Goal: Task Accomplishment & Management: Complete application form

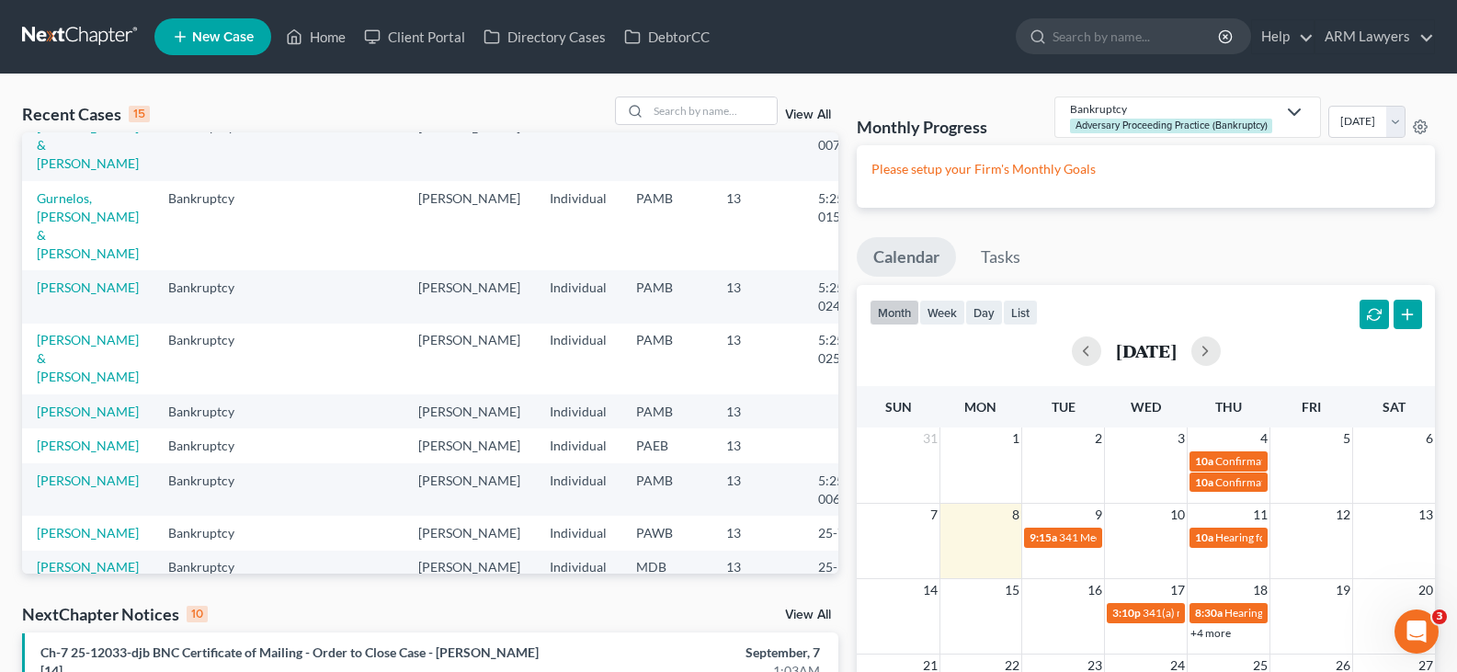
scroll to position [92, 0]
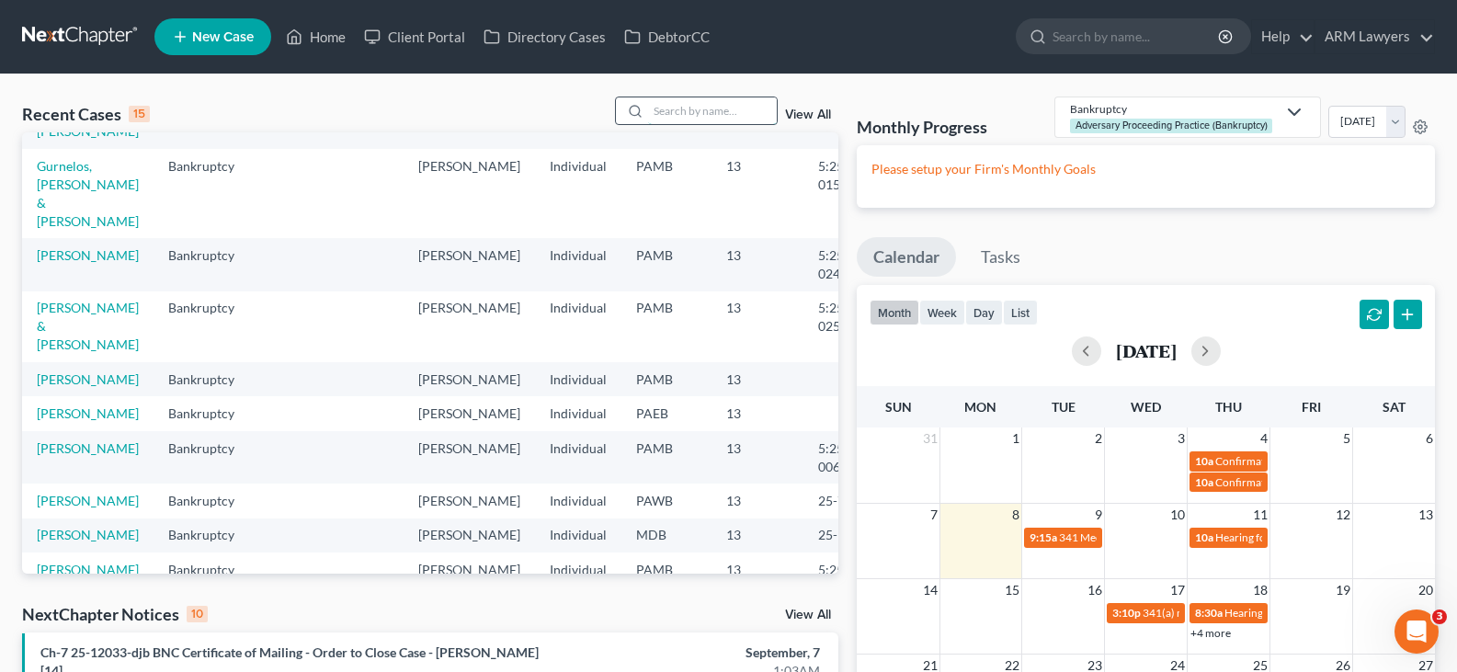
click at [720, 110] on input "search" at bounding box center [712, 110] width 129 height 27
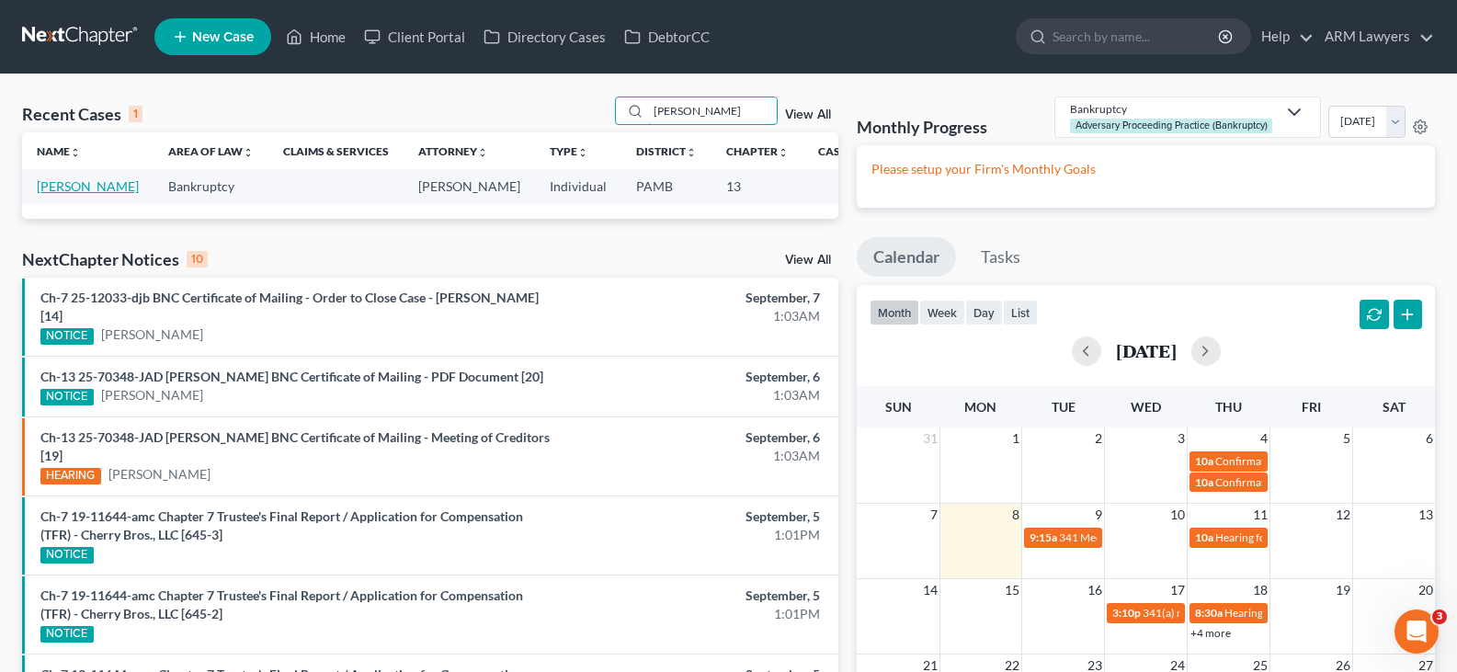
type input "mckay"
click at [47, 194] on link "[PERSON_NAME]" at bounding box center [88, 186] width 102 height 16
select select "1"
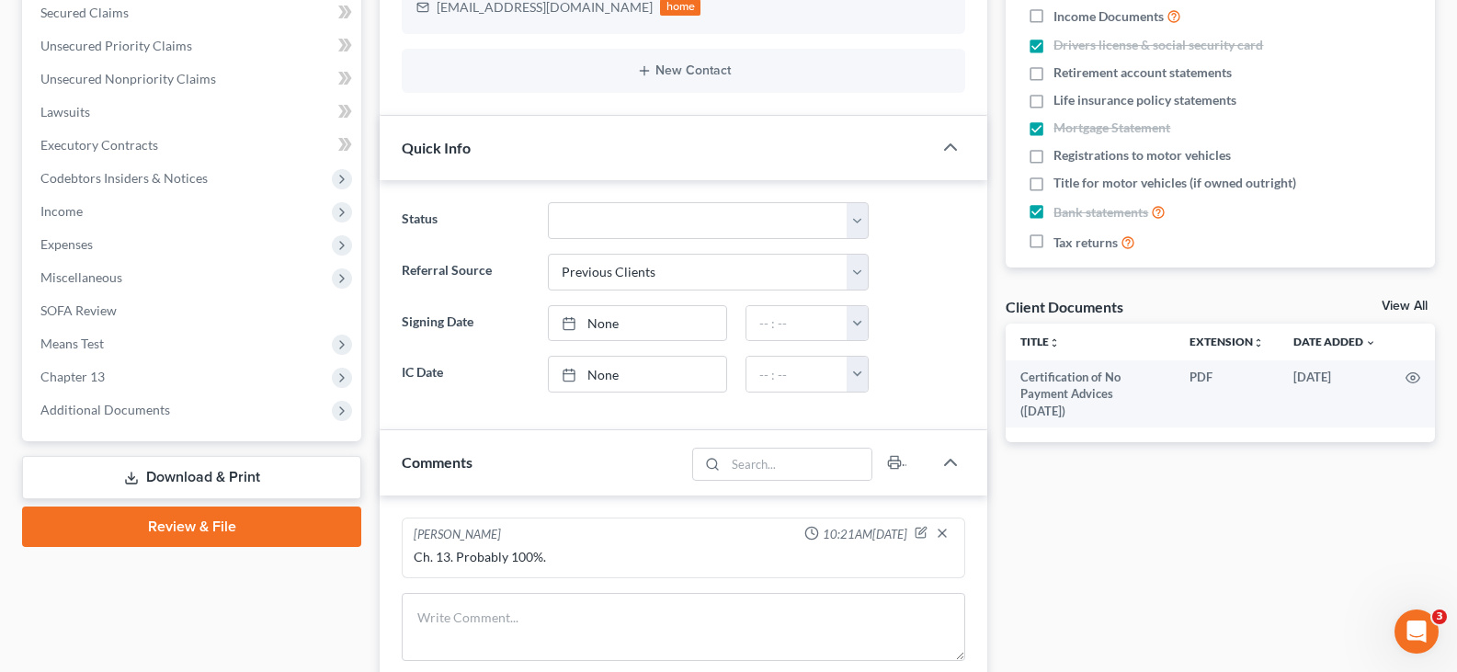
scroll to position [552, 0]
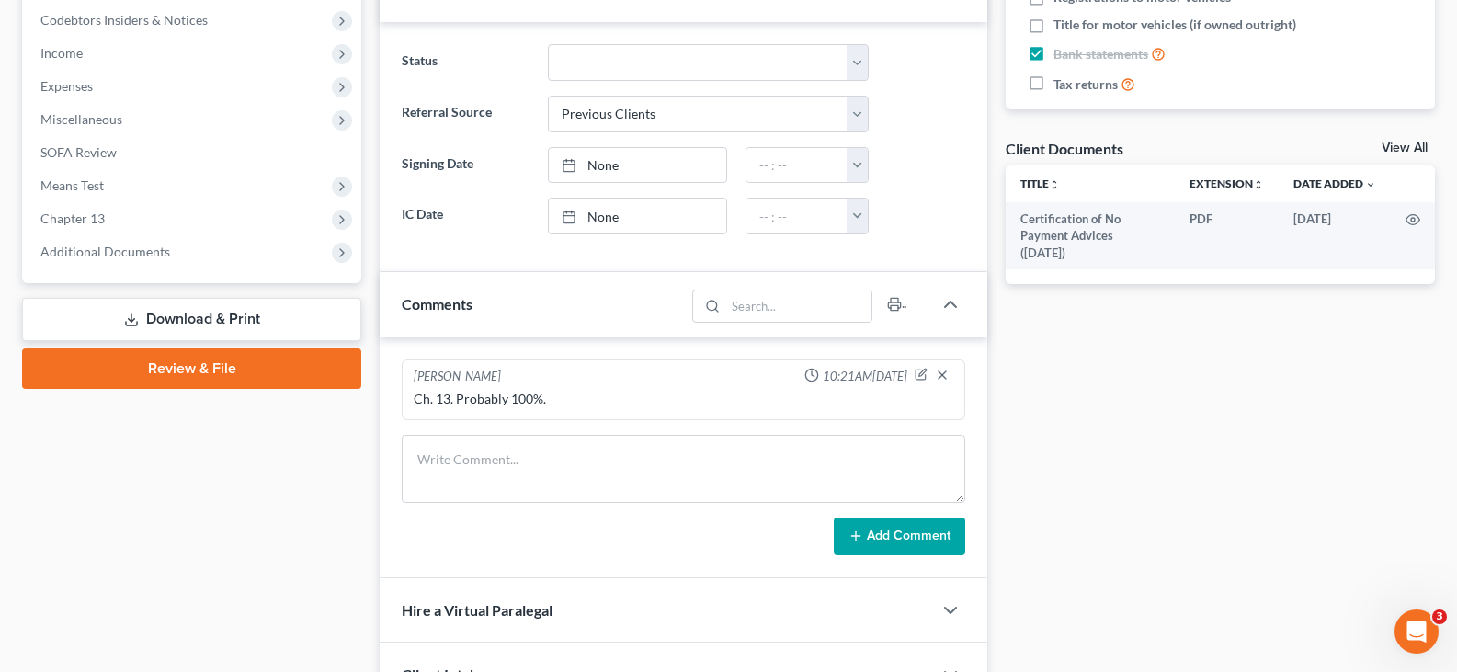
click at [211, 311] on link "Download & Print" at bounding box center [191, 319] width 339 height 43
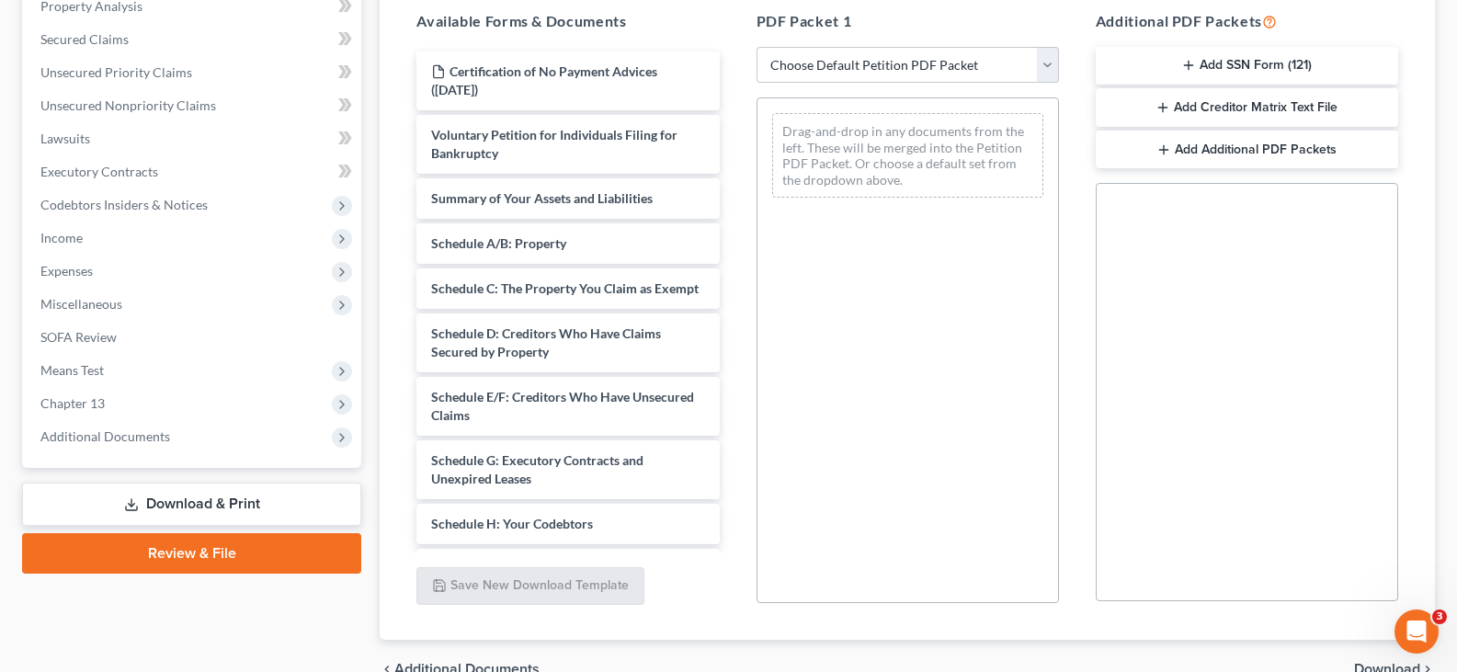
scroll to position [368, 0]
click at [844, 72] on select "Choose Default Petition PDF Packet Complete Bankruptcy Petition (all forms and …" at bounding box center [908, 64] width 302 height 37
select select "0"
click at [844, 72] on select "Choose Default Petition PDF Packet Complete Bankruptcy Petition (all forms and …" at bounding box center [908, 64] width 302 height 37
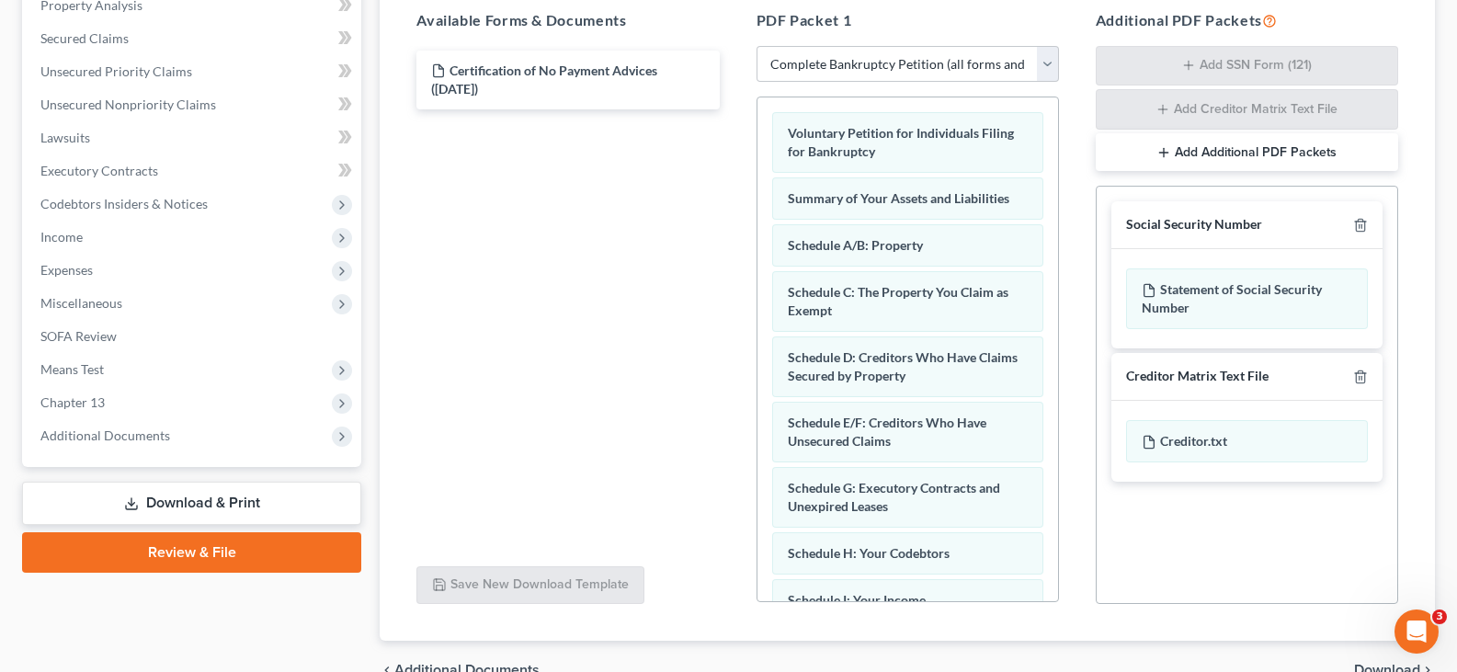
click at [1352, 225] on div at bounding box center [1357, 224] width 22 height 17
click at [1360, 224] on icon "button" at bounding box center [1360, 225] width 15 height 15
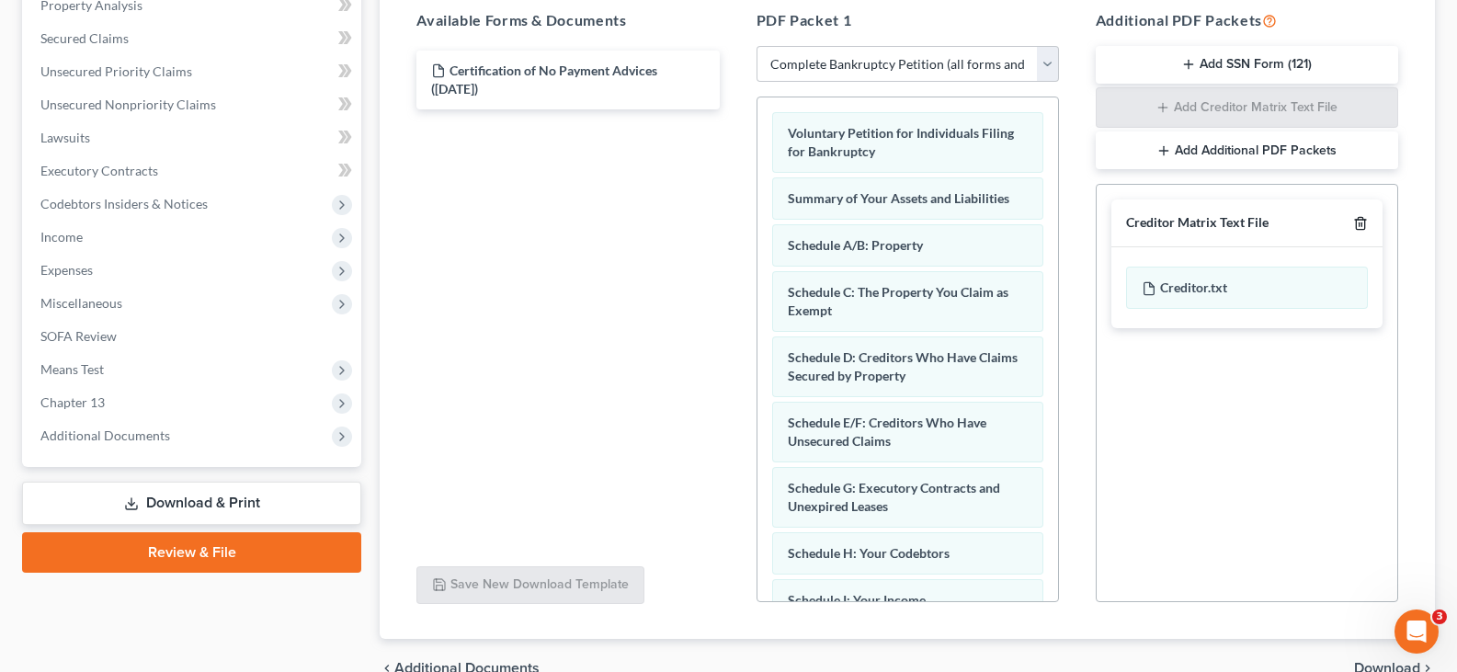
click at [1360, 224] on line "button" at bounding box center [1360, 225] width 0 height 4
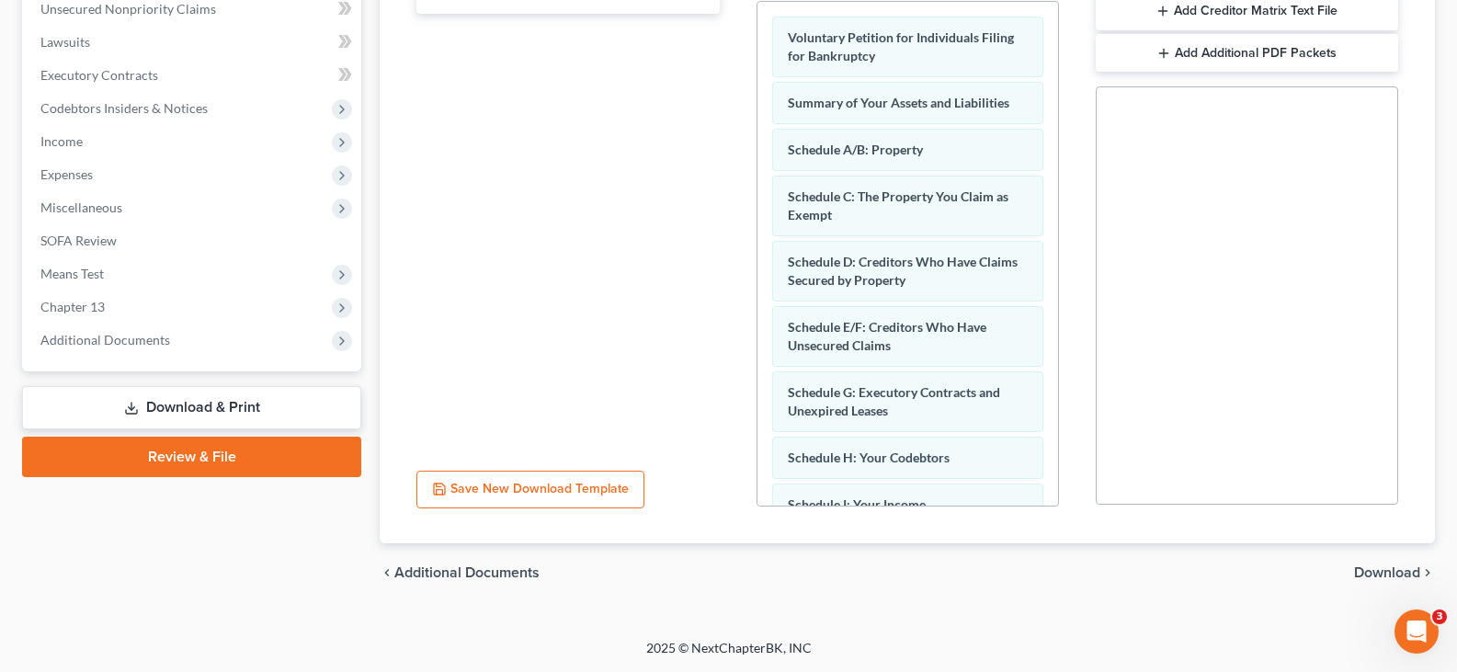
click at [1418, 570] on span "Download" at bounding box center [1387, 572] width 66 height 15
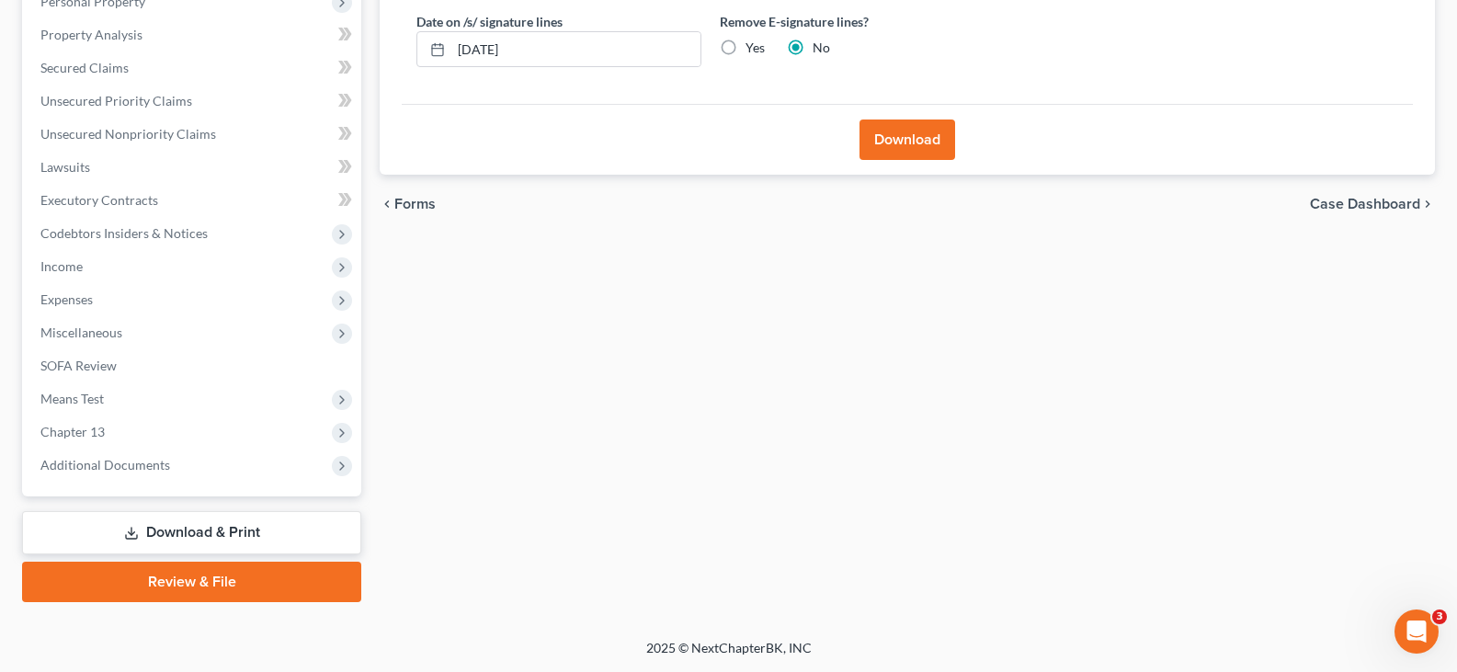
scroll to position [63, 0]
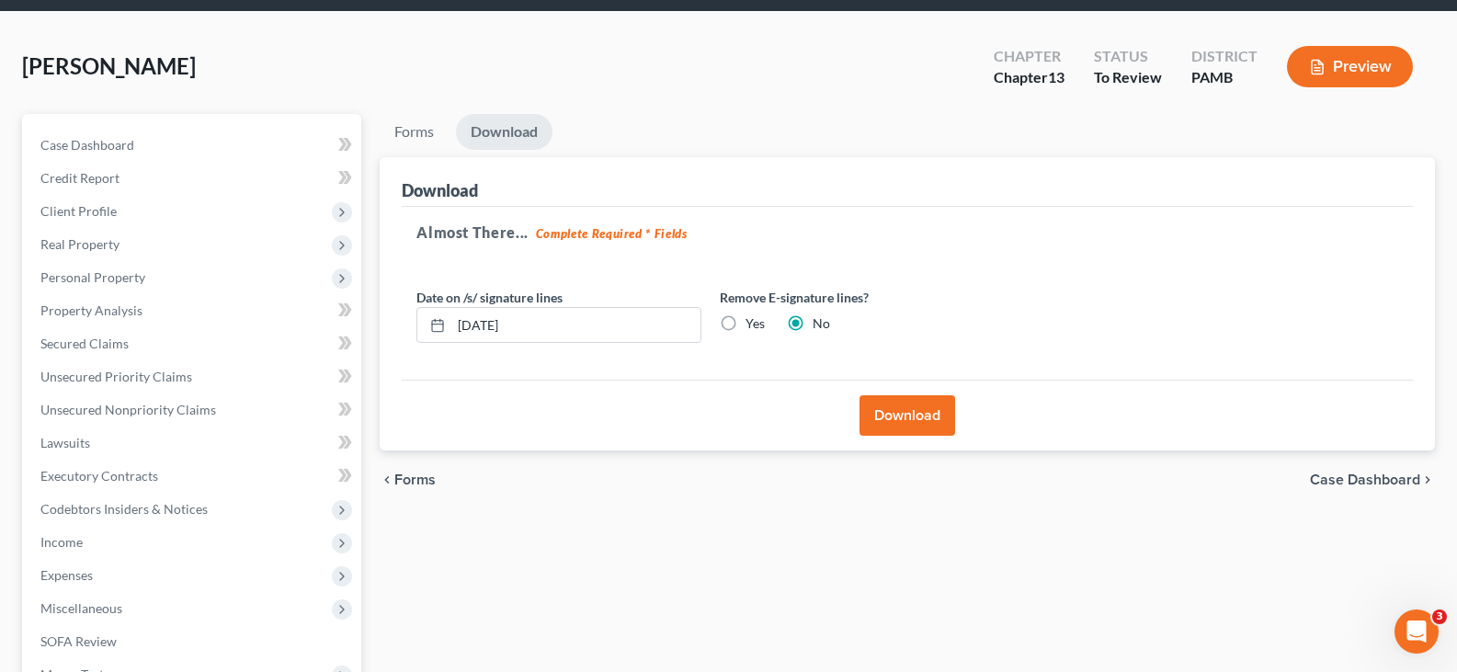
click at [906, 407] on button "Download" at bounding box center [908, 415] width 96 height 40
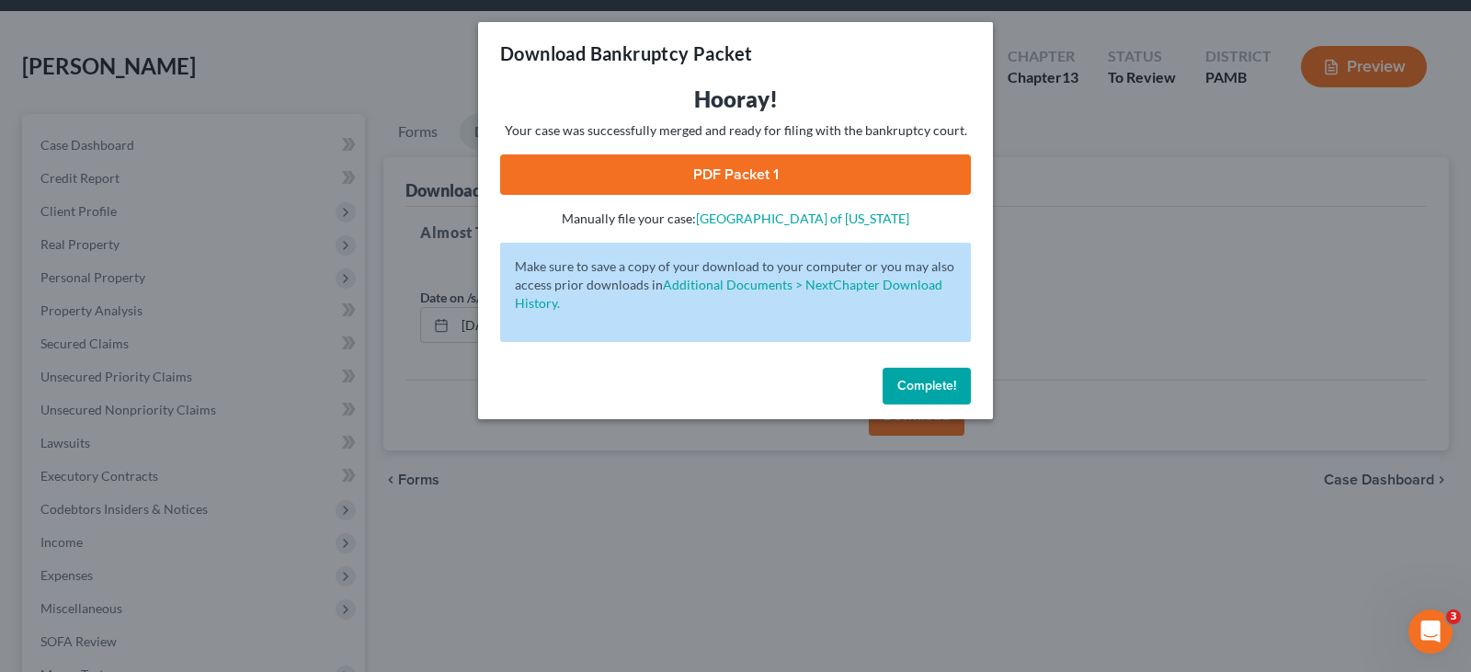
click at [847, 160] on link "PDF Packet 1" at bounding box center [735, 174] width 471 height 40
click at [931, 394] on button "Complete!" at bounding box center [927, 386] width 88 height 37
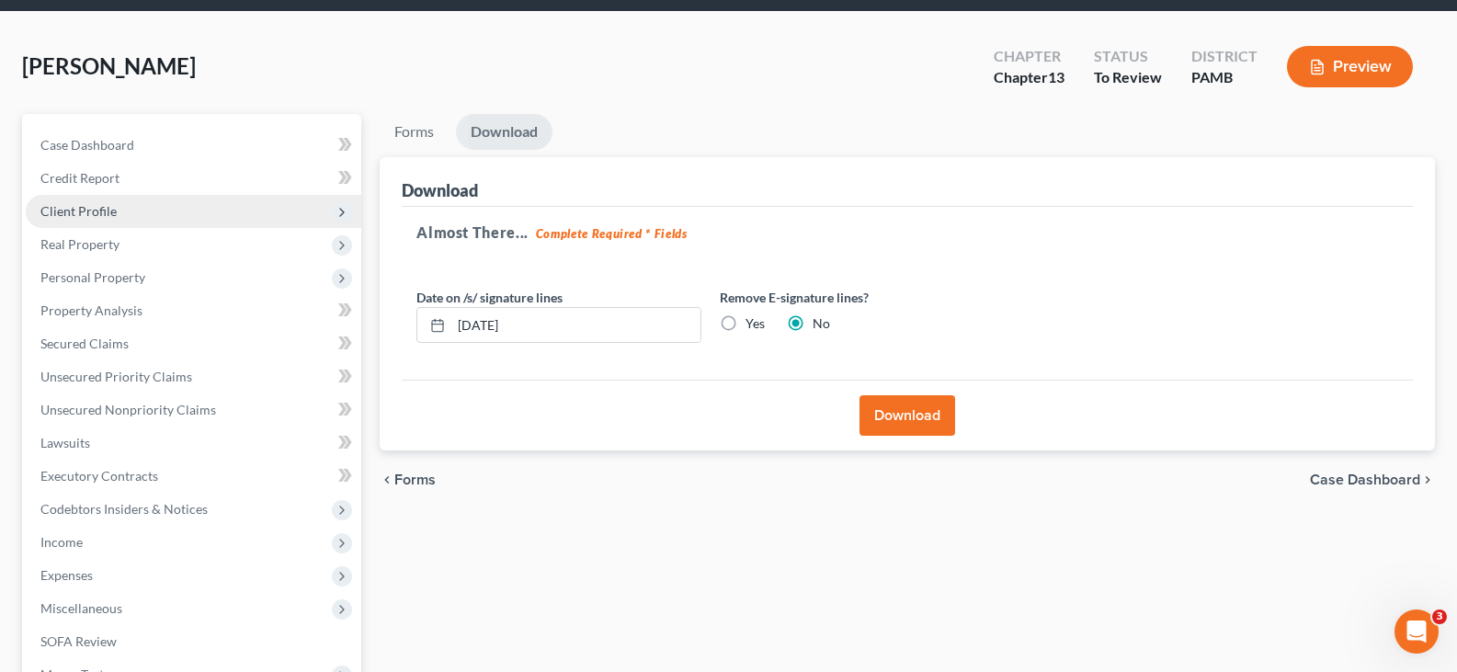
click at [139, 210] on span "Client Profile" at bounding box center [194, 211] width 336 height 33
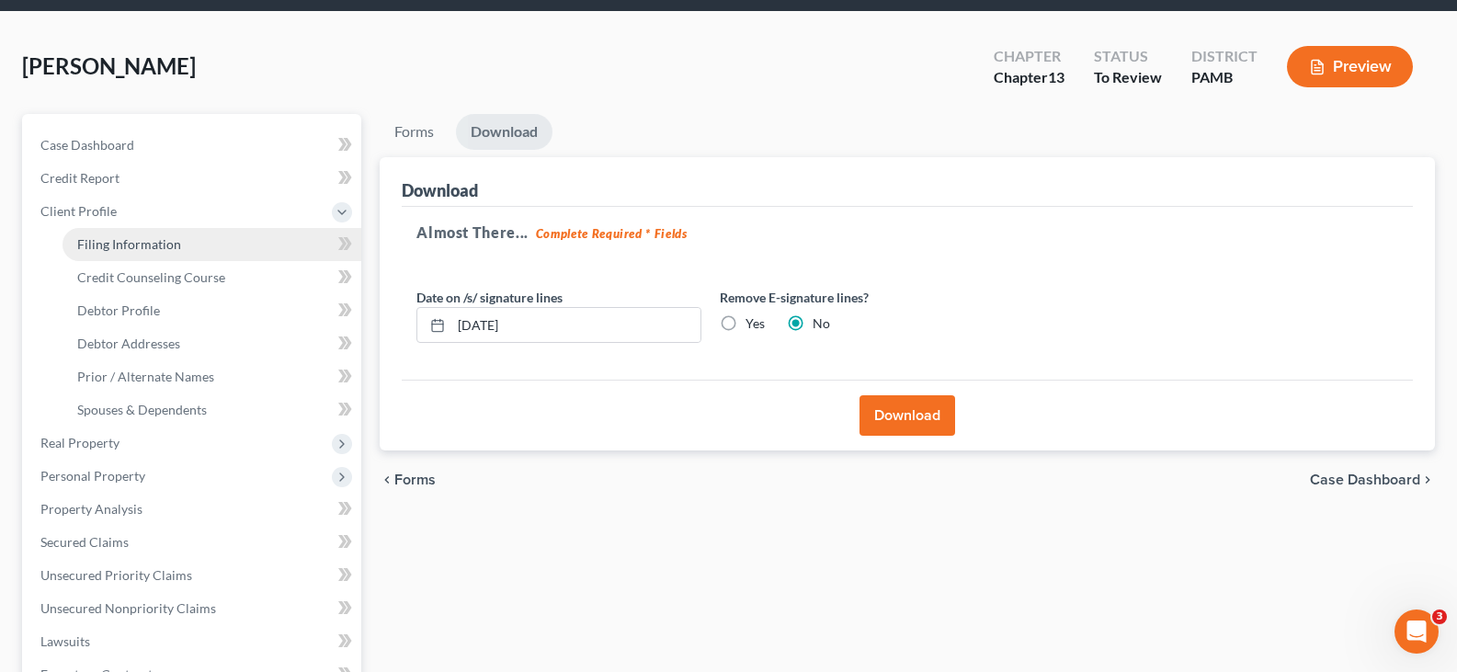
click at [223, 245] on link "Filing Information" at bounding box center [212, 244] width 299 height 33
select select "1"
select select "0"
select select "3"
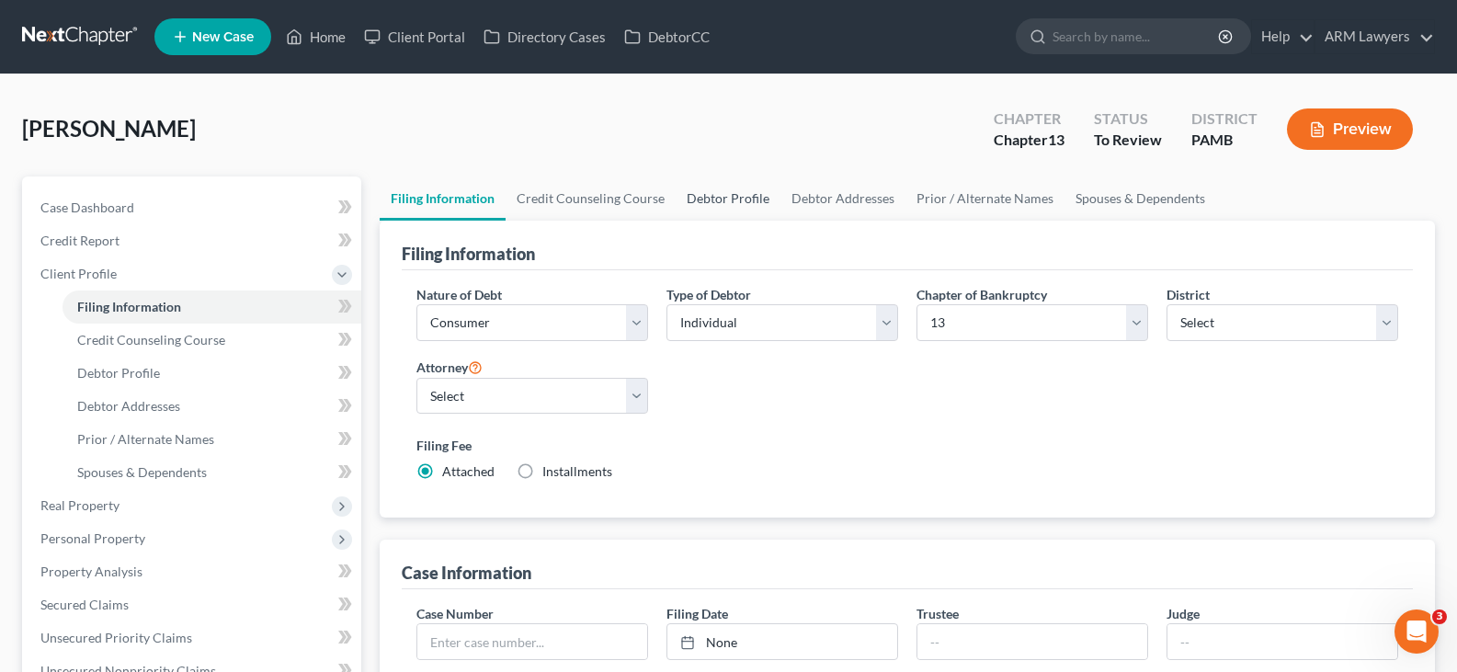
click at [676, 197] on link "Debtor Profile" at bounding box center [728, 199] width 105 height 44
select select "2"
select select "0"
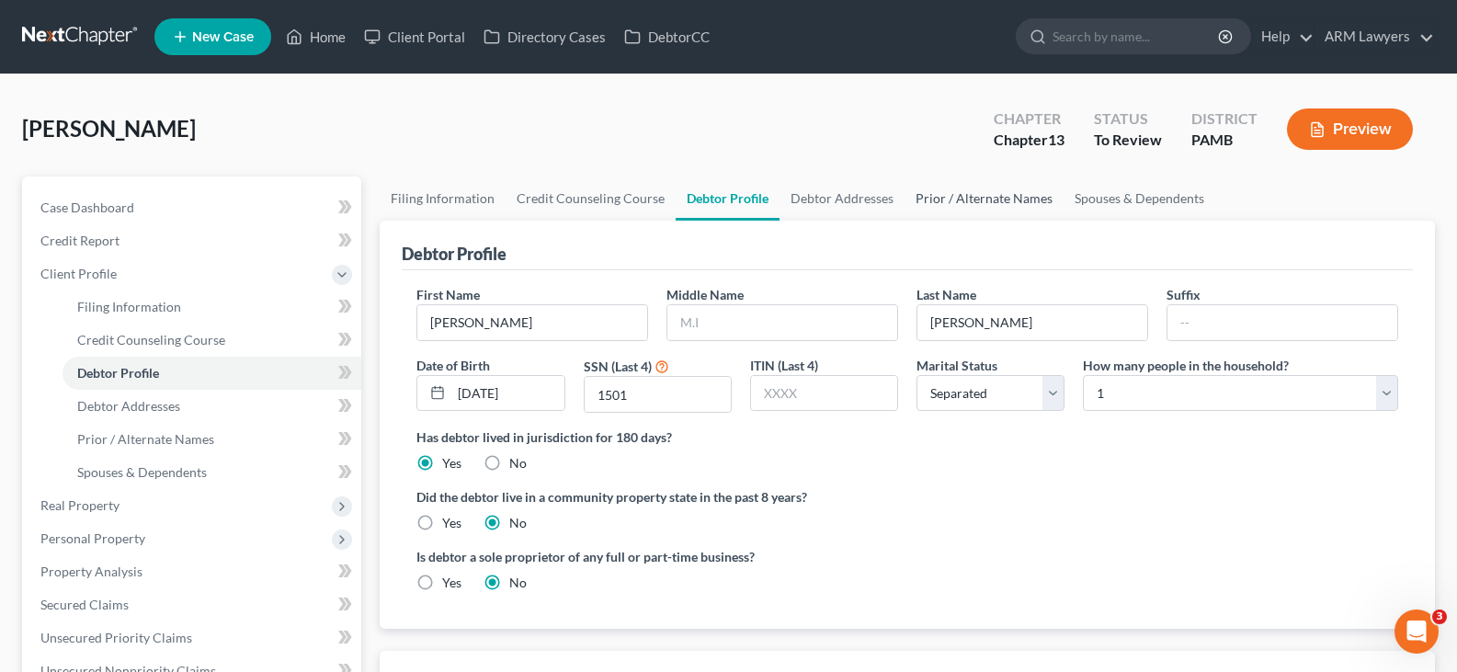
click at [967, 203] on link "Prior / Alternate Names" at bounding box center [984, 199] width 159 height 44
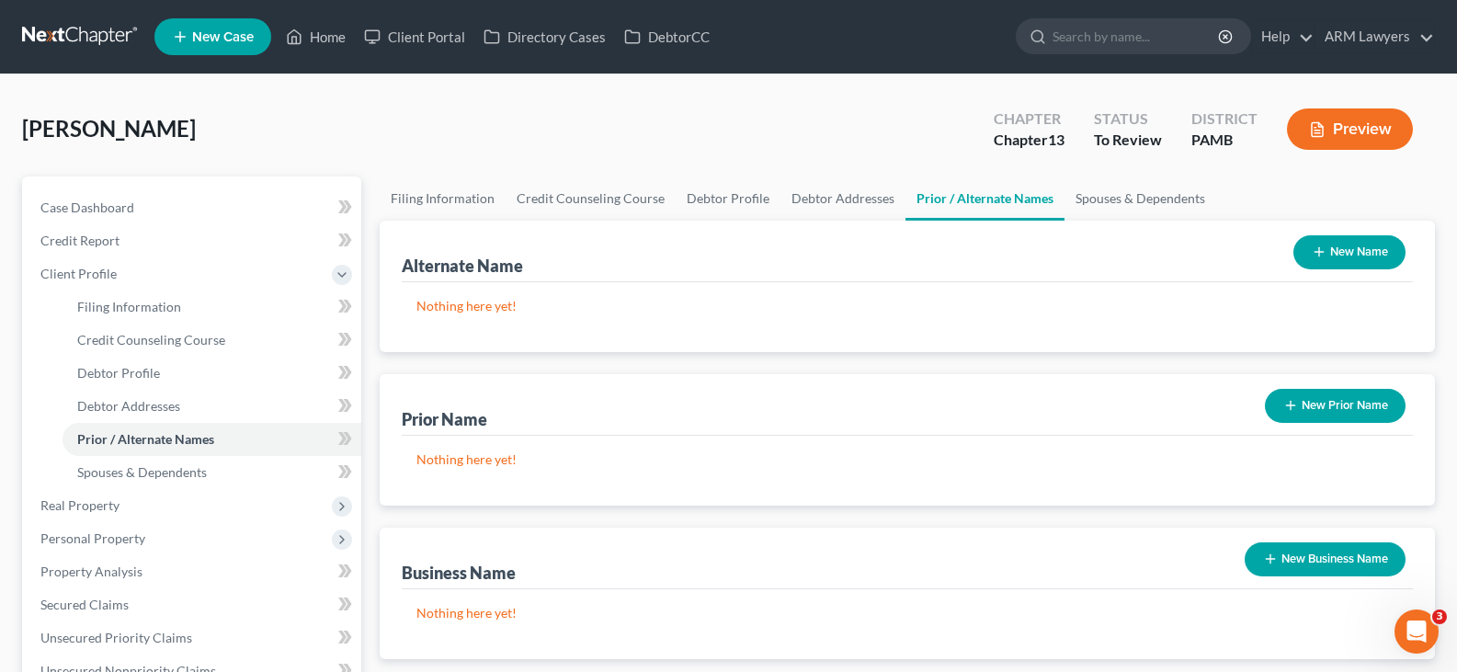
click at [1326, 404] on button "New Prior Name" at bounding box center [1335, 406] width 141 height 34
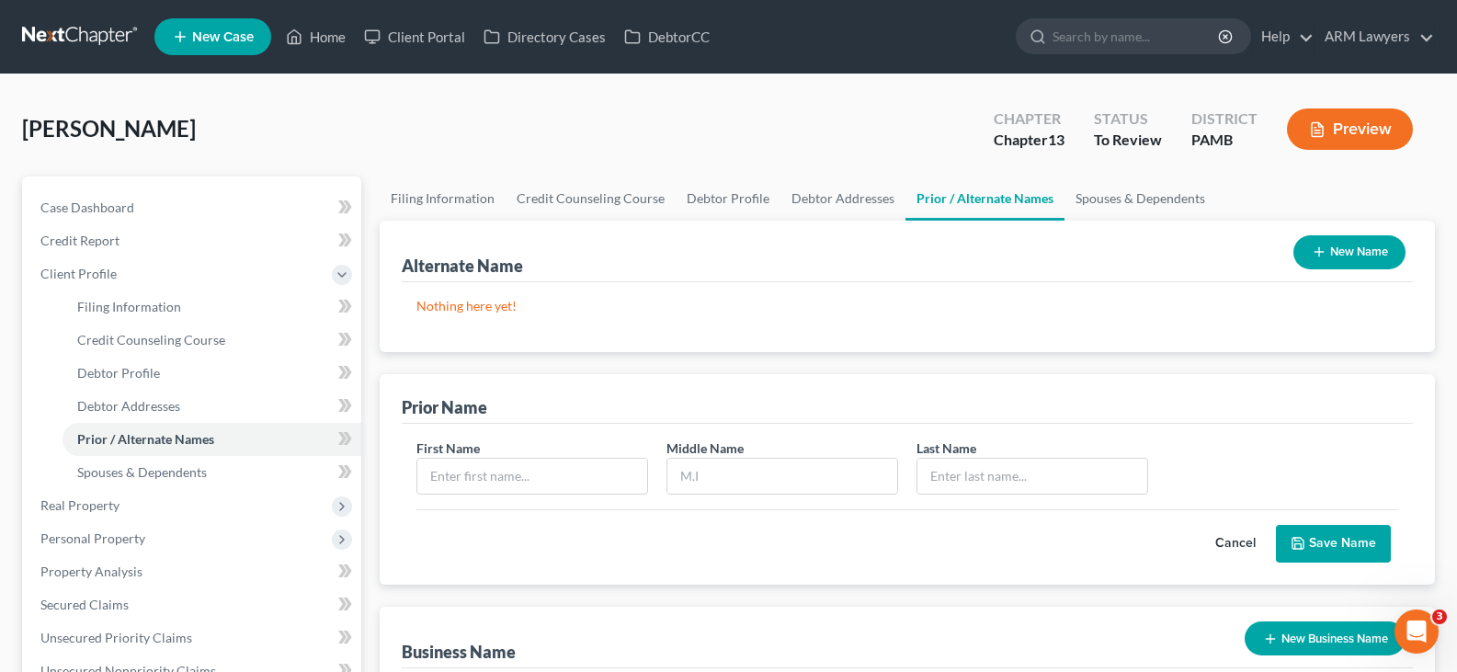
click at [1249, 535] on button "Cancel" at bounding box center [1235, 544] width 81 height 37
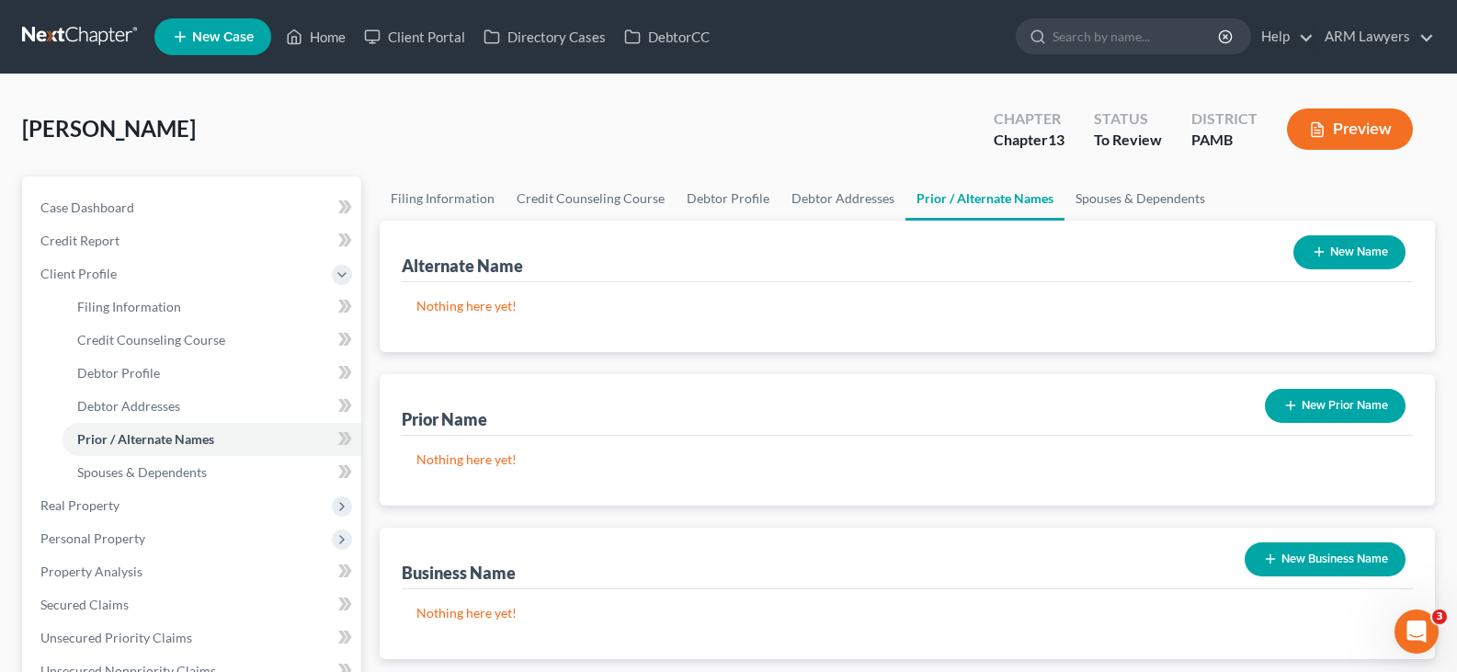
click at [1356, 262] on button "New Name" at bounding box center [1350, 252] width 112 height 34
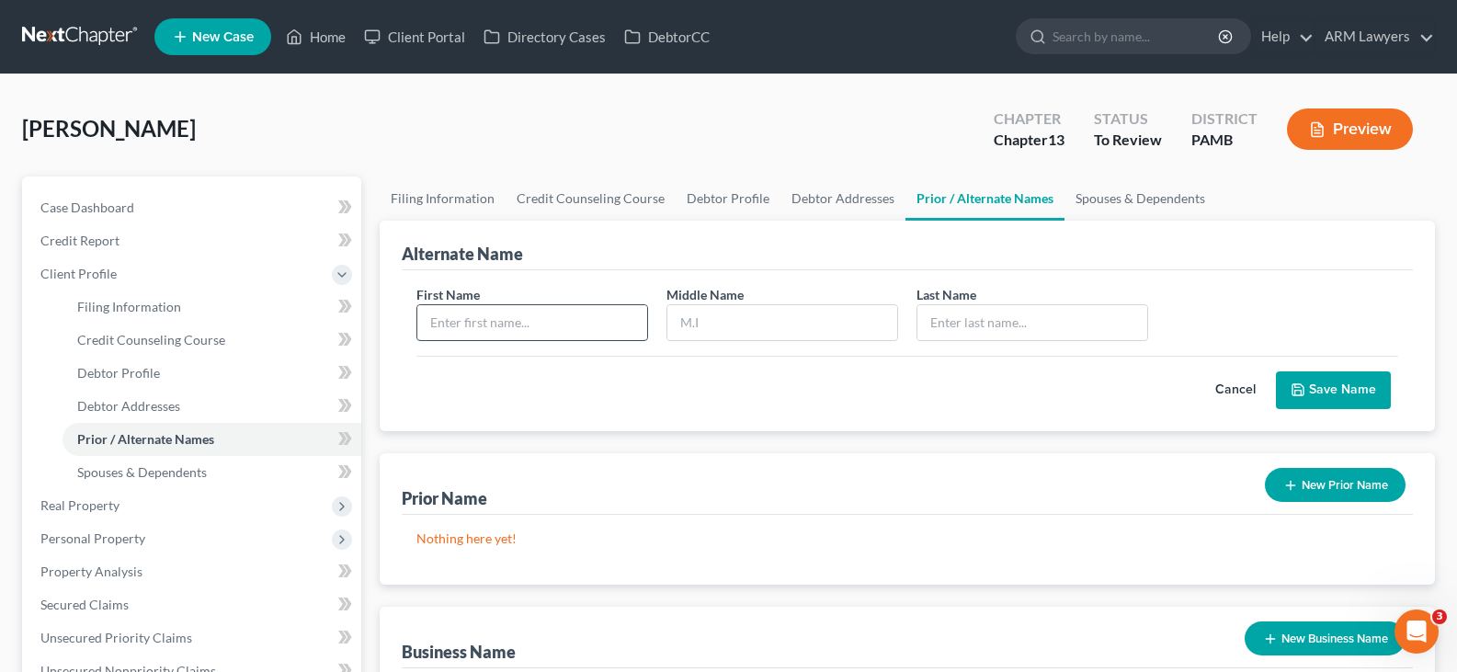
click at [519, 316] on input "text" at bounding box center [532, 322] width 230 height 35
type input "Sheron"
type input "E."
type input "McKay"
click at [1369, 401] on button "Save Name" at bounding box center [1333, 390] width 115 height 39
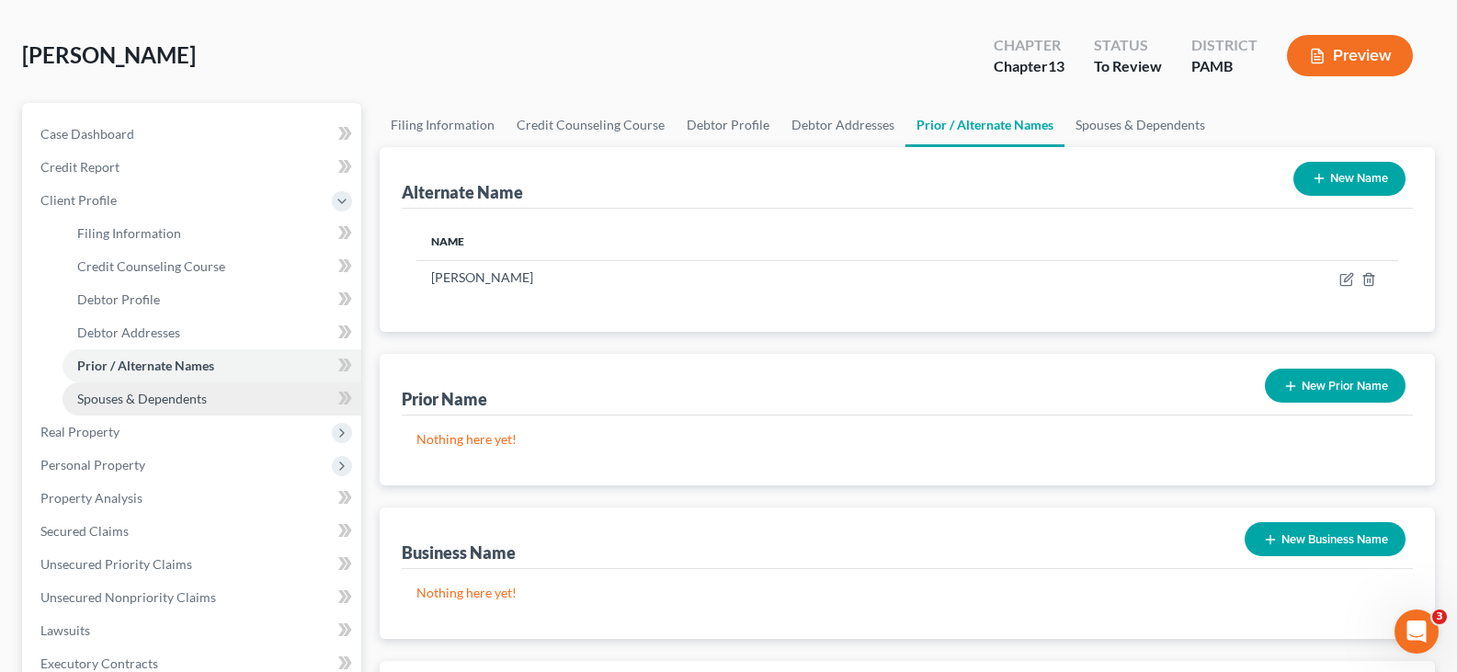
scroll to position [184, 0]
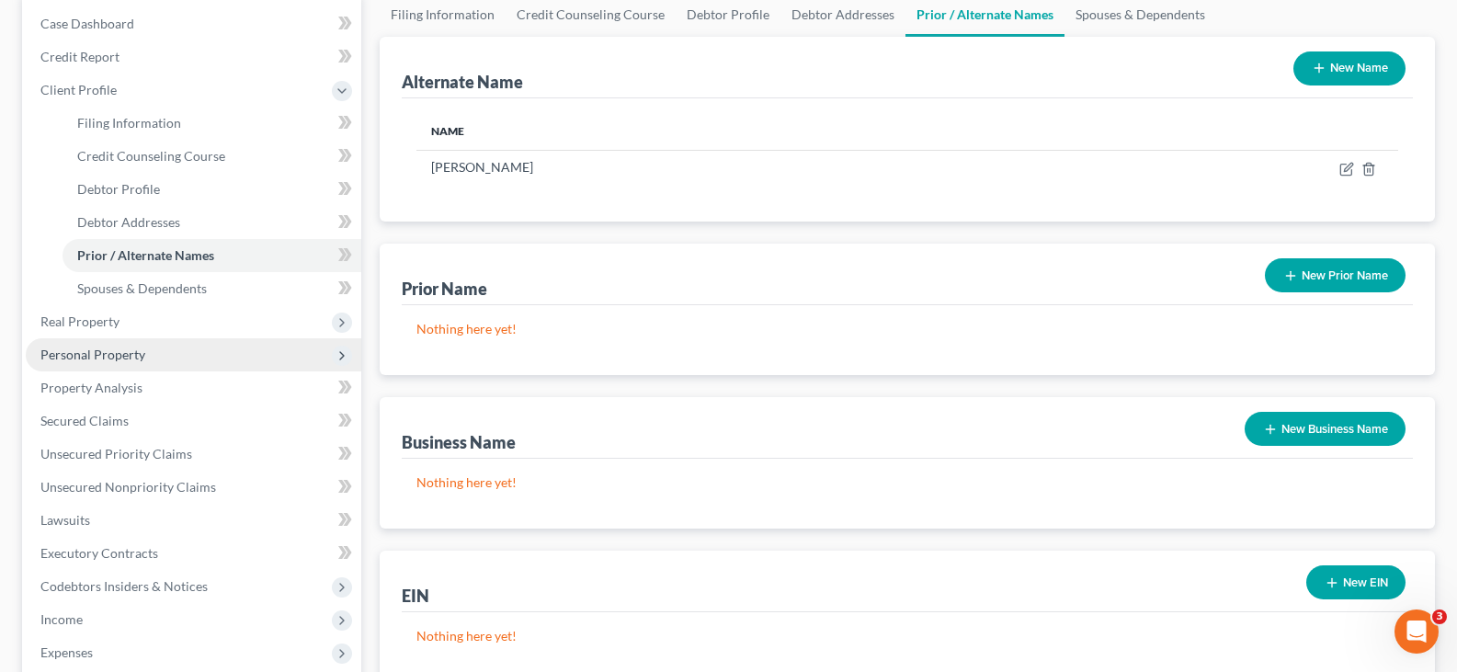
click at [122, 355] on span "Personal Property" at bounding box center [92, 355] width 105 height 16
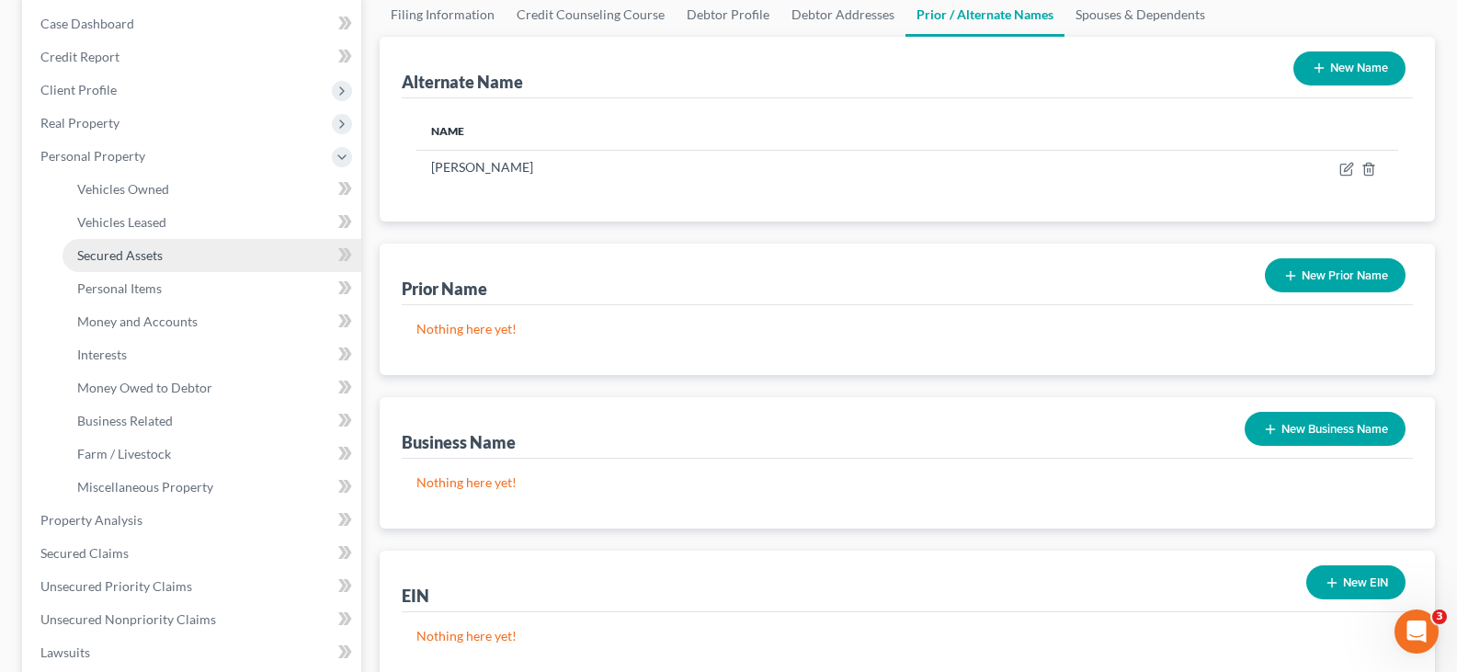
click at [151, 258] on span "Secured Assets" at bounding box center [120, 255] width 86 height 16
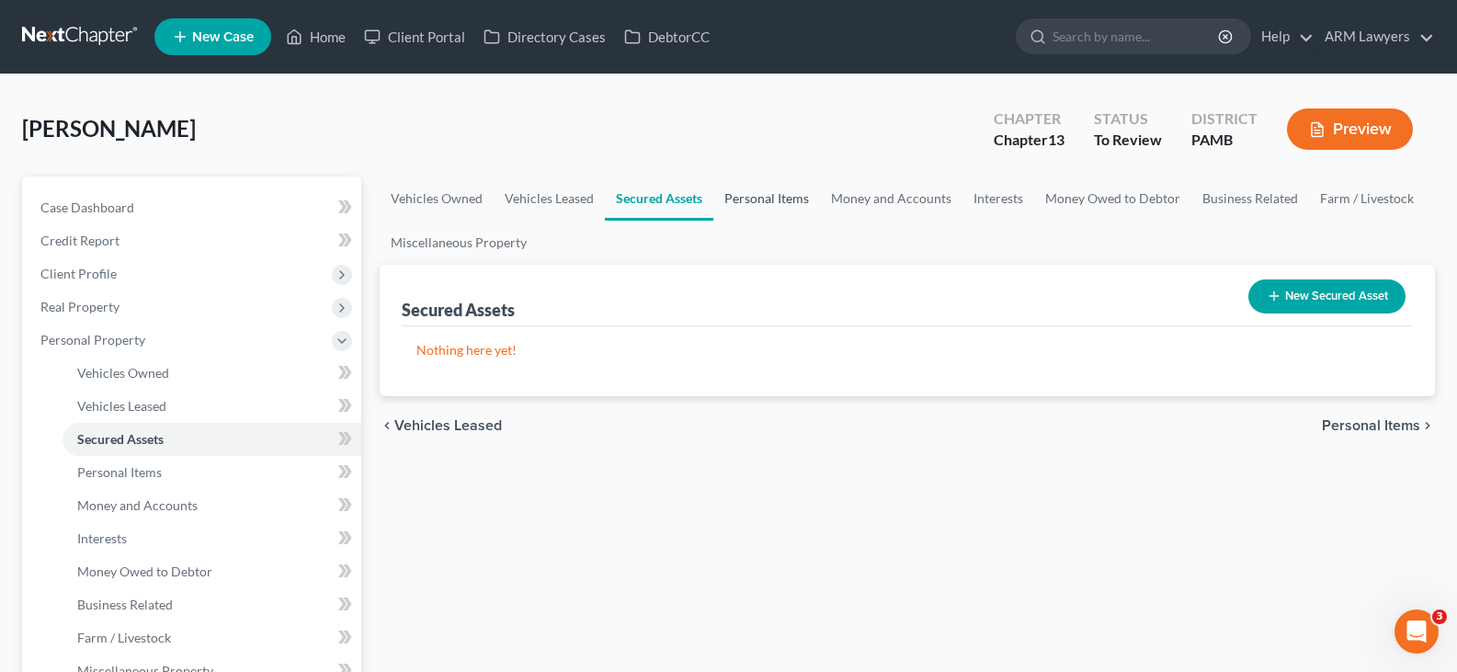
click at [759, 199] on link "Personal Items" at bounding box center [766, 199] width 107 height 44
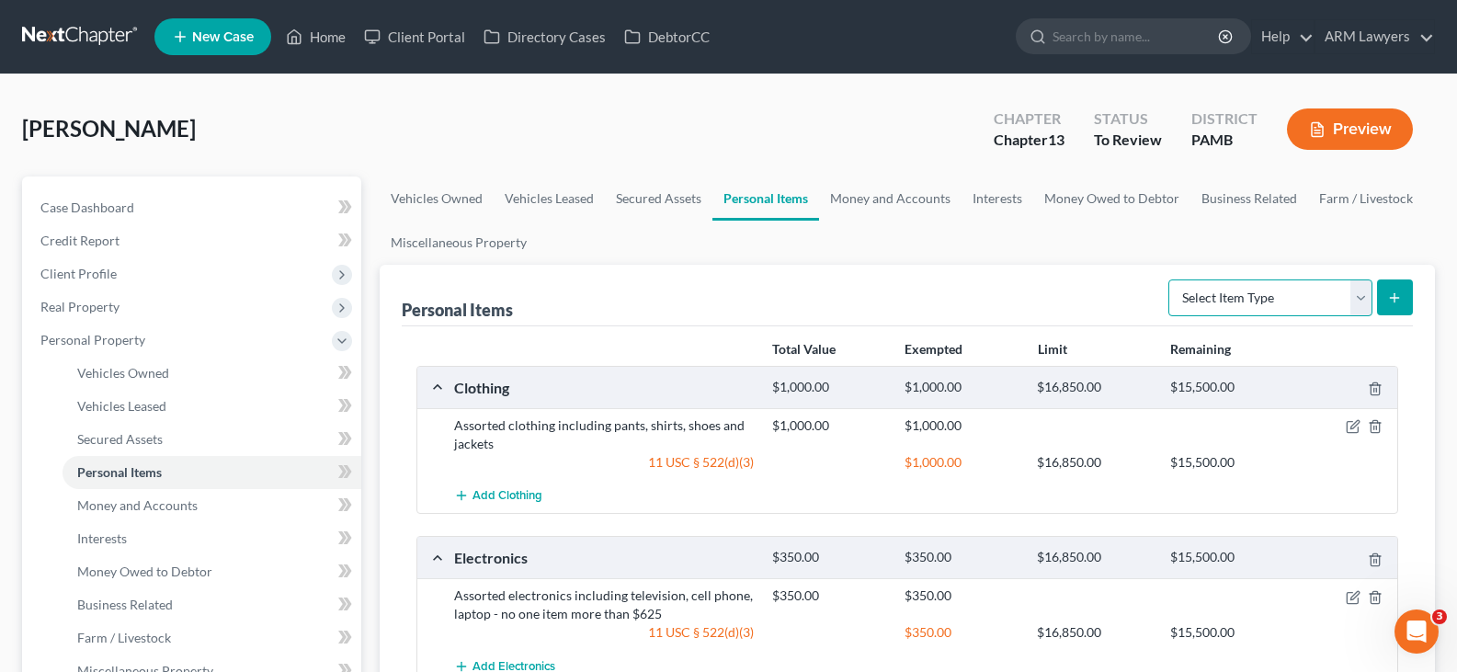
click at [1227, 304] on select "Select Item Type Clothing Collectibles Of Value Electronics Firearms Household …" at bounding box center [1271, 298] width 204 height 37
select select "household_goods"
click at [1170, 280] on select "Select Item Type Clothing Collectibles Of Value Electronics Firearms Household …" at bounding box center [1271, 298] width 204 height 37
click at [1392, 313] on button "submit" at bounding box center [1395, 298] width 36 height 36
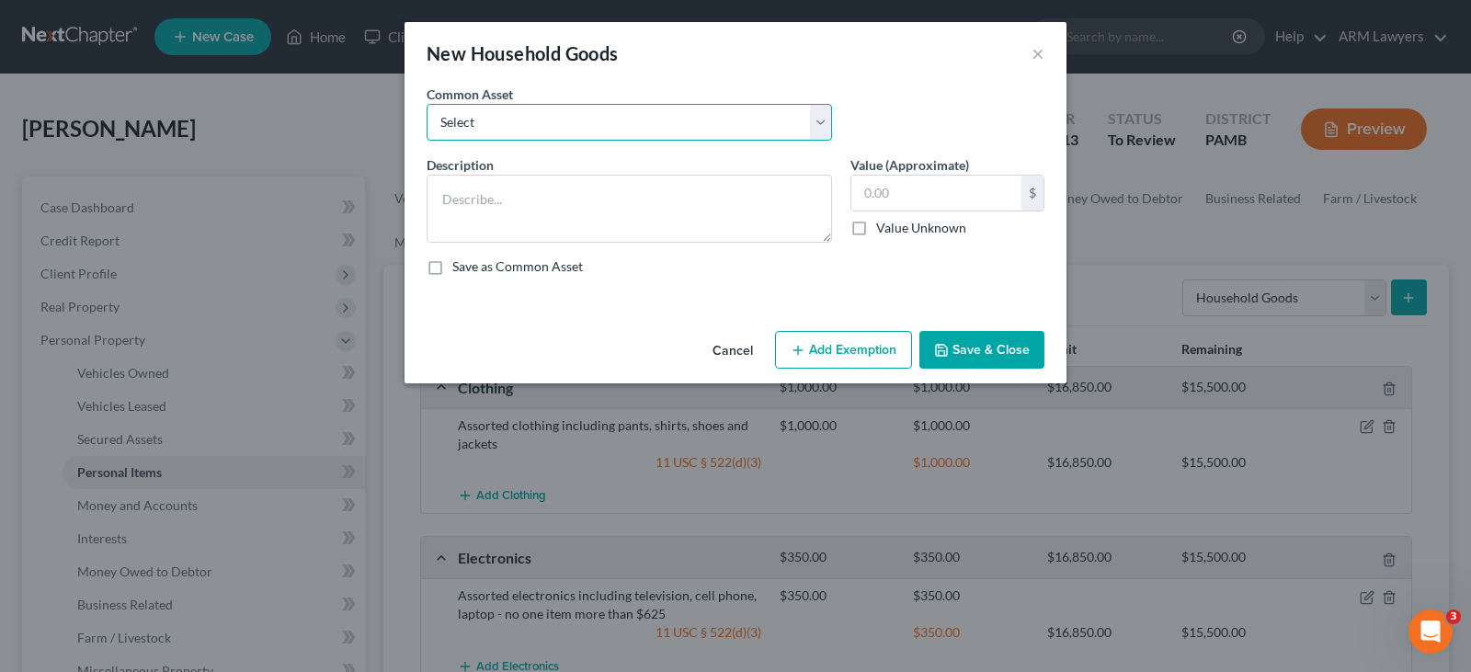
click at [576, 135] on select "Select Assorted electronics including television, cell phone and computer Assor…" at bounding box center [629, 122] width 405 height 37
select select "1"
click at [427, 104] on select "Select Assorted electronics including television, cell phone and computer Assor…" at bounding box center [629, 122] width 405 height 37
type textarea "Assorted household furniture including couch, beds, dresser, desk, chairs and n…"
type input "1,250.00"
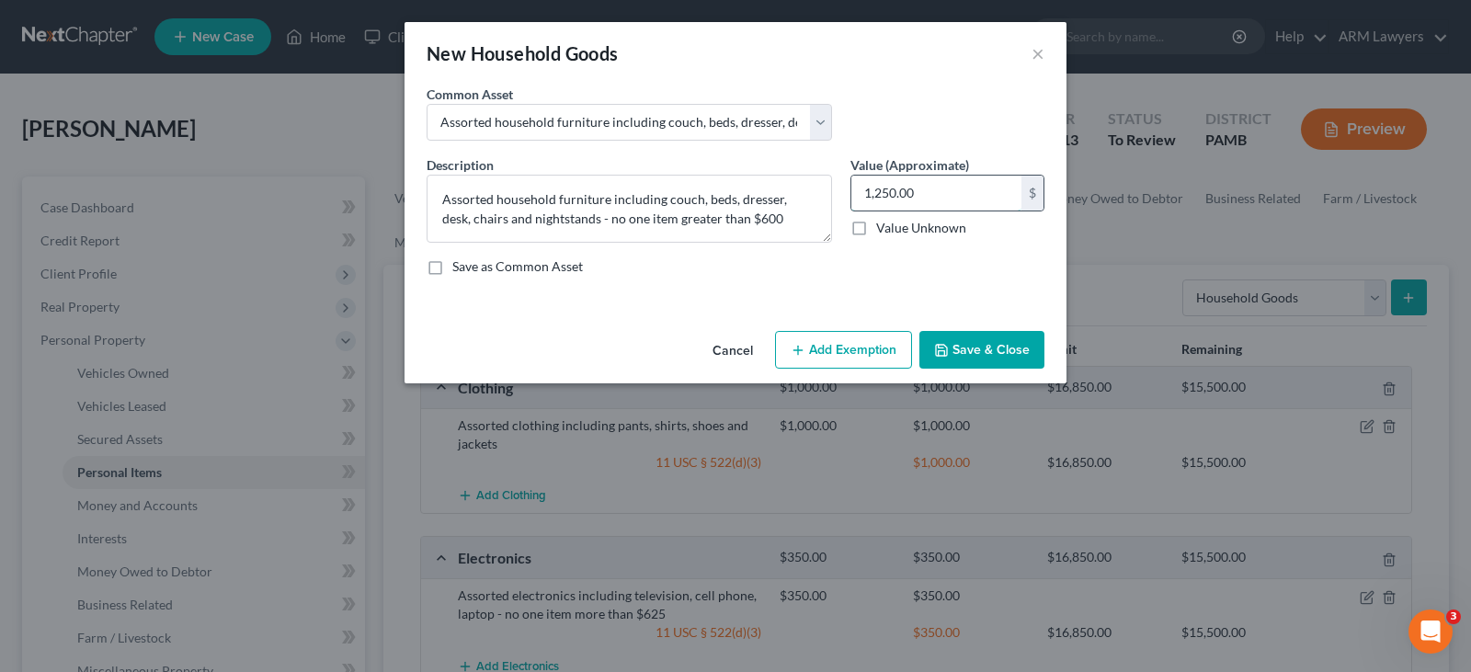
click at [971, 200] on input "1,250.00" at bounding box center [936, 193] width 170 height 35
click at [872, 344] on button "Add Exemption" at bounding box center [843, 350] width 137 height 39
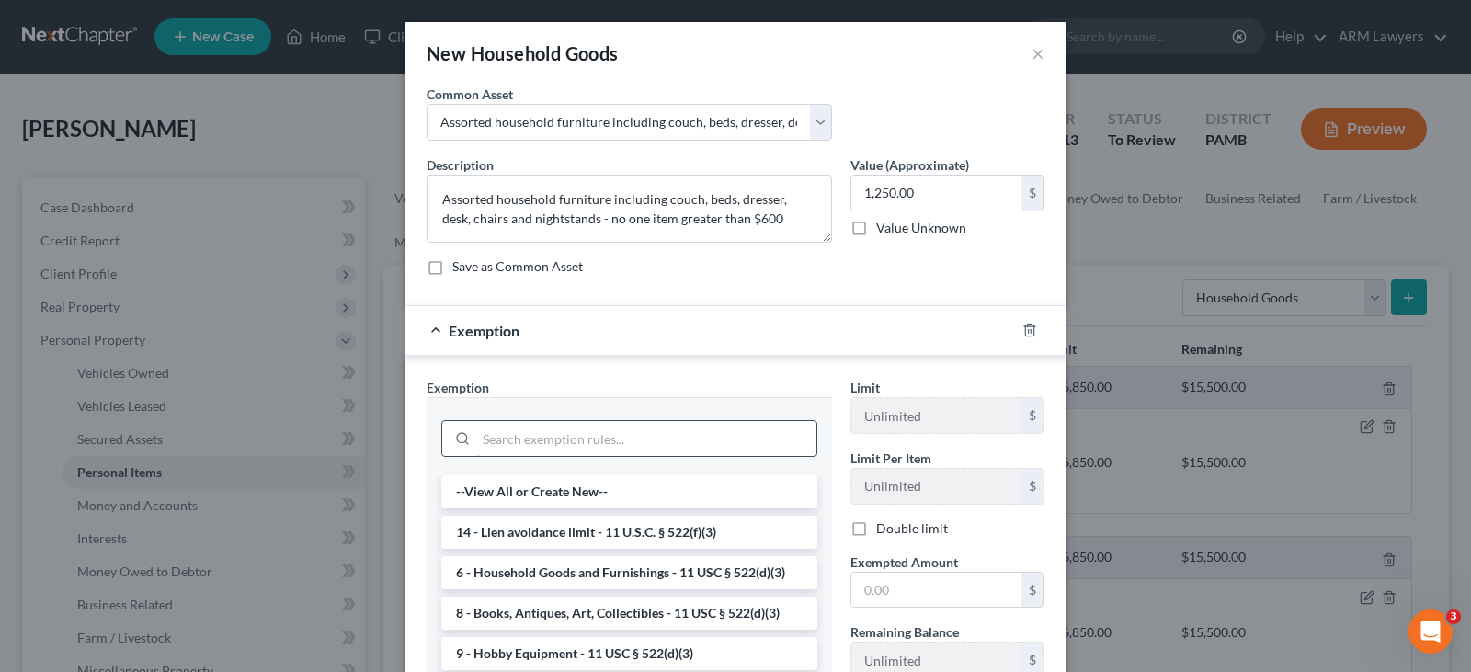
click at [598, 426] on input "search" at bounding box center [646, 438] width 340 height 35
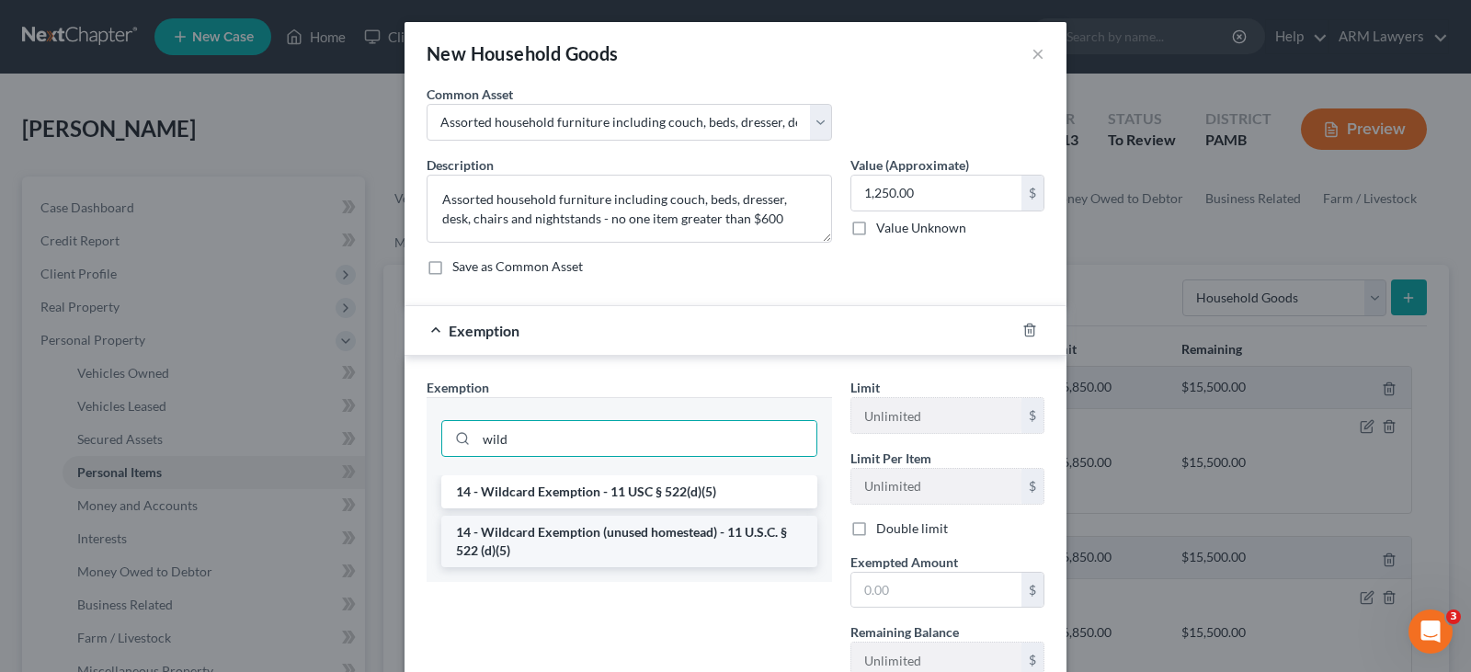
click at [662, 550] on li "14 - Wildcard Exemption (unused homestead) - 11 U.S.C. § 522 (d)(5)" at bounding box center [629, 541] width 376 height 51
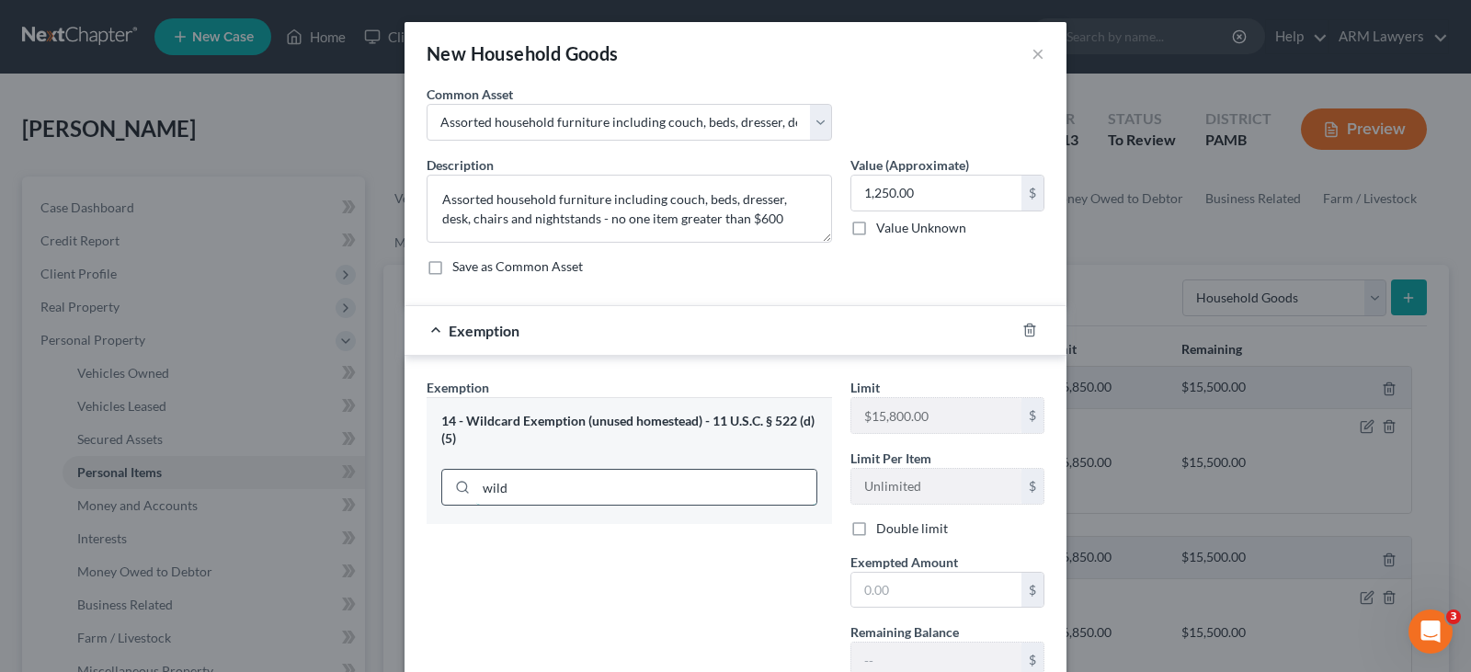
click at [626, 475] on input "wild" at bounding box center [646, 487] width 340 height 35
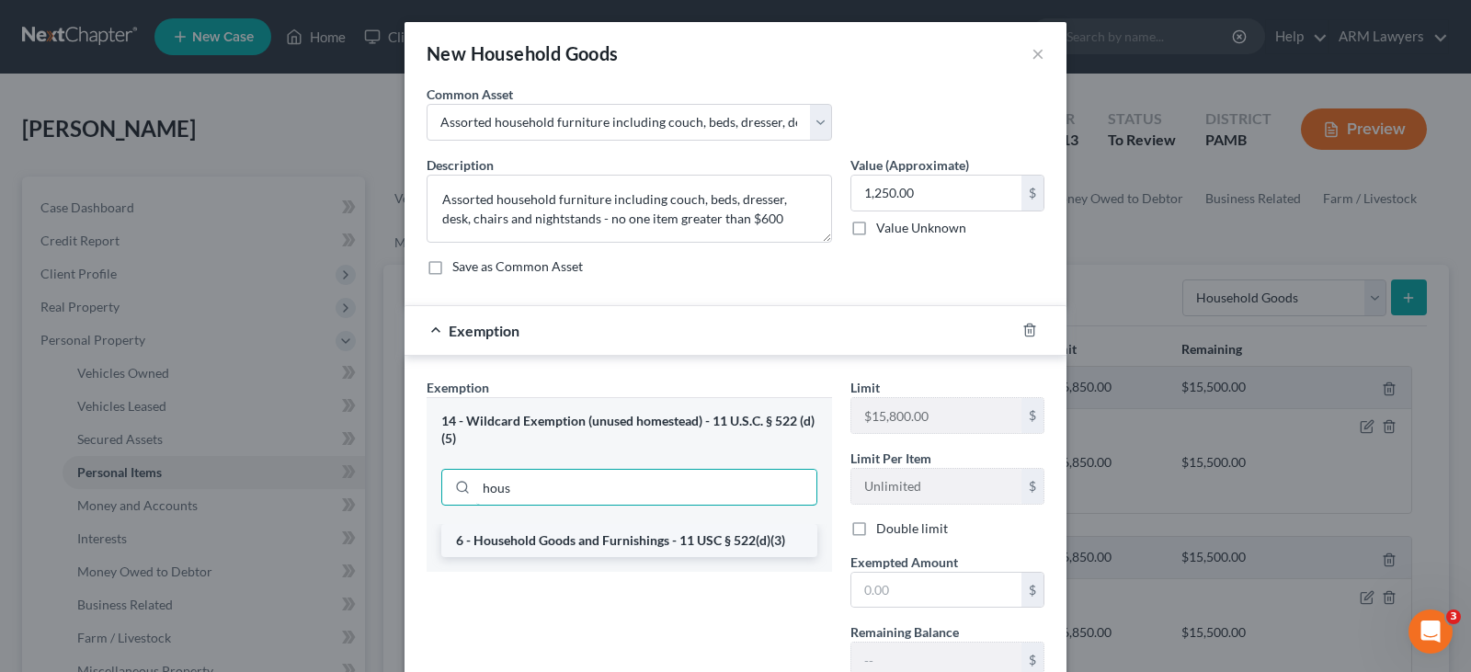
type input "hous"
click at [678, 531] on li "6 - Household Goods and Furnishings - 11 USC § 522(d)(3)" at bounding box center [629, 540] width 376 height 33
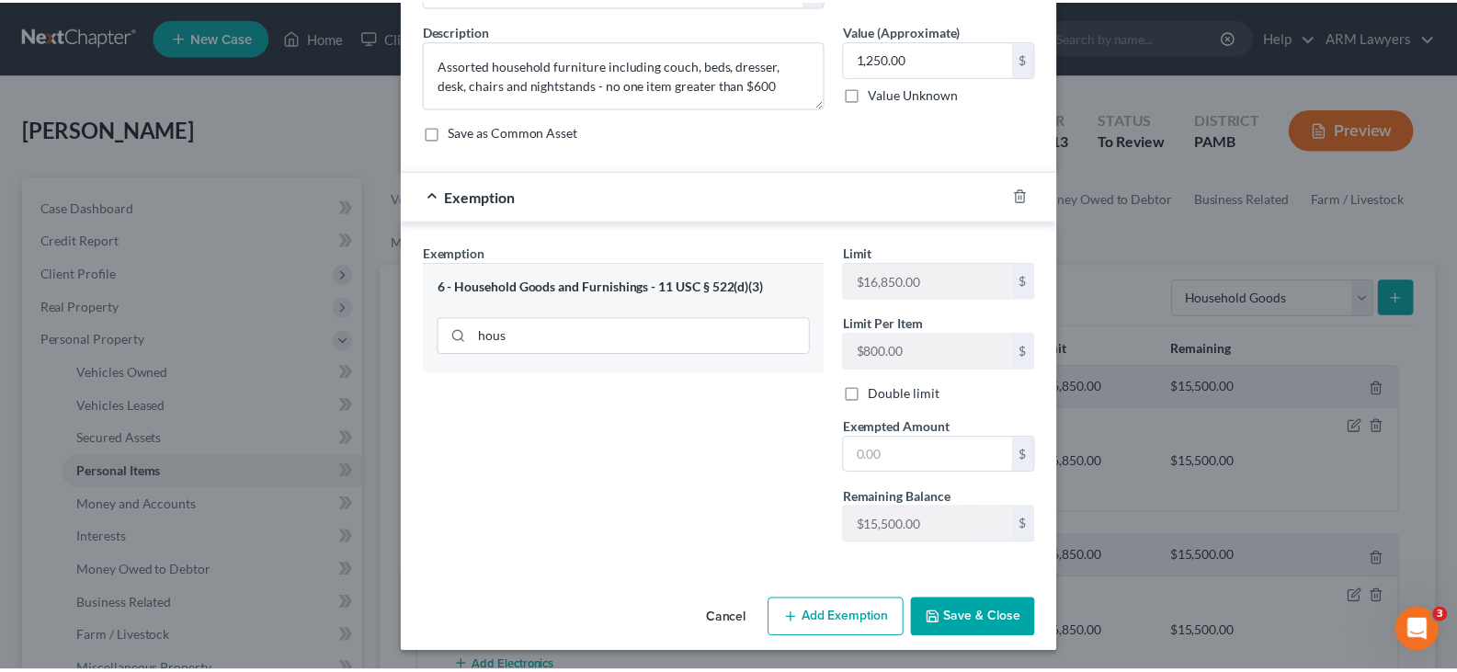
scroll to position [138, 0]
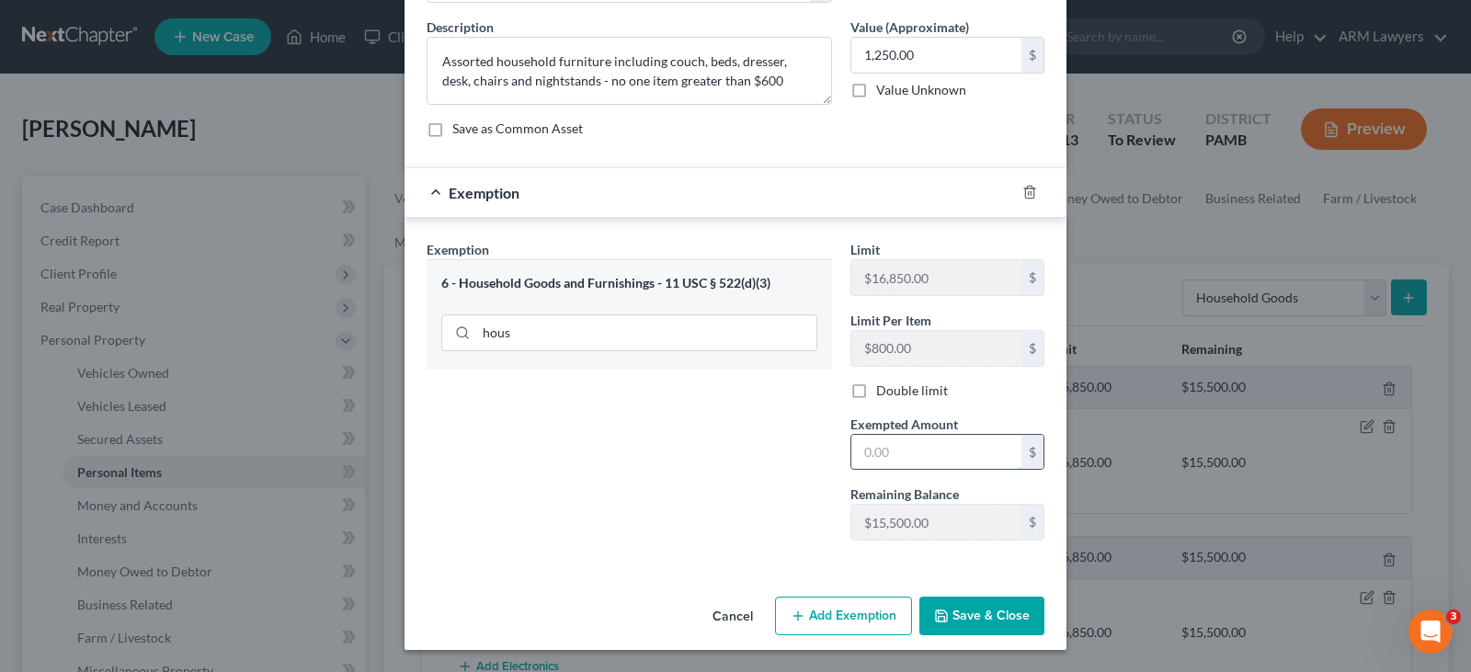
click at [901, 468] on input "text" at bounding box center [936, 452] width 170 height 35
type input "1,250"
click at [978, 609] on button "Save & Close" at bounding box center [981, 616] width 125 height 39
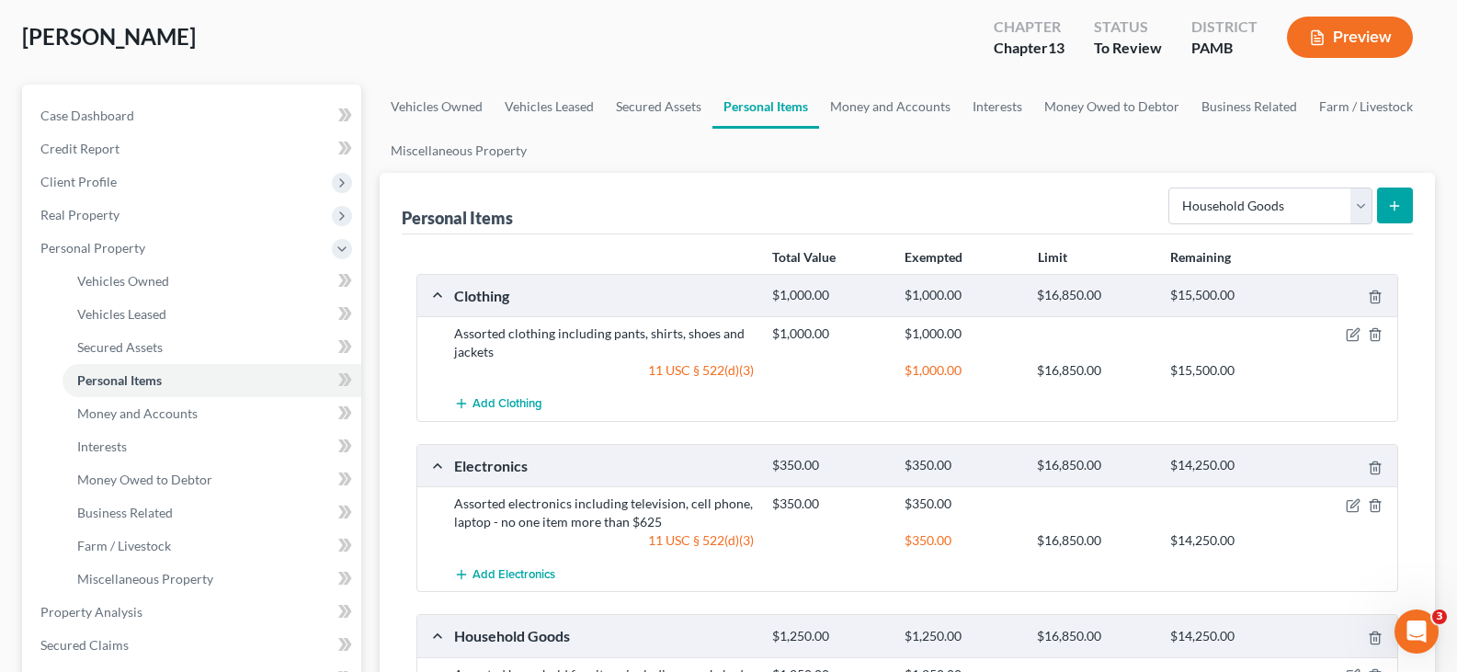
scroll to position [0, 0]
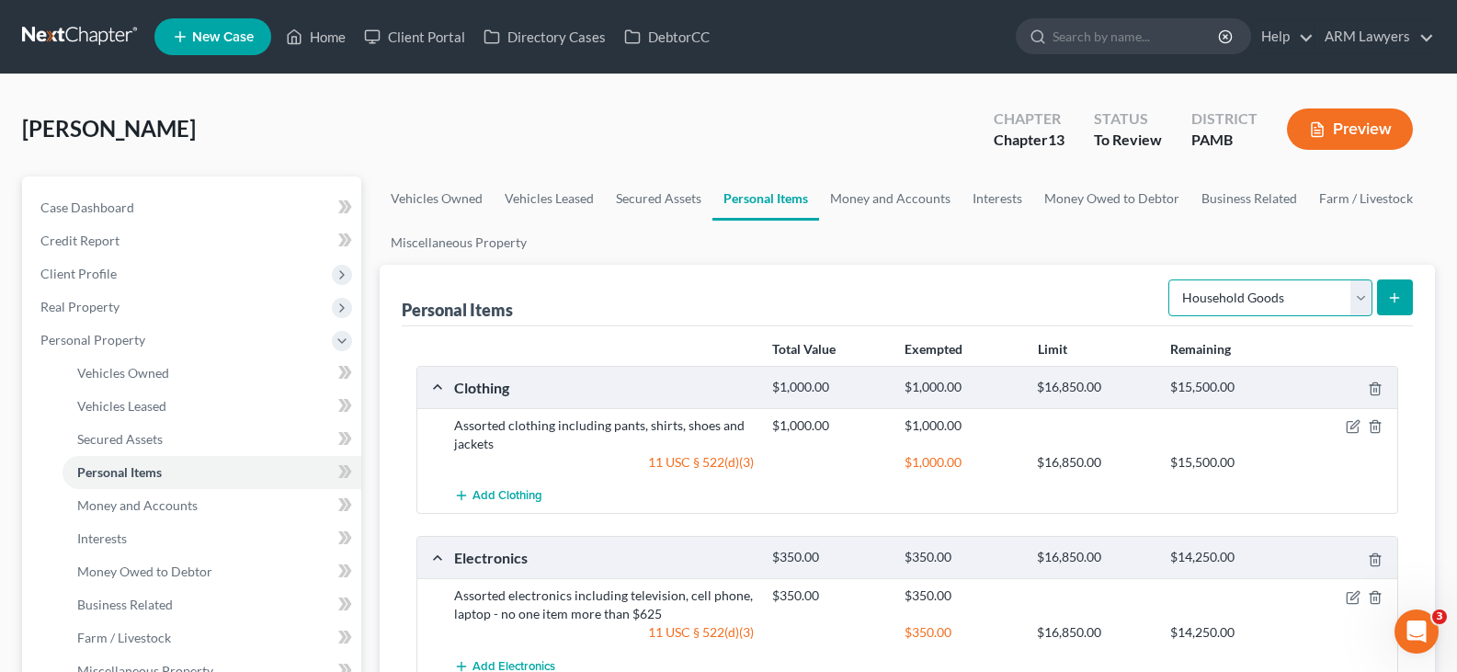
click at [1229, 312] on select "Select Item Type Clothing Collectibles Of Value Electronics Firearms Household …" at bounding box center [1271, 298] width 204 height 37
click at [1221, 302] on select "Select Item Type Clothing Collectibles Of Value Electronics Firearms Household …" at bounding box center [1271, 298] width 204 height 37
select select "collectibles_of_value"
click at [1170, 280] on select "Select Item Type Clothing Collectibles Of Value Electronics Firearms Household …" at bounding box center [1271, 298] width 204 height 37
click at [1397, 313] on button "submit" at bounding box center [1395, 298] width 36 height 36
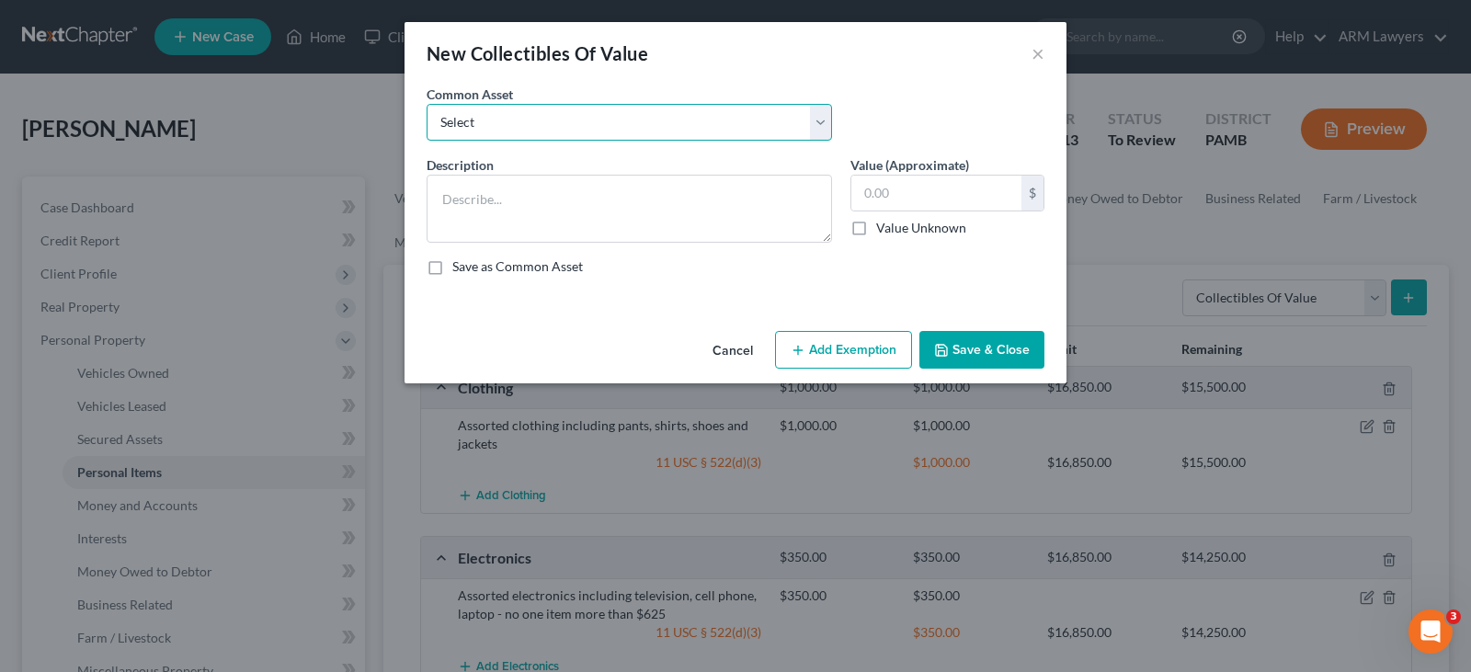
click at [532, 131] on select "Select Music&MovieCd/dvd's;Cookbooks var. reading materials&Objs‘de arte" at bounding box center [629, 122] width 405 height 37
select select "0"
click at [427, 104] on select "Select Music&MovieCd/dvd's;Cookbooks var. reading materials&Objs‘de arte" at bounding box center [629, 122] width 405 height 37
type textarea "Music&MovieCd/dvd's;Cookbooks var. reading materials&Objs‘de arte"
type input "100.00"
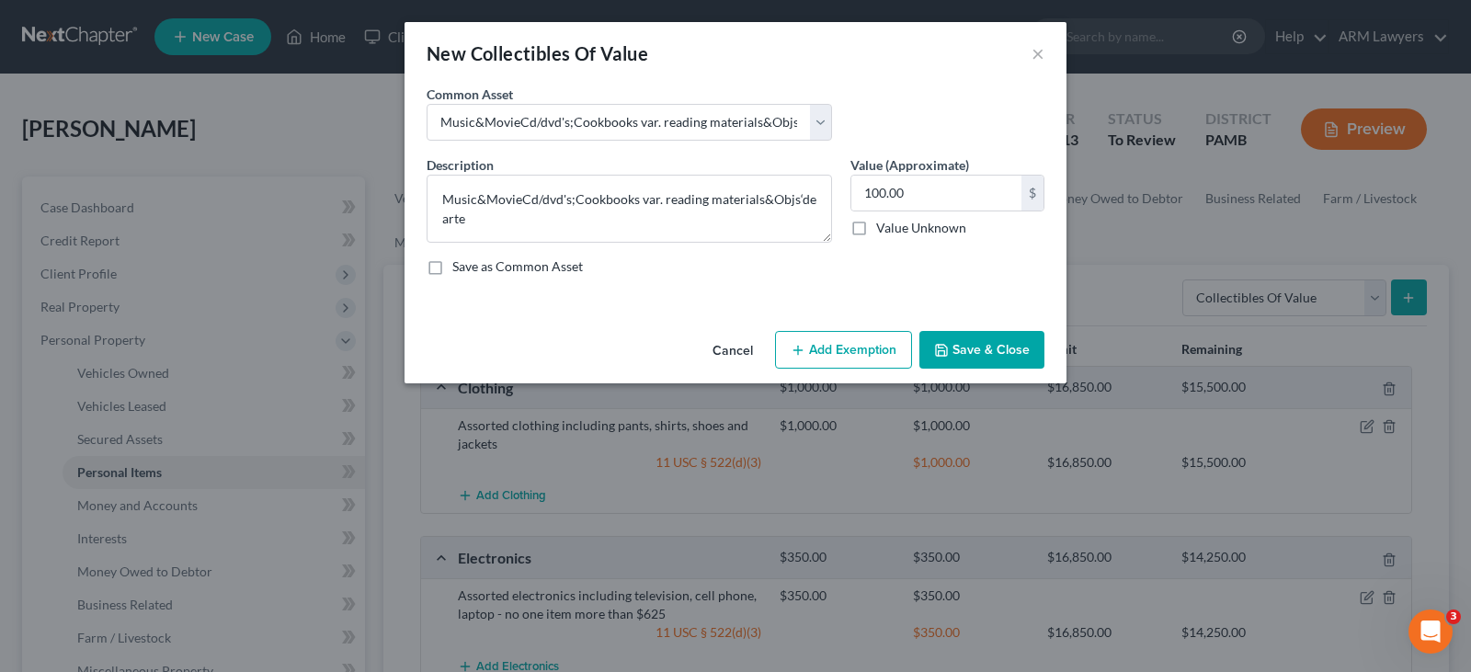
click at [745, 355] on button "Cancel" at bounding box center [733, 351] width 70 height 37
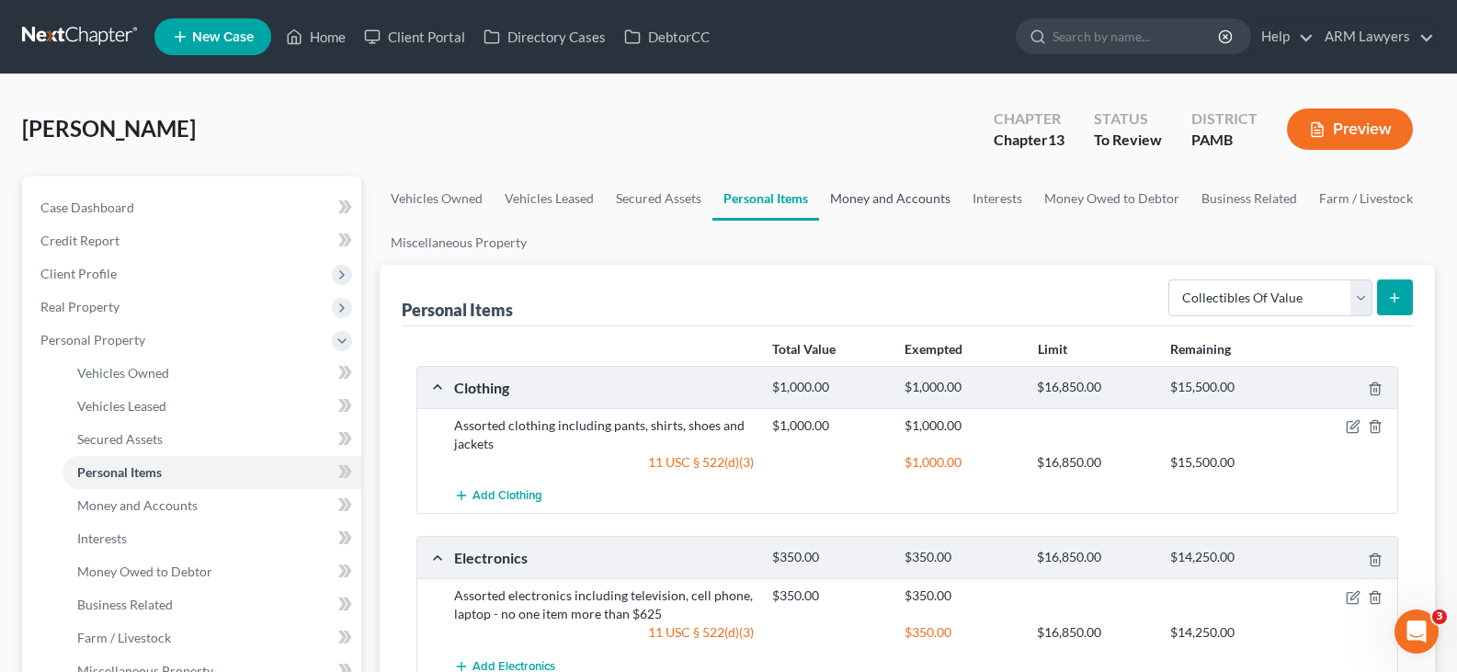
click at [888, 200] on link "Money and Accounts" at bounding box center [890, 199] width 143 height 44
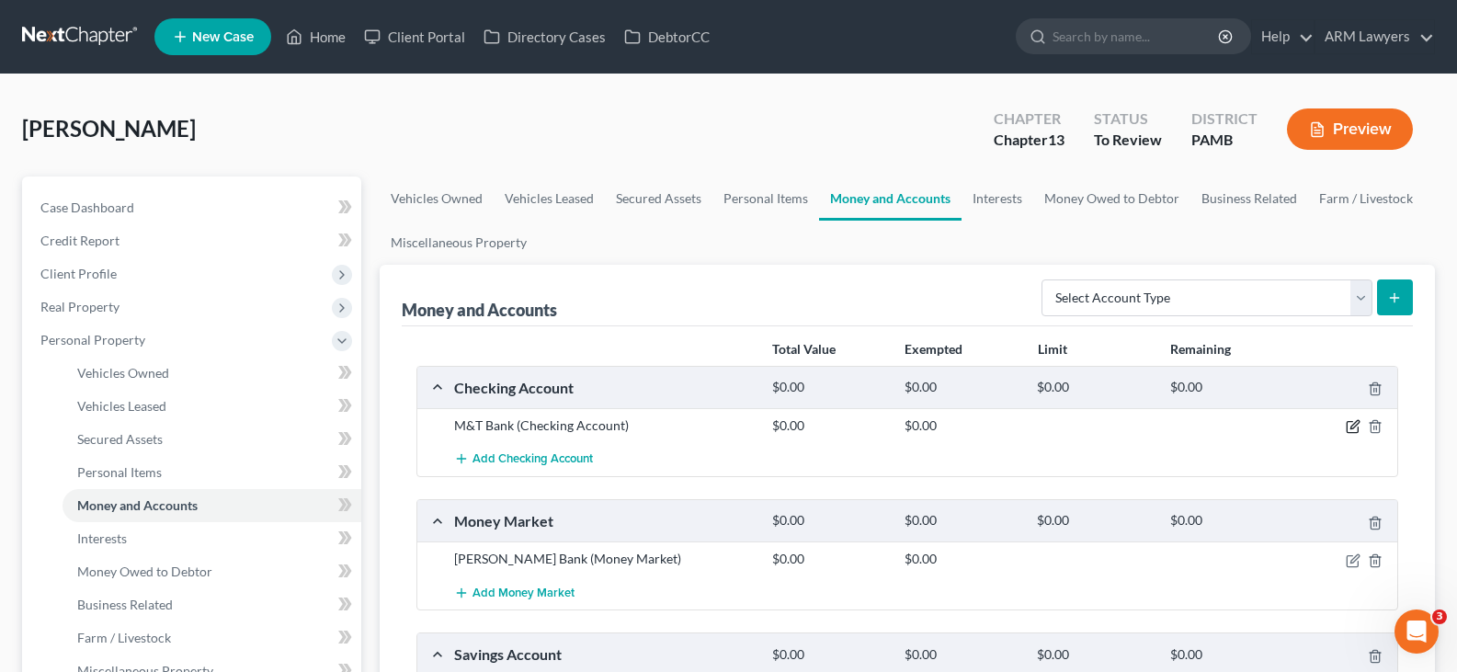
click at [1353, 429] on icon "button" at bounding box center [1355, 425] width 8 height 8
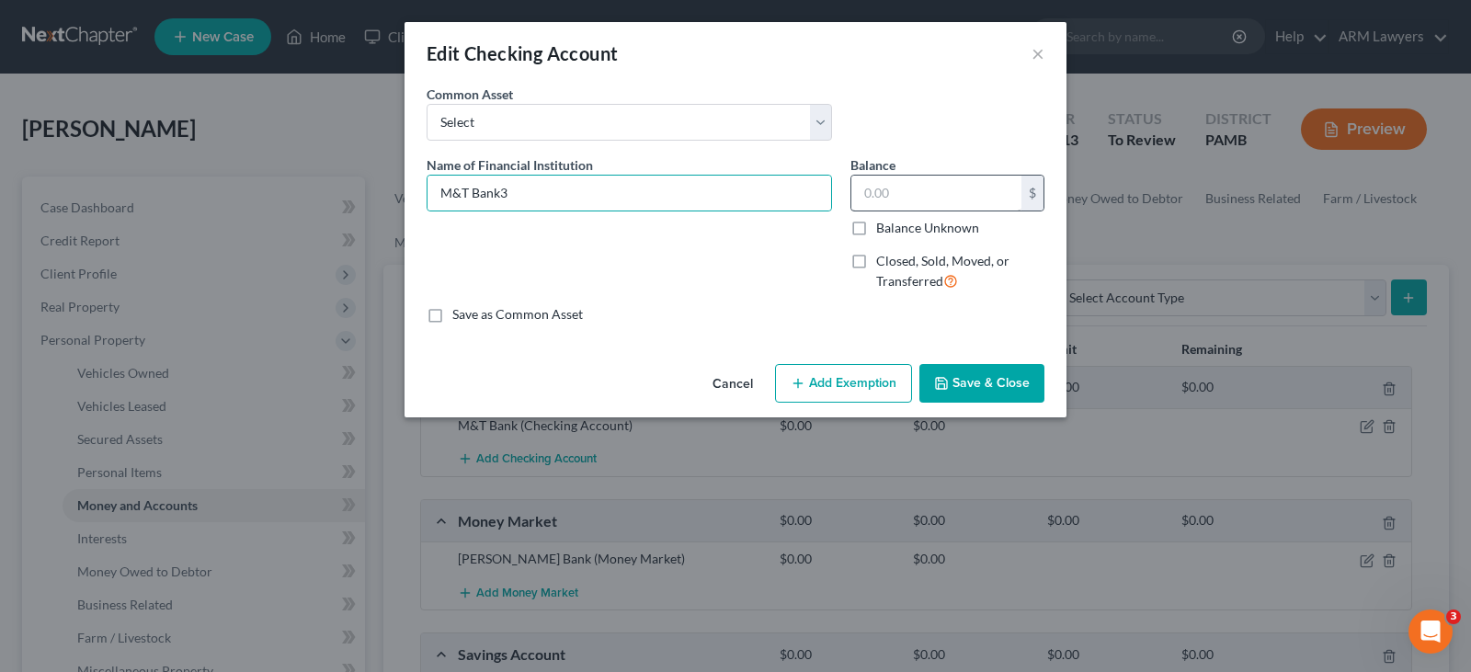
click at [881, 211] on div "$ Balance Unknown" at bounding box center [947, 206] width 194 height 63
click at [683, 211] on div "M&T Bank3" at bounding box center [629, 193] width 405 height 37
click at [573, 196] on input "M&T Bank3" at bounding box center [630, 193] width 404 height 35
type input "M&T Bank"
type input "3"
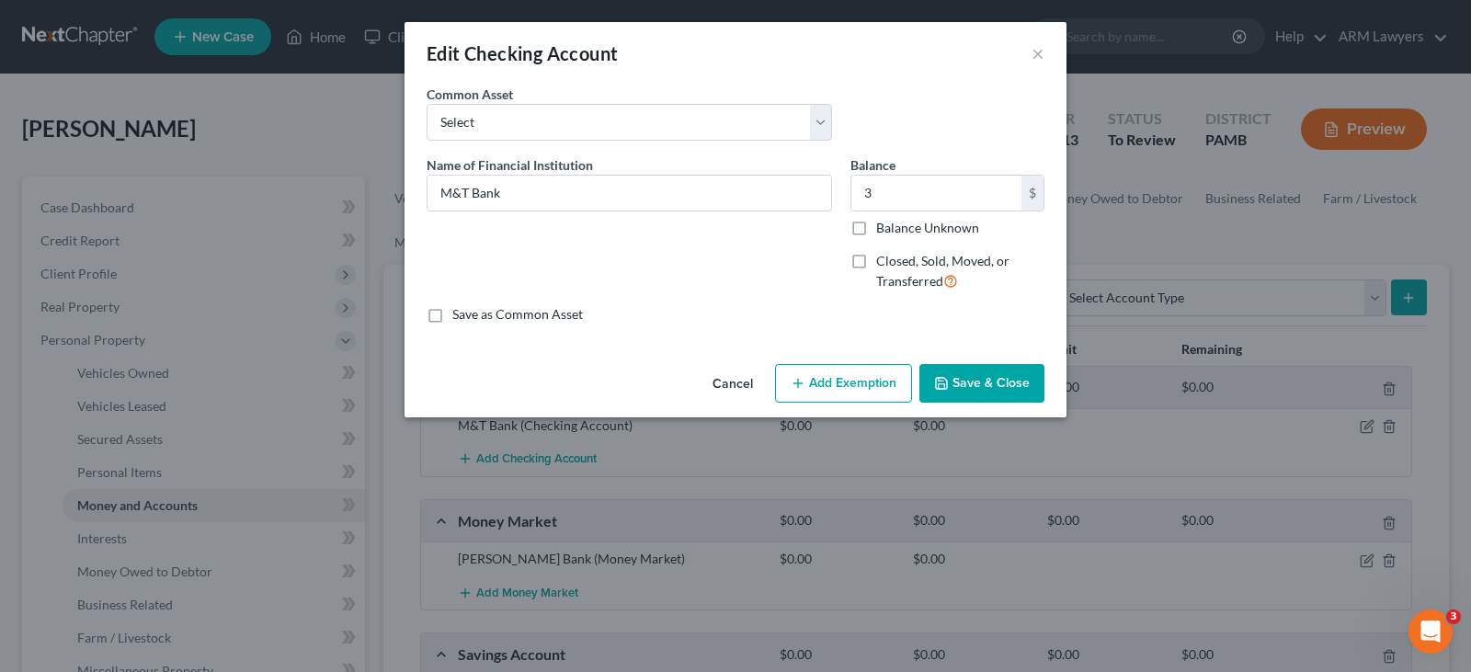
click at [870, 378] on button "Add Exemption" at bounding box center [843, 383] width 137 height 39
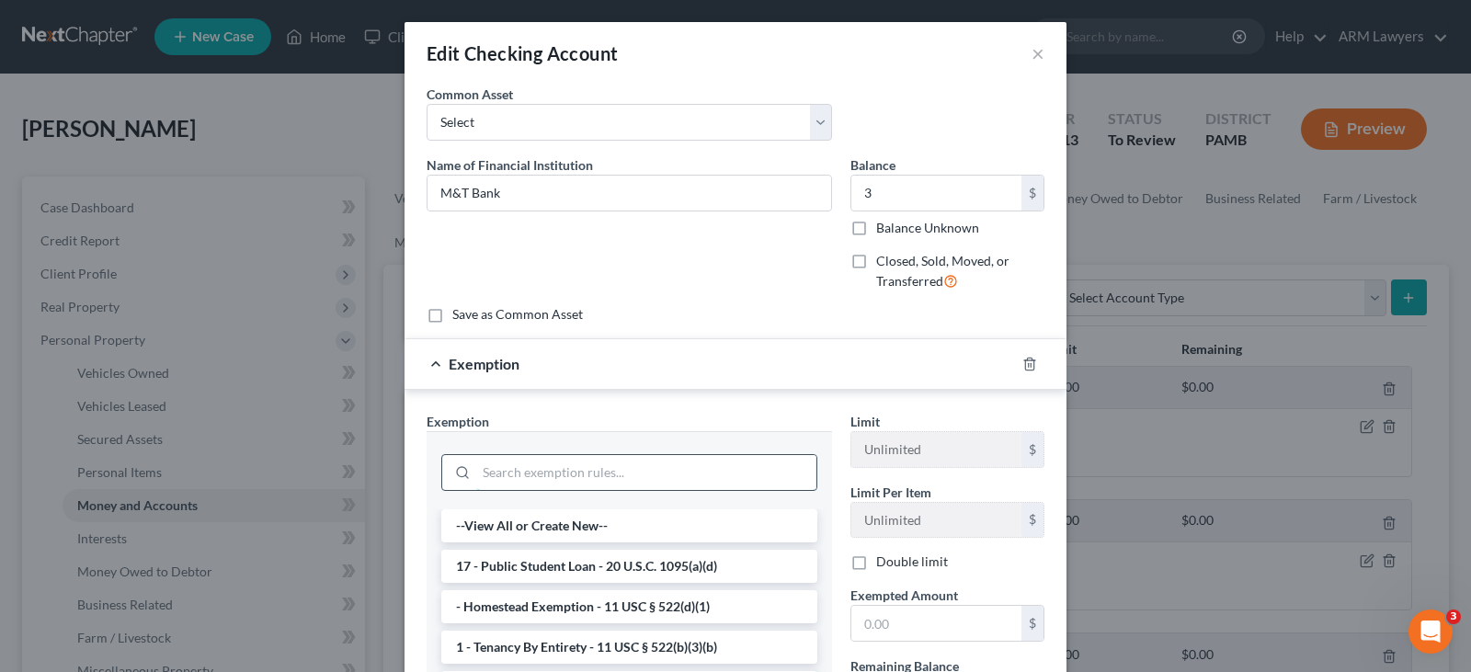
click at [587, 474] on input "search" at bounding box center [646, 472] width 340 height 35
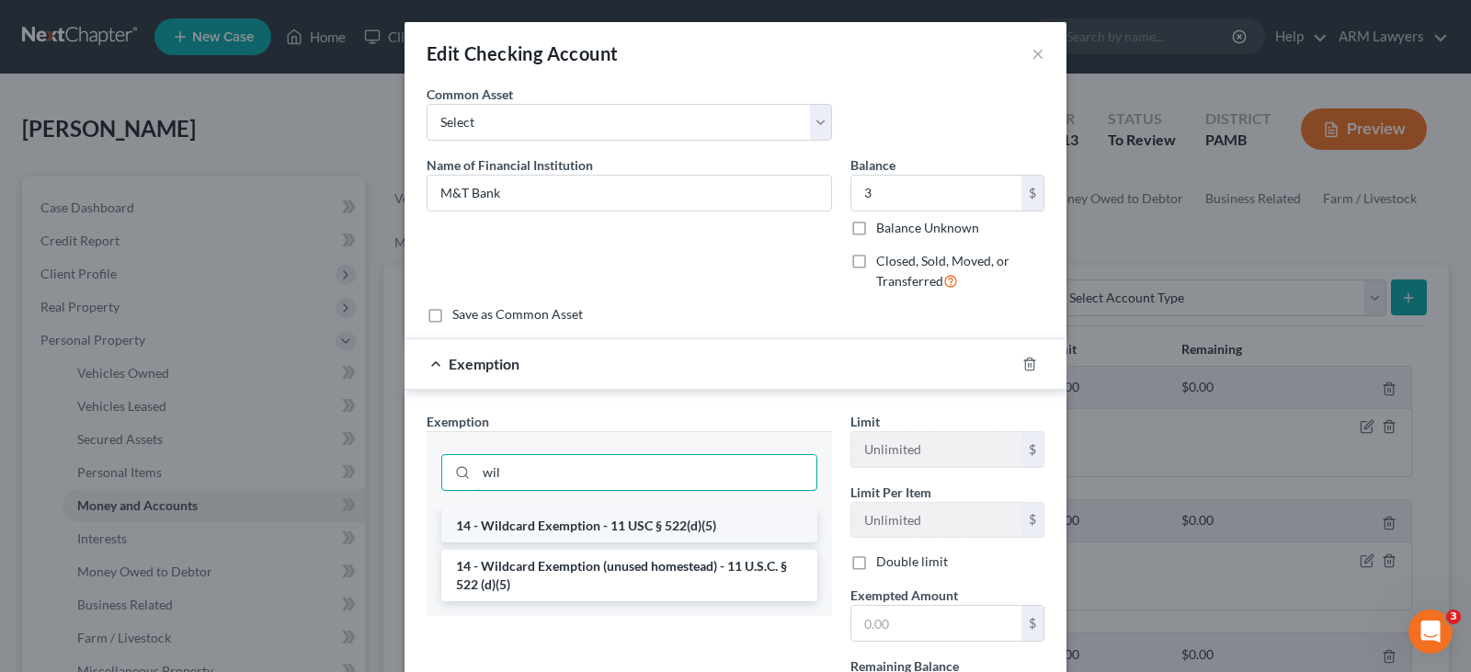
type input "wil"
click at [592, 532] on li "14 - Wildcard Exemption - 11 USC § 522(d)(5)" at bounding box center [629, 525] width 376 height 33
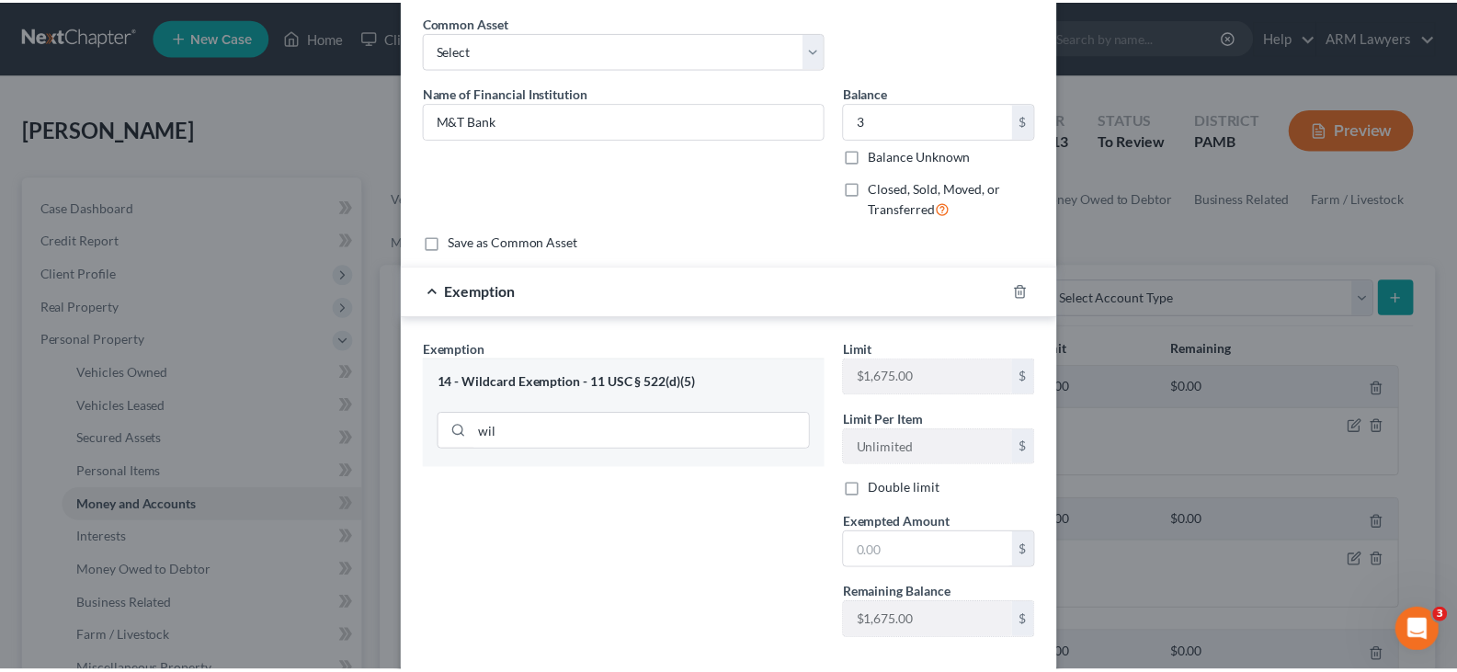
scroll to position [171, 0]
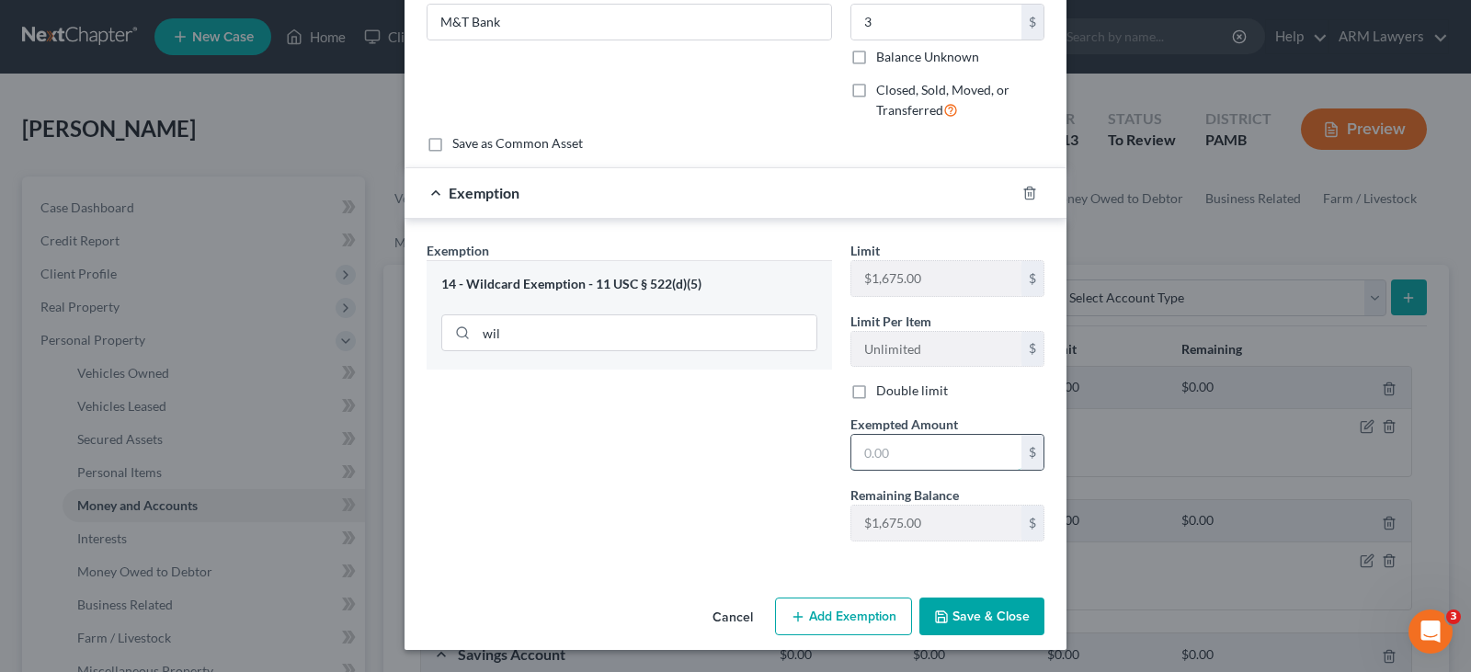
click at [915, 451] on input "text" at bounding box center [936, 452] width 170 height 35
type input "3"
click at [983, 617] on button "Save & Close" at bounding box center [981, 617] width 125 height 39
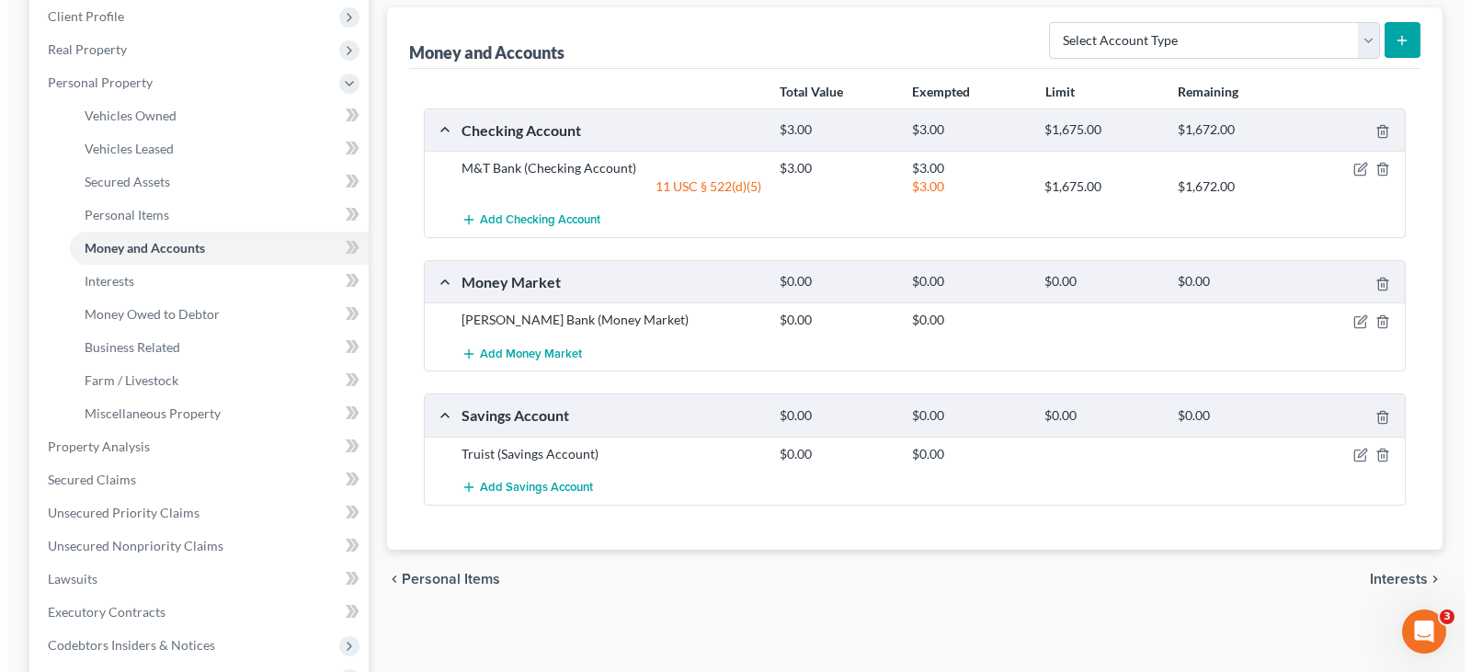
scroll to position [368, 0]
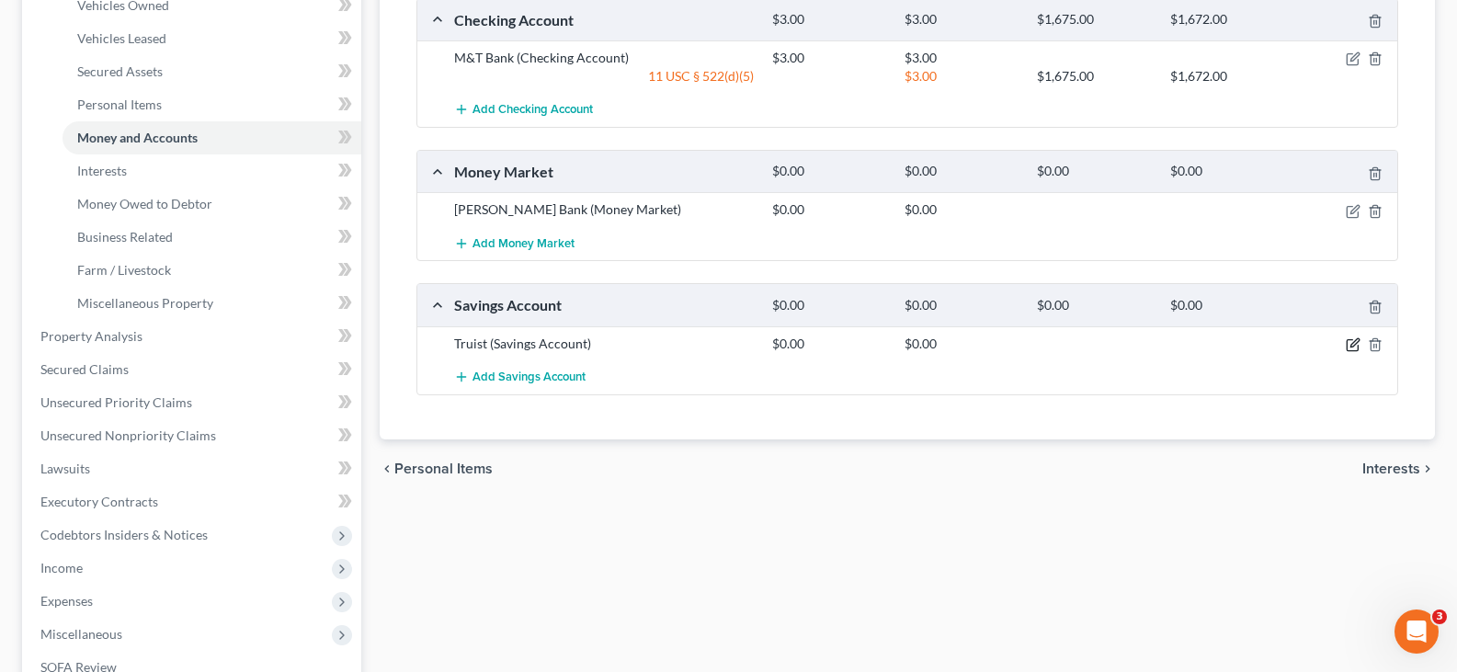
click at [1351, 343] on icon "button" at bounding box center [1353, 344] width 15 height 15
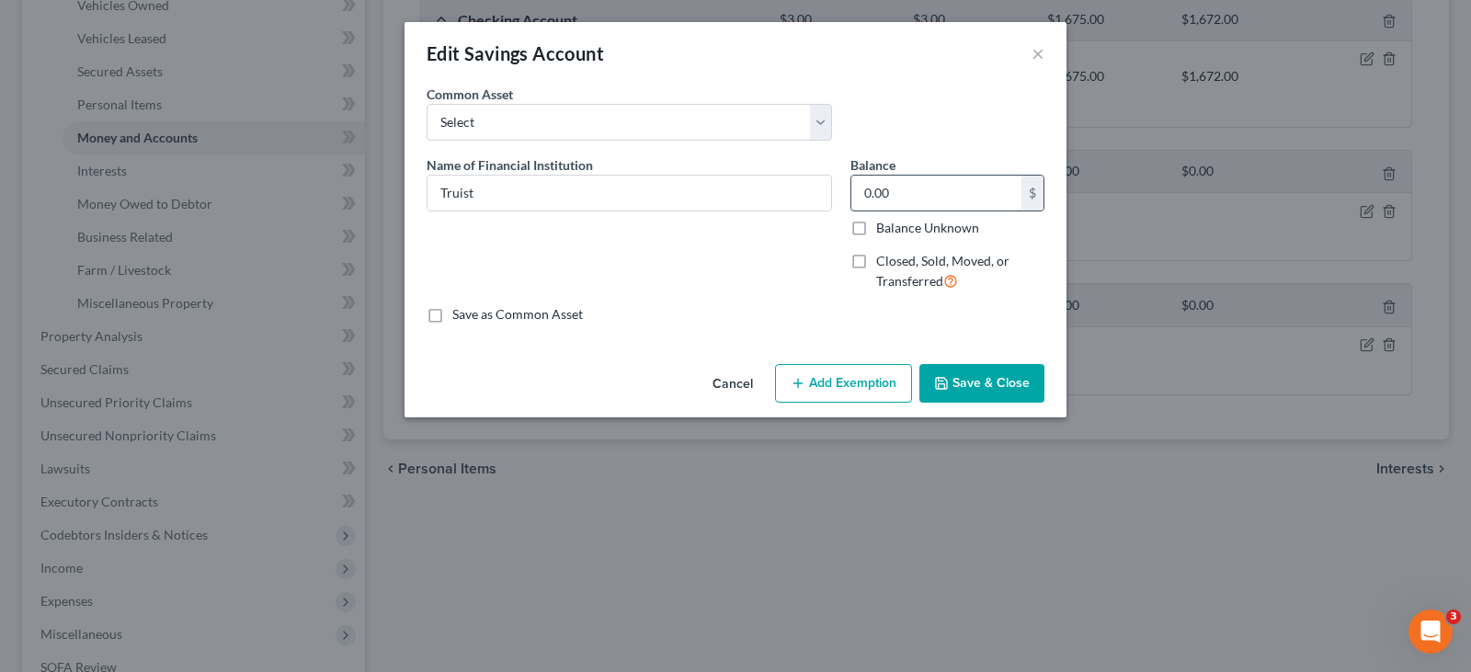
click at [922, 185] on input "0.00" at bounding box center [936, 193] width 170 height 35
type input "190"
click at [832, 392] on button "Add Exemption" at bounding box center [843, 383] width 137 height 39
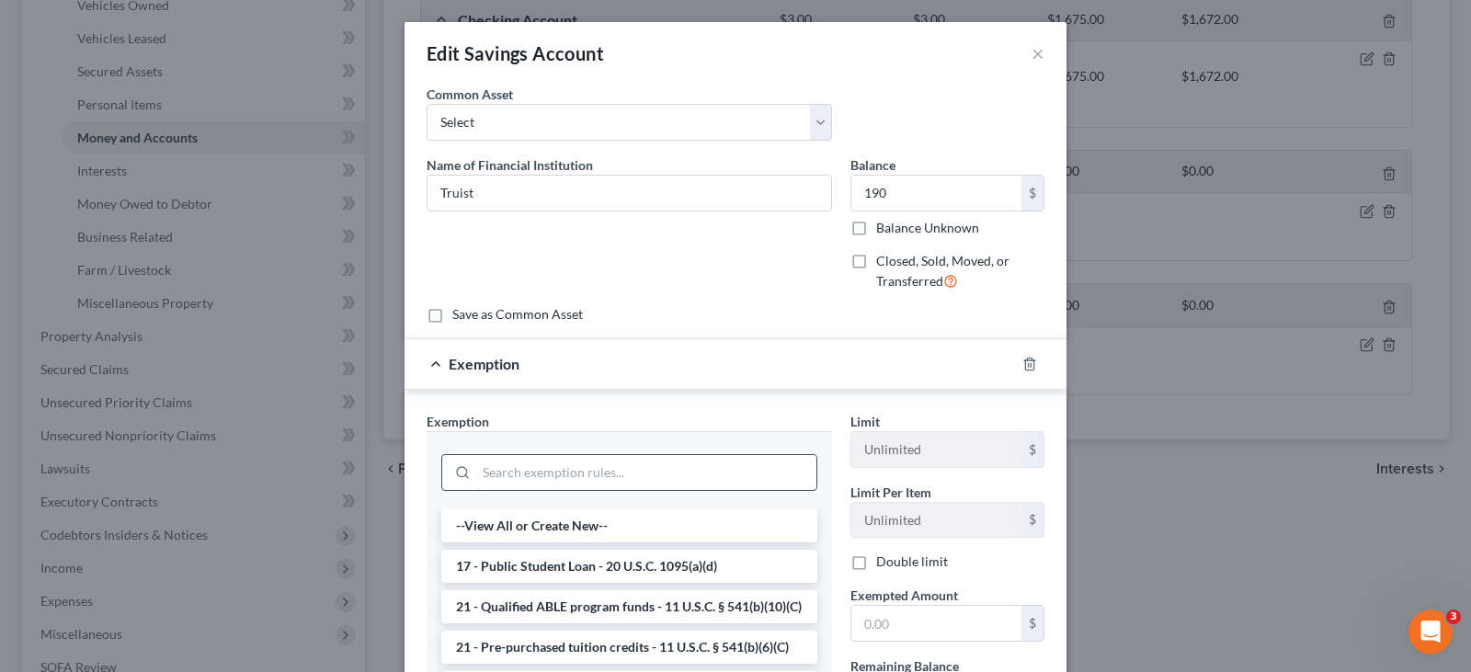
click at [624, 461] on input "search" at bounding box center [646, 472] width 340 height 35
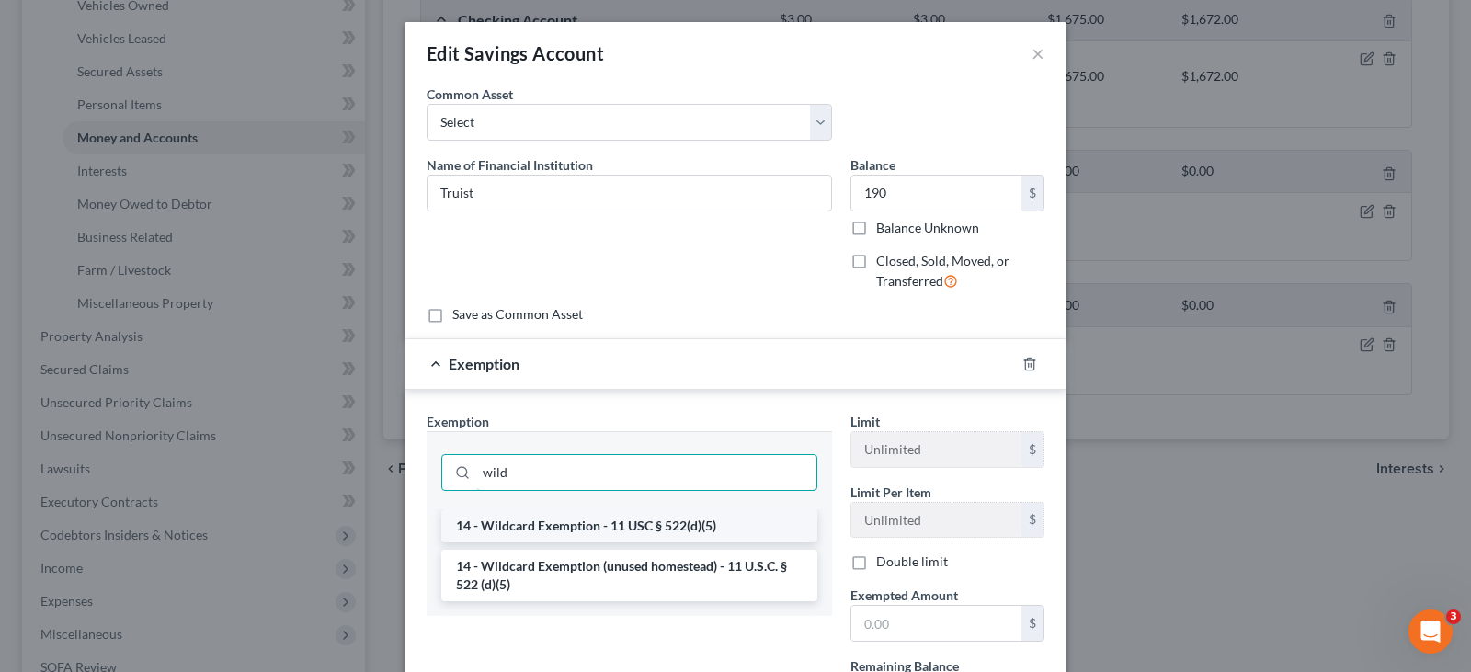
type input "wild"
click at [645, 521] on li "14 - Wildcard Exemption - 11 USC § 522(d)(5)" at bounding box center [629, 525] width 376 height 33
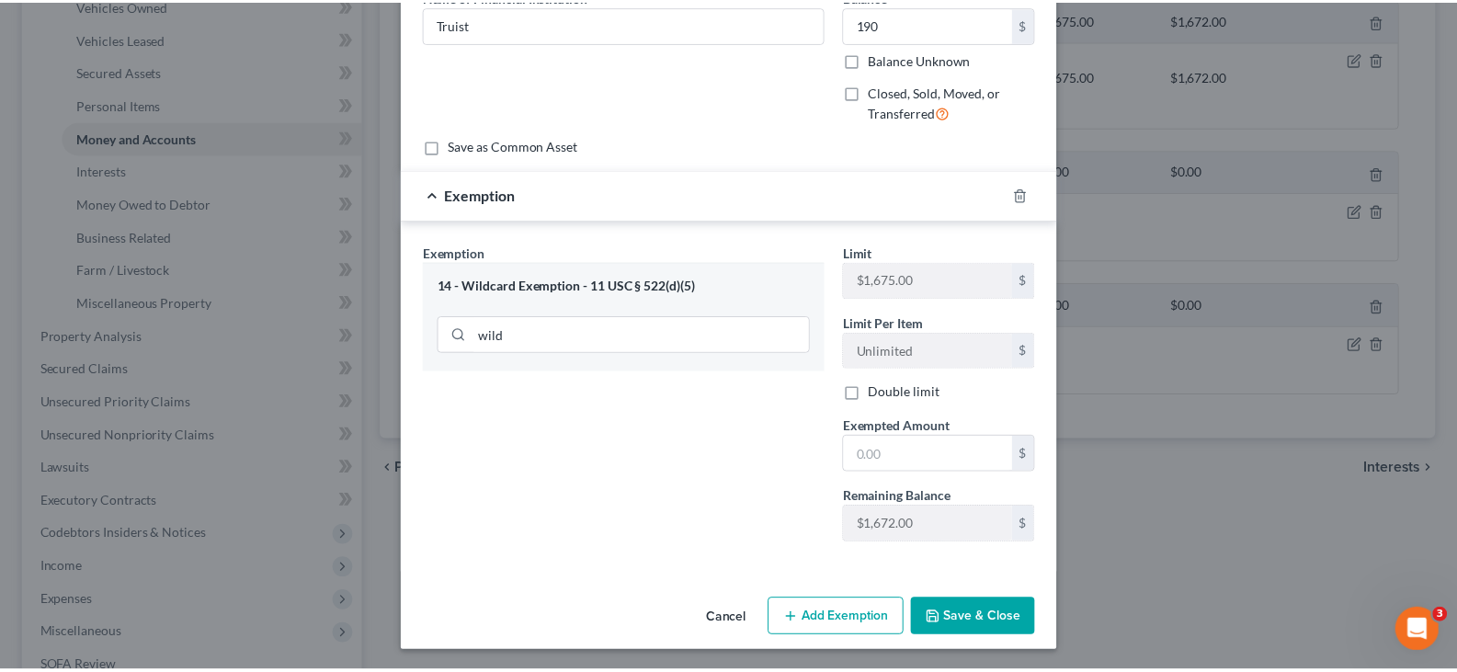
scroll to position [171, 0]
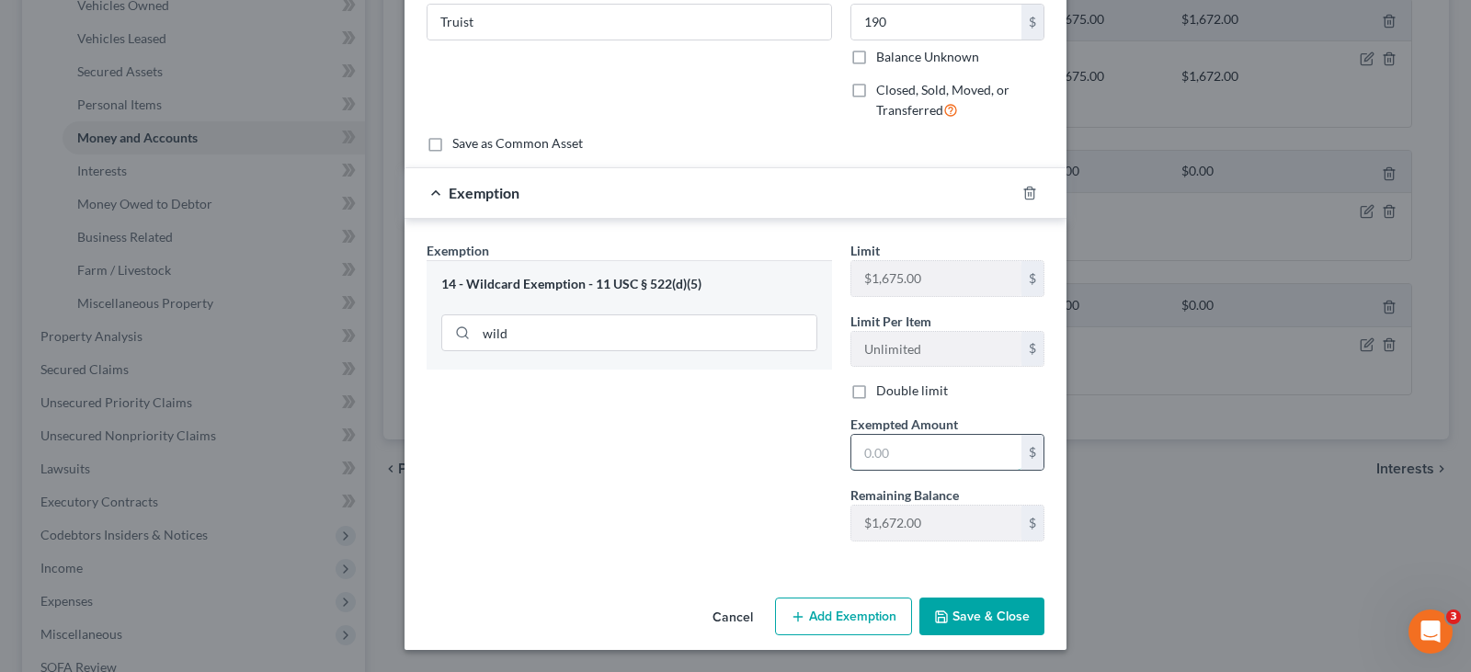
click at [920, 460] on input "text" at bounding box center [936, 452] width 170 height 35
type input "190"
click at [1003, 614] on button "Save & Close" at bounding box center [981, 617] width 125 height 39
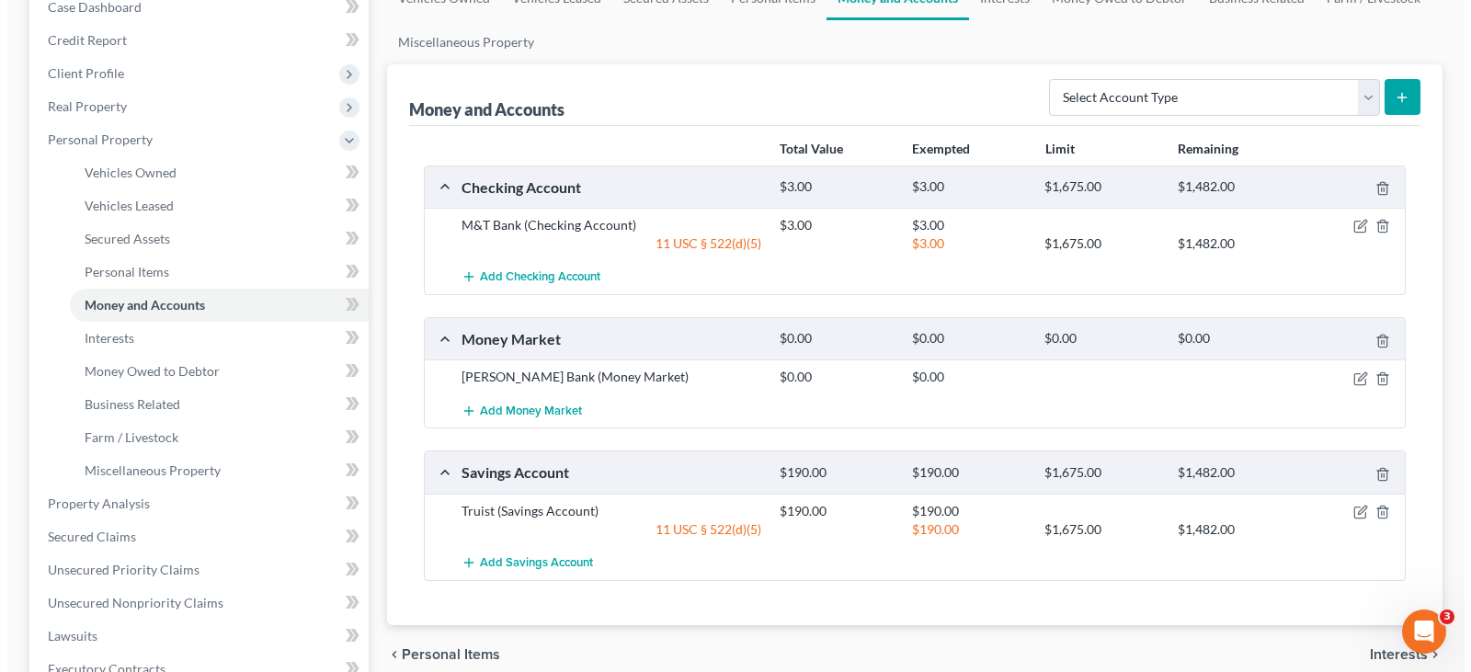
scroll to position [184, 0]
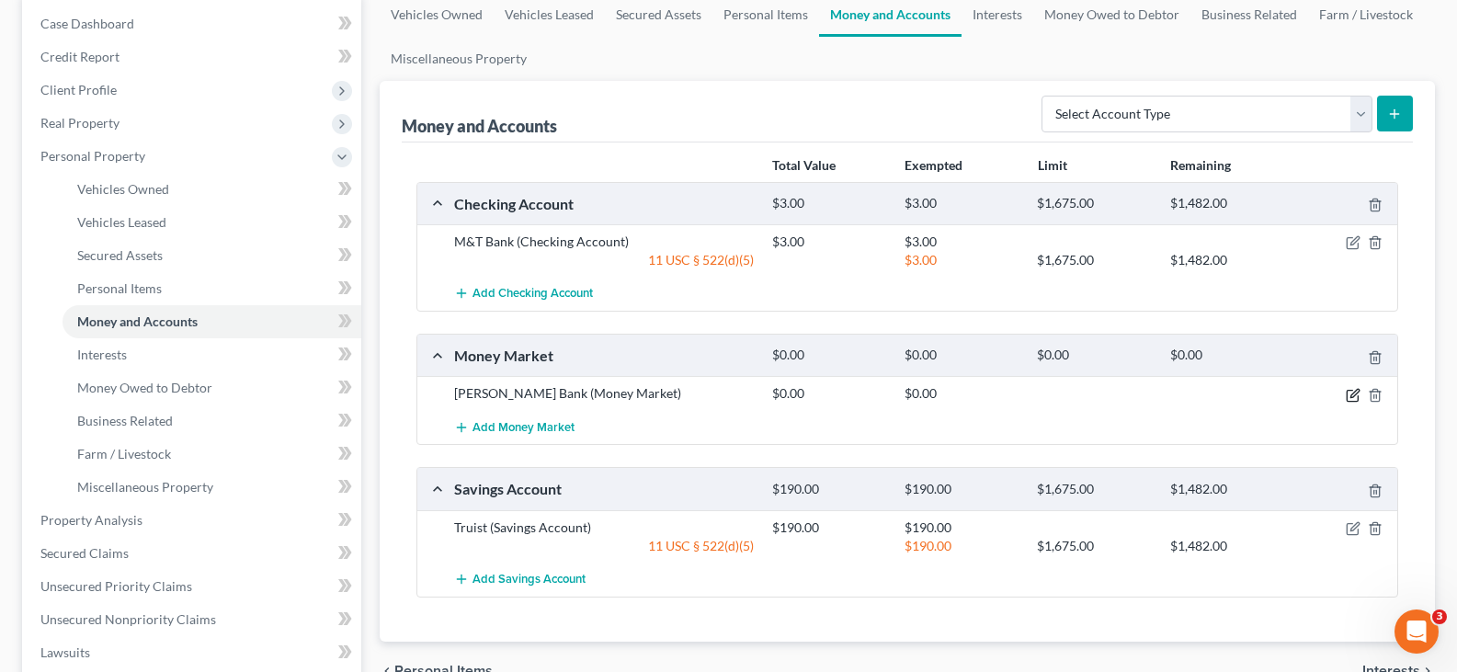
click at [1349, 394] on icon "button" at bounding box center [1353, 395] width 15 height 15
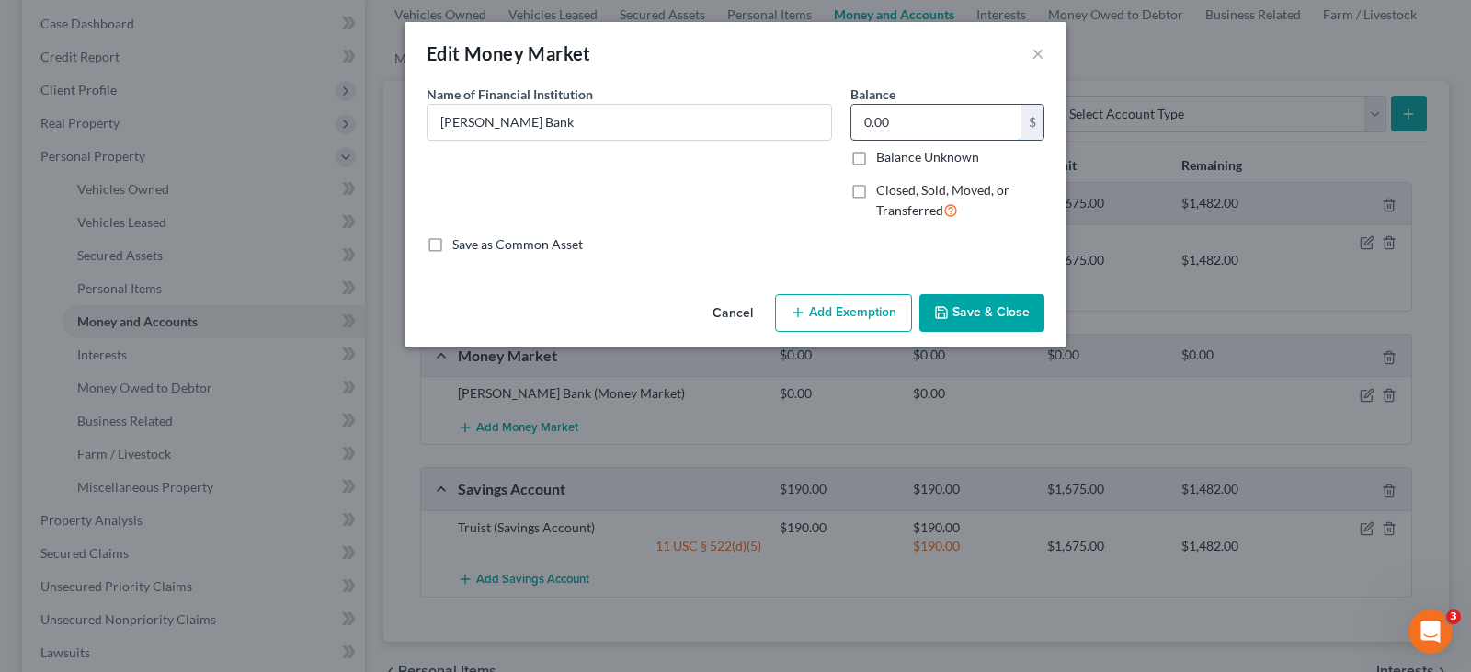
click at [935, 119] on input "0.00" at bounding box center [936, 122] width 170 height 35
type input "3"
click at [893, 308] on button "Add Exemption" at bounding box center [843, 313] width 137 height 39
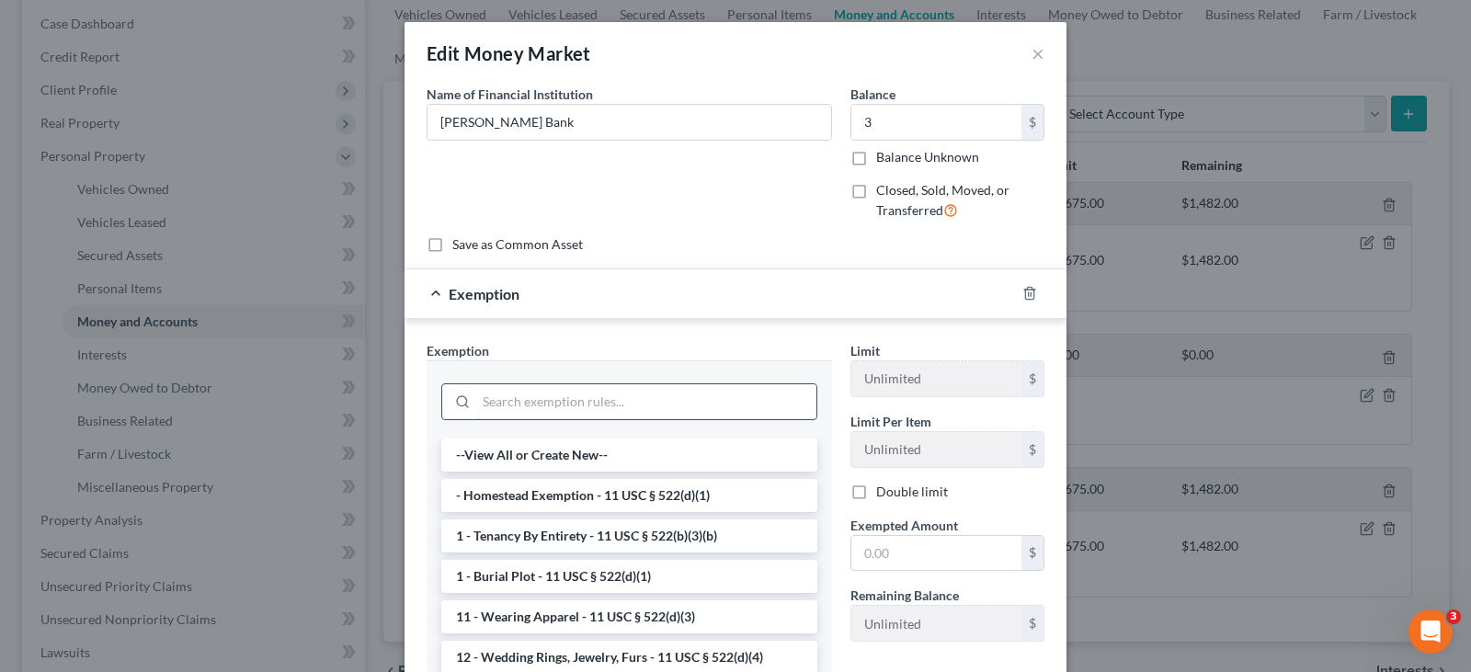
click at [699, 389] on input "search" at bounding box center [646, 401] width 340 height 35
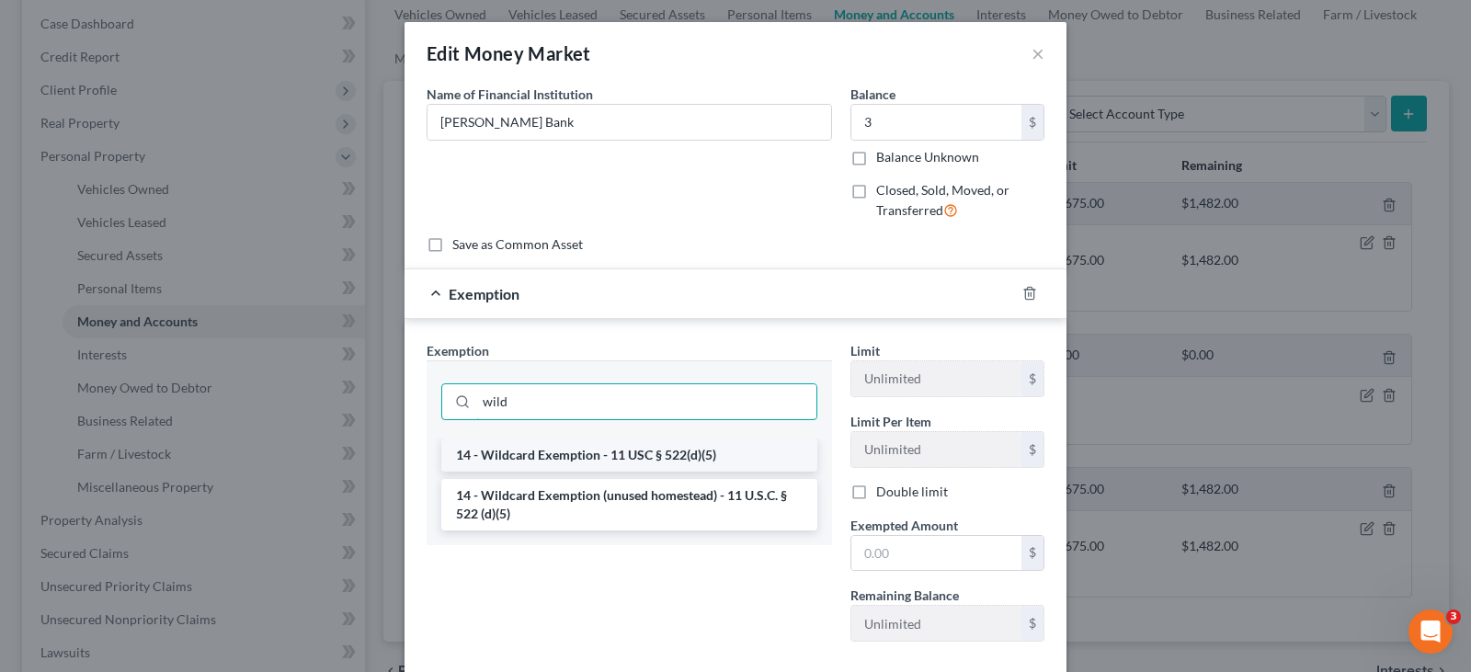
type input "wild"
click at [708, 458] on li "14 - Wildcard Exemption - 11 USC § 522(d)(5)" at bounding box center [629, 455] width 376 height 33
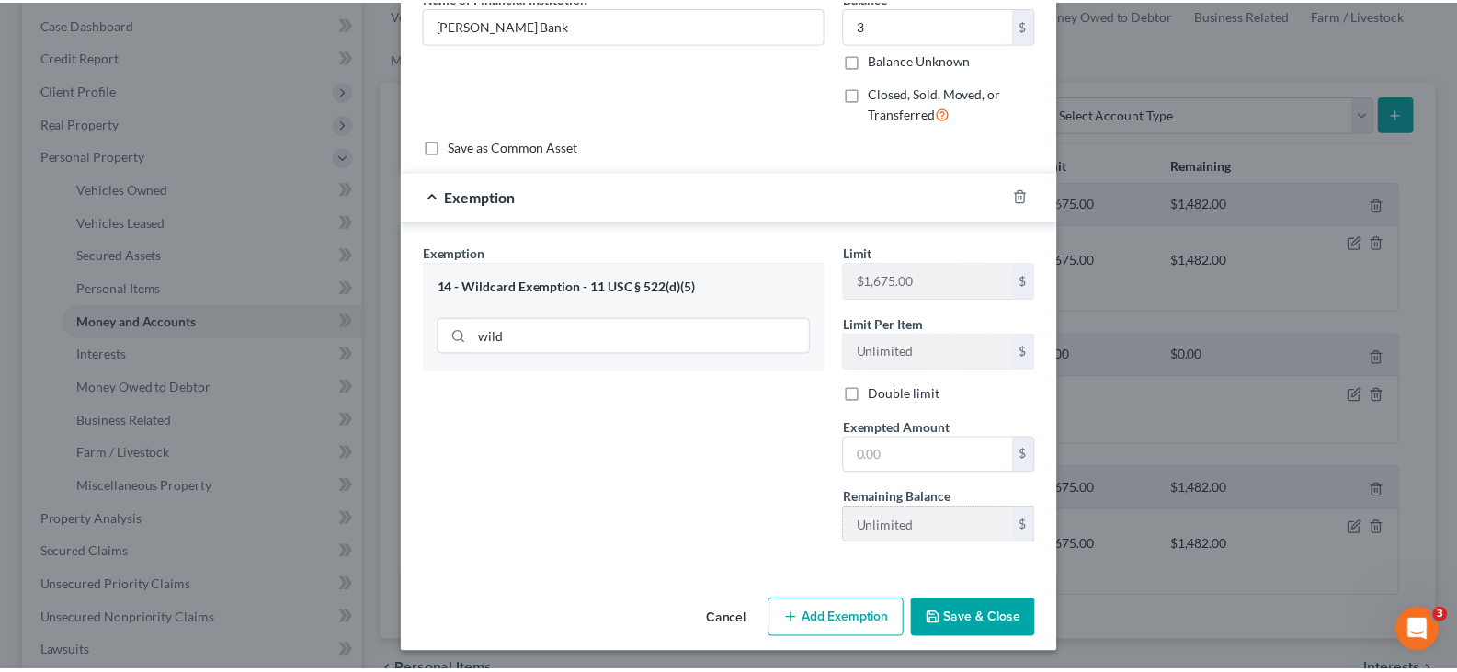
scroll to position [101, 0]
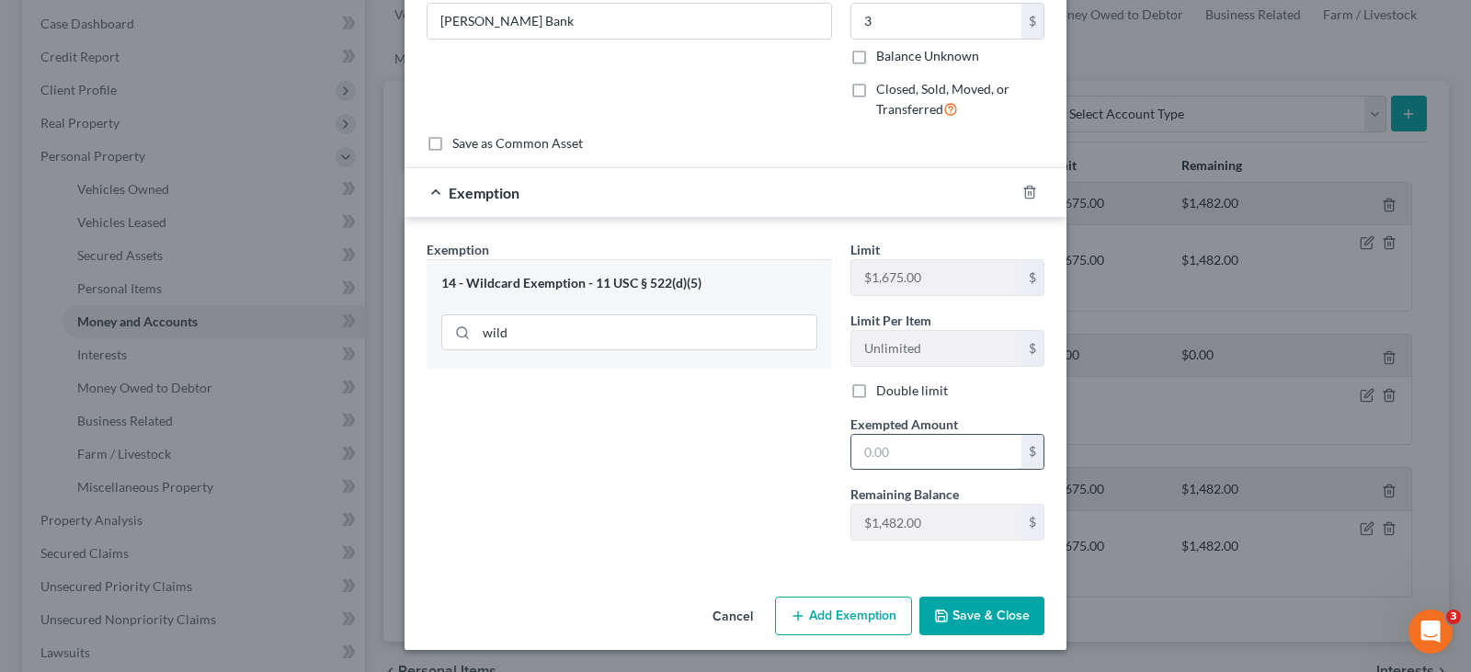
click at [921, 453] on input "text" at bounding box center [936, 452] width 170 height 35
type input "3"
click at [971, 619] on button "Save & Close" at bounding box center [981, 616] width 125 height 39
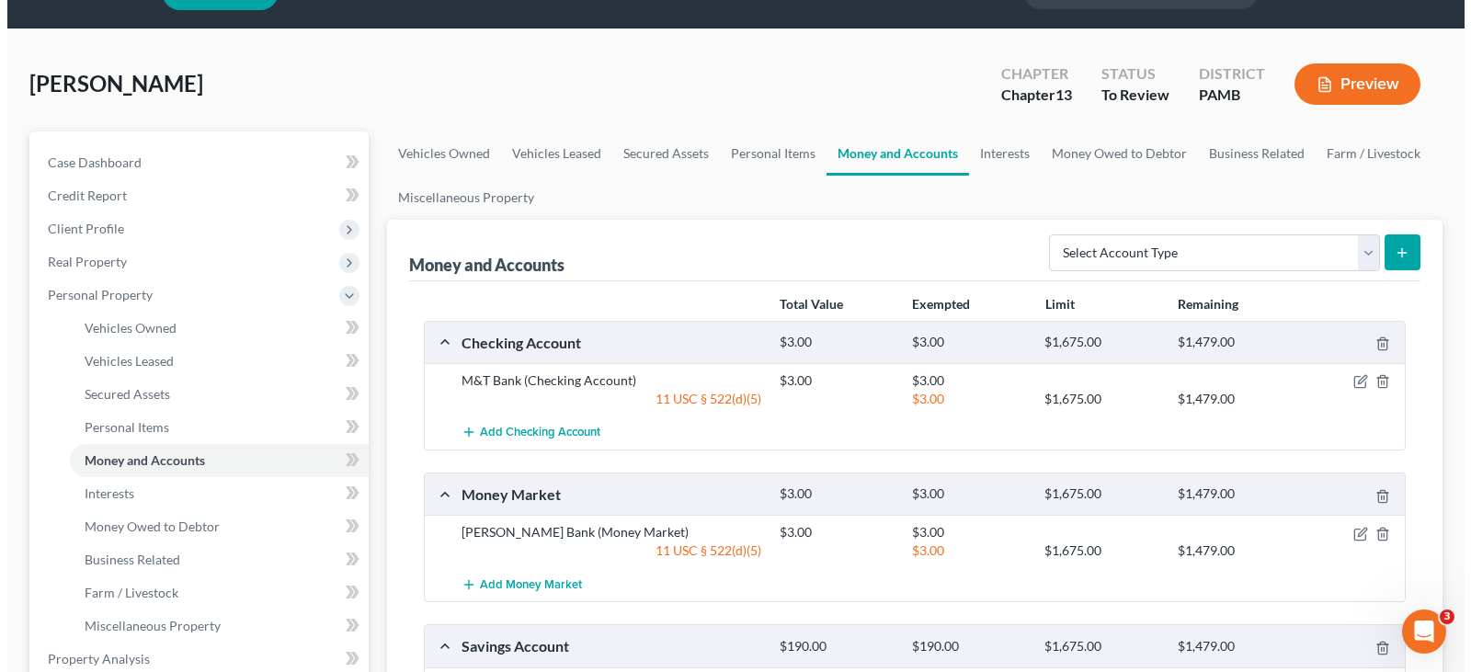
scroll to position [0, 0]
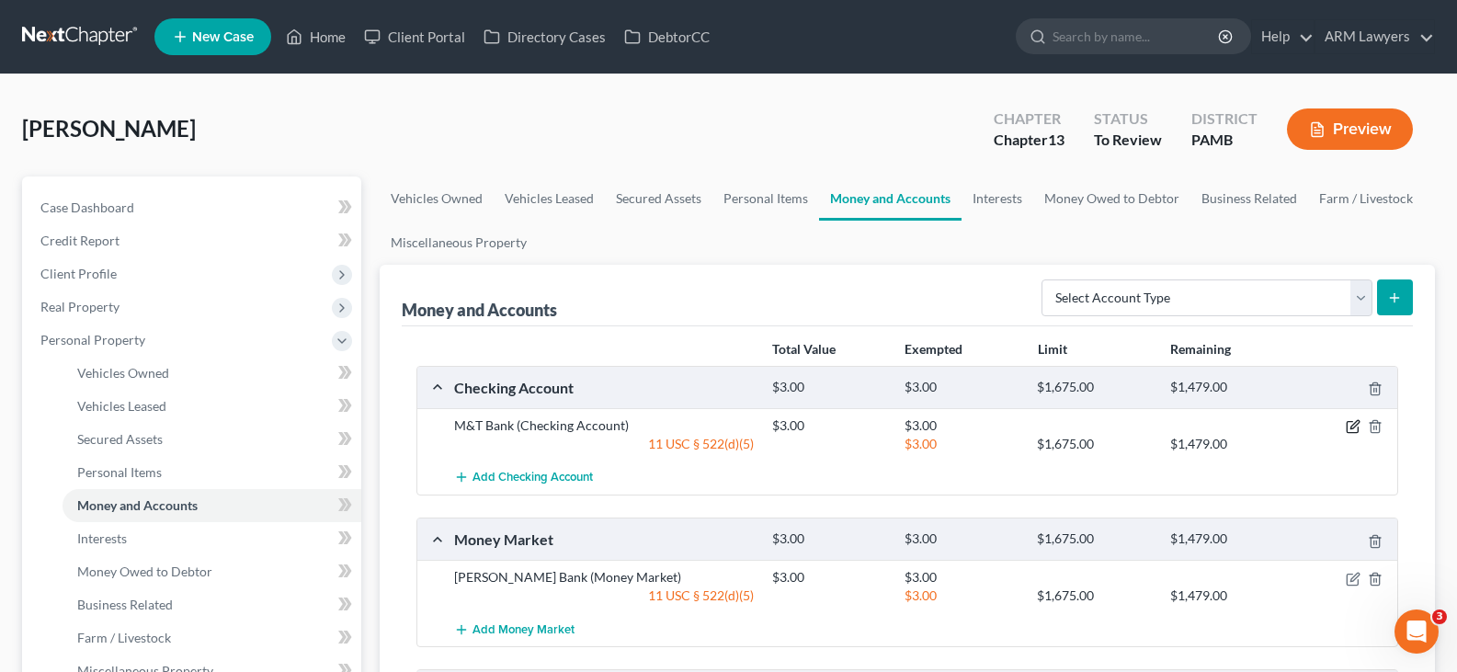
click at [1353, 428] on icon "button" at bounding box center [1355, 425] width 8 height 8
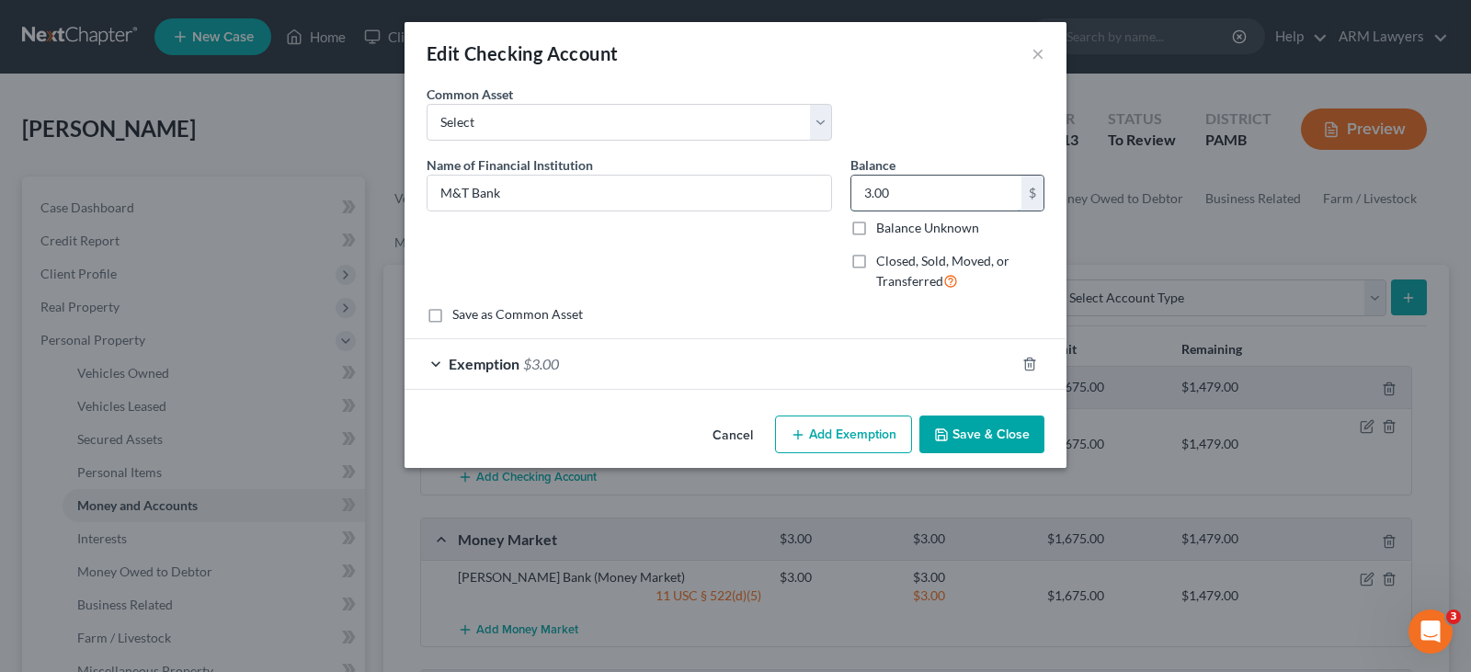
click at [926, 189] on input "3.00" at bounding box center [936, 193] width 170 height 35
type input "10"
click at [596, 361] on div "Exemption $3.00" at bounding box center [710, 363] width 611 height 49
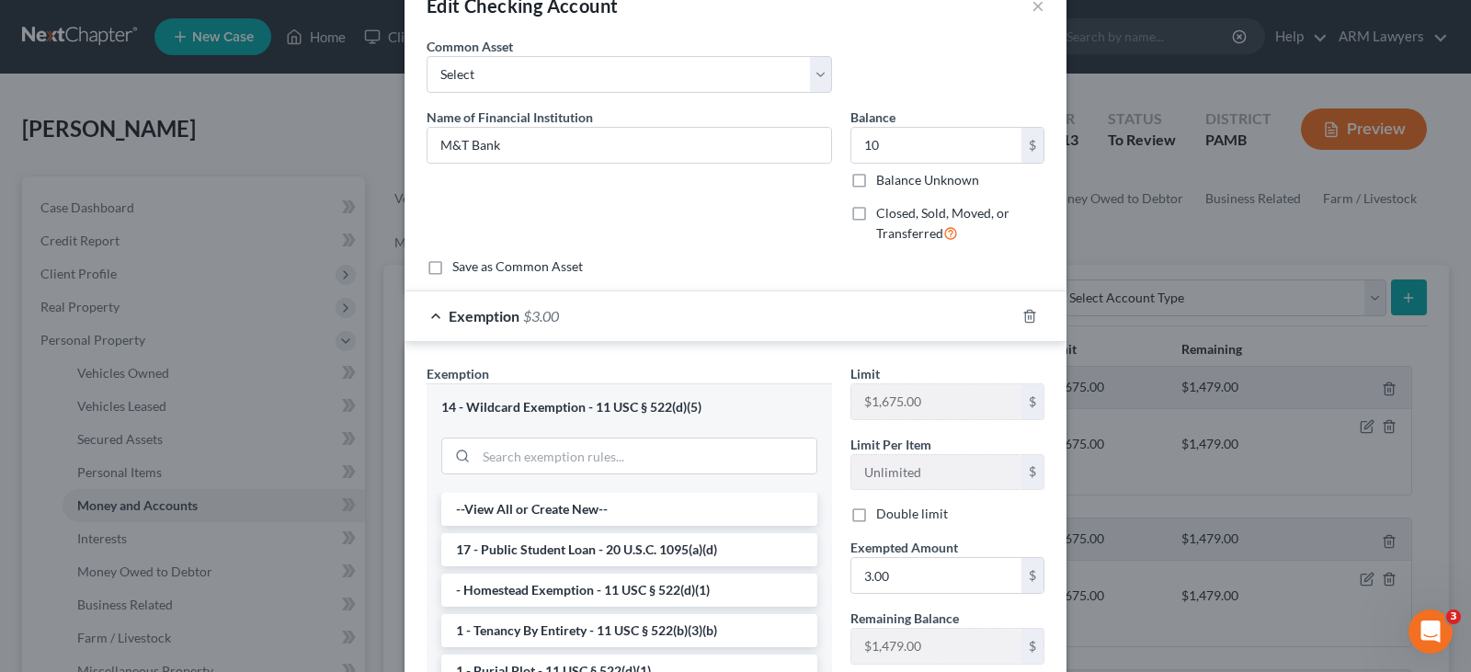
scroll to position [92, 0]
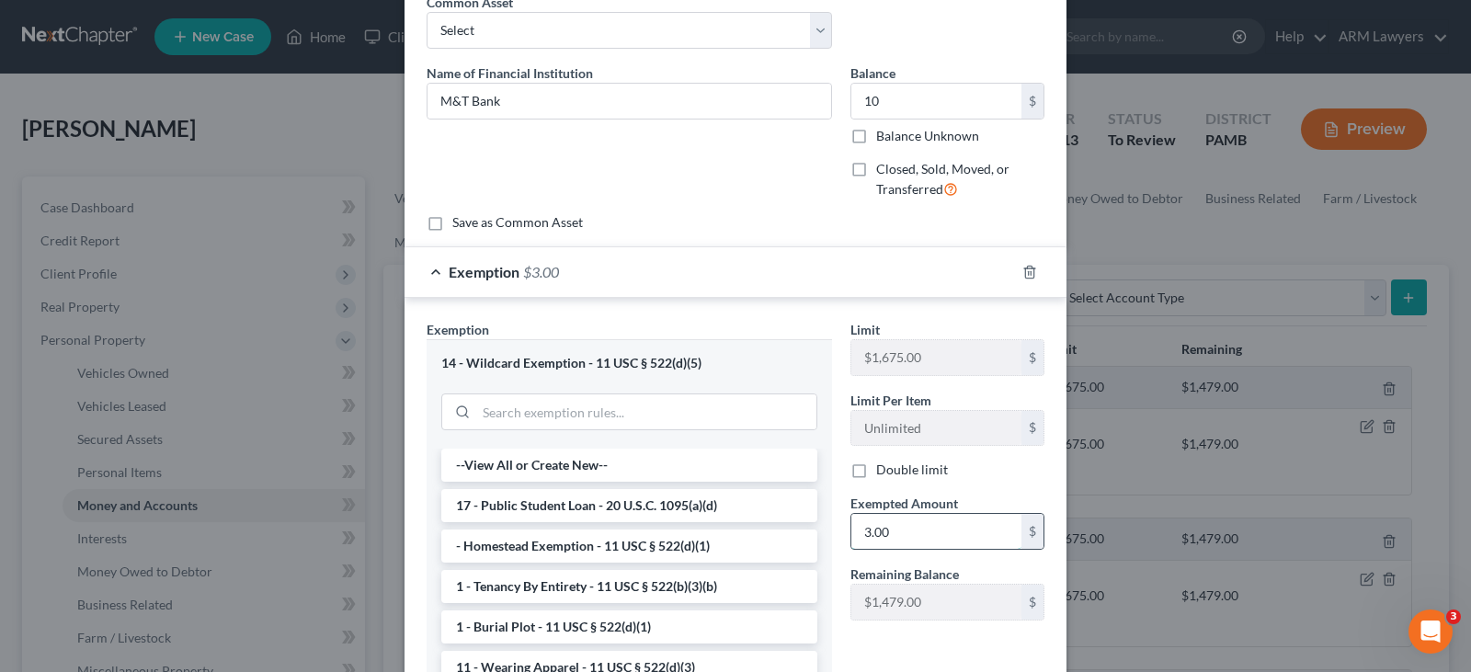
click at [904, 547] on input "3.00" at bounding box center [936, 531] width 170 height 35
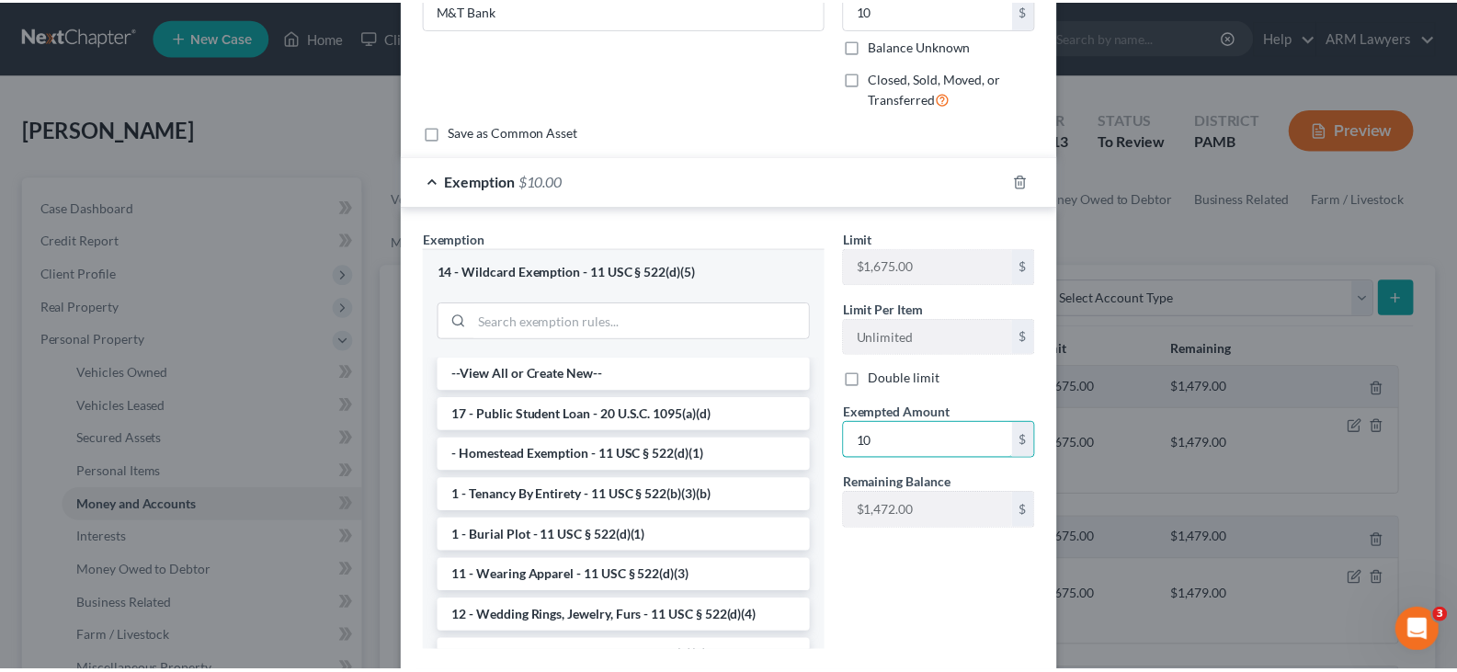
scroll to position [294, 0]
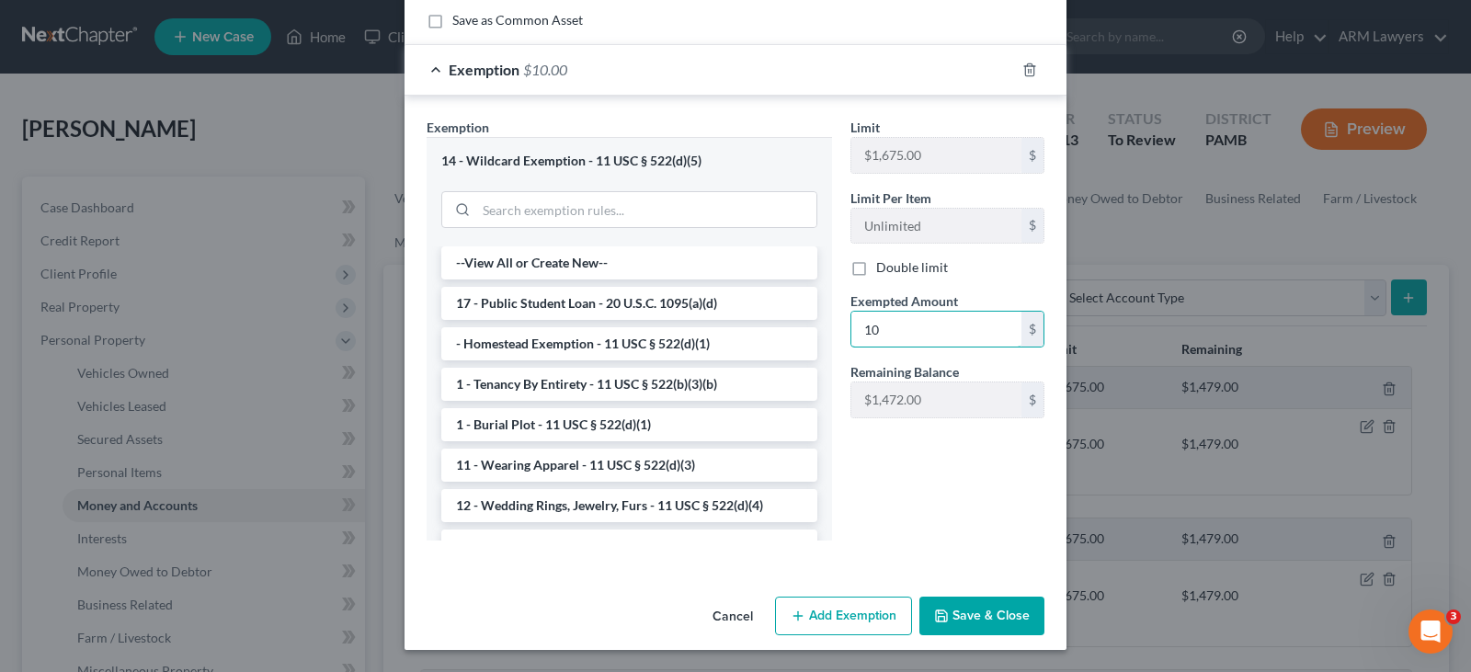
type input "10"
click at [996, 596] on div "Cancel Add Exemption Save & Close" at bounding box center [736, 619] width 662 height 61
click at [996, 620] on button "Save & Close" at bounding box center [981, 616] width 125 height 39
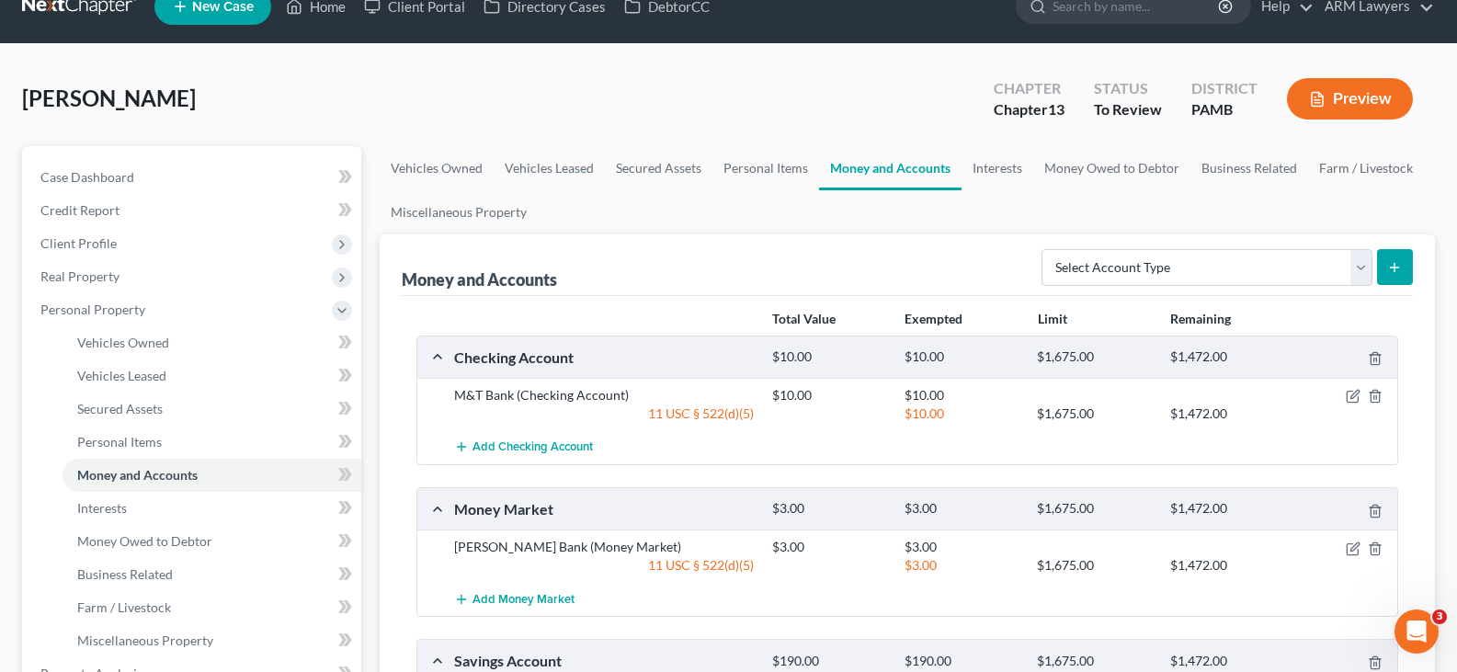
scroll to position [0, 0]
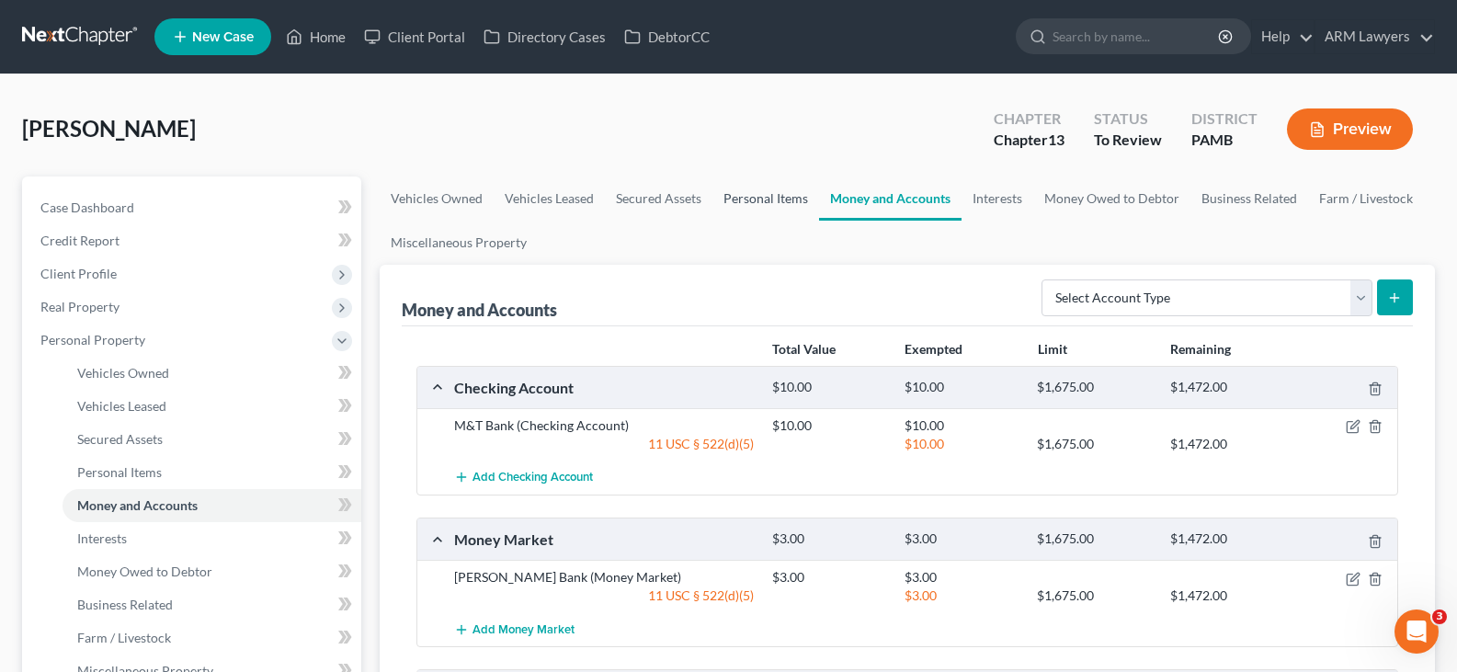
click at [778, 201] on link "Personal Items" at bounding box center [766, 199] width 107 height 44
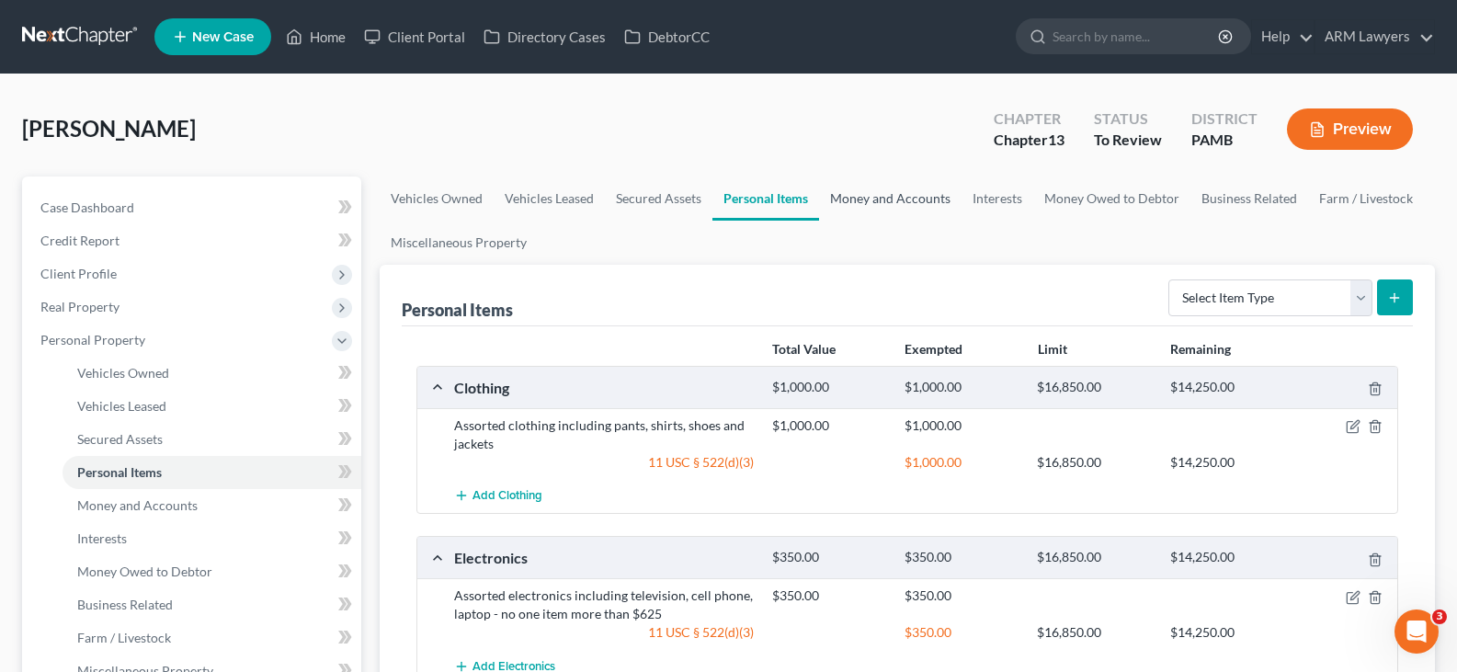
click at [874, 206] on link "Money and Accounts" at bounding box center [890, 199] width 143 height 44
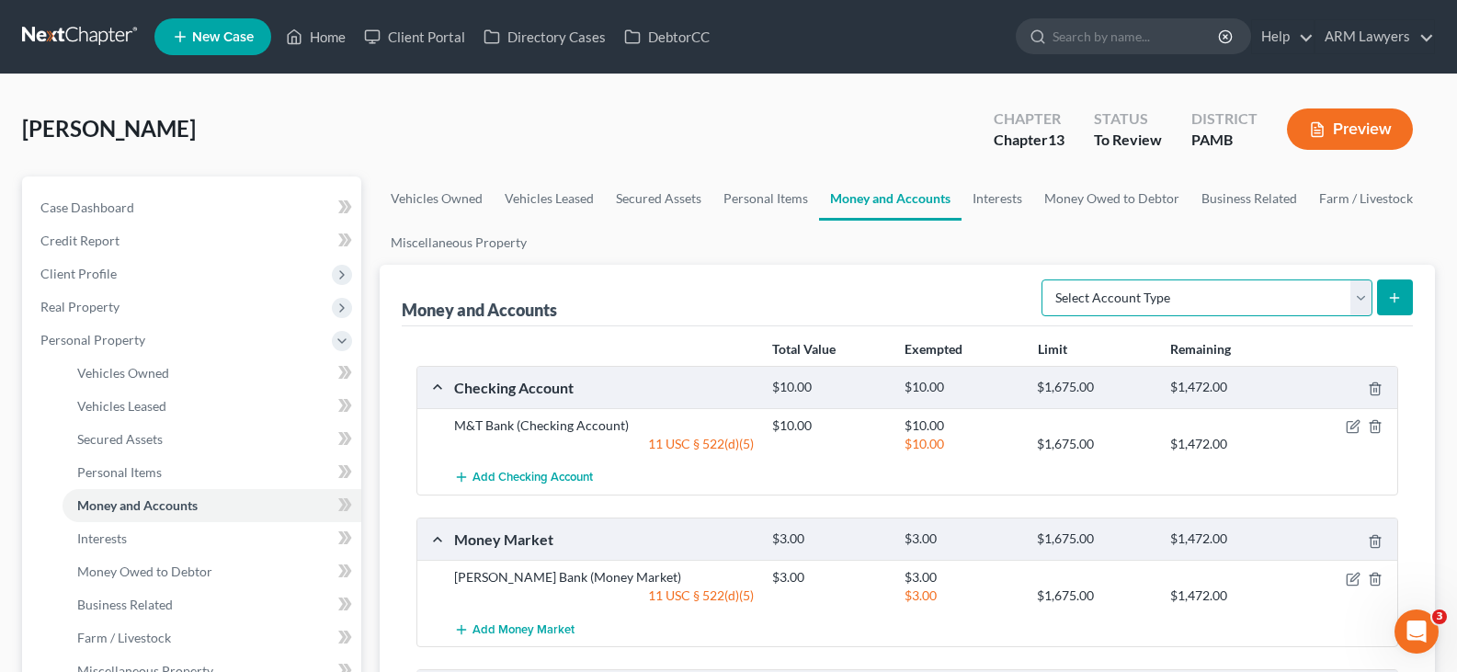
click at [1167, 302] on select "Select Account Type Brokerage Cash on Hand Certificates of Deposit Checking Acc…" at bounding box center [1207, 298] width 331 height 37
click at [893, 217] on link "Money and Accounts" at bounding box center [890, 199] width 143 height 44
click at [1008, 181] on link "Interests" at bounding box center [998, 199] width 72 height 44
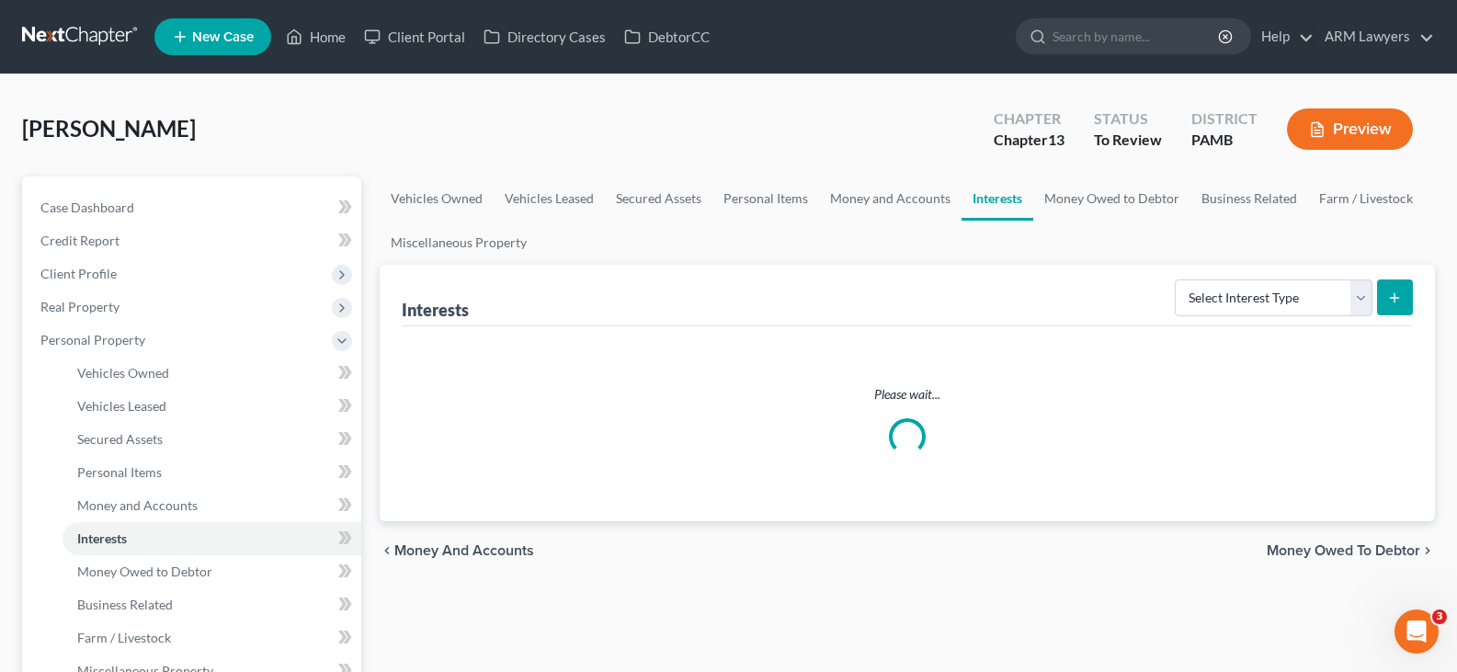
click at [1014, 198] on link "Interests" at bounding box center [998, 199] width 72 height 44
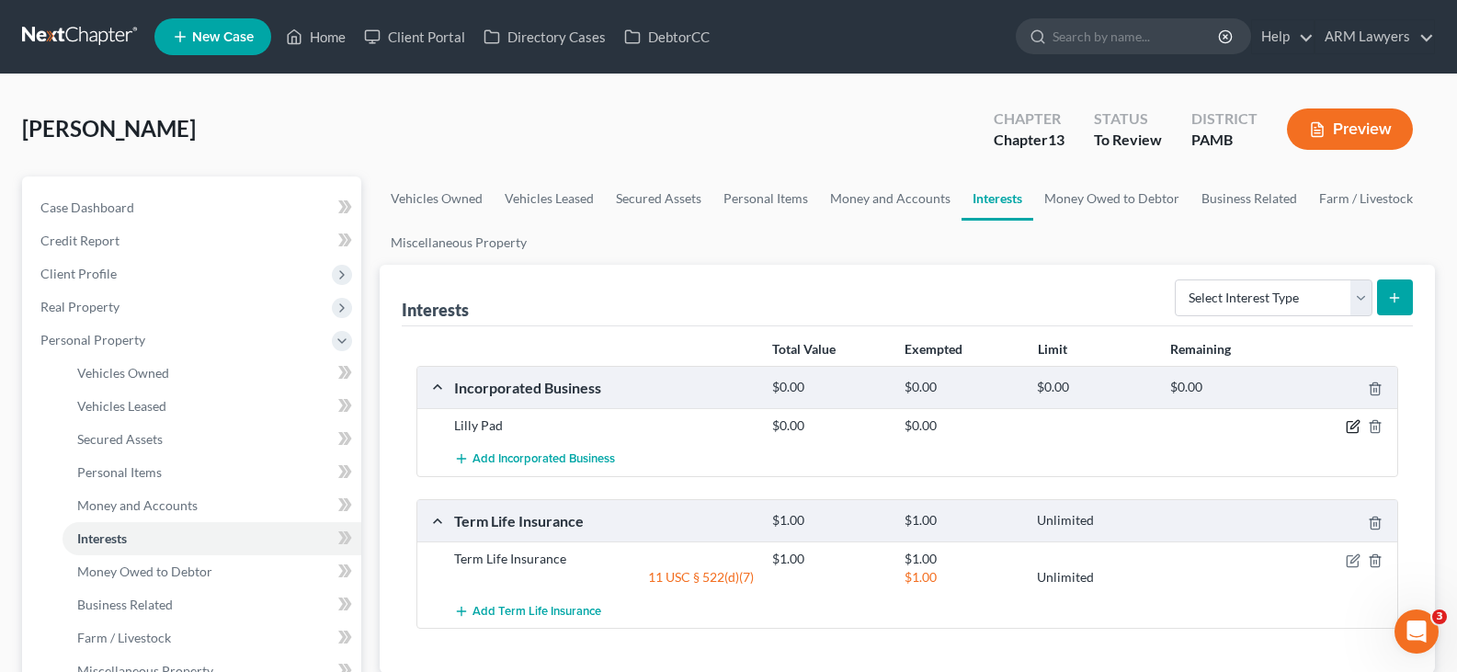
click at [1357, 422] on icon "button" at bounding box center [1355, 425] width 8 height 8
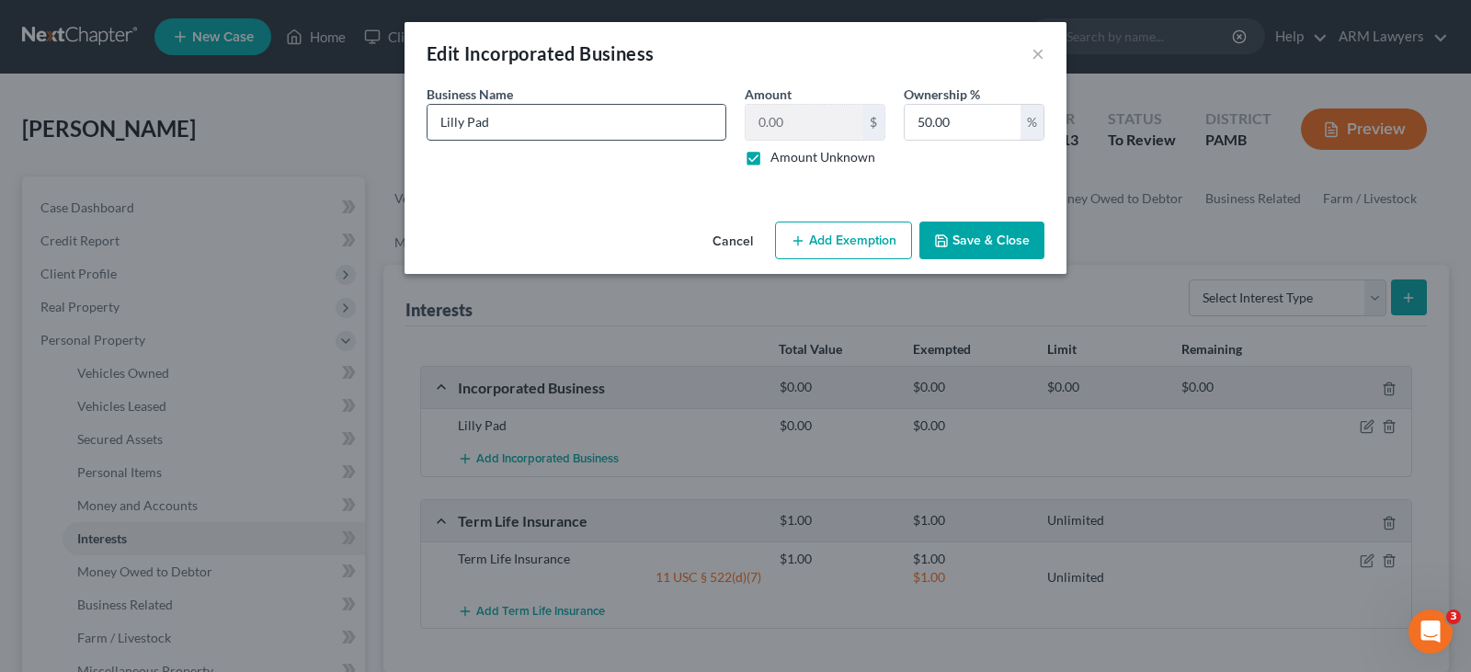
click at [625, 129] on input "Lilly Pad" at bounding box center [577, 122] width 298 height 35
type input "Lilly Pad LLC"
click at [990, 241] on button "Save & Close" at bounding box center [981, 241] width 125 height 39
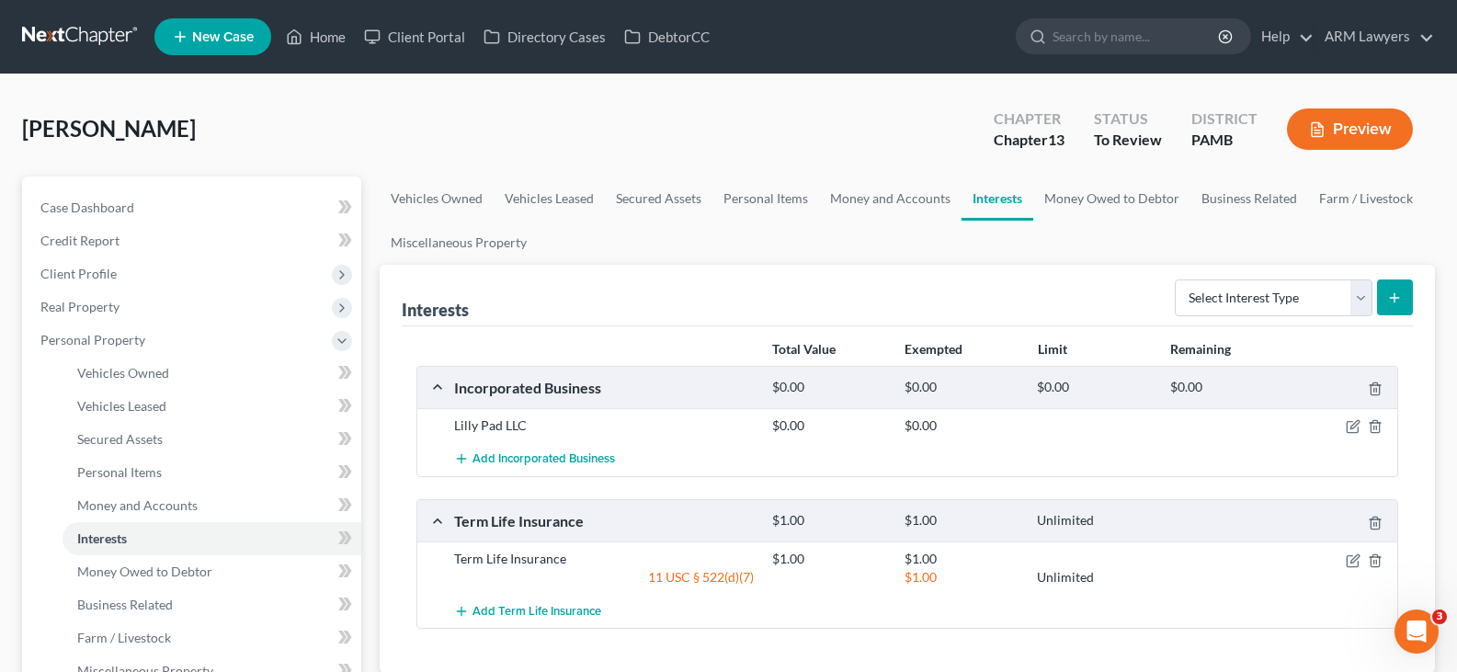
click at [896, 629] on div "Term Life Insurance $1.00 $1.00 Unlimited Term Life Insurance $1.00 $1.00 11 US…" at bounding box center [908, 564] width 982 height 130
click at [245, 112] on div "McKay, Sheron Upgraded Chapter Chapter 13 Status To Review District PAMB Preview" at bounding box center [728, 137] width 1413 height 80
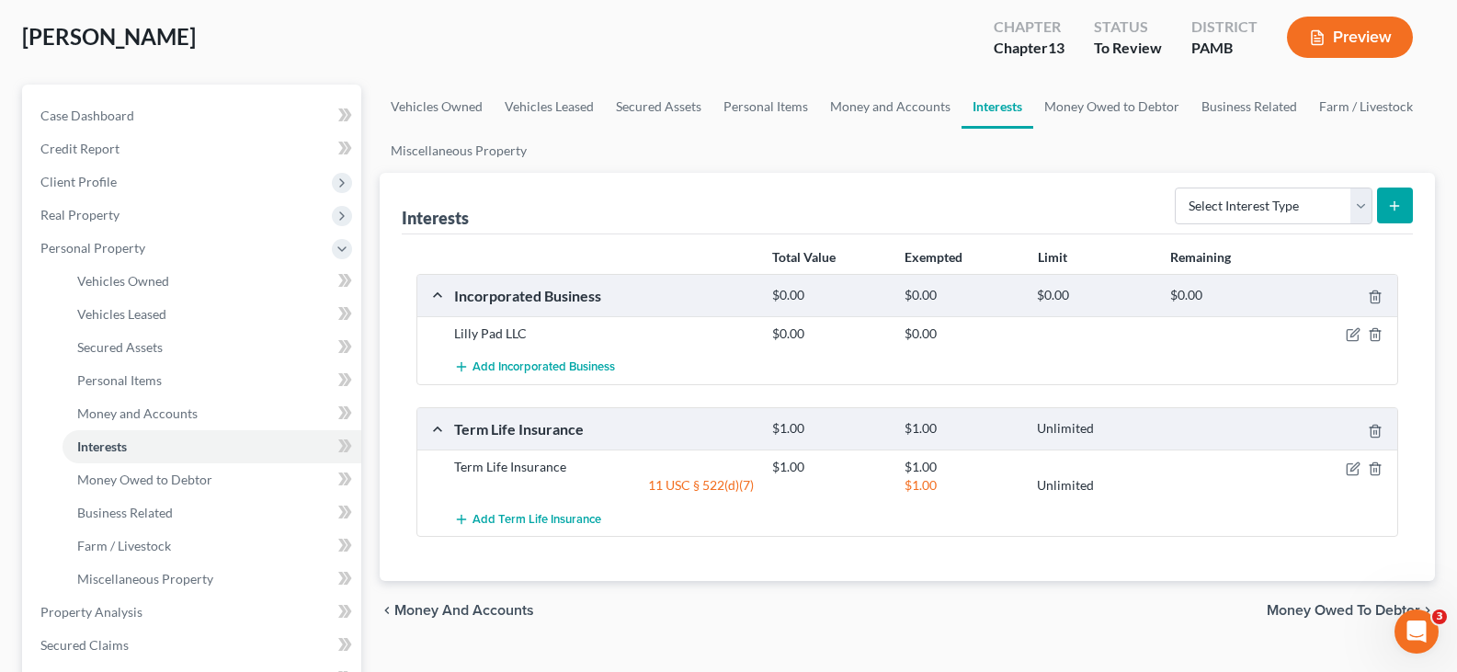
drag, startPoint x: 0, startPoint y: 226, endPoint x: 17, endPoint y: 222, distance: 17.2
click at [0, 226] on div "McKay, Sheron Upgraded Chapter Chapter 13 Status To Review District PAMB Previe…" at bounding box center [728, 600] width 1457 height 1234
click at [1223, 211] on select "Select Interest Type 401K Annuity Bond Education IRA Government Bond Government…" at bounding box center [1274, 206] width 198 height 37
click at [885, 110] on link "Money and Accounts" at bounding box center [890, 107] width 143 height 44
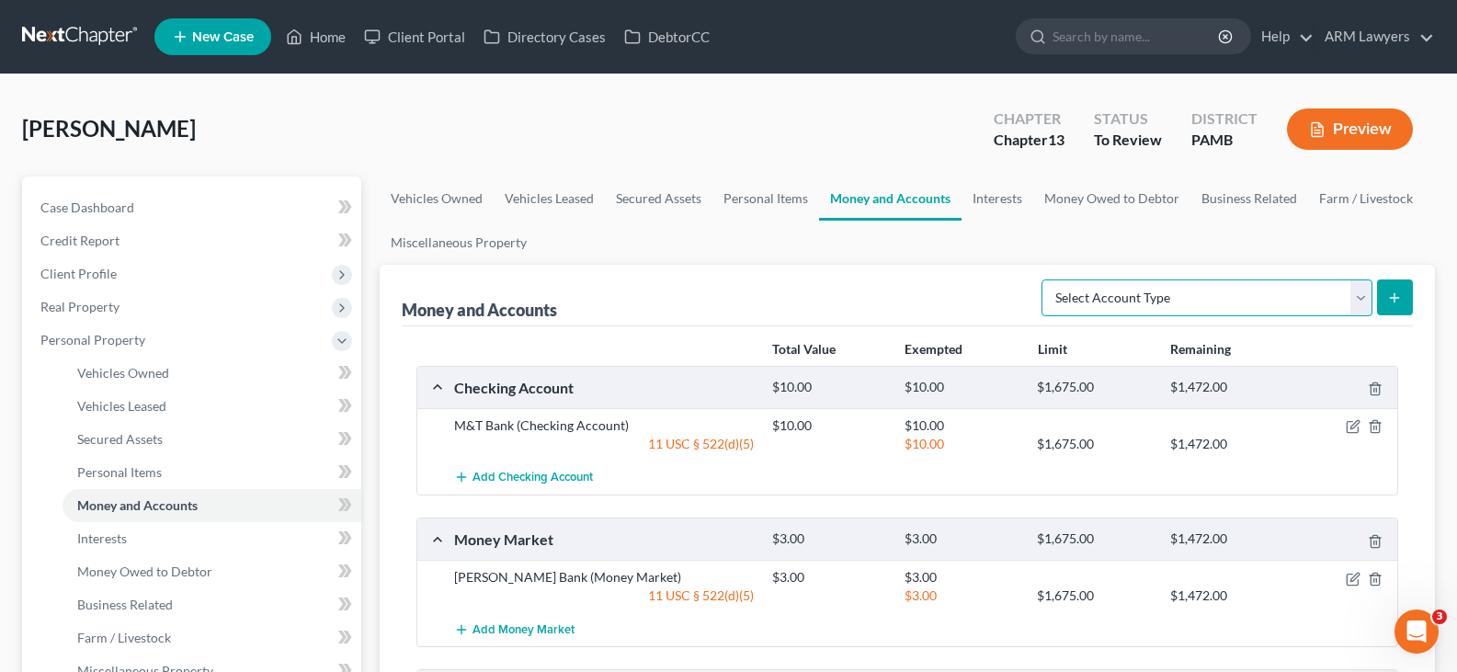
click at [1147, 302] on select "Select Account Type Brokerage Cash on Hand Certificates of Deposit Checking Acc…" at bounding box center [1207, 298] width 331 height 37
select select "brokerage"
click at [1045, 280] on select "Select Account Type Brokerage Cash on Hand Certificates of Deposit Checking Acc…" at bounding box center [1207, 298] width 331 height 37
click at [1393, 312] on button "submit" at bounding box center [1395, 298] width 36 height 36
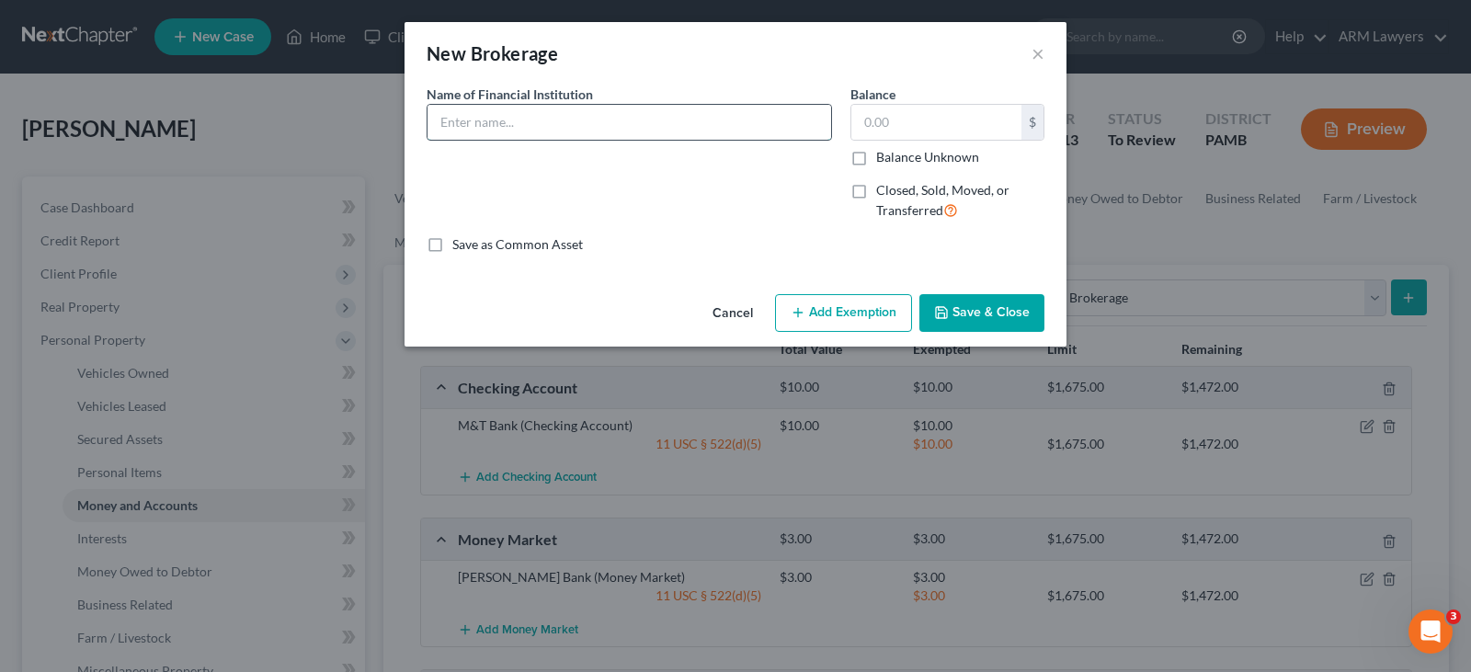
click at [584, 115] on input "text" at bounding box center [630, 122] width 404 height 35
type input "ETrade"
click at [981, 120] on input "text" at bounding box center [936, 122] width 170 height 35
click at [873, 119] on input "text" at bounding box center [936, 122] width 170 height 35
click at [896, 121] on input "text" at bounding box center [936, 122] width 170 height 35
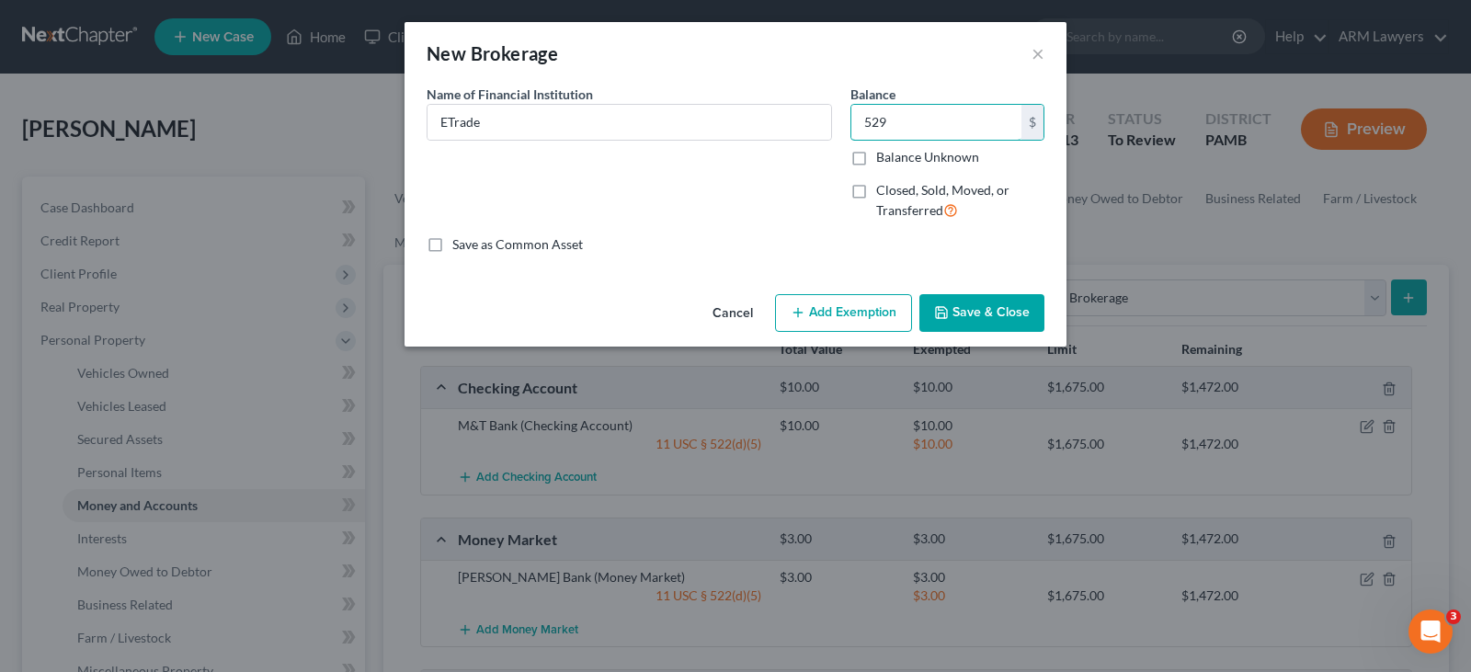
type input "529"
click at [850, 321] on button "Add Exemption" at bounding box center [843, 313] width 137 height 39
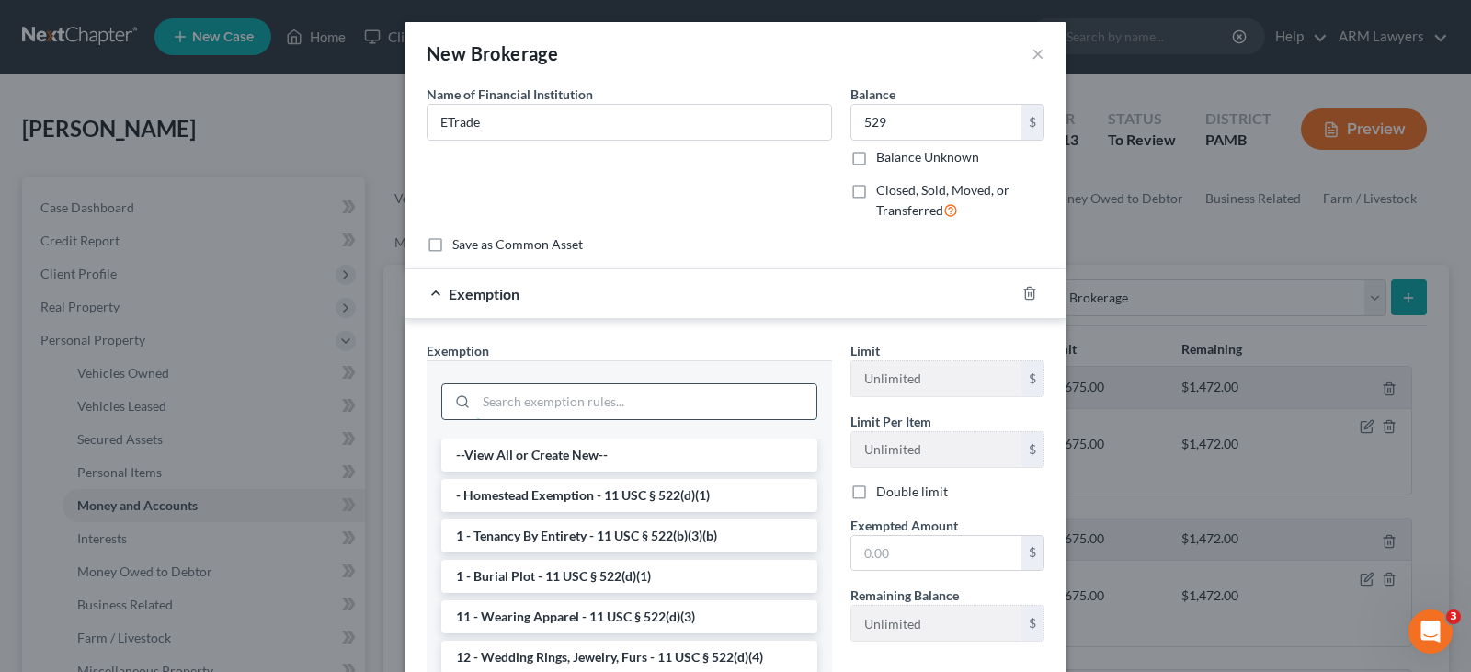
click at [622, 401] on input "search" at bounding box center [646, 401] width 340 height 35
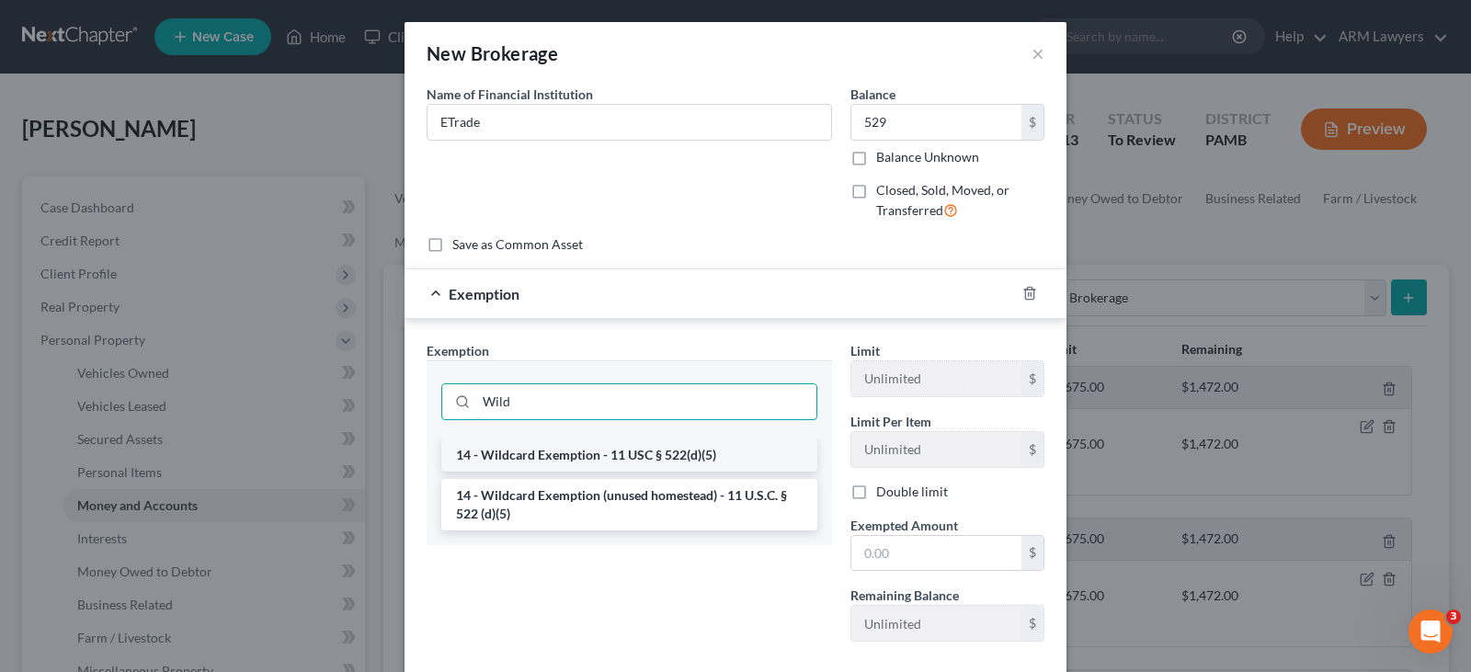
type input "Wild"
click at [648, 460] on li "14 - Wildcard Exemption - 11 USC § 522(d)(5)" at bounding box center [629, 455] width 376 height 33
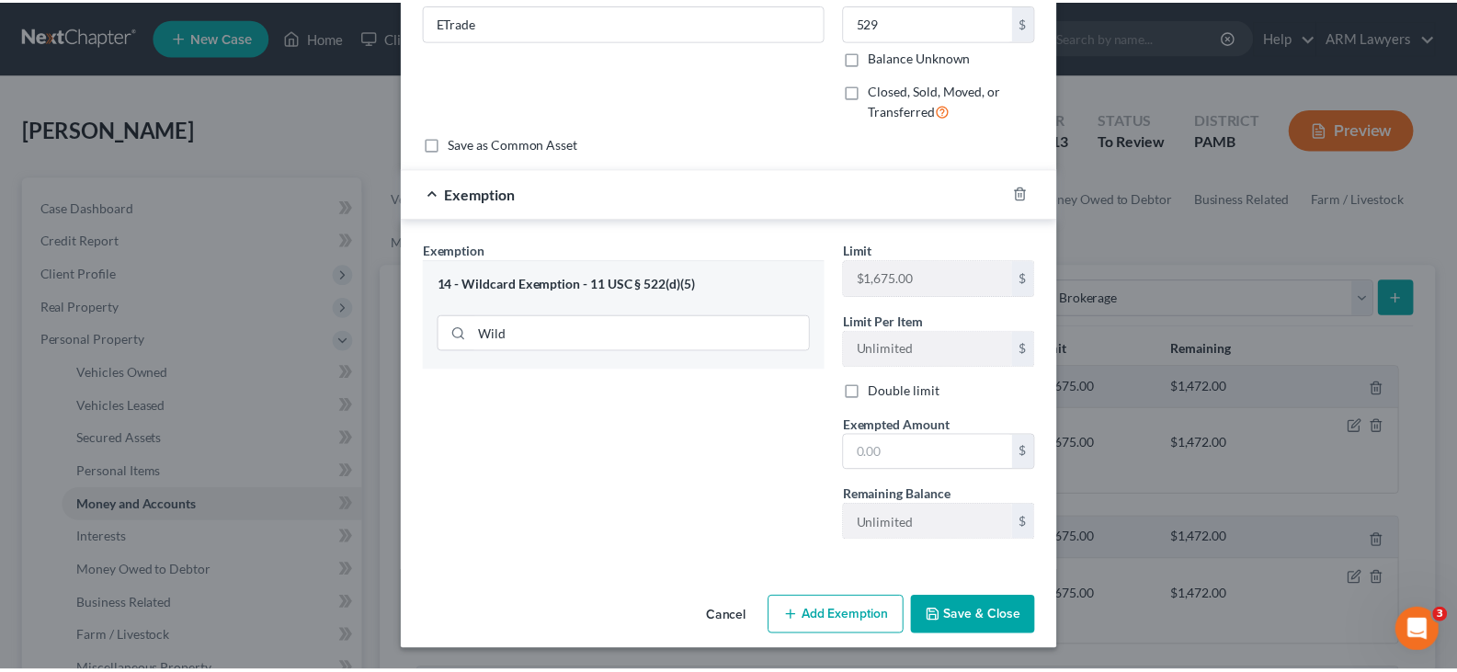
scroll to position [101, 0]
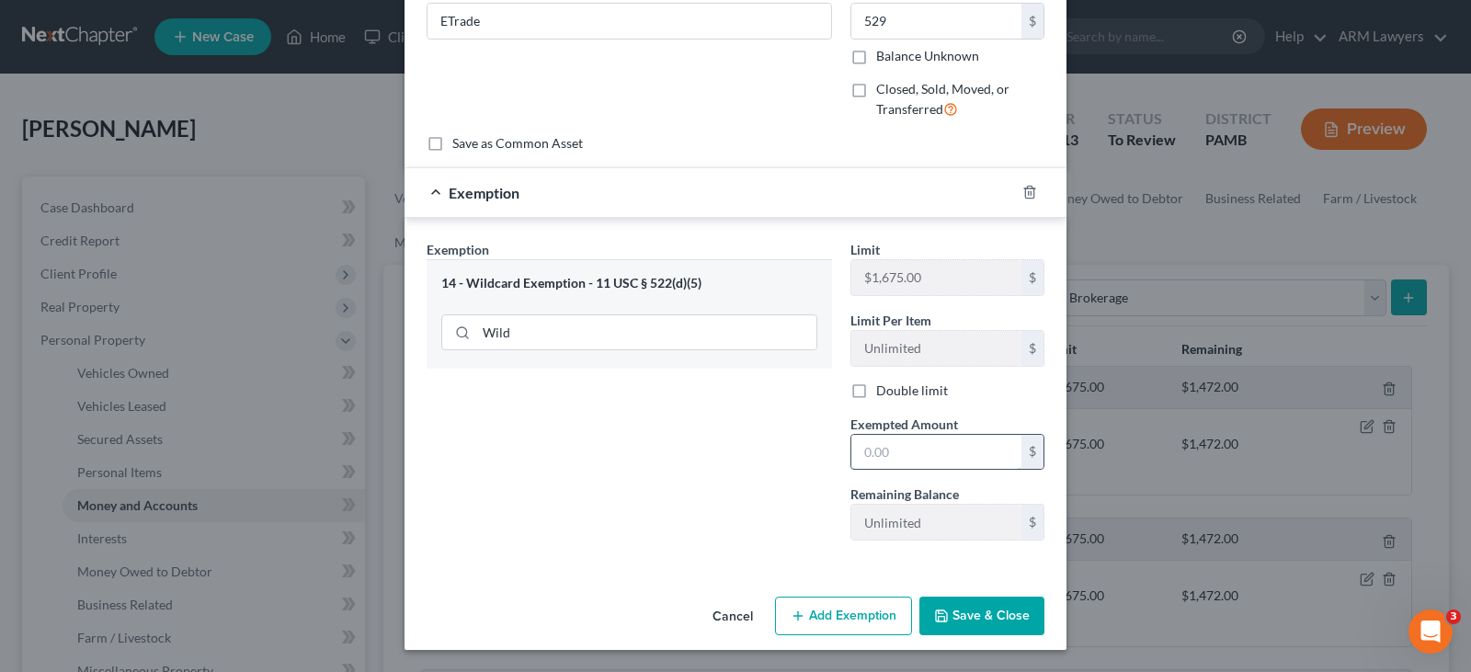
click at [915, 463] on input "text" at bounding box center [936, 452] width 170 height 35
type input "529"
click at [998, 629] on button "Save & Close" at bounding box center [981, 616] width 125 height 39
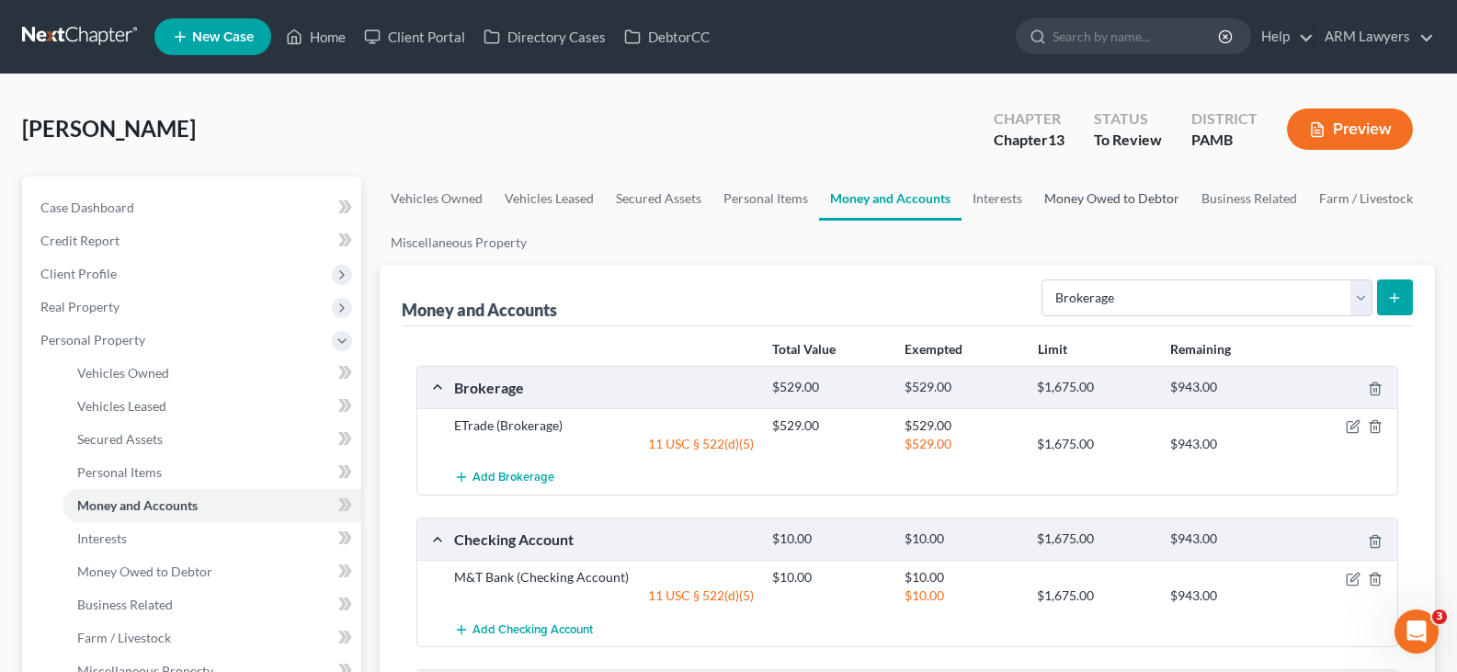
click at [1144, 197] on link "Money Owed to Debtor" at bounding box center [1111, 199] width 157 height 44
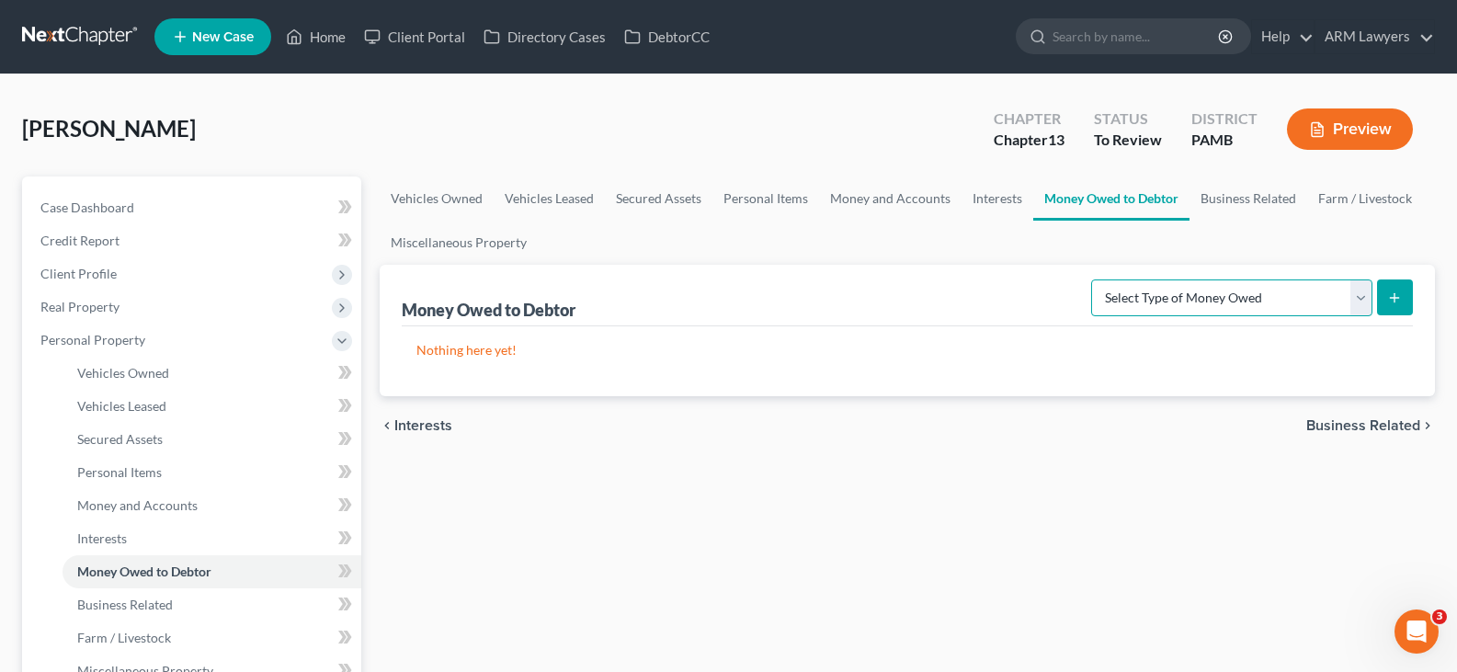
click at [1159, 293] on select "Select Type of Money Owed Accounts Receivable Alimony Child Support Claims Agai…" at bounding box center [1231, 298] width 281 height 37
click at [1158, 293] on select "Select Type of Money Owed Accounts Receivable Alimony Child Support Claims Agai…" at bounding box center [1231, 298] width 281 height 37
select select "workers_compensation"
click at [1094, 280] on select "Select Type of Money Owed Accounts Receivable Alimony Child Support Claims Agai…" at bounding box center [1231, 298] width 281 height 37
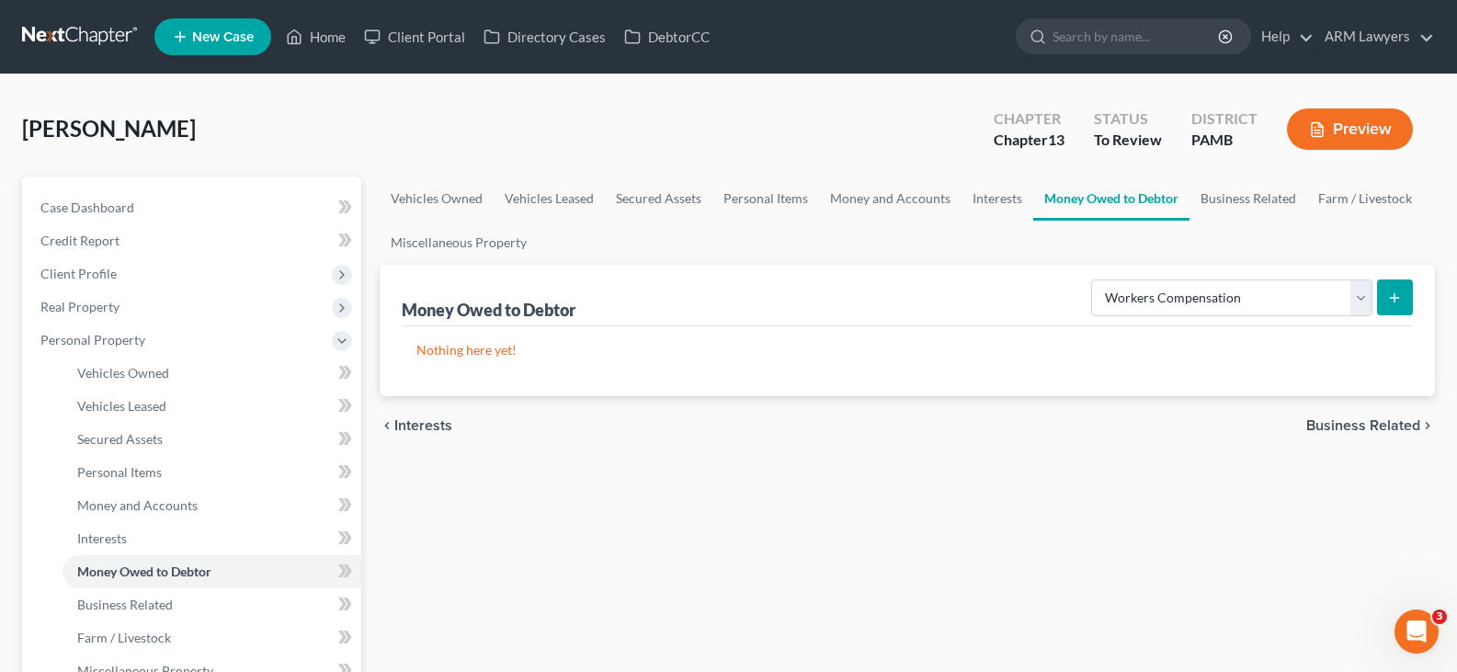
click at [1398, 312] on button "submit" at bounding box center [1395, 298] width 36 height 36
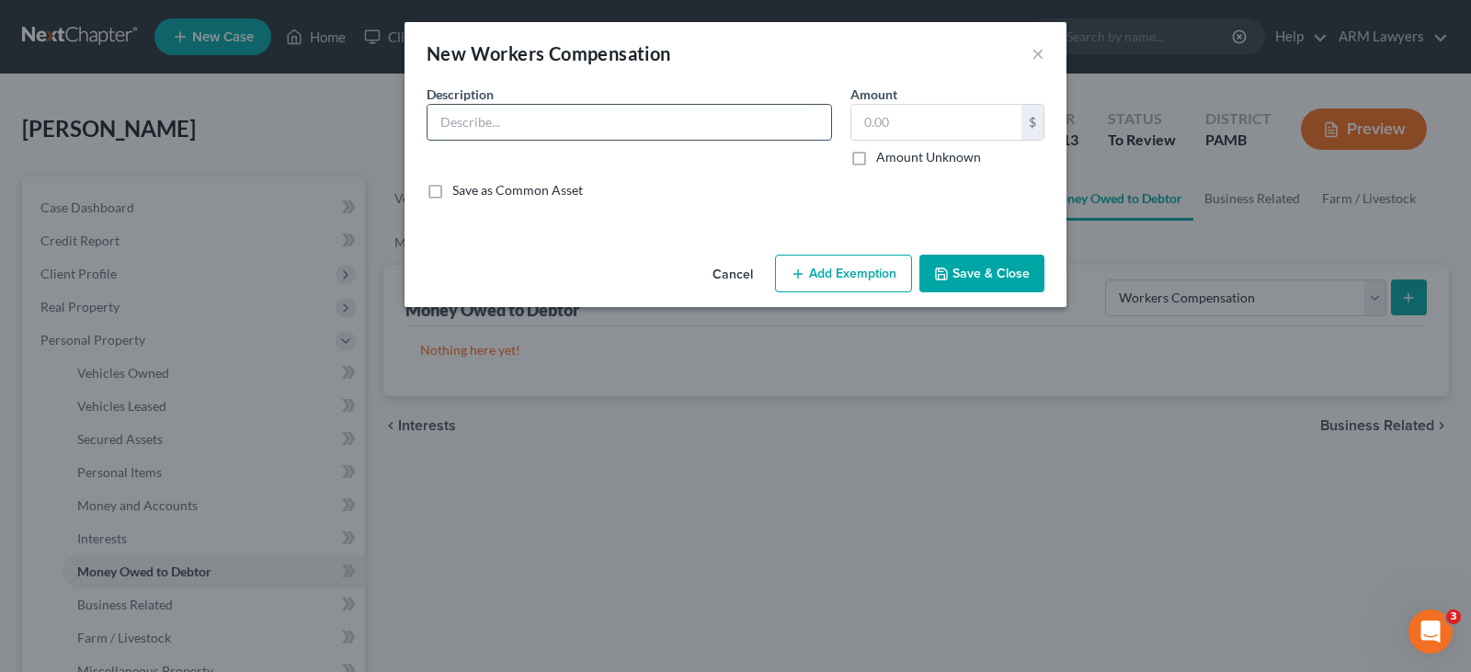
click at [564, 116] on input "text" at bounding box center [630, 122] width 404 height 35
type input "Workers Compensation Claim"
click at [916, 165] on label "Amount Unknown" at bounding box center [928, 157] width 105 height 18
click at [896, 160] on input "Amount Unknown" at bounding box center [890, 154] width 12 height 12
checkbox input "true"
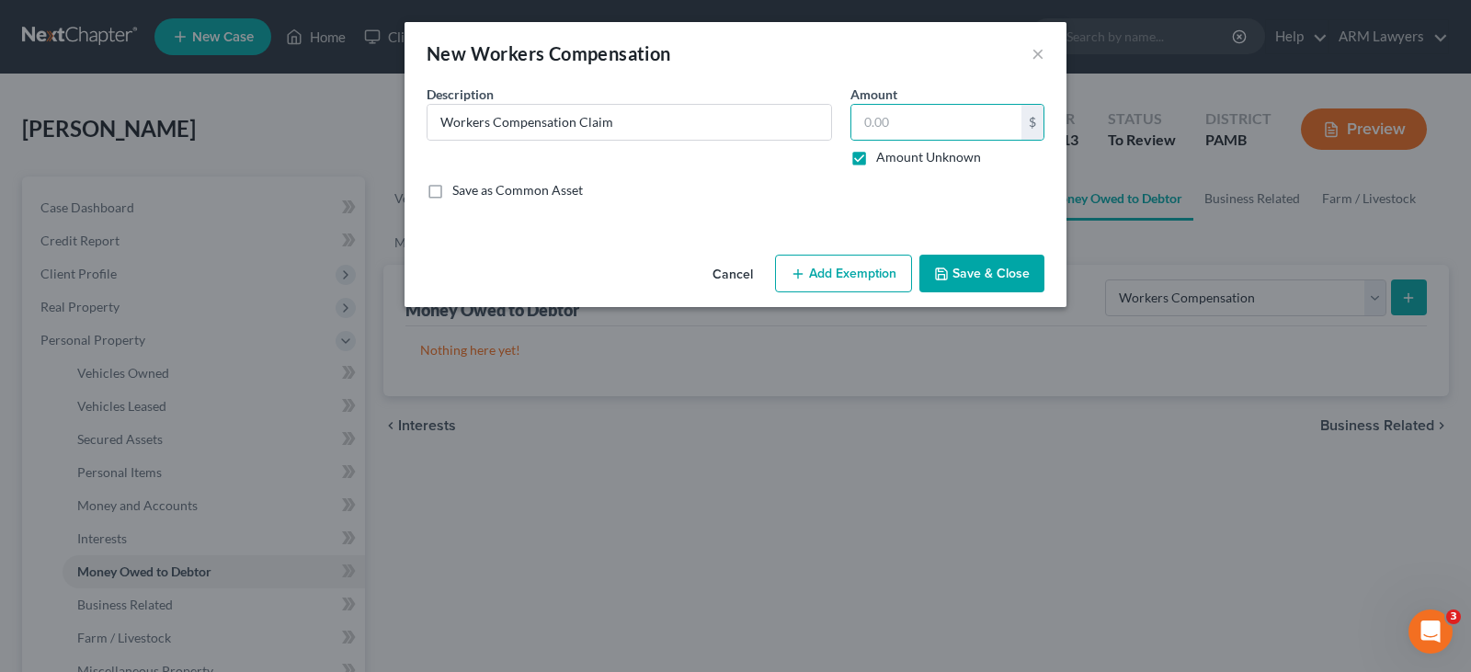
type input "0.00"
click at [973, 281] on button "Save & Close" at bounding box center [981, 274] width 125 height 39
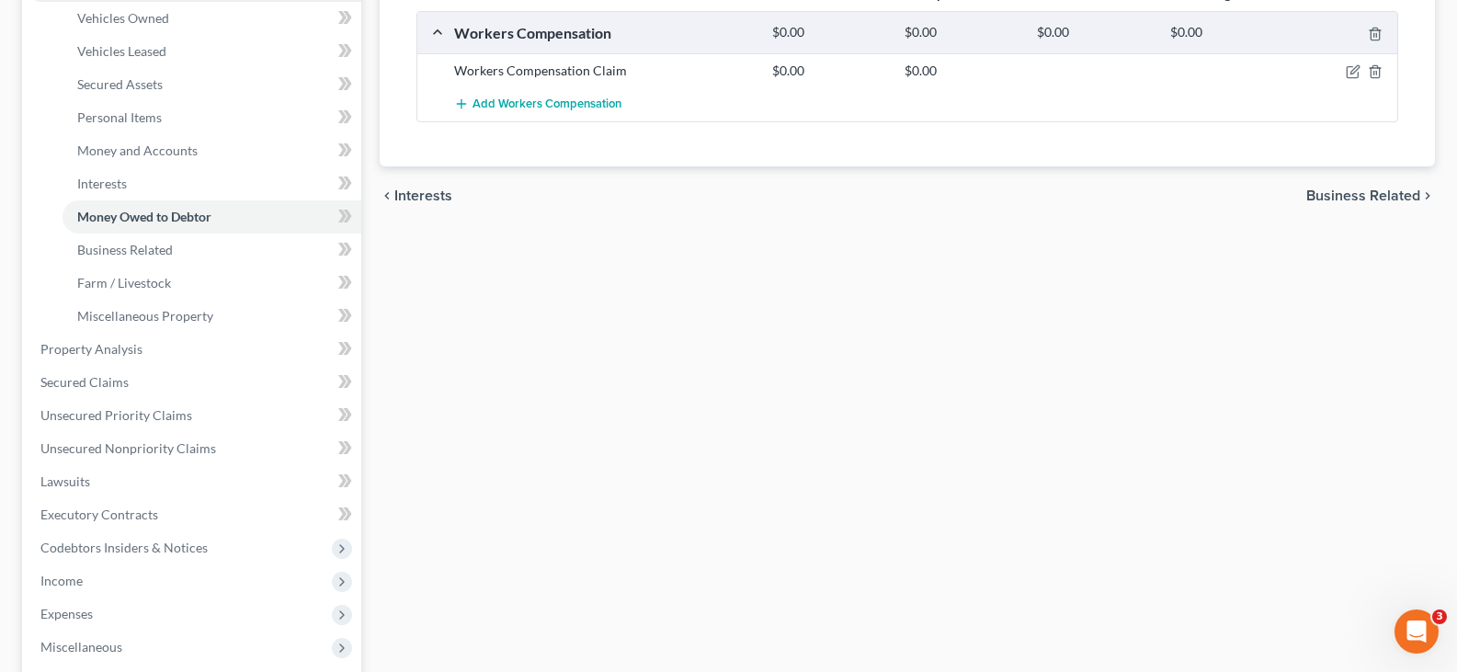
scroll to position [368, 0]
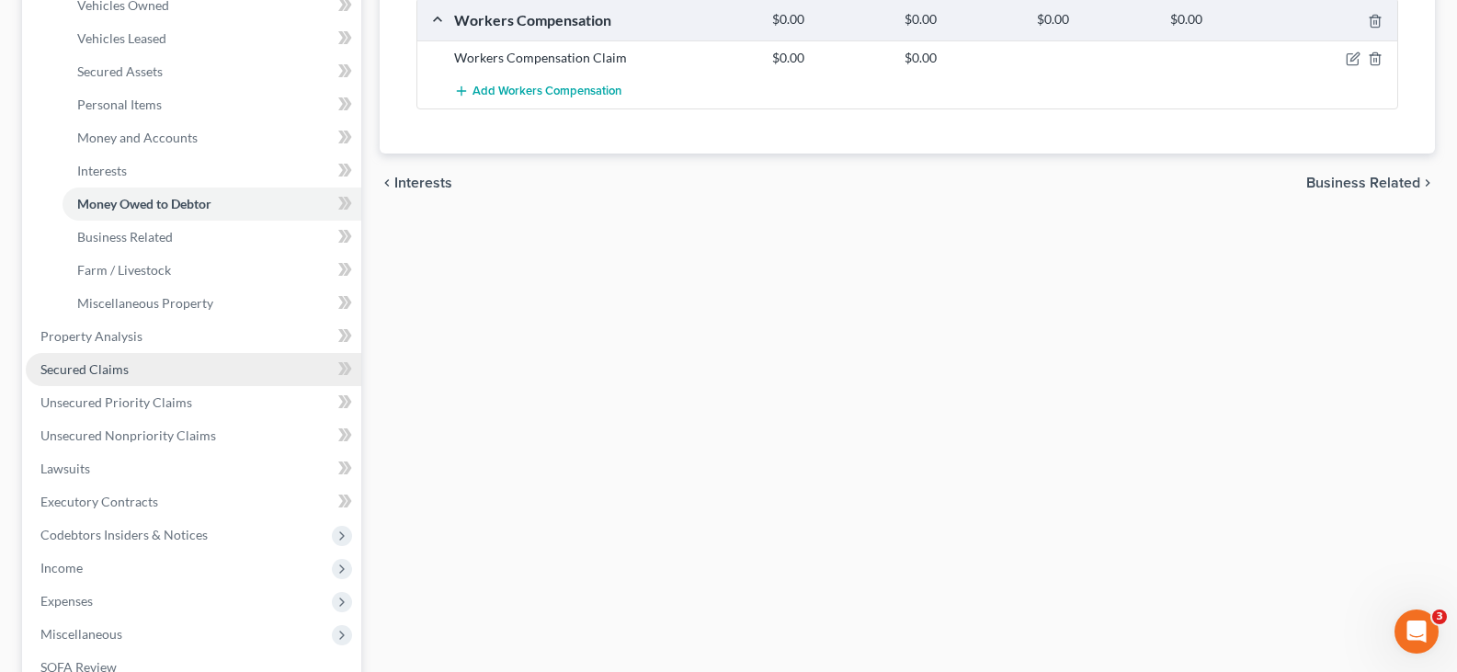
click at [121, 364] on span "Secured Claims" at bounding box center [84, 369] width 88 height 16
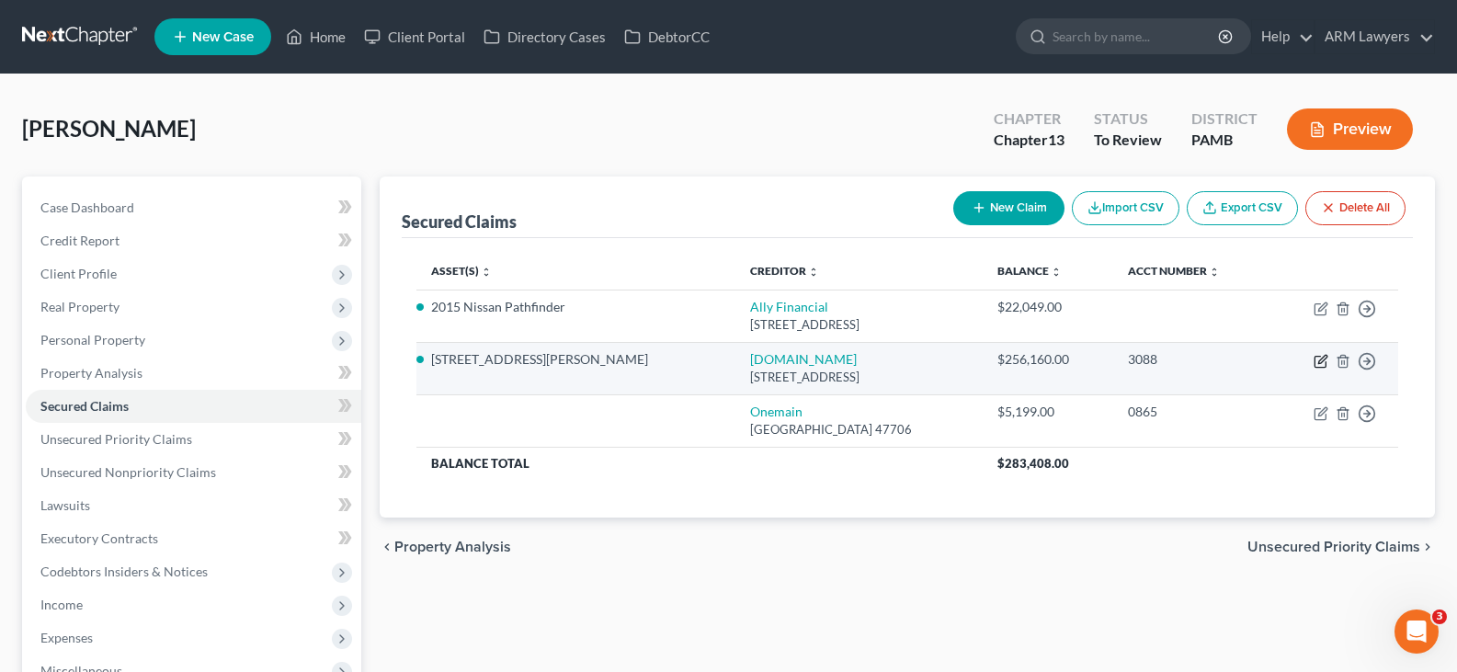
click at [1319, 354] on icon "button" at bounding box center [1321, 361] width 15 height 15
select select "4"
select select "7"
select select "0"
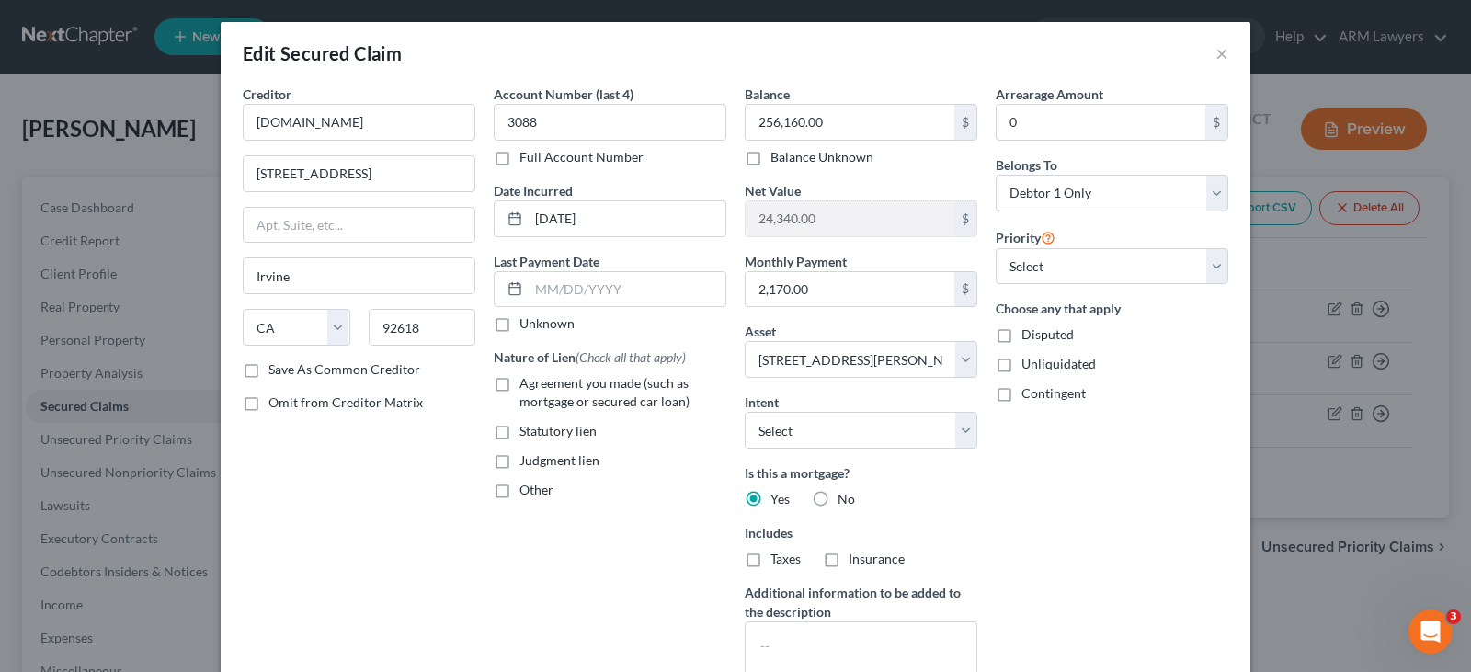
click at [568, 407] on span "Agreement you made (such as mortgage or secured car loan)" at bounding box center [604, 392] width 170 height 34
click at [539, 386] on input "Agreement you made (such as mortgage or secured car loan)" at bounding box center [533, 380] width 12 height 12
checkbox input "true"
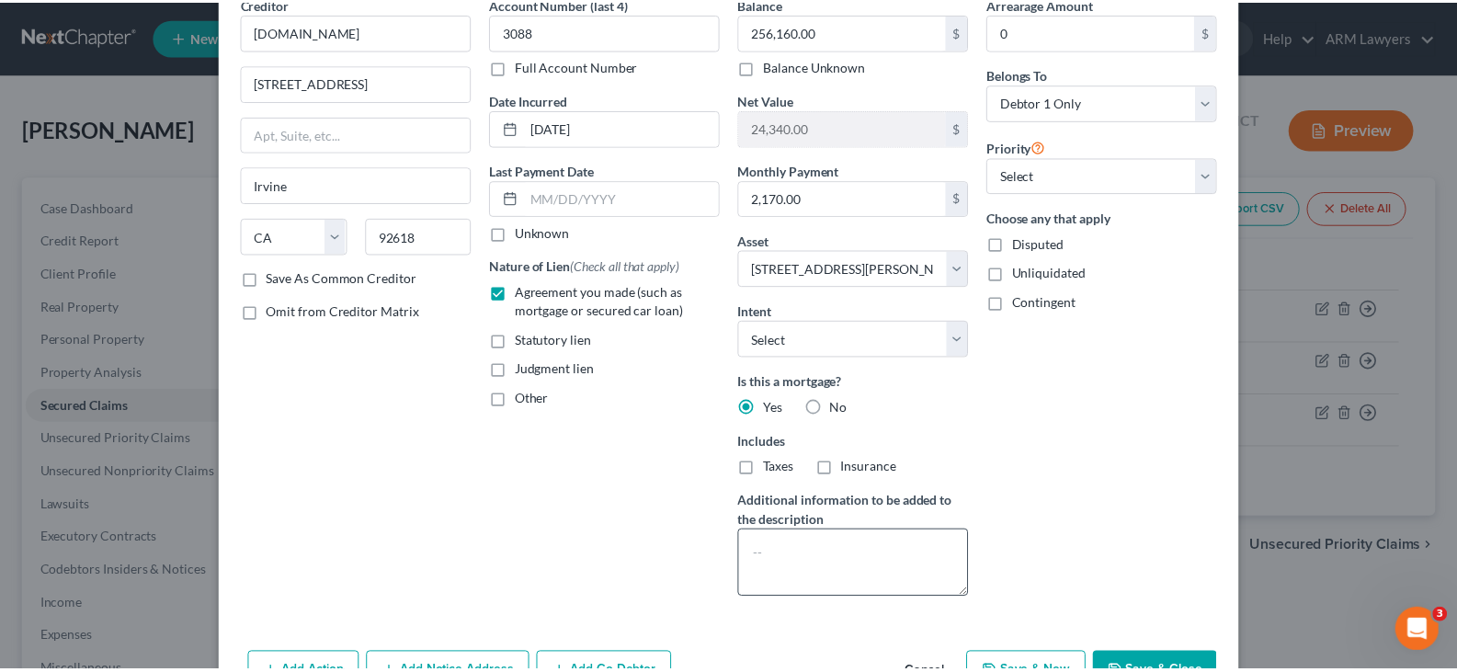
scroll to position [200, 0]
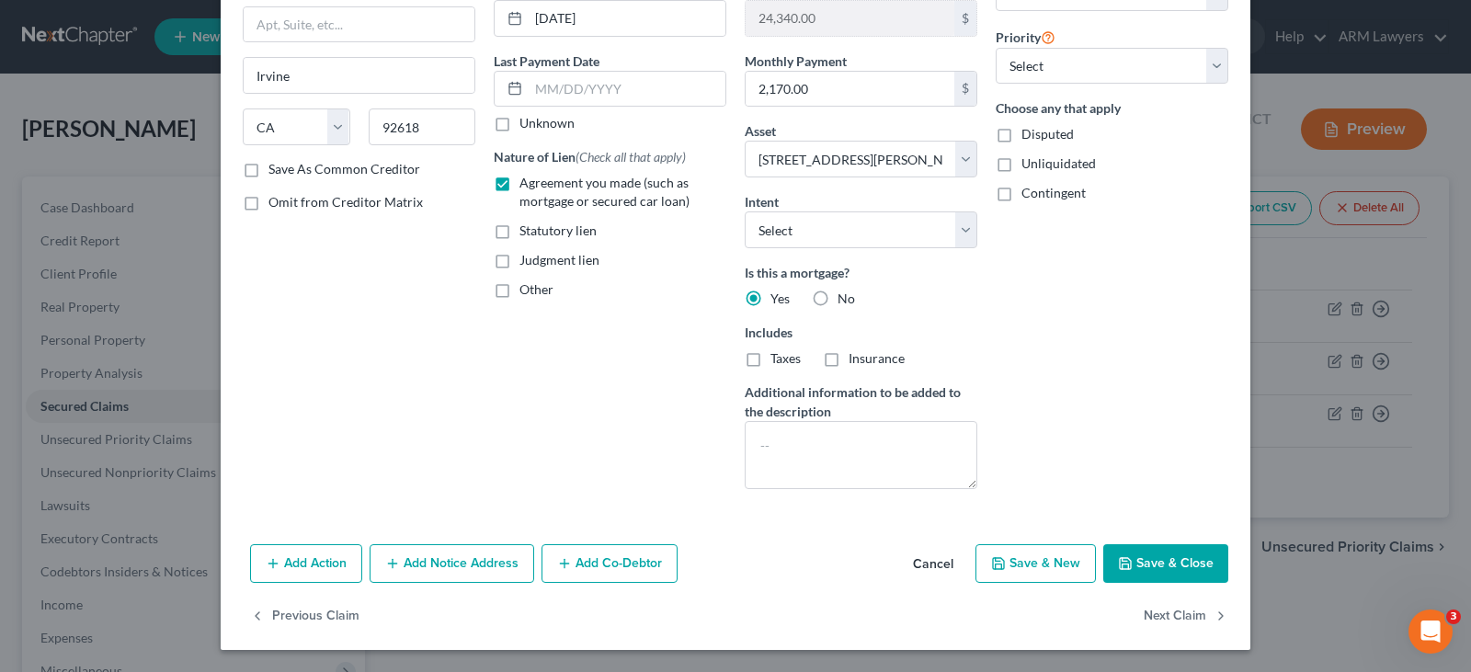
drag, startPoint x: 763, startPoint y: 363, endPoint x: 776, endPoint y: 360, distance: 13.4
click at [762, 362] on div "Taxes" at bounding box center [773, 358] width 56 height 18
click at [861, 363] on span "Insurance" at bounding box center [877, 358] width 56 height 16
click at [861, 361] on input "Insurance" at bounding box center [862, 355] width 12 height 12
checkbox input "true"
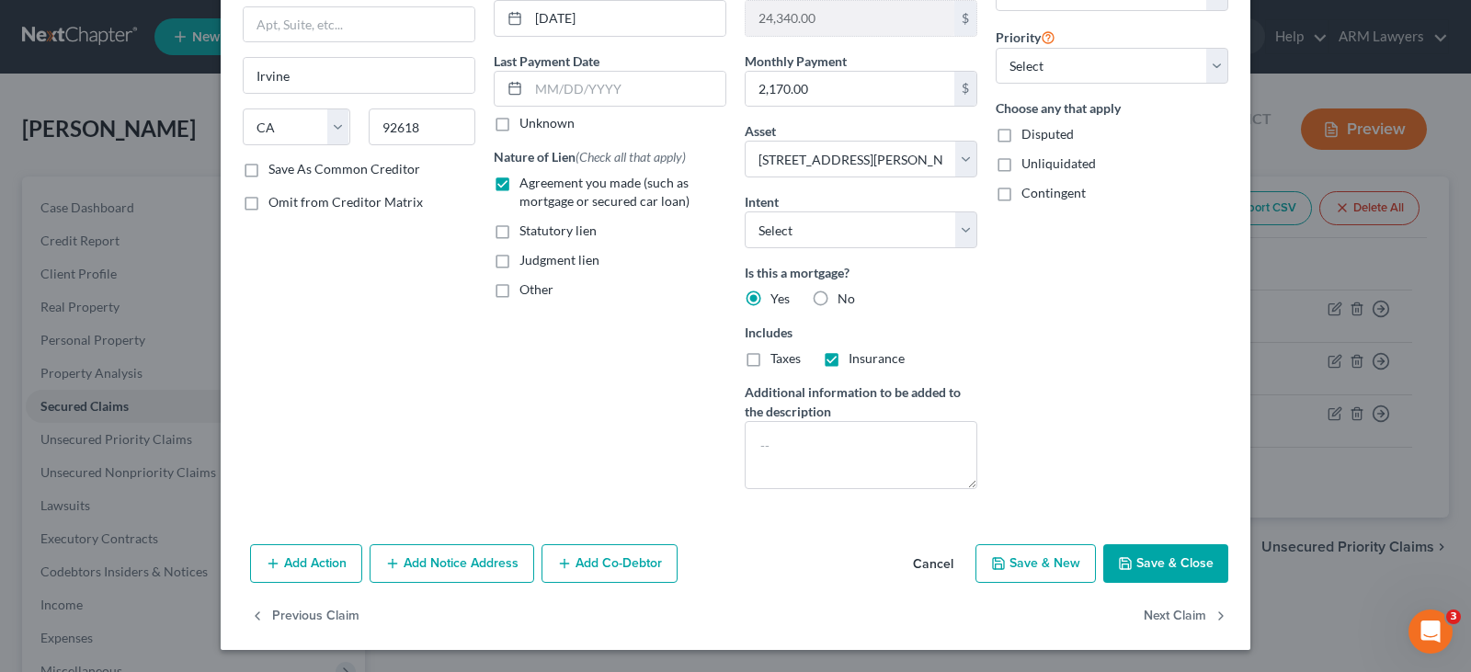
click at [782, 357] on span "Taxes" at bounding box center [785, 358] width 30 height 16
click at [782, 357] on input "Taxes" at bounding box center [784, 355] width 12 height 12
checkbox input "true"
click at [1130, 554] on button "Save & Close" at bounding box center [1165, 563] width 125 height 39
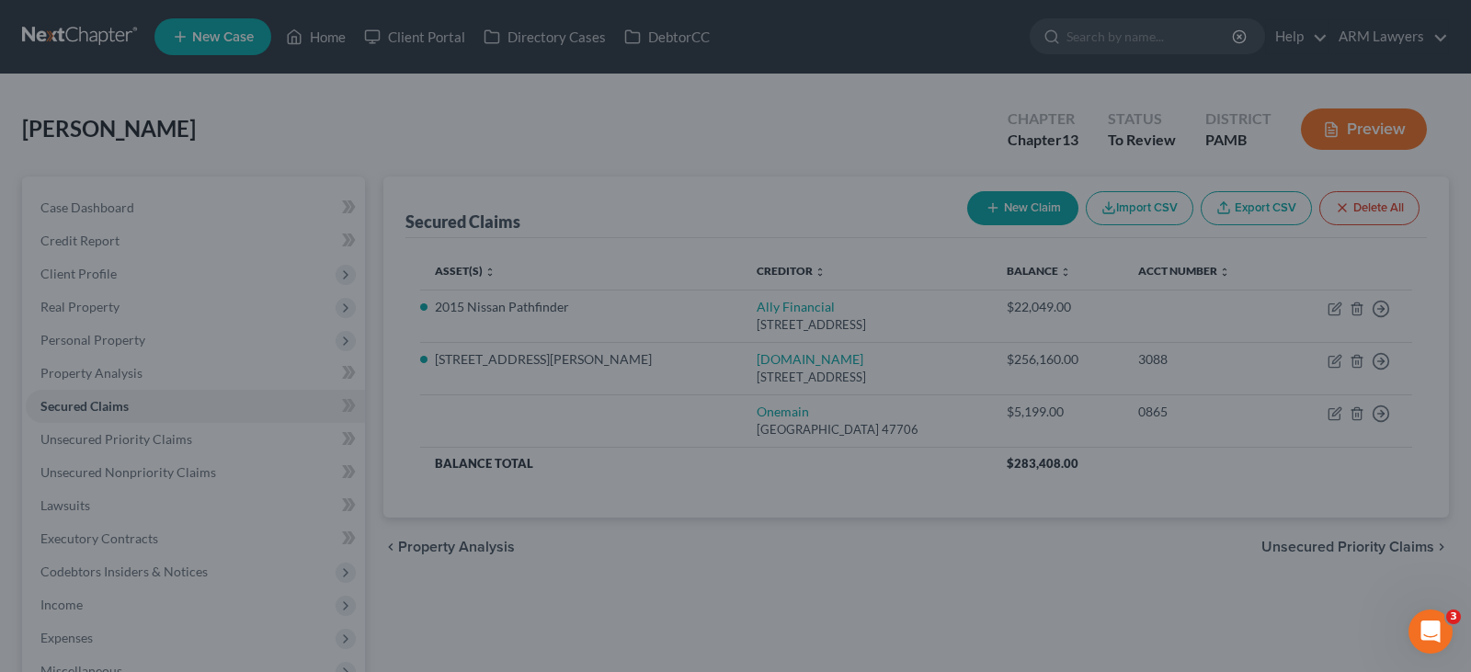
select select "7"
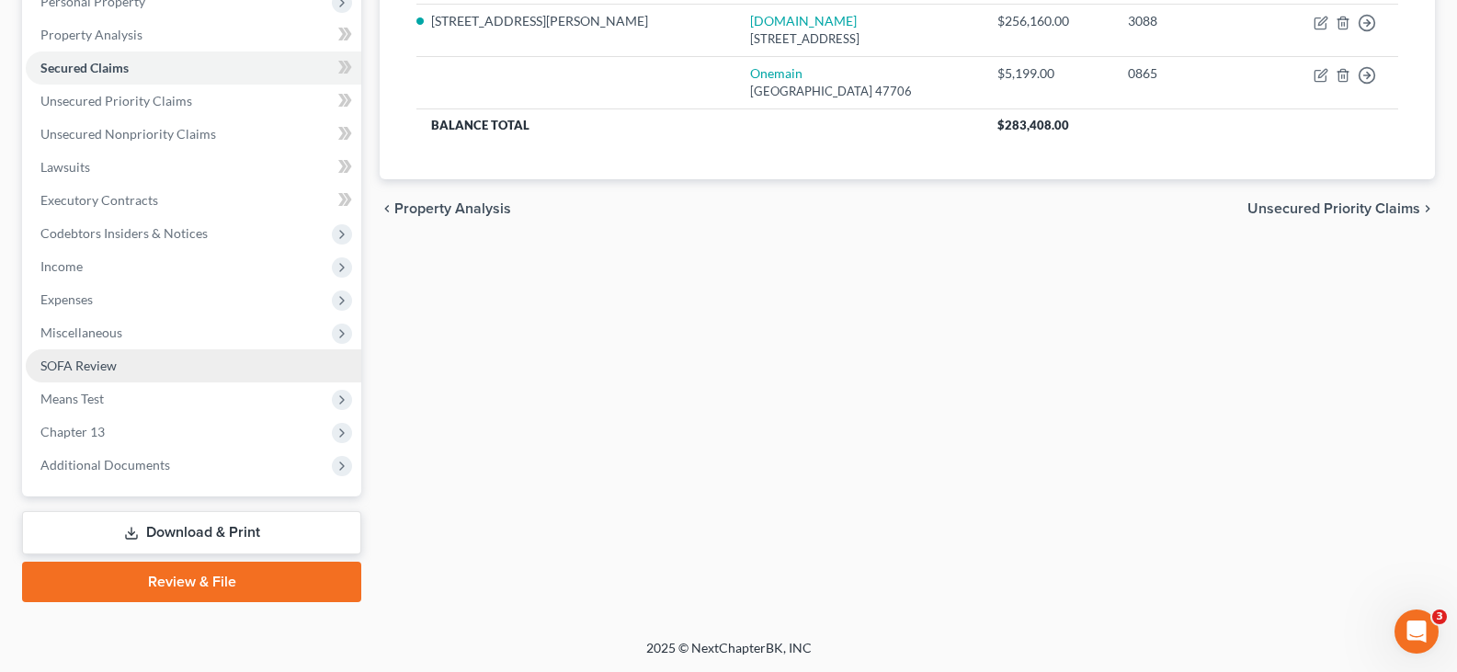
click at [125, 377] on link "SOFA Review" at bounding box center [194, 365] width 336 height 33
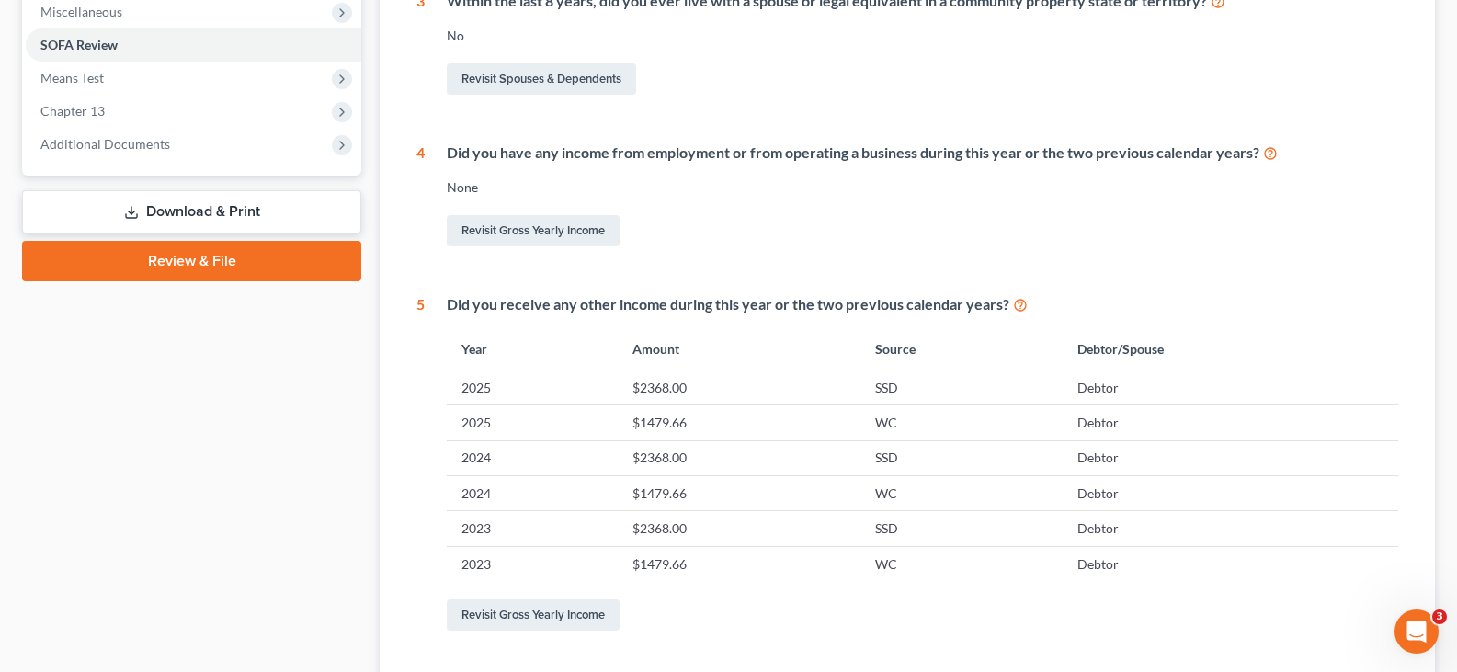
scroll to position [816, 0]
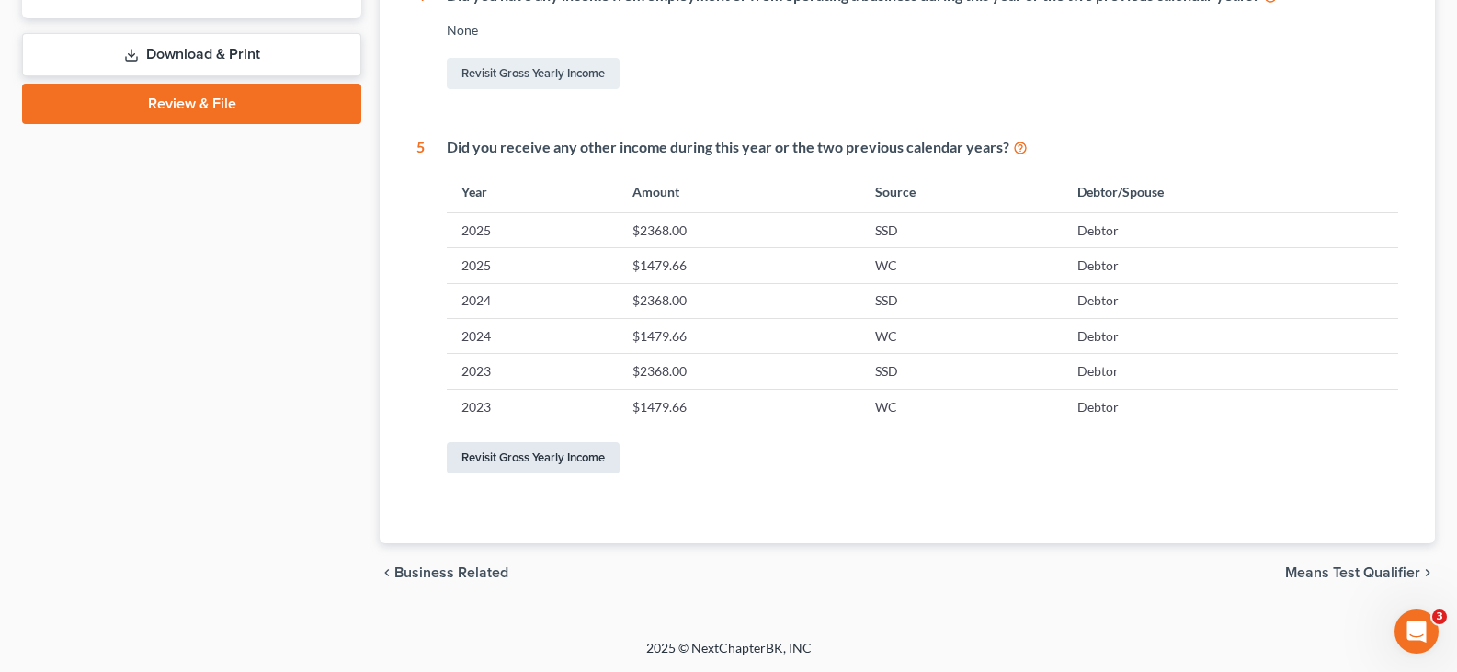
click at [541, 451] on link "Revisit Gross Yearly Income" at bounding box center [533, 457] width 173 height 31
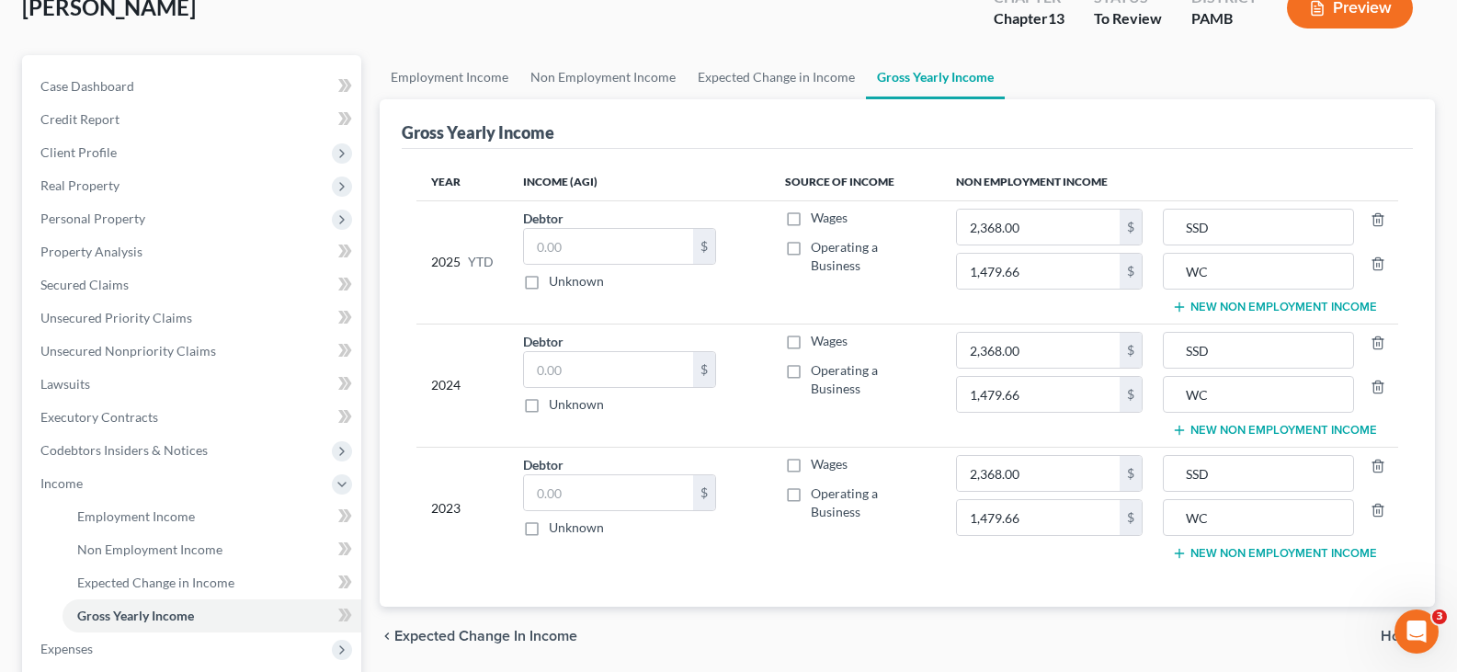
scroll to position [92, 0]
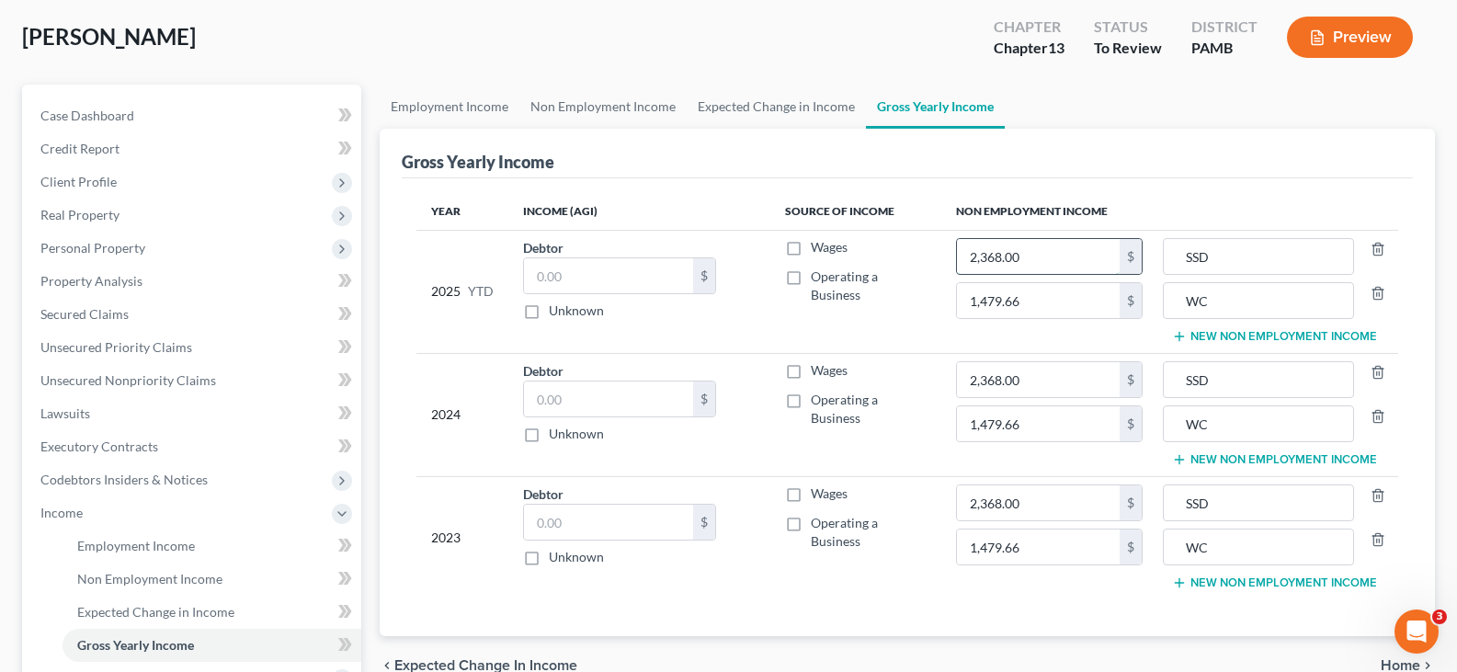
click at [1086, 264] on input "2,368.00" at bounding box center [1039, 256] width 164 height 35
type input "18,000"
type input "9,000"
type input "30,000"
click at [1052, 425] on input "1,479.66" at bounding box center [1039, 423] width 164 height 35
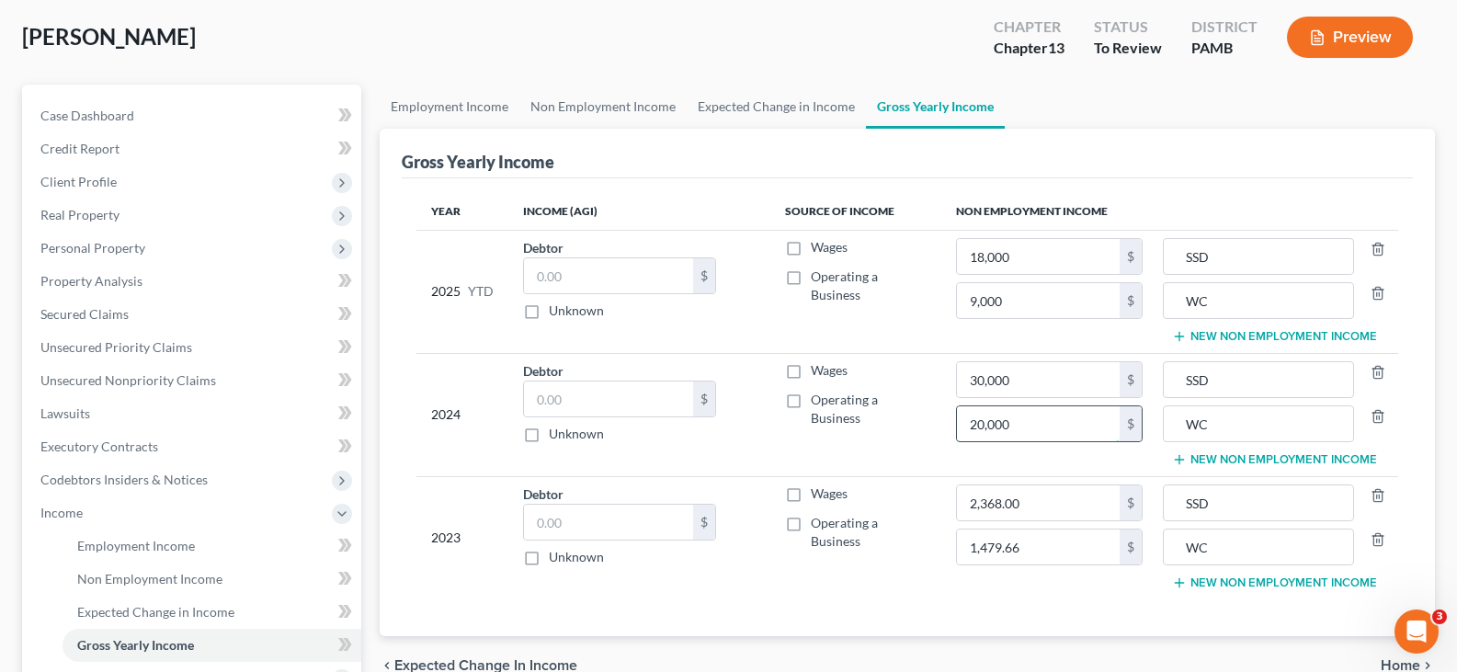
type input "20,000"
type input "30,000"
click at [1060, 524] on td "30,000 $ 1,479.66 $" at bounding box center [1050, 537] width 217 height 122
click at [1055, 546] on input "1,479.66" at bounding box center [1039, 547] width 164 height 35
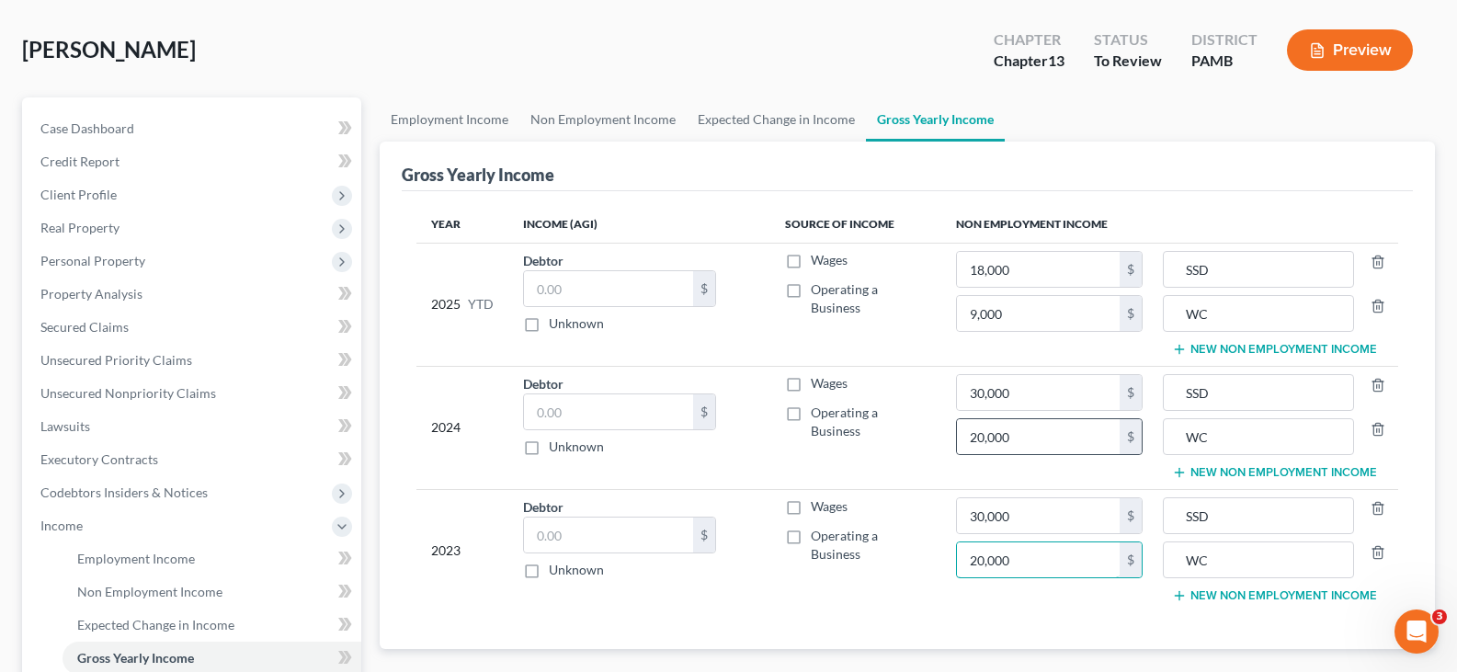
scroll to position [0, 0]
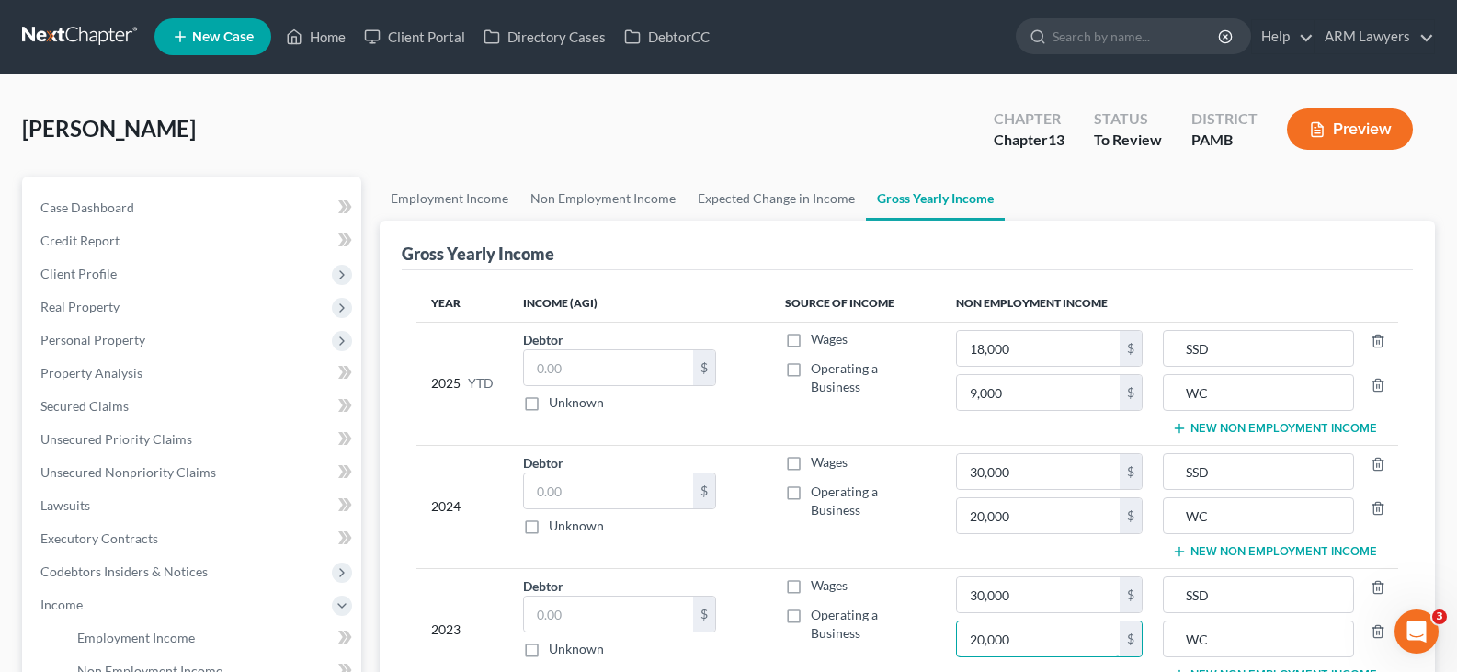
type input "20,000"
click at [1395, 109] on button "Preview" at bounding box center [1350, 128] width 126 height 41
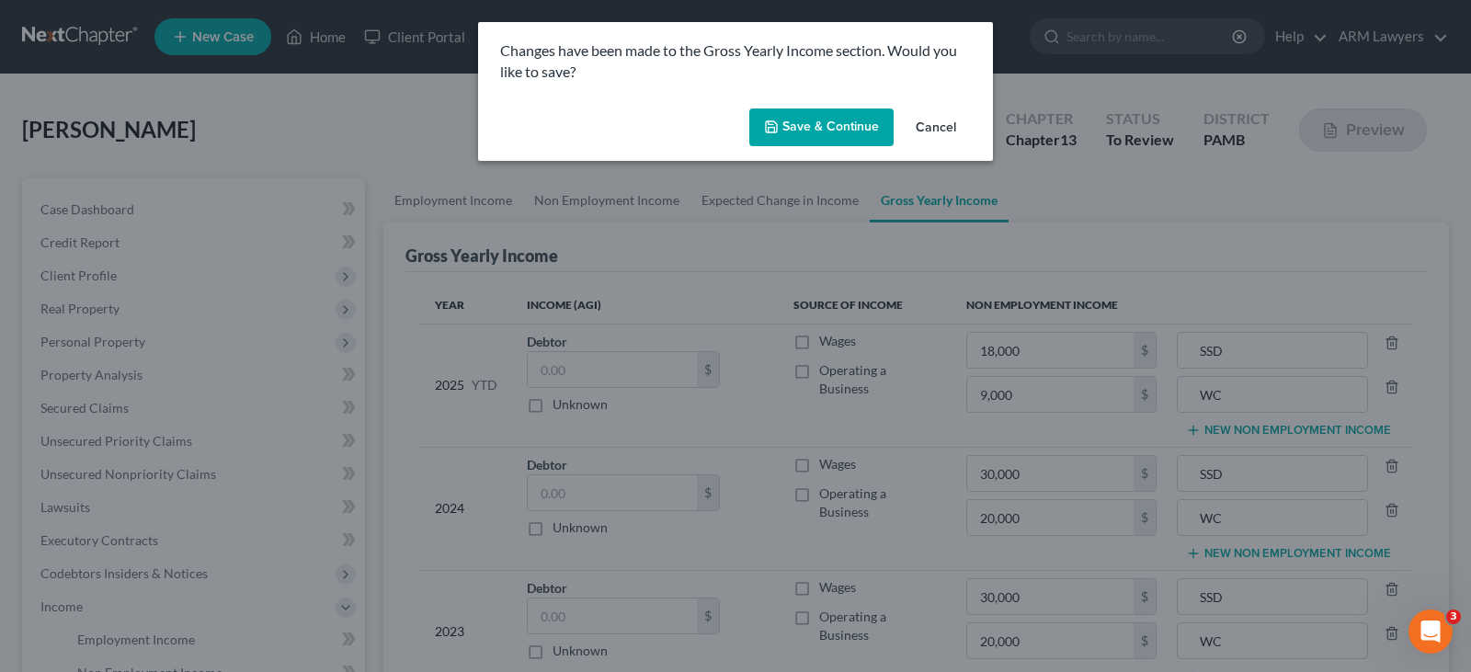
click at [836, 122] on button "Save & Continue" at bounding box center [821, 127] width 144 height 39
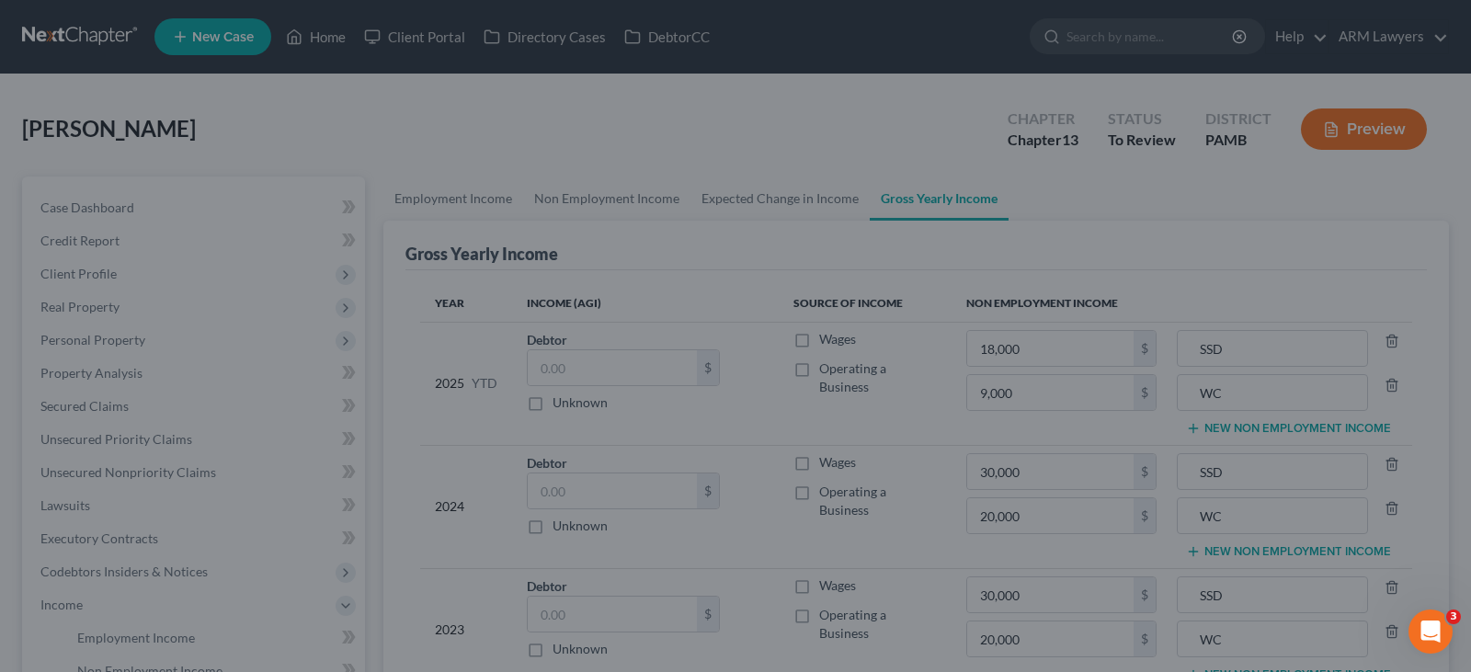
type input "18,000.00"
type input "9,000.00"
type input "30,000.00"
type input "20,000.00"
type input "30,000.00"
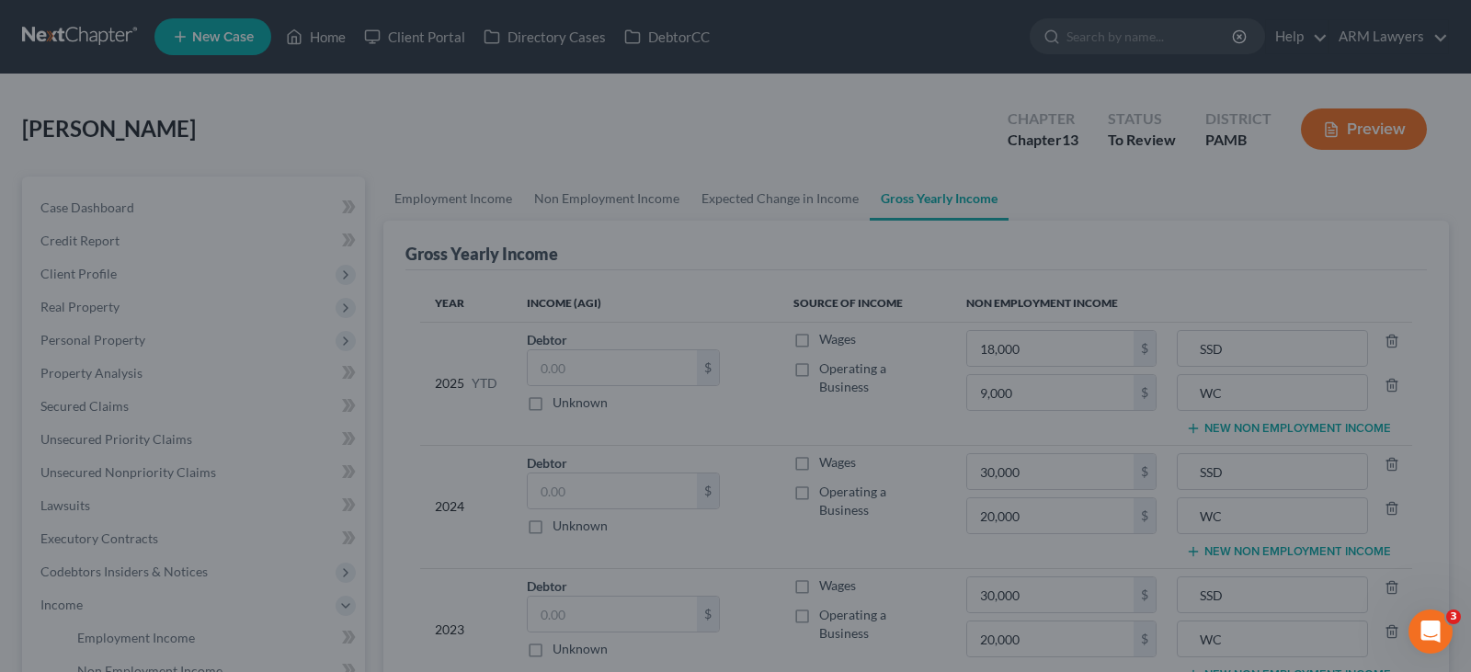
type input "20,000.00"
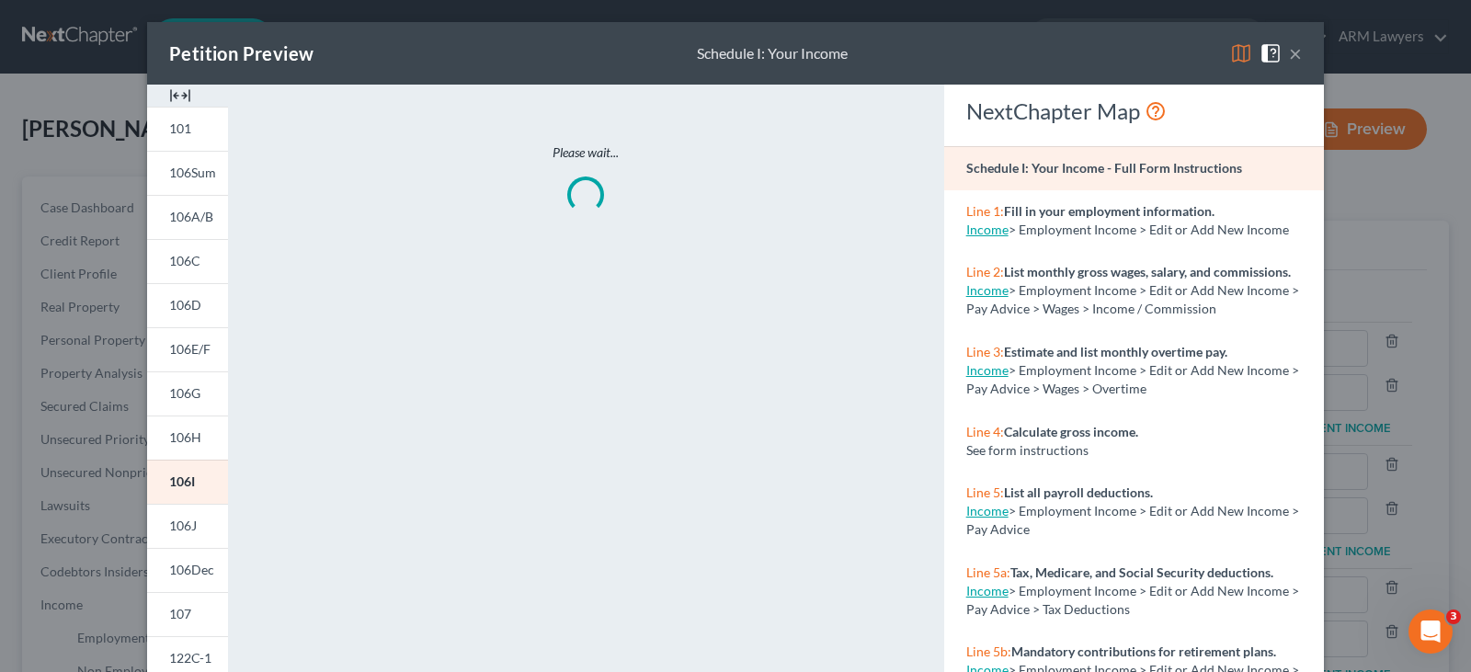
click at [1293, 51] on button "×" at bounding box center [1295, 53] width 13 height 22
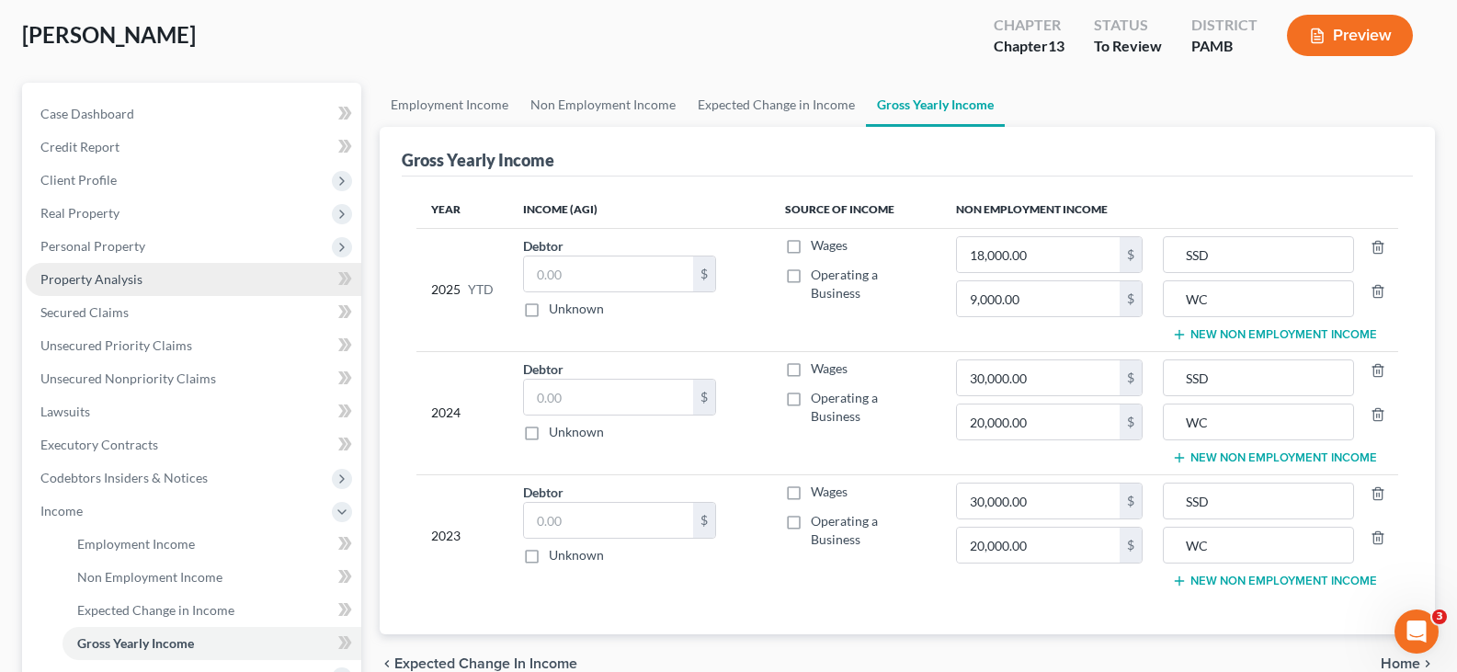
scroll to position [92, 0]
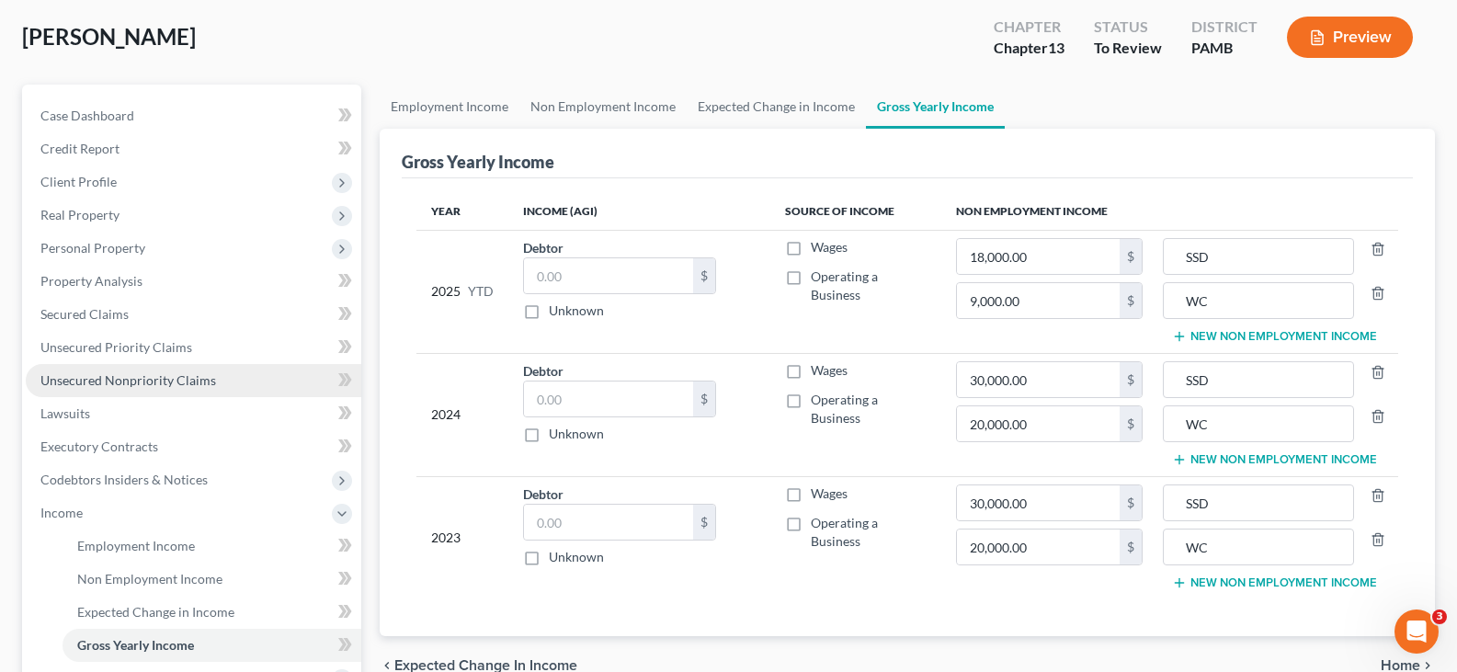
click at [181, 376] on span "Unsecured Nonpriority Claims" at bounding box center [128, 380] width 176 height 16
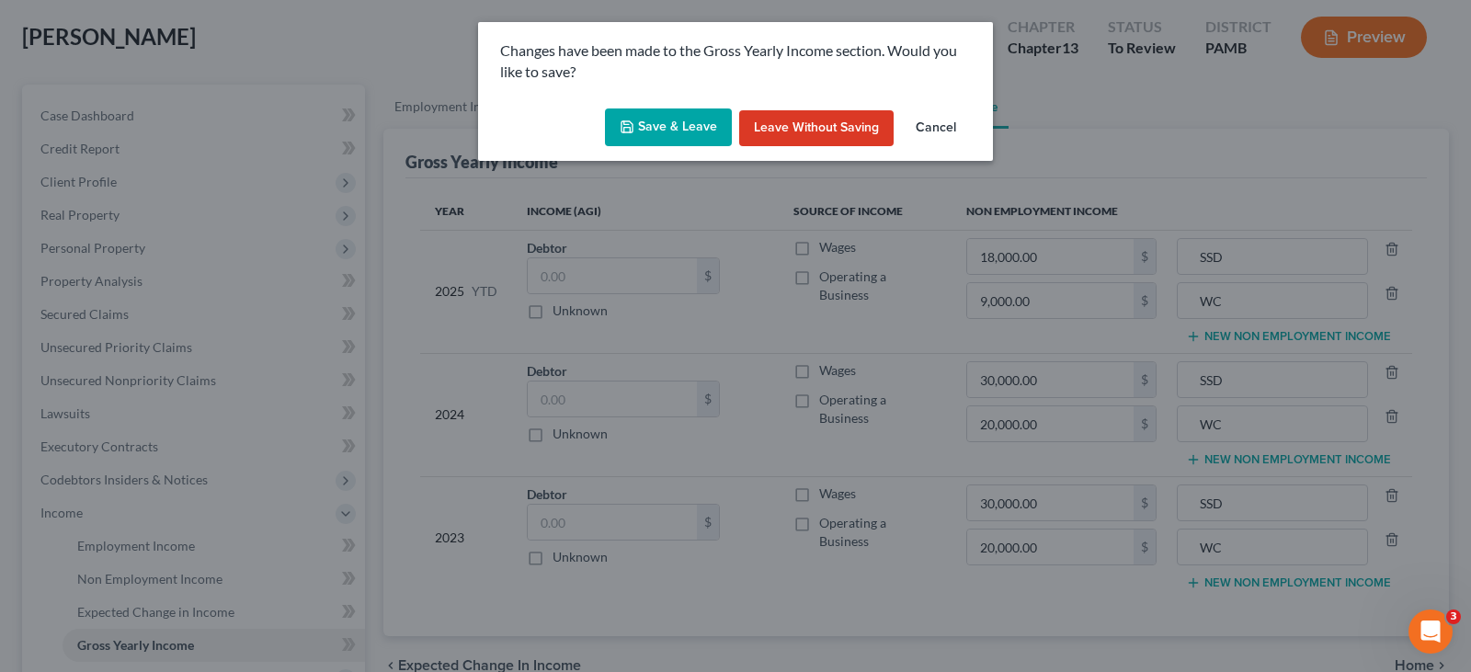
click at [667, 130] on button "Save & Leave" at bounding box center [668, 127] width 127 height 39
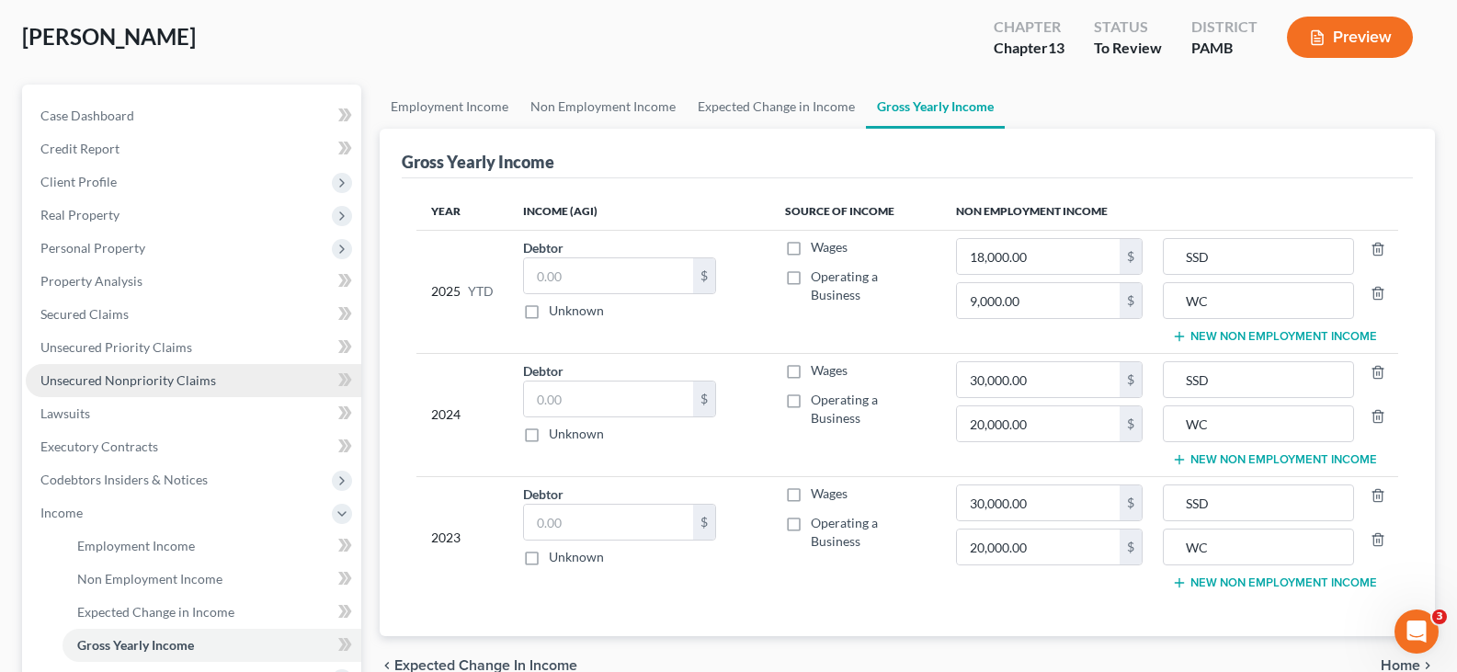
click at [140, 387] on span "Unsecured Nonpriority Claims" at bounding box center [128, 380] width 176 height 16
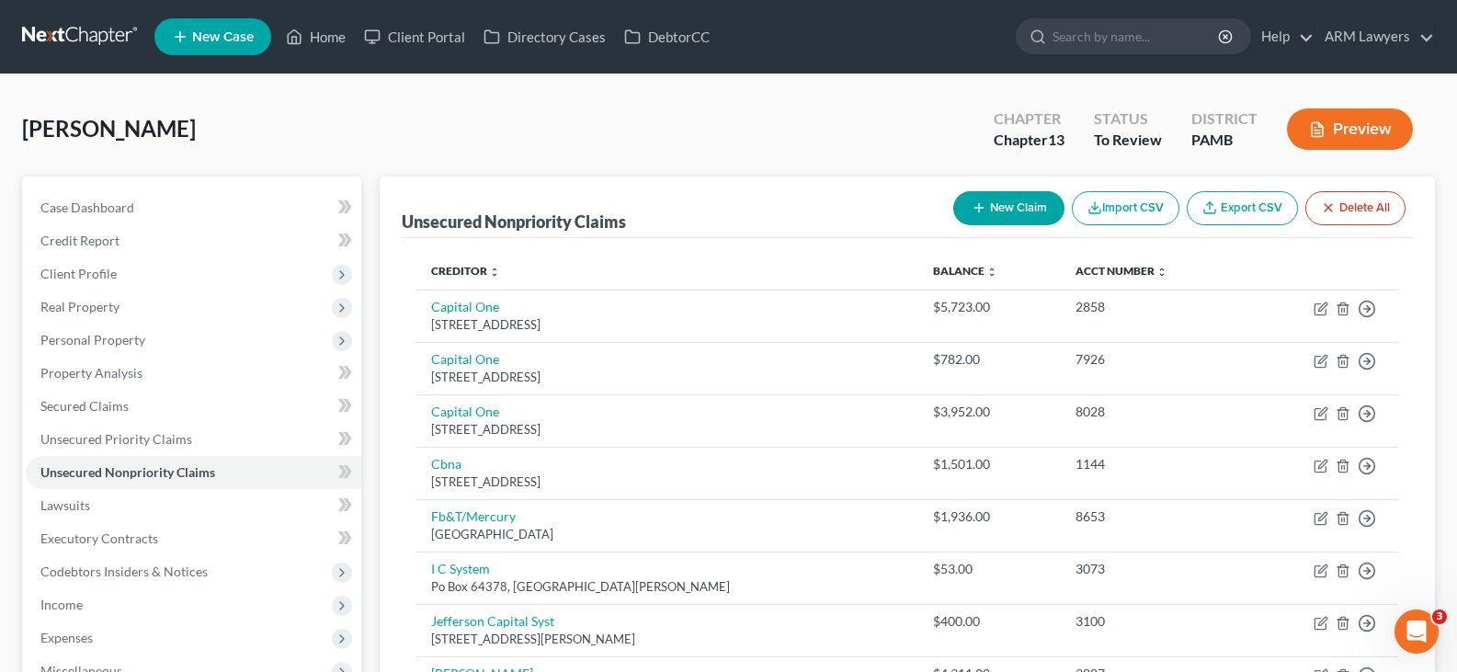
click at [1012, 200] on button "New Claim" at bounding box center [1008, 208] width 111 height 34
select select "0"
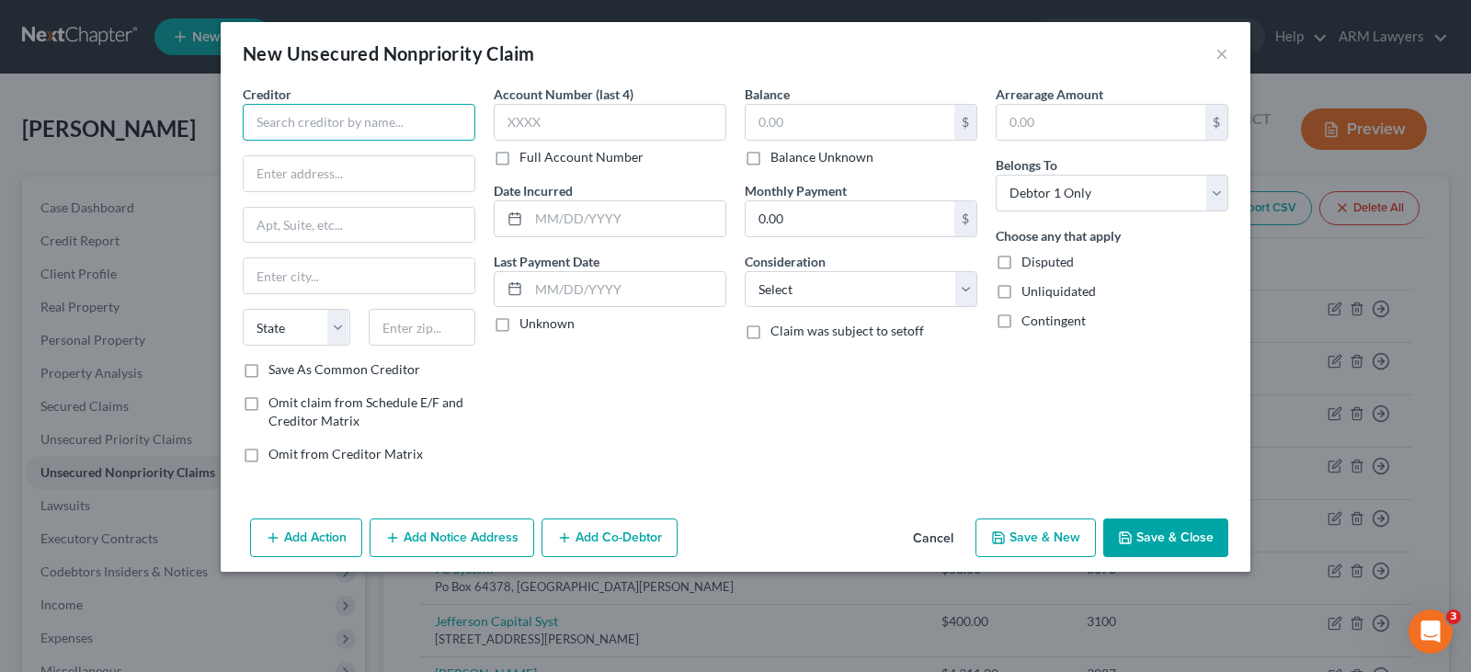
click at [362, 120] on input "text" at bounding box center [359, 122] width 233 height 37
drag, startPoint x: 405, startPoint y: 130, endPoint x: 62, endPoint y: 131, distance: 343.9
click at [0, 132] on div "New Unsecured Nonpriority Claim × Creditor * Met State AL AK AR AZ CA CO CT DE …" at bounding box center [735, 336] width 1471 height 672
paste input "FirstEnergy, 341 White Pond Drive, Akron, Ohio 44320"
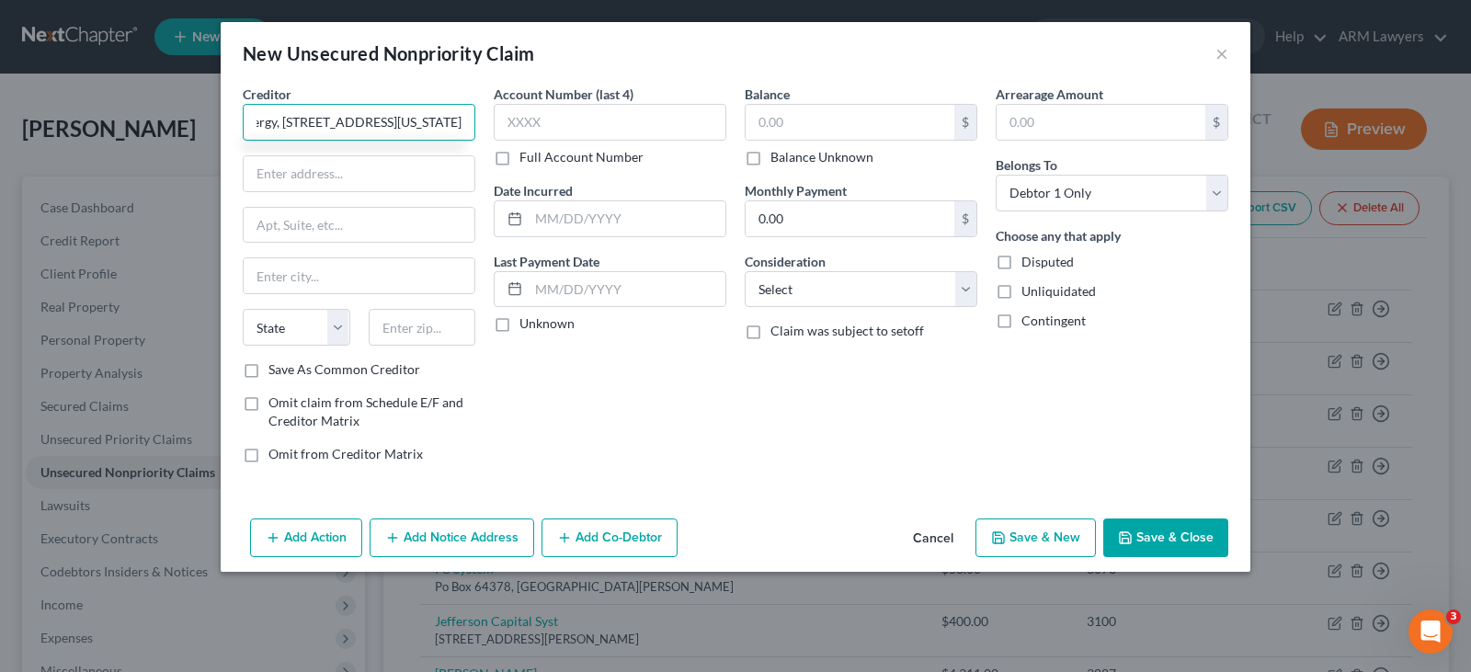
click at [426, 118] on input "FirstEnergy, 341 White Pond Drive, Akron, Ohio 44320" at bounding box center [359, 122] width 233 height 37
type input "FirstEnergy, 341 White Pond Drive, Akron, Ohio"
click at [419, 326] on input "text" at bounding box center [423, 327] width 108 height 37
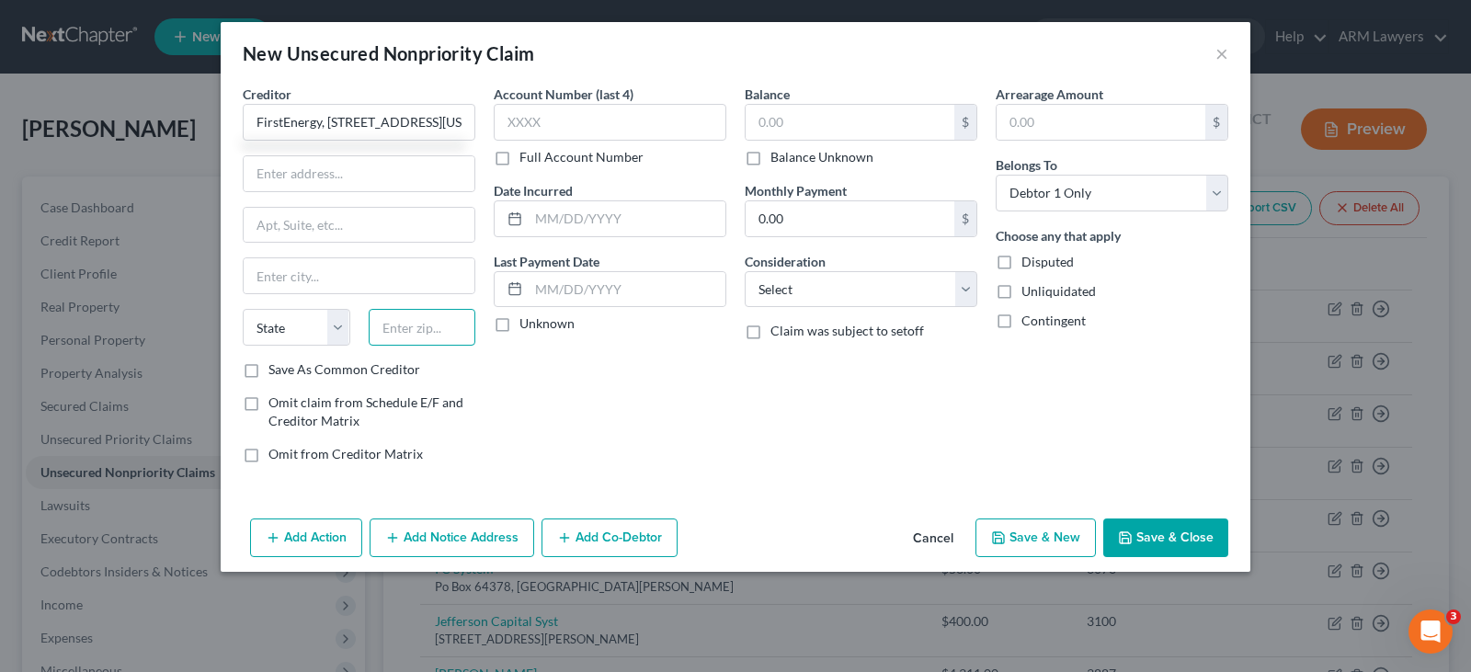
paste input "44320"
type input "44320"
type input "FirstEnergy, 341 White Pond Drive, Akron, Ohio"
type input "44320"
type input "Akron"
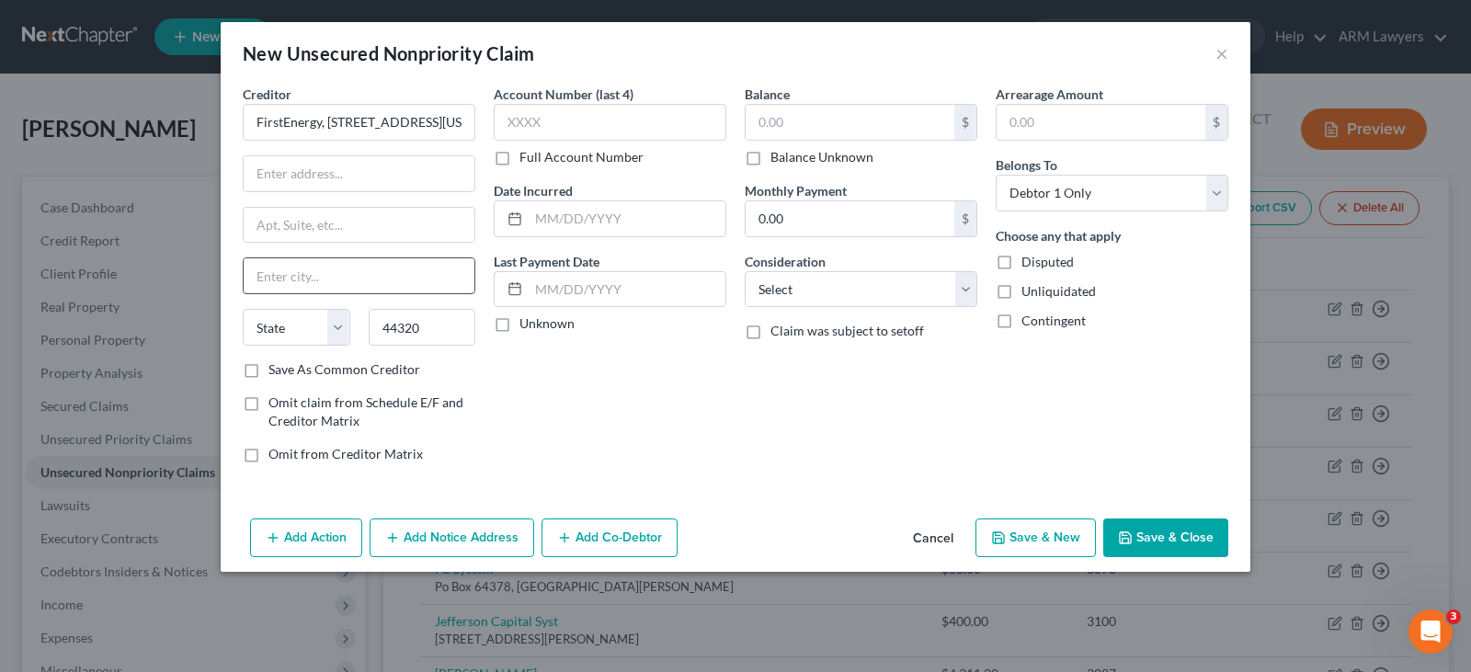
select select "36"
click at [401, 271] on input "Akron" at bounding box center [359, 275] width 231 height 35
drag, startPoint x: 328, startPoint y: 120, endPoint x: 387, endPoint y: 134, distance: 60.4
click at [387, 134] on input "FirstEnergy, 341 White Pond Drive, Akron, Ohio" at bounding box center [359, 122] width 233 height 37
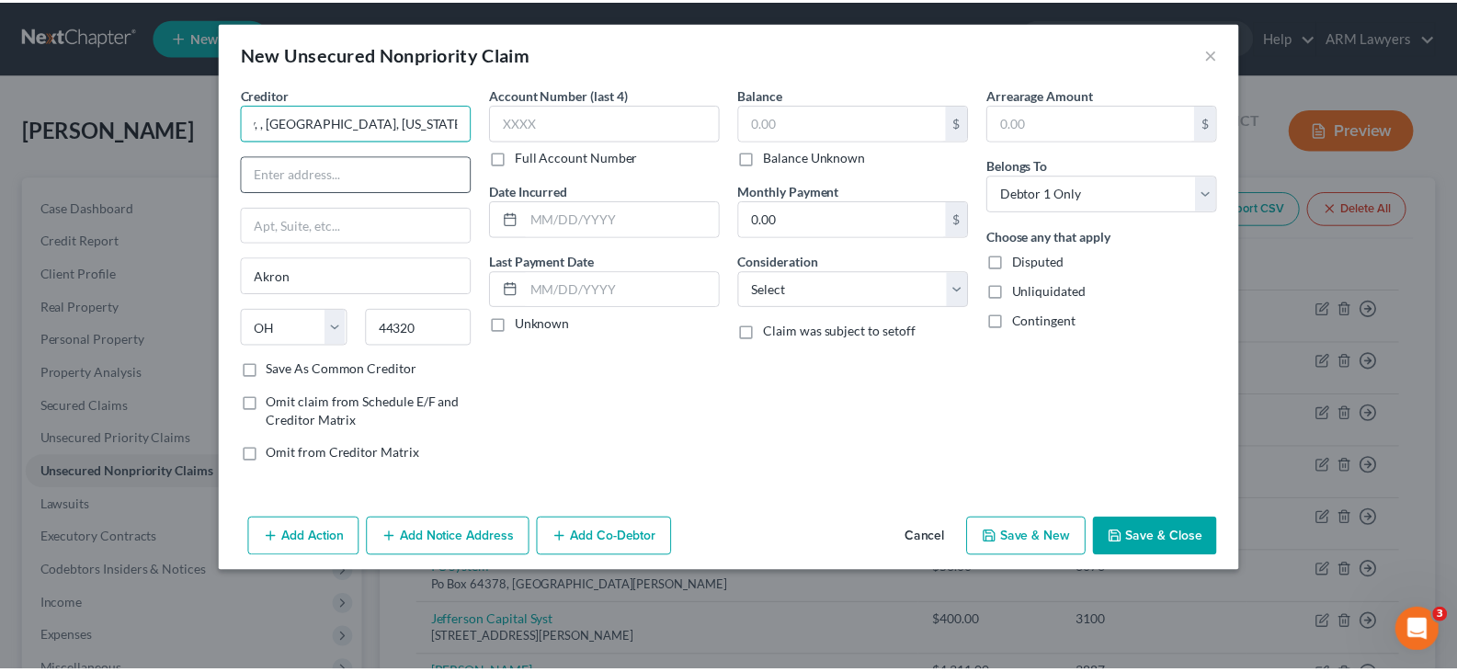
scroll to position [0, 0]
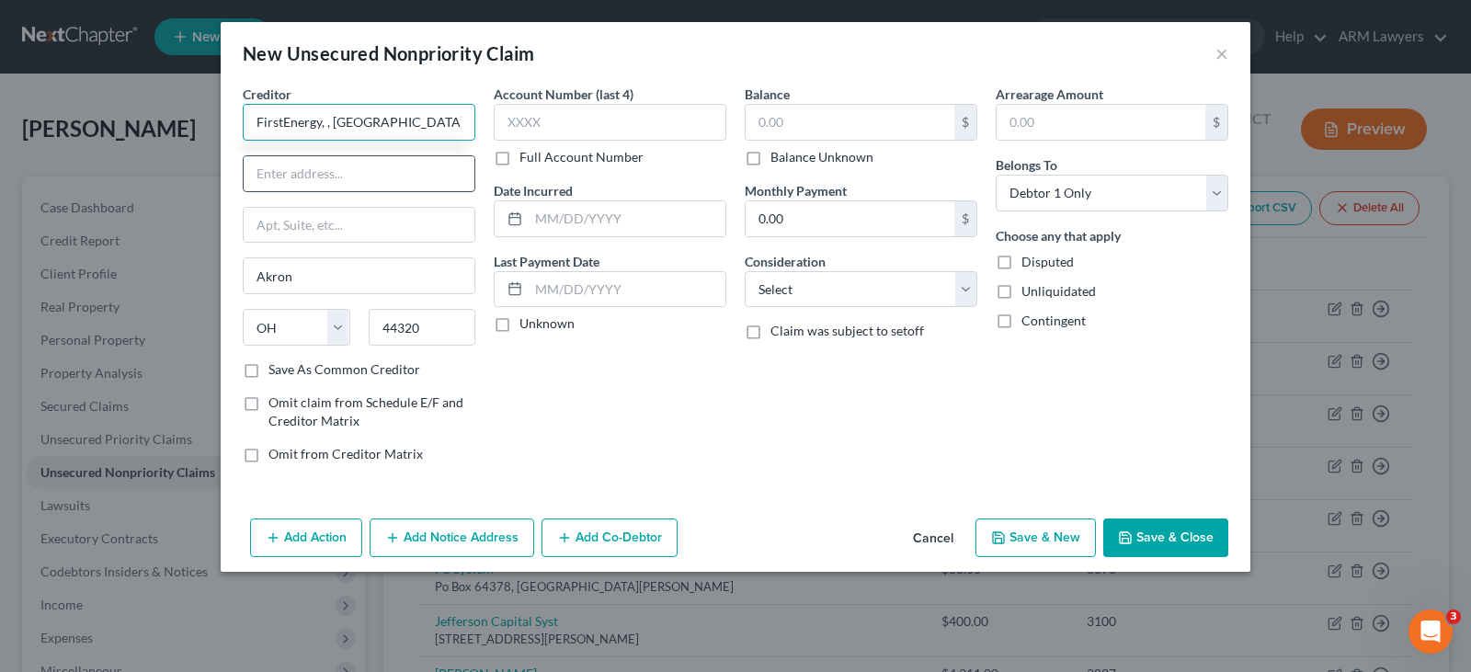
type input "FirstEnergy, , Akron, Ohio"
click at [351, 175] on input "text" at bounding box center [359, 173] width 231 height 35
paste input "341 White Pond Drive"
type input "341 White Pond Drive"
drag, startPoint x: 331, startPoint y: 120, endPoint x: 371, endPoint y: 129, distance: 40.6
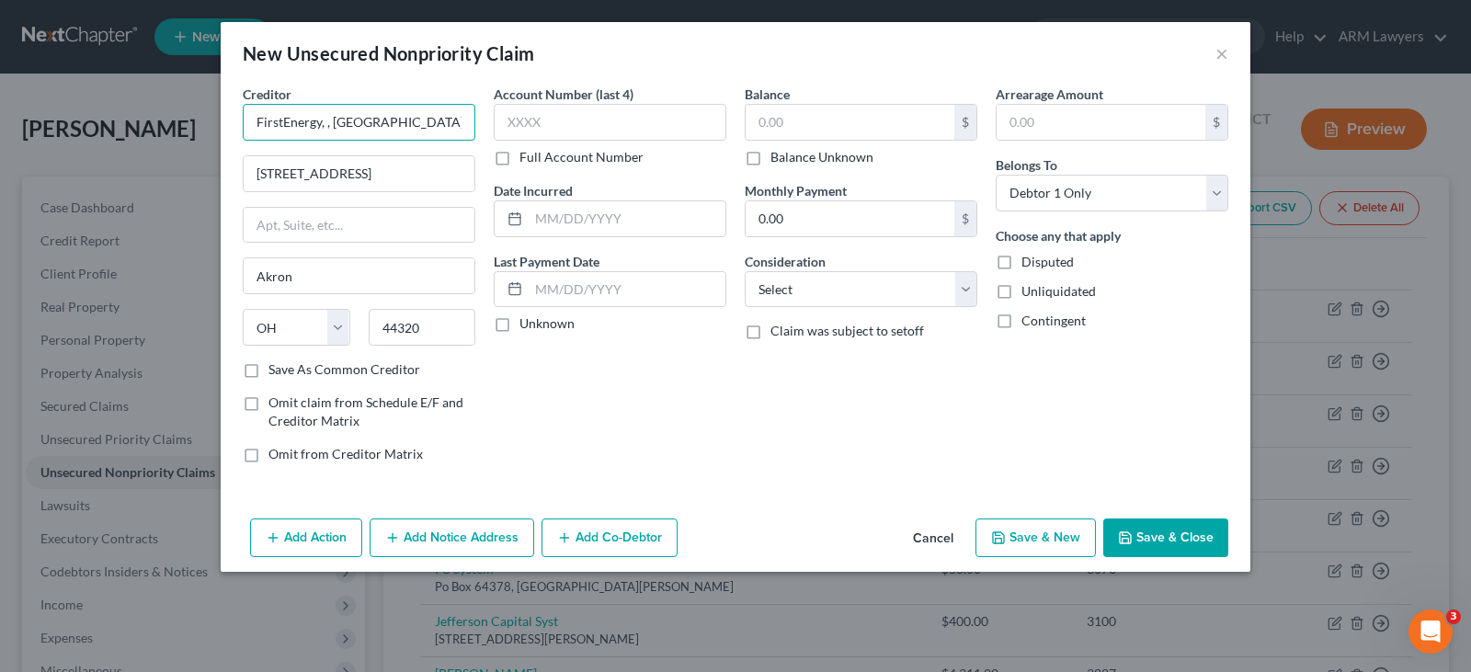
click at [371, 129] on input "FirstEnergy, , Akron, Ohio" at bounding box center [359, 122] width 233 height 37
click at [402, 124] on input "FirstEnergy, , Ohio" at bounding box center [359, 122] width 233 height 37
type input "FirstEnergy,"
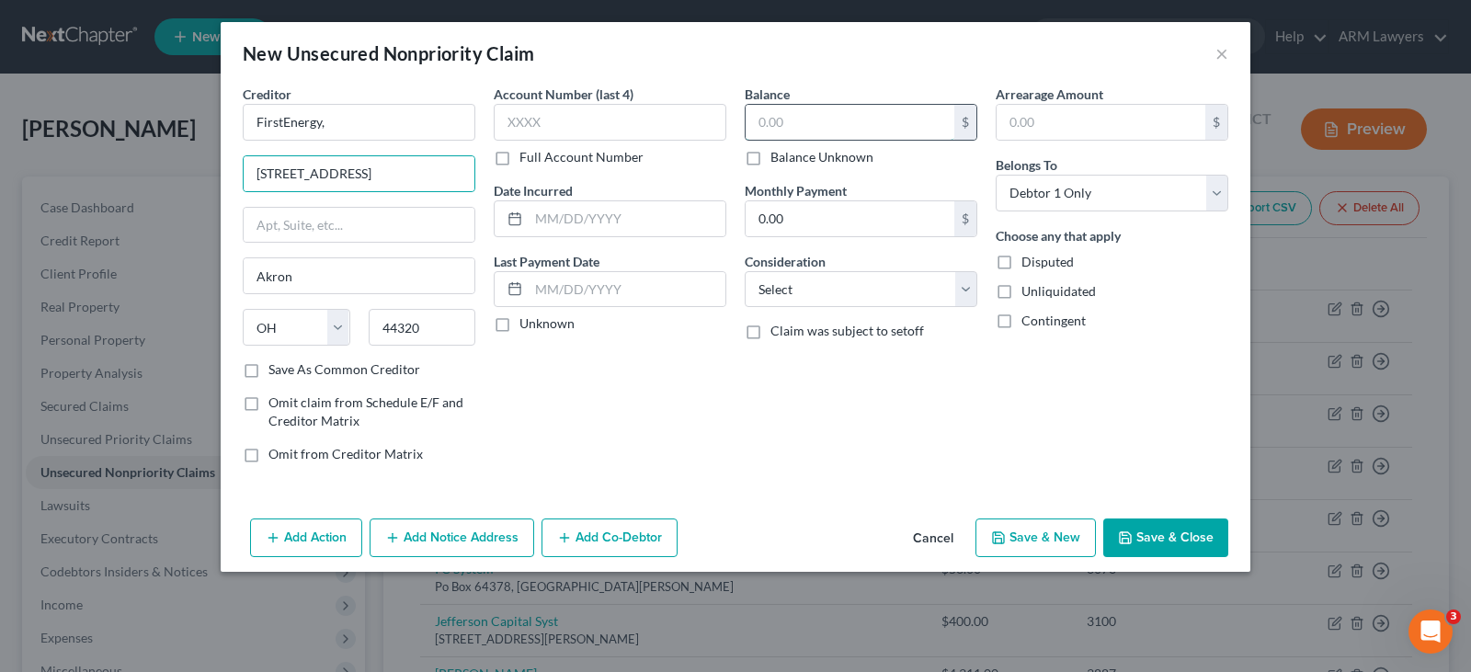
click at [802, 129] on input "text" at bounding box center [850, 122] width 209 height 35
click at [833, 291] on select "Select Cable / Satellite Services Collection Agency Credit Card Debt Debt Couns…" at bounding box center [861, 289] width 233 height 37
select select "20"
click at [745, 271] on select "Select Cable / Satellite Services Collection Agency Credit Card Debt Debt Couns…" at bounding box center [861, 289] width 233 height 37
click at [843, 109] on input "text" at bounding box center [850, 122] width 209 height 35
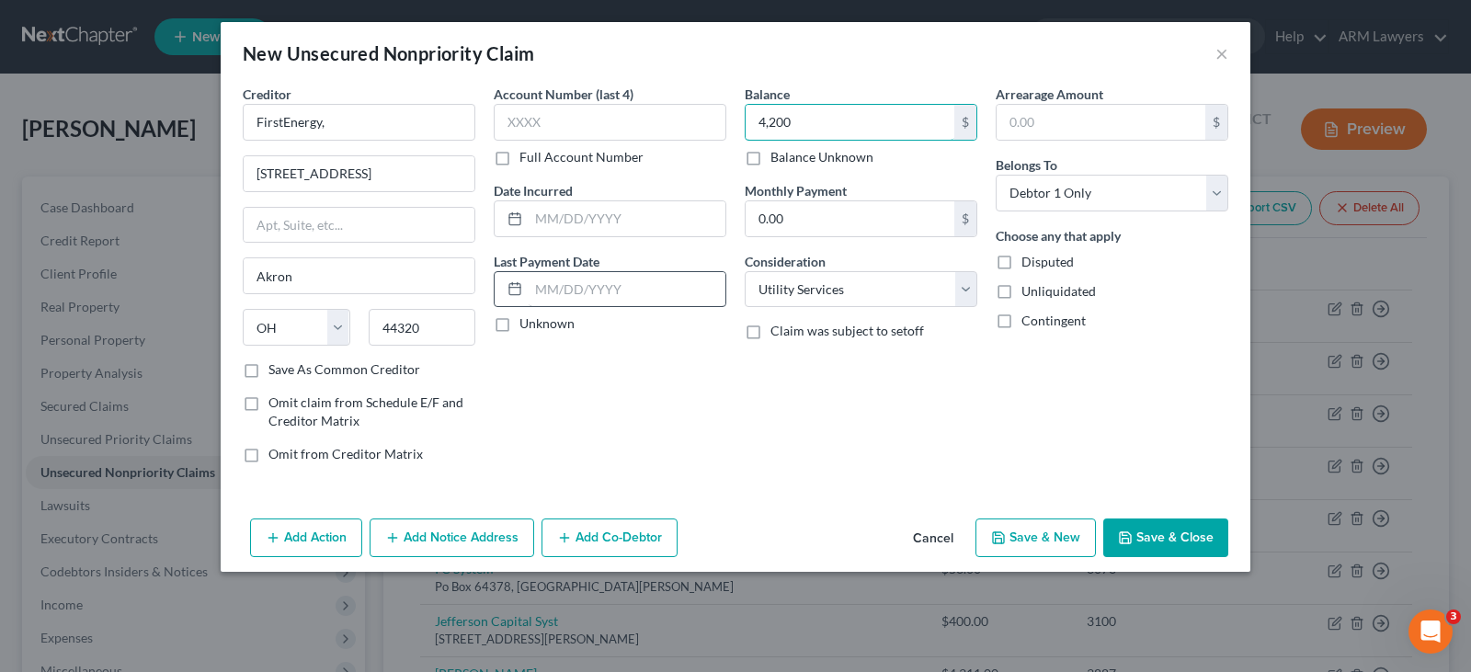
type input "4,200"
click at [603, 291] on input "text" at bounding box center [627, 289] width 197 height 35
type input "06/01/02025"
drag, startPoint x: 669, startPoint y: 303, endPoint x: 666, endPoint y: 351, distance: 48.0
click at [669, 307] on div "06/01/02025" at bounding box center [610, 289] width 233 height 37
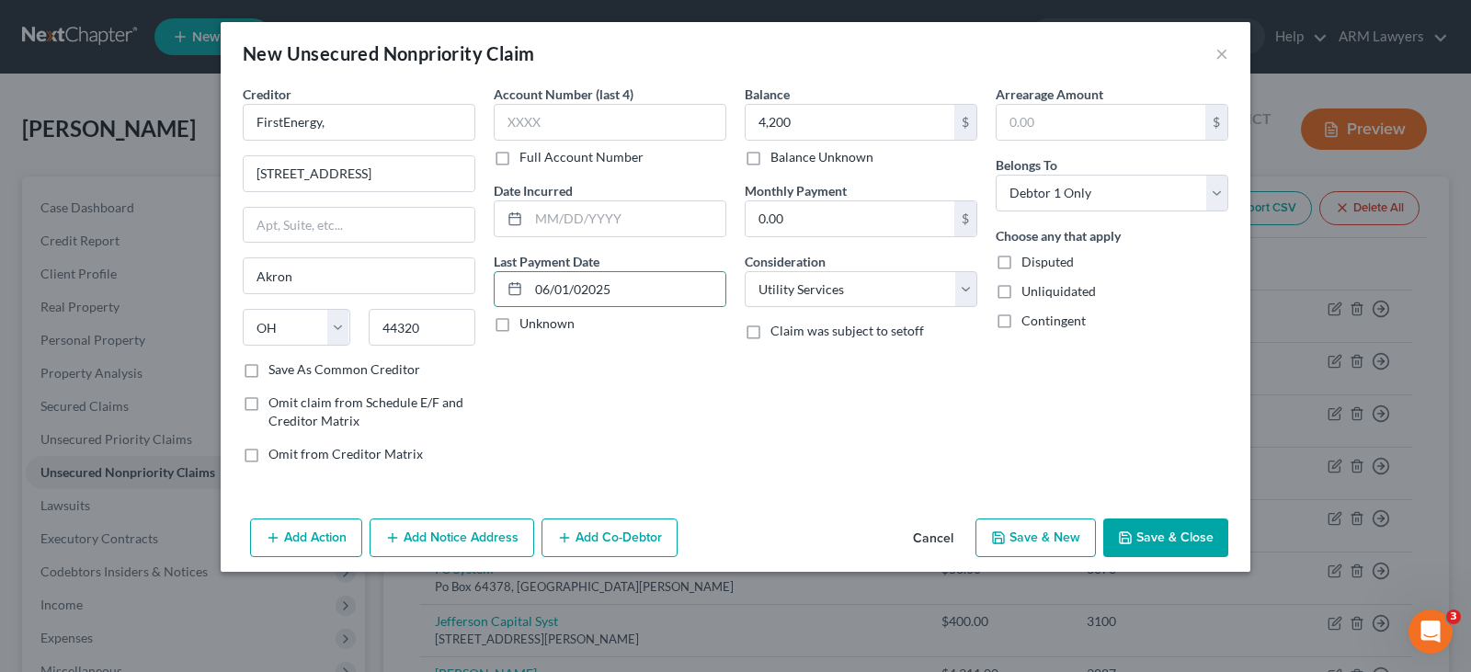
click at [666, 380] on div "Account Number (last 4) Full Account Number Date Incurred Last Payment Date 06/…" at bounding box center [610, 282] width 251 height 394
click at [622, 291] on input "06/01/02025" at bounding box center [627, 289] width 197 height 35
drag, startPoint x: 622, startPoint y: 291, endPoint x: 304, endPoint y: 290, distance: 318.1
click at [314, 290] on div "Creditor * FirstEnergy, 341 White Pond Drive Akron State AL AK AR AZ CA CO CT D…" at bounding box center [736, 282] width 1004 height 394
click at [1181, 531] on button "Save & Close" at bounding box center [1165, 538] width 125 height 39
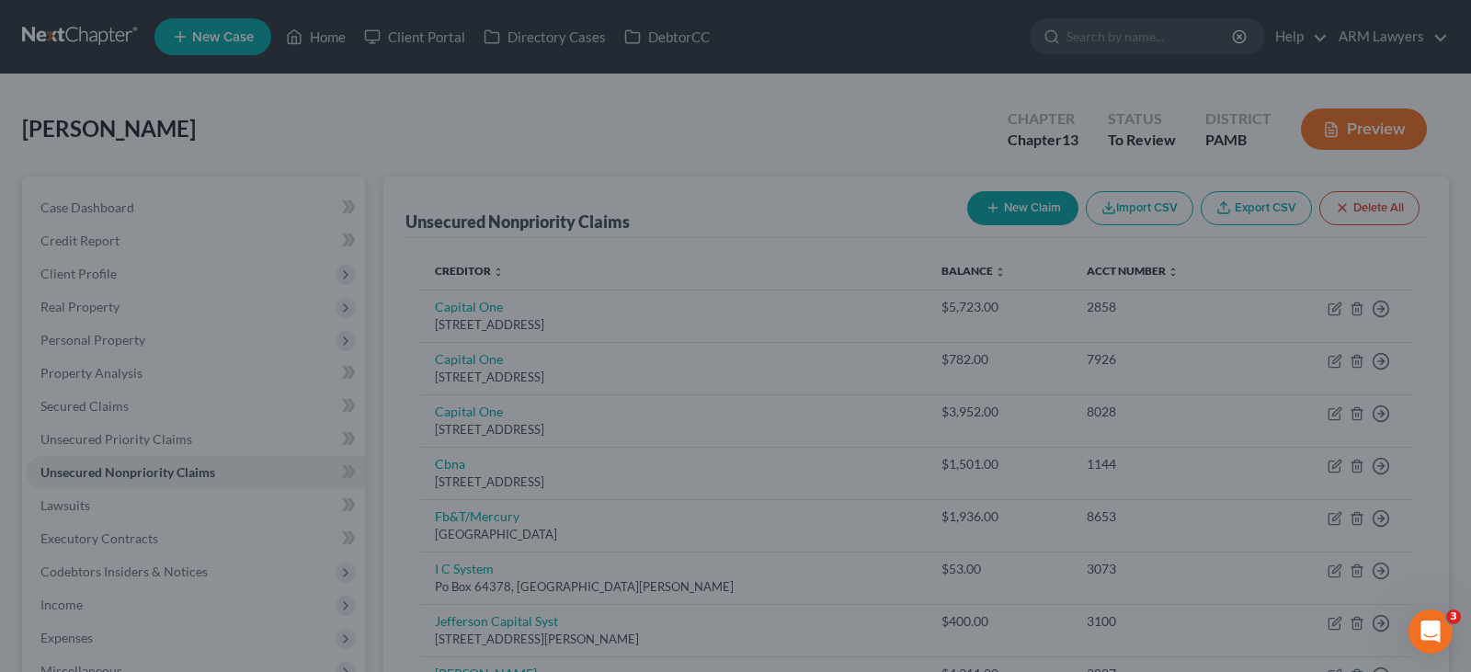
type input "4,200.00"
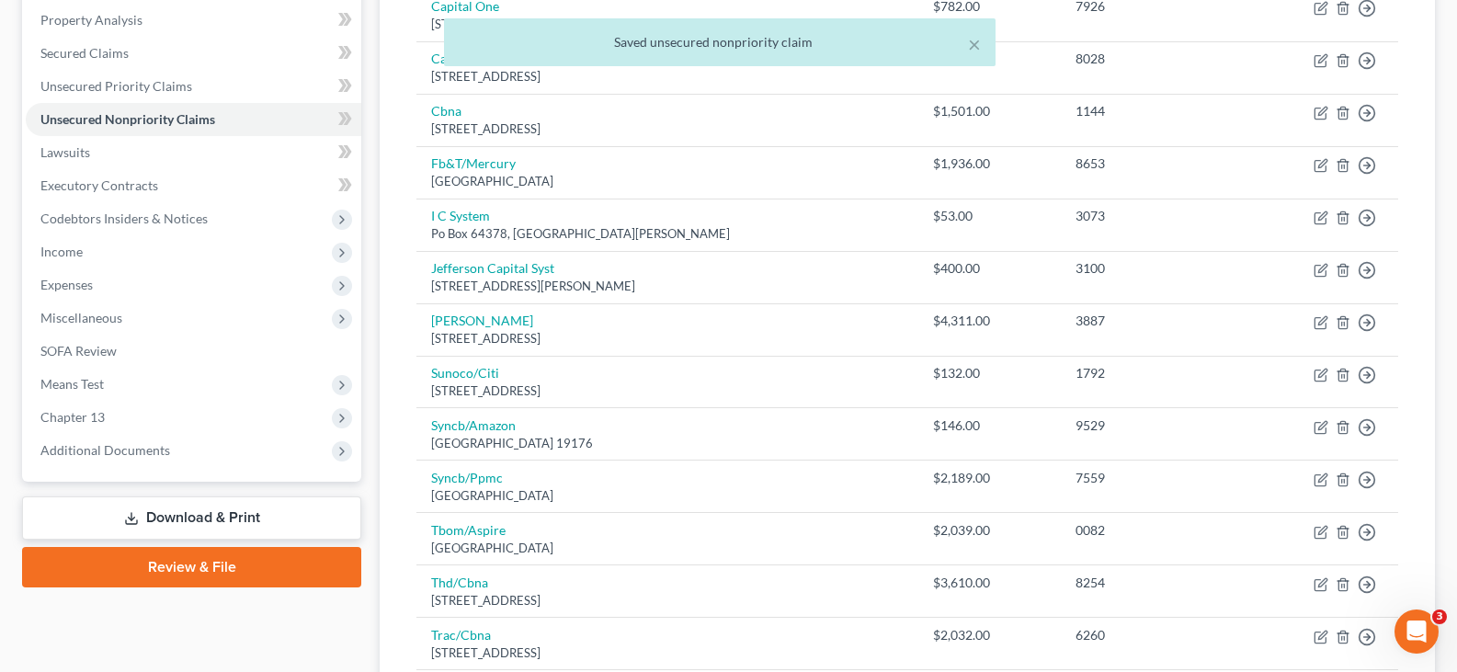
scroll to position [368, 0]
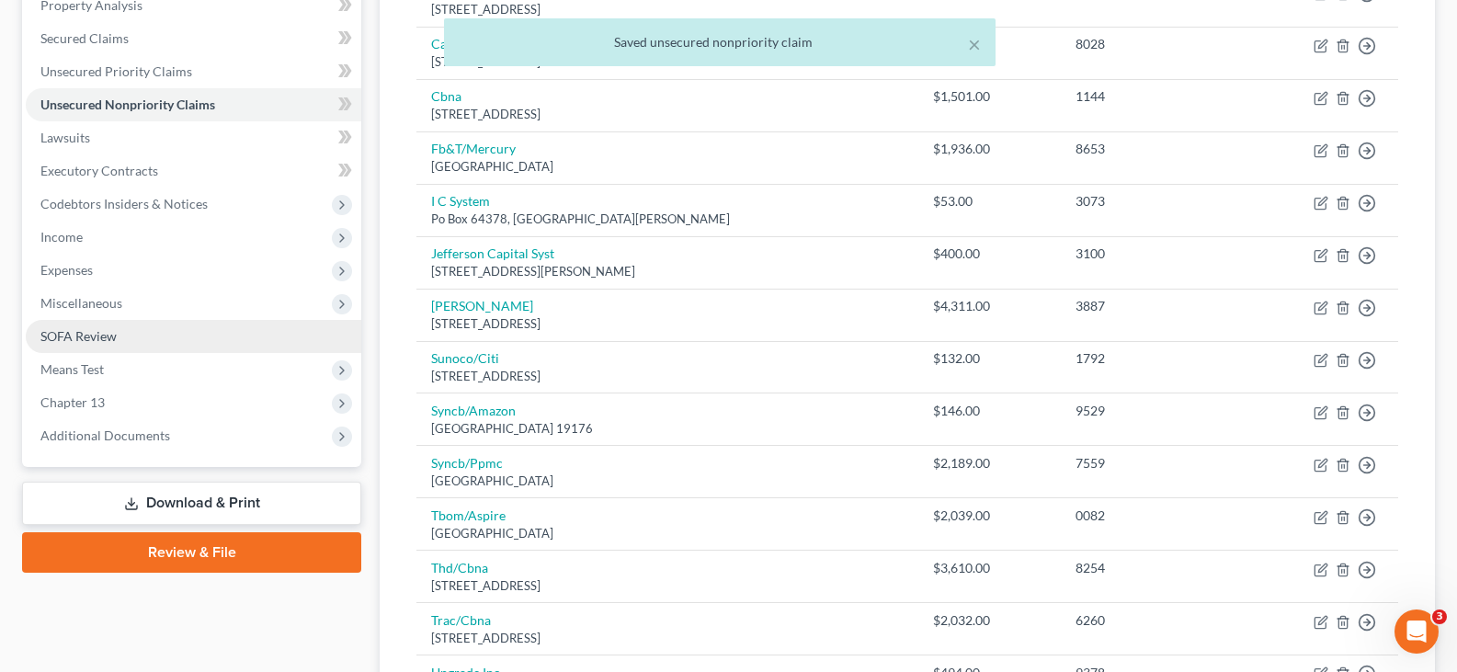
click at [129, 333] on link "SOFA Review" at bounding box center [194, 336] width 336 height 33
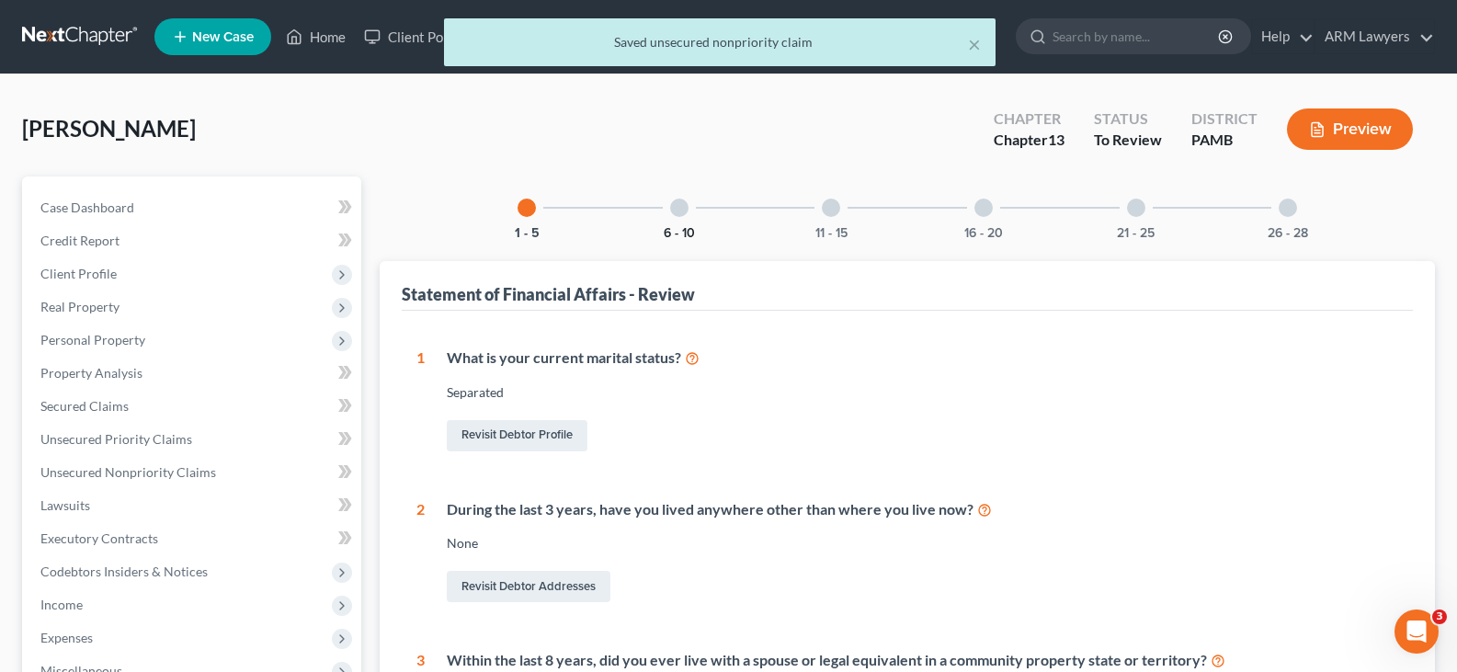
click at [680, 233] on button "6 - 10" at bounding box center [679, 233] width 31 height 13
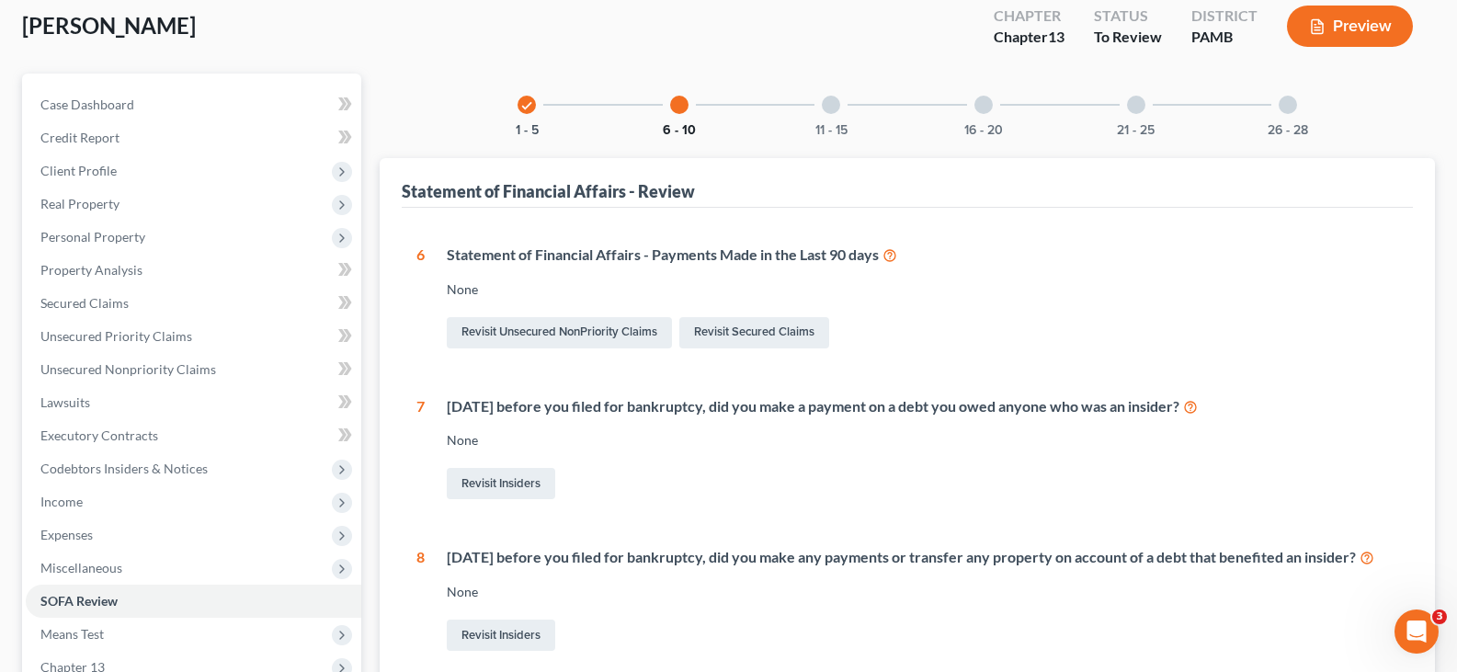
scroll to position [92, 0]
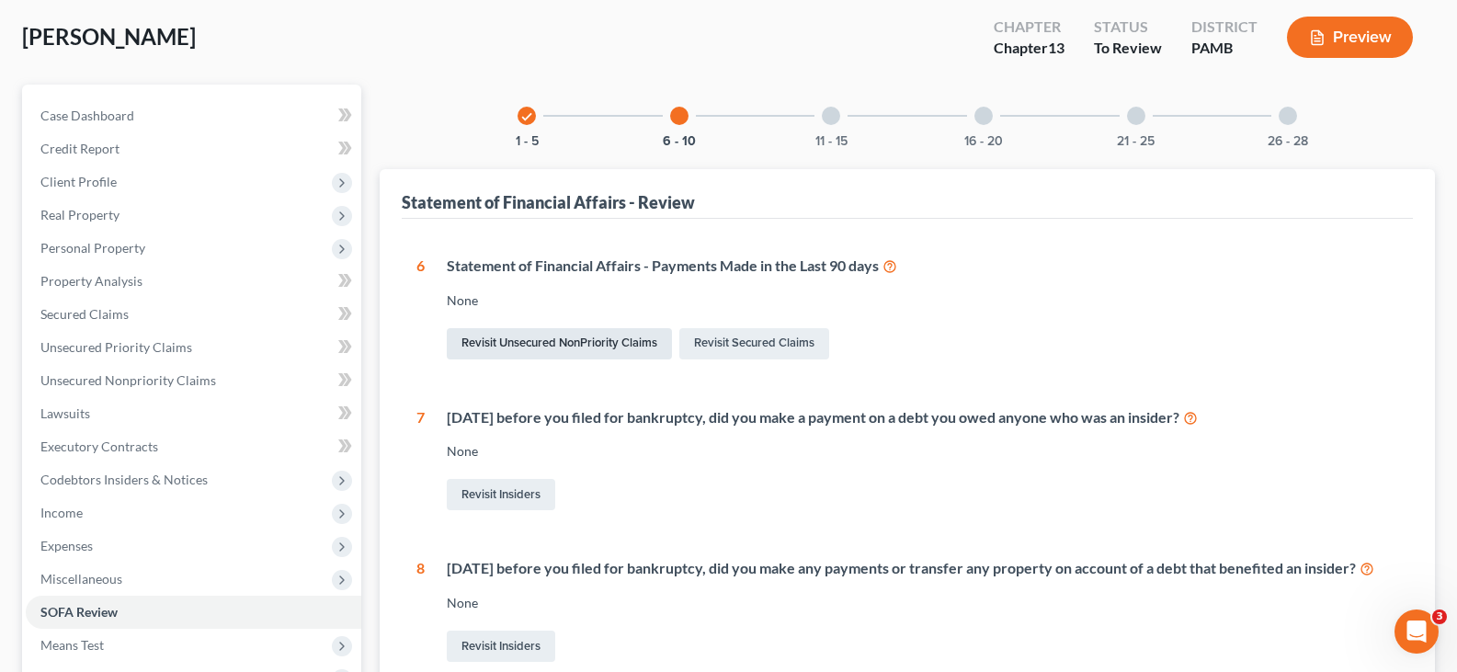
click at [583, 344] on link "Revisit Unsecured NonPriority Claims" at bounding box center [559, 343] width 225 height 31
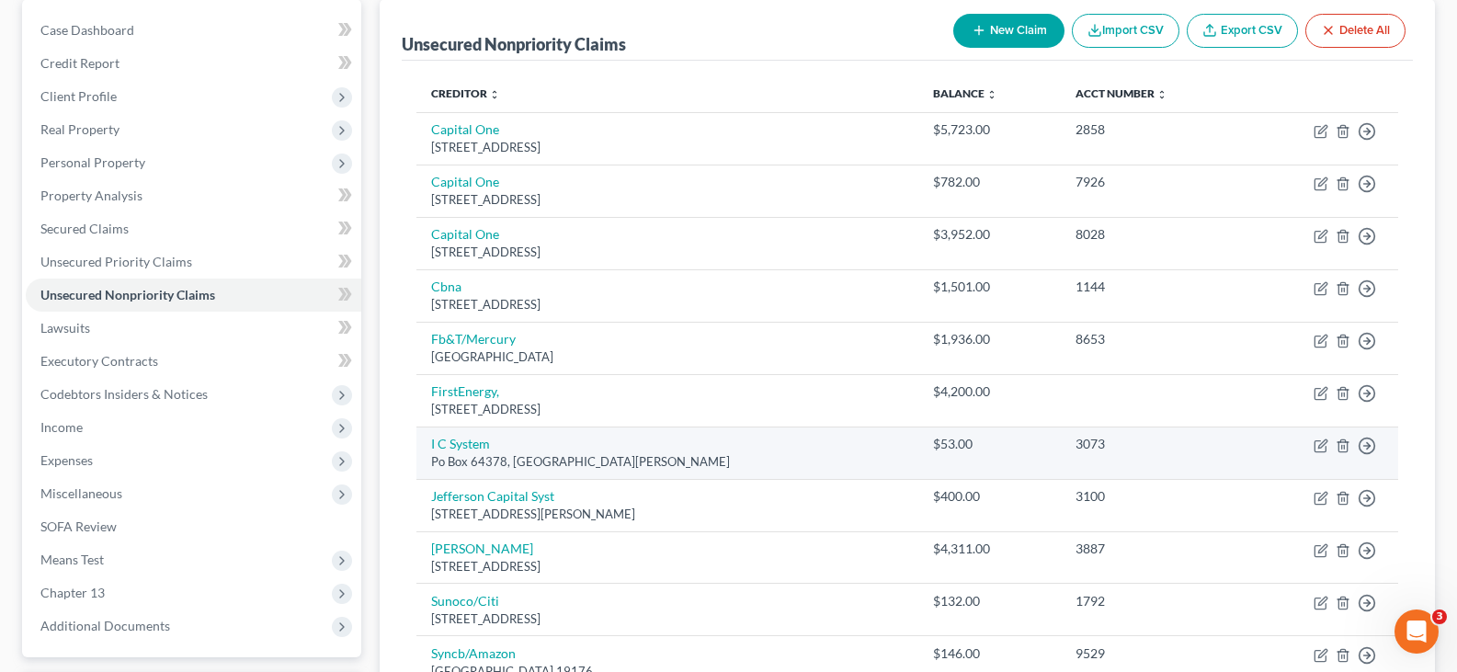
scroll to position [184, 0]
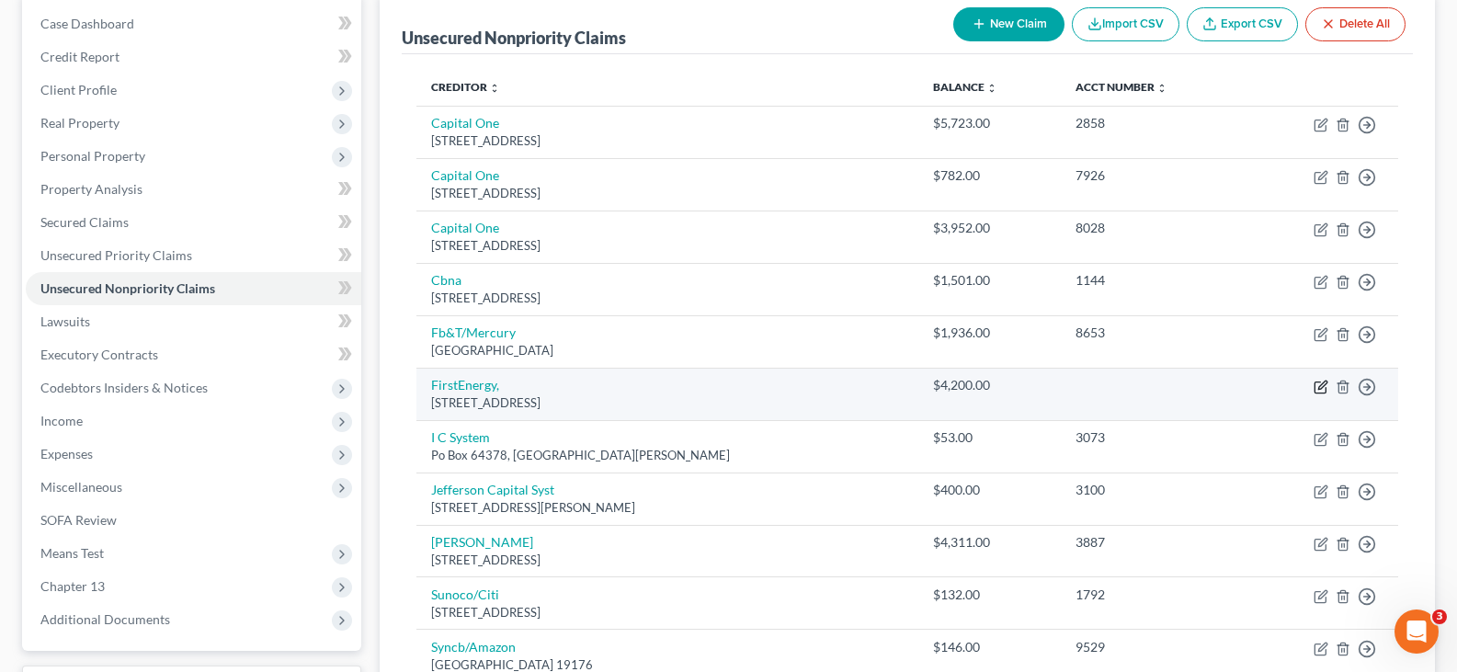
click at [1319, 389] on icon "button" at bounding box center [1322, 385] width 8 height 8
select select "36"
select select "20"
select select "0"
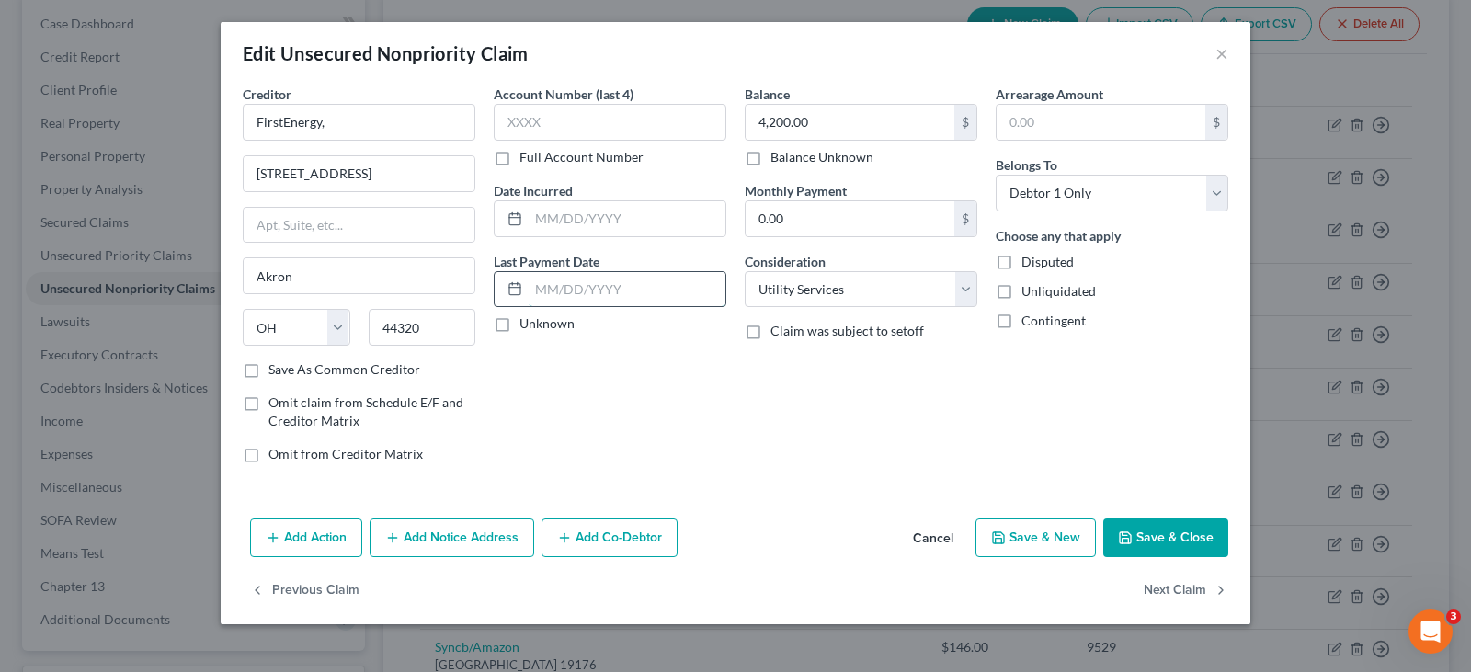
click at [590, 282] on input "text" at bounding box center [627, 289] width 197 height 35
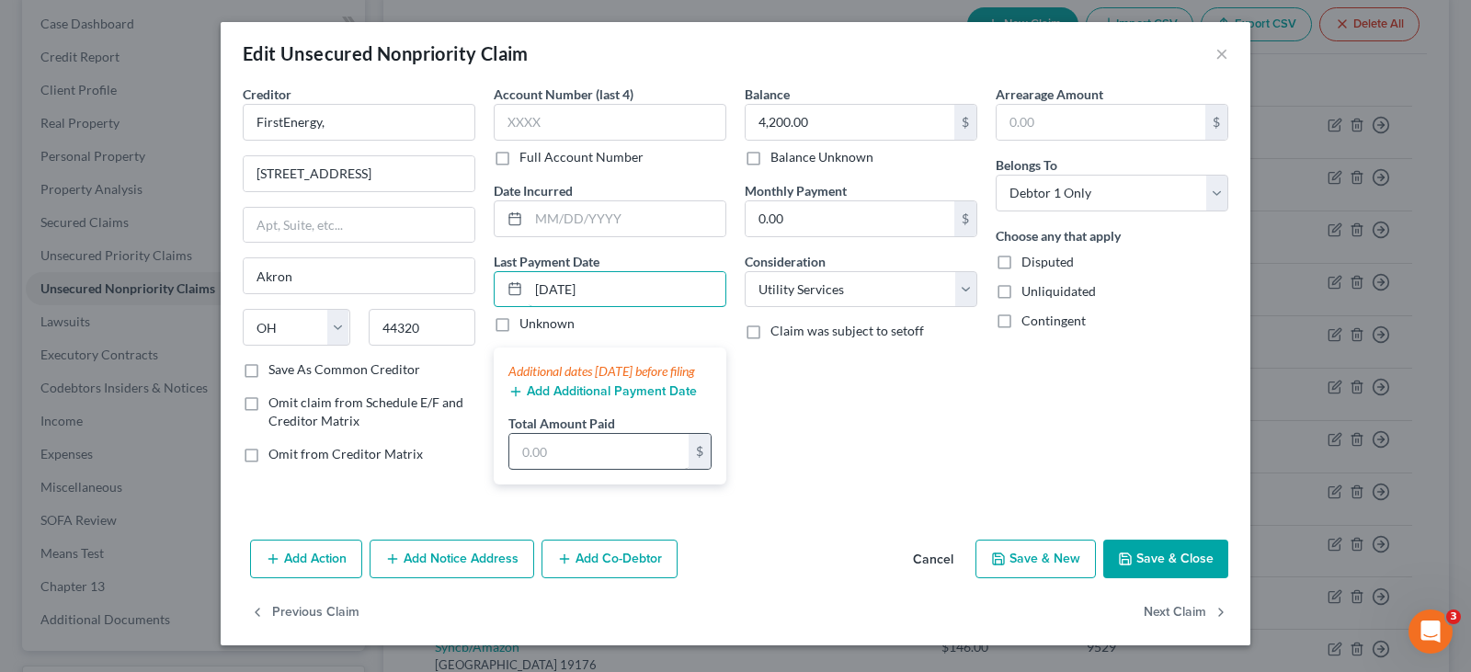
type input "06/01/2025"
drag, startPoint x: 558, startPoint y: 462, endPoint x: 567, endPoint y: 464, distance: 9.4
click at [558, 462] on input "text" at bounding box center [598, 451] width 179 height 35
type input "900"
click at [1190, 557] on div "Add Action Add Notice Address Add Co-Debtor Cancel Save & New Save & Close" at bounding box center [736, 562] width 1030 height 61
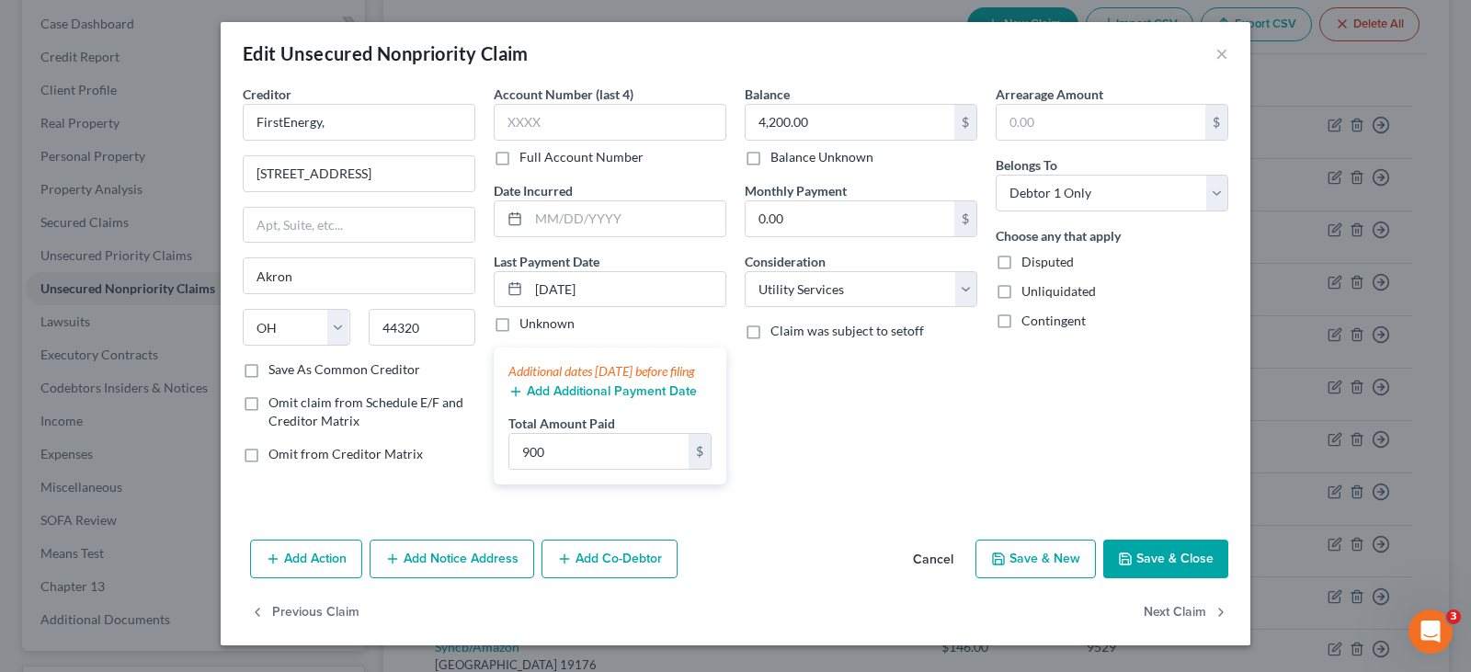
click at [1197, 578] on button "Save & Close" at bounding box center [1165, 559] width 125 height 39
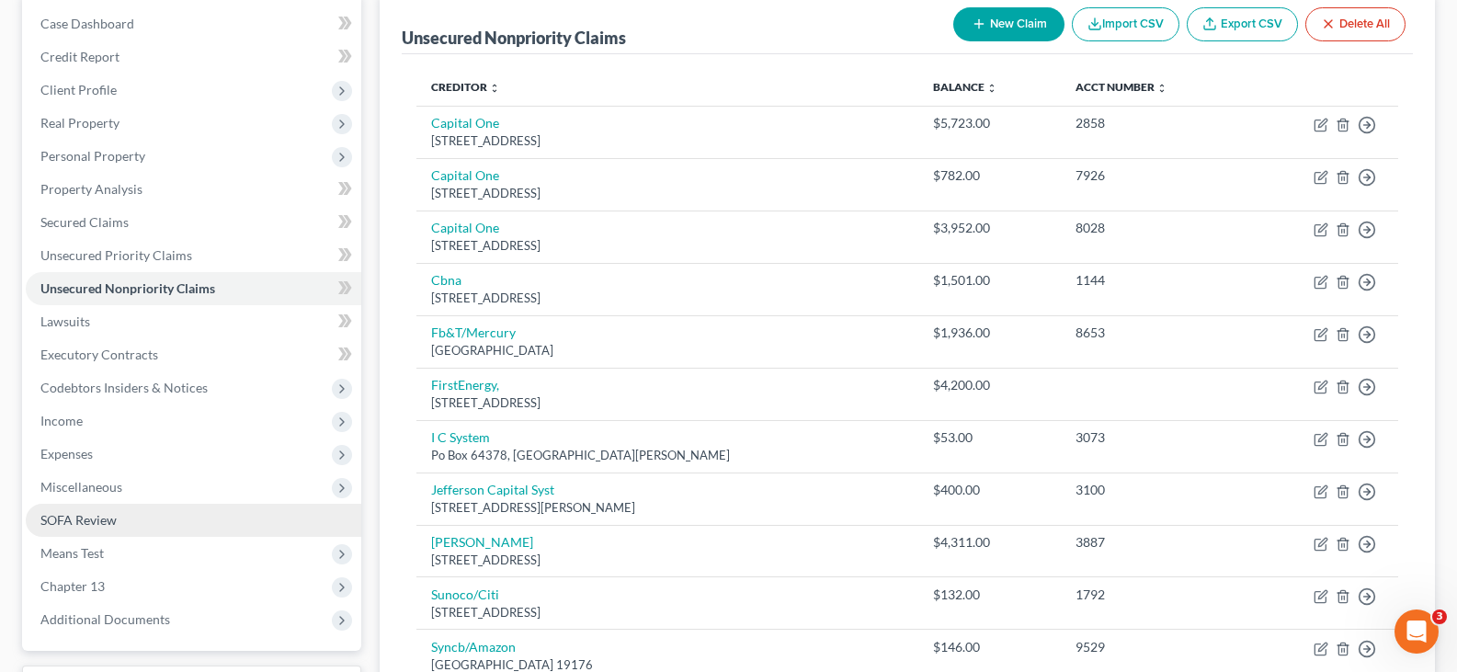
click at [132, 517] on link "SOFA Review" at bounding box center [194, 520] width 336 height 33
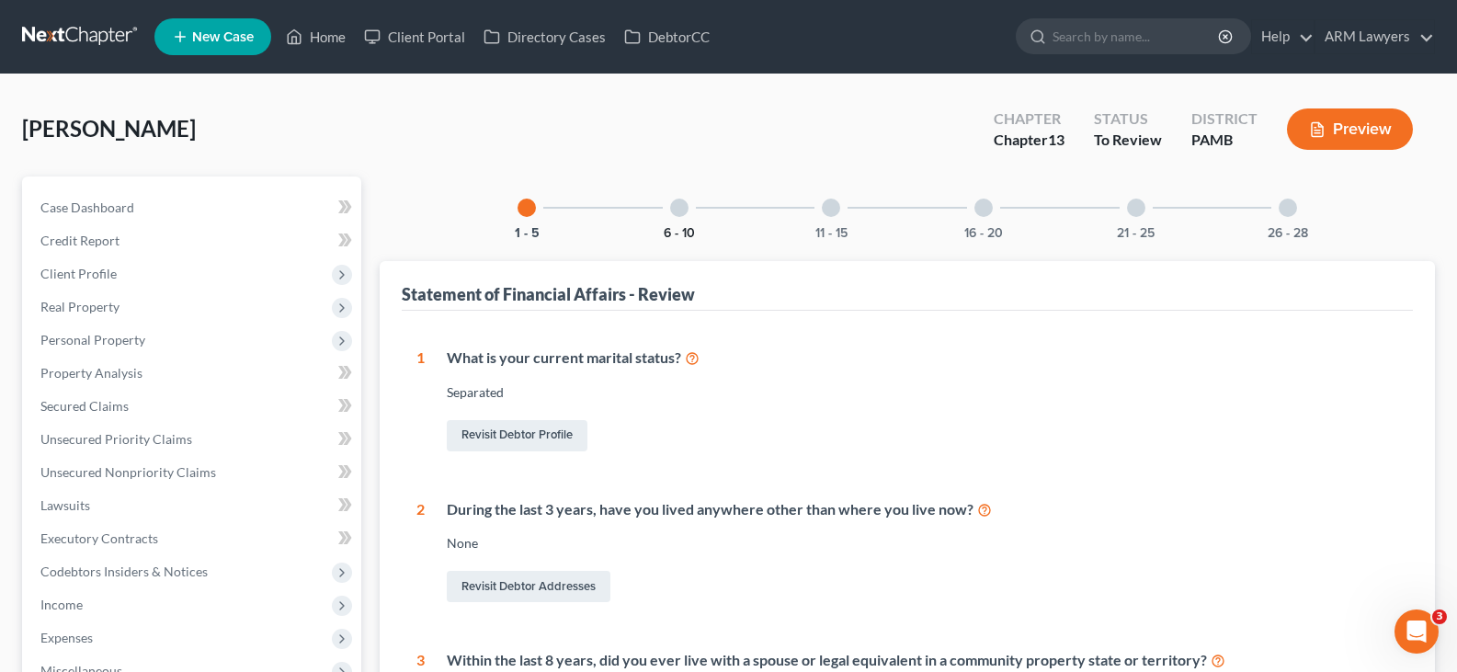
click at [668, 227] on button "6 - 10" at bounding box center [679, 233] width 31 height 13
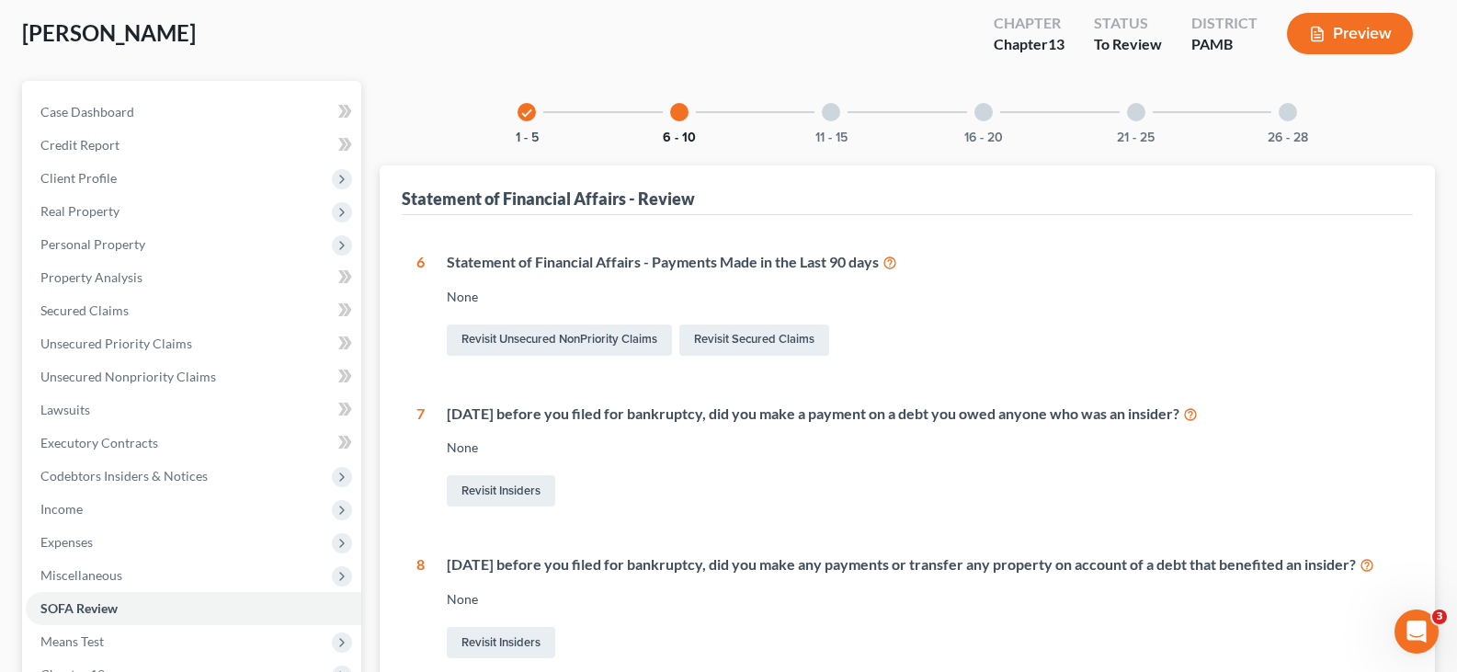
scroll to position [276, 0]
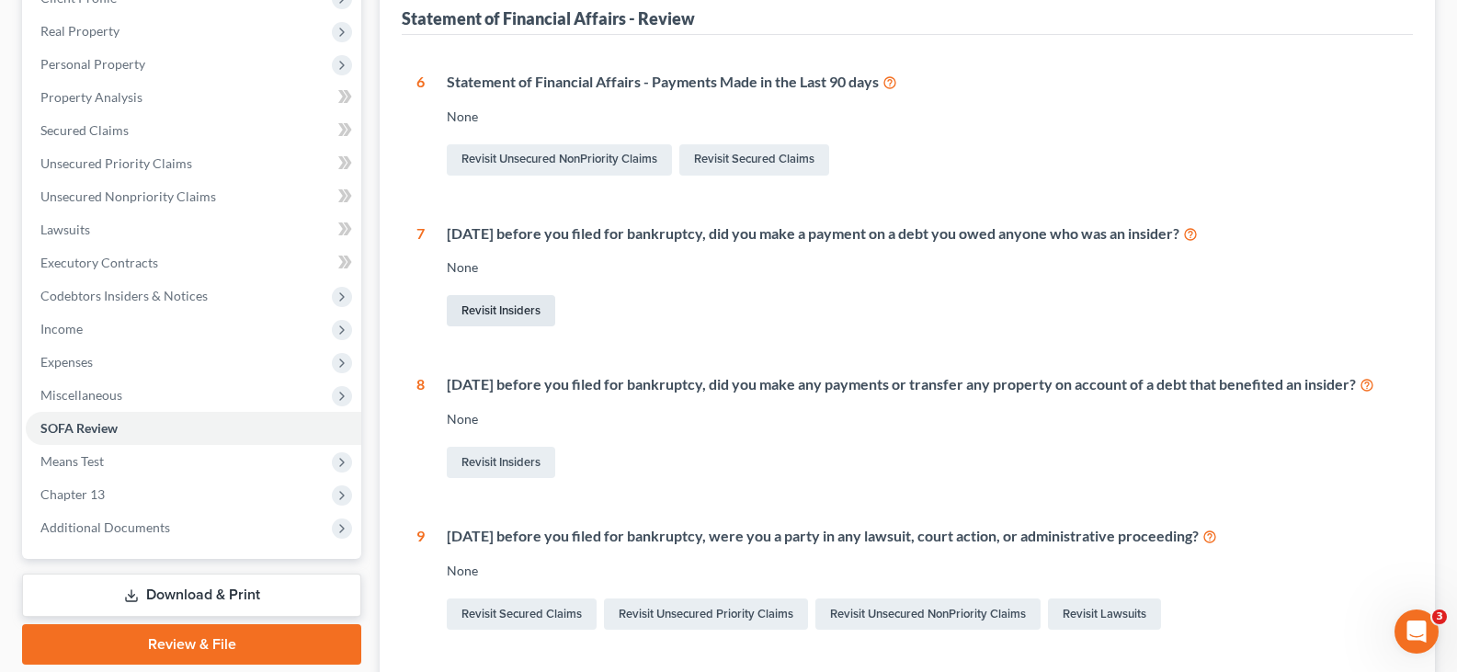
click at [537, 313] on link "Revisit Insiders" at bounding box center [501, 310] width 108 height 31
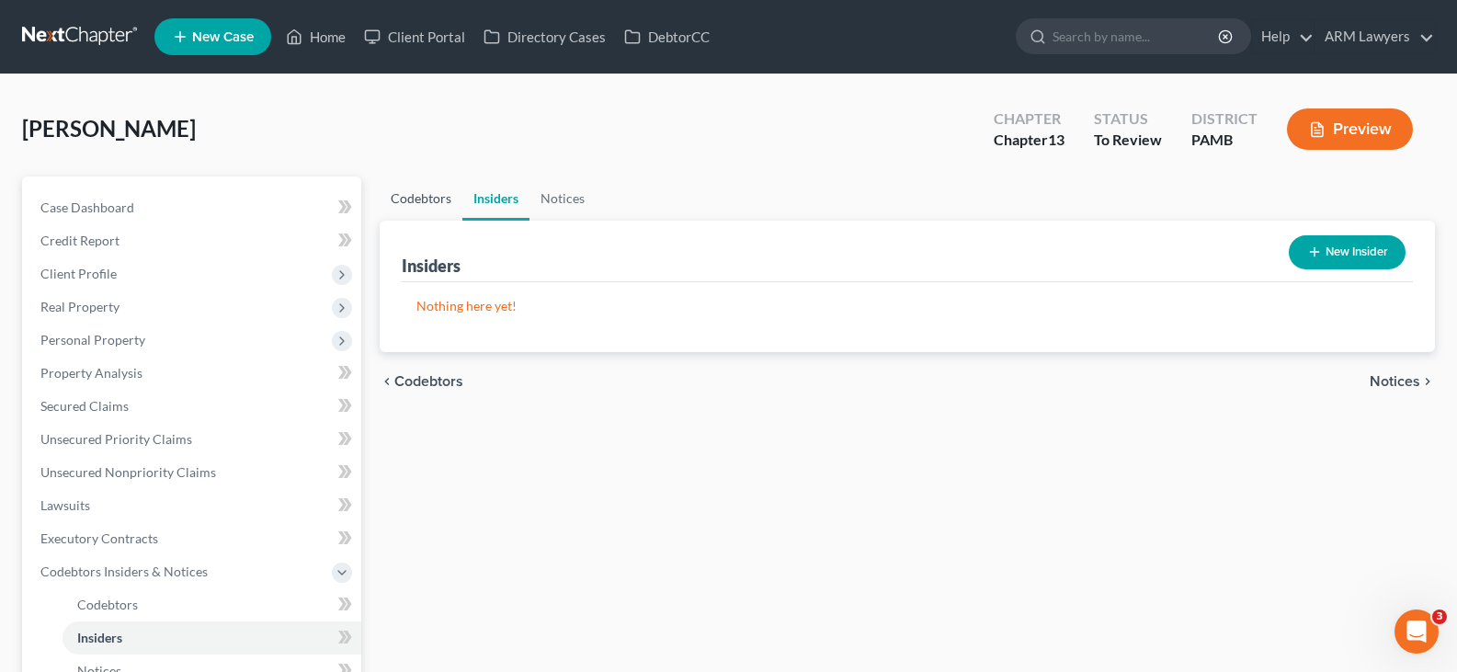
click at [439, 206] on link "Codebtors" at bounding box center [421, 199] width 83 height 44
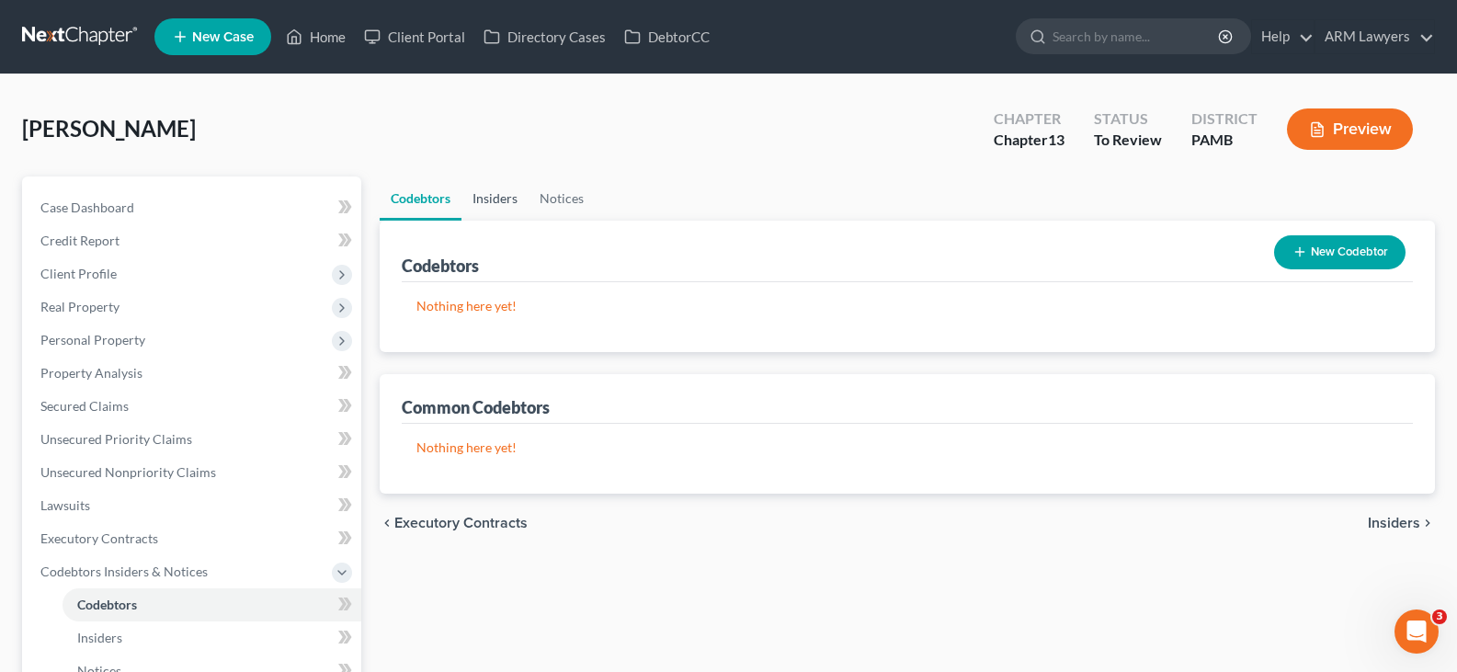
click at [494, 206] on link "Insiders" at bounding box center [495, 199] width 67 height 44
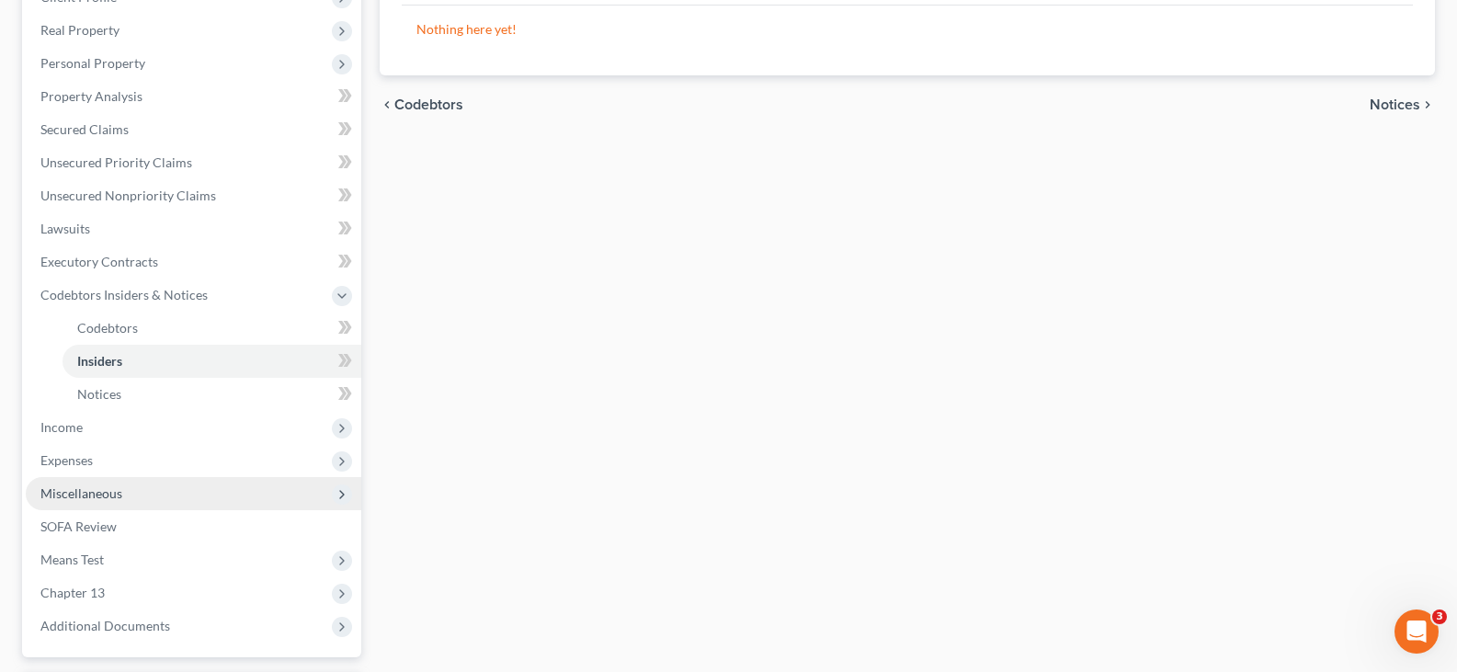
scroll to position [438, 0]
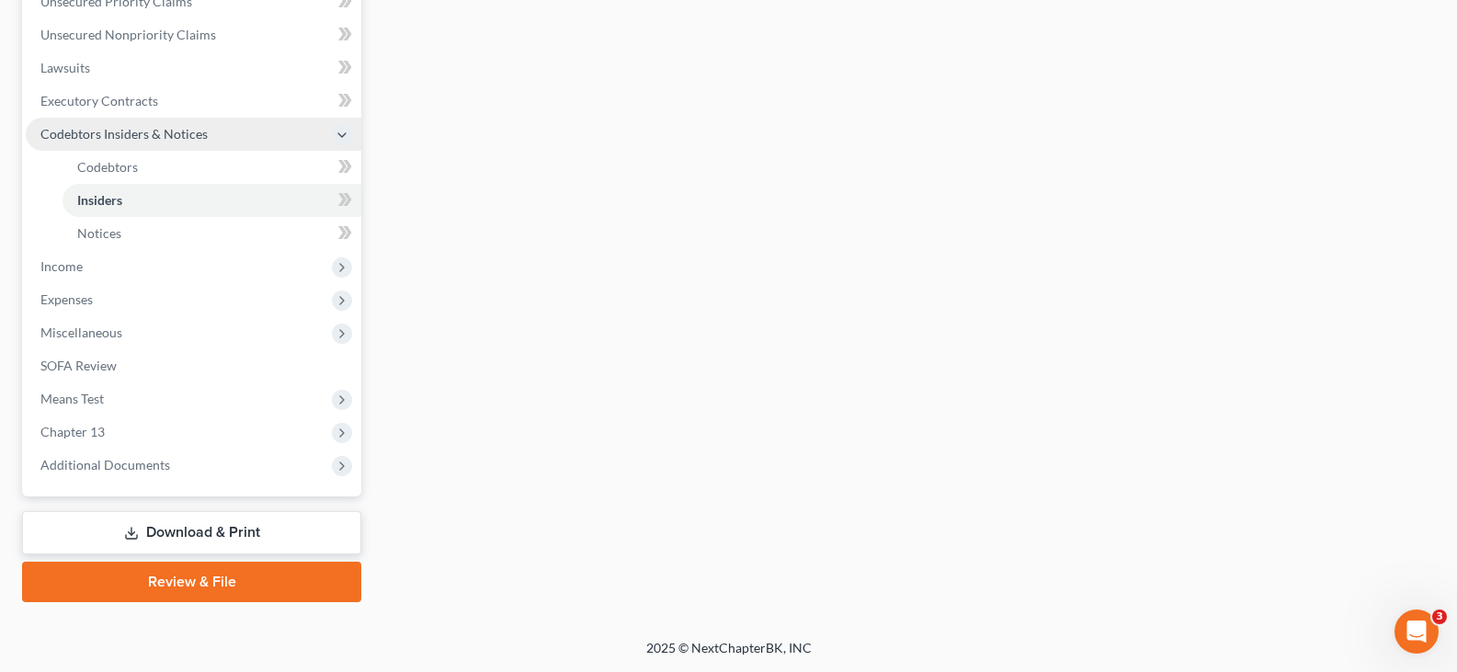
click at [143, 143] on span "Codebtors Insiders & Notices" at bounding box center [194, 134] width 336 height 33
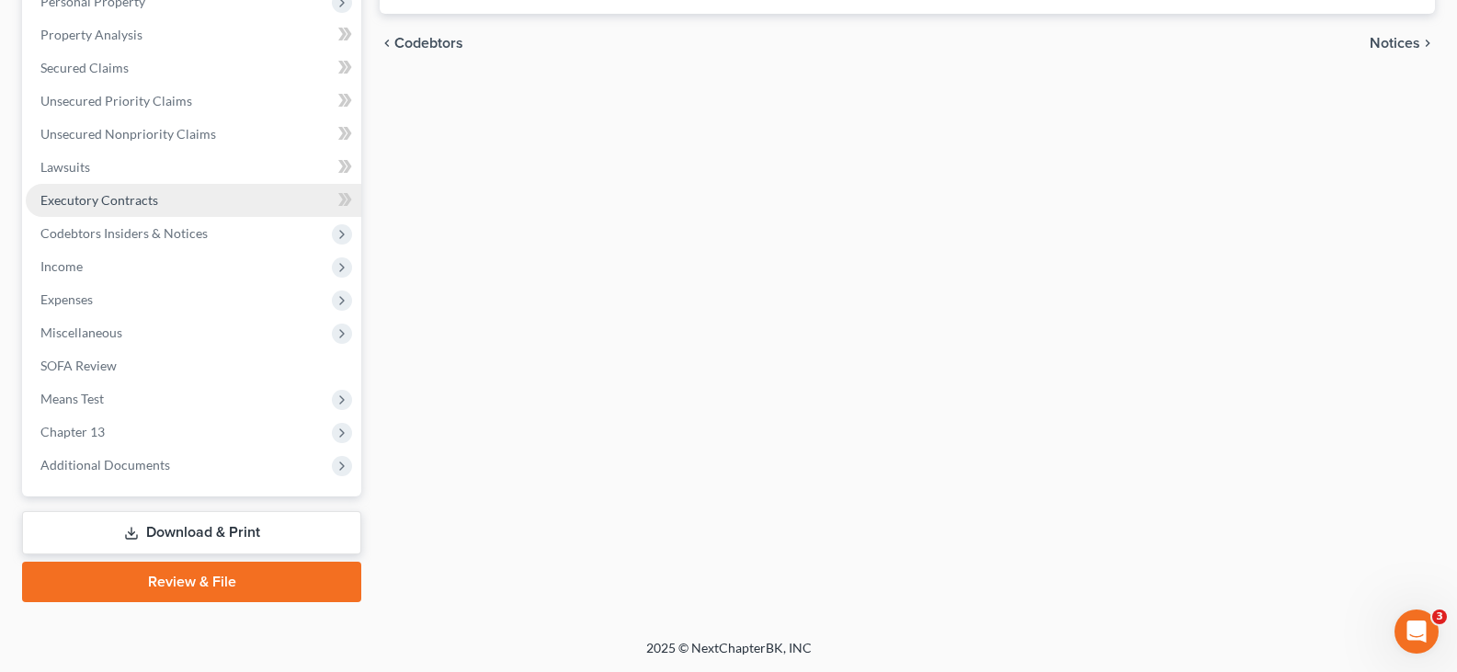
scroll to position [338, 0]
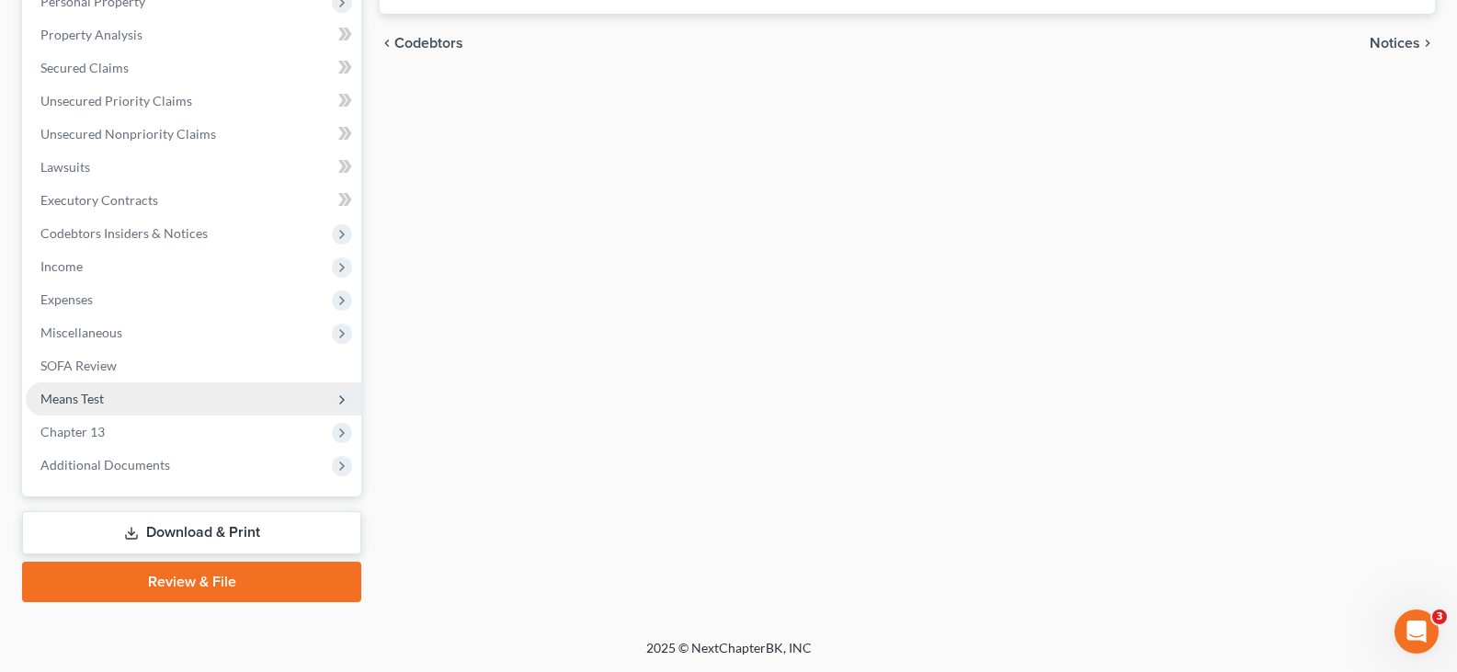
click at [109, 405] on span "Means Test" at bounding box center [194, 398] width 336 height 33
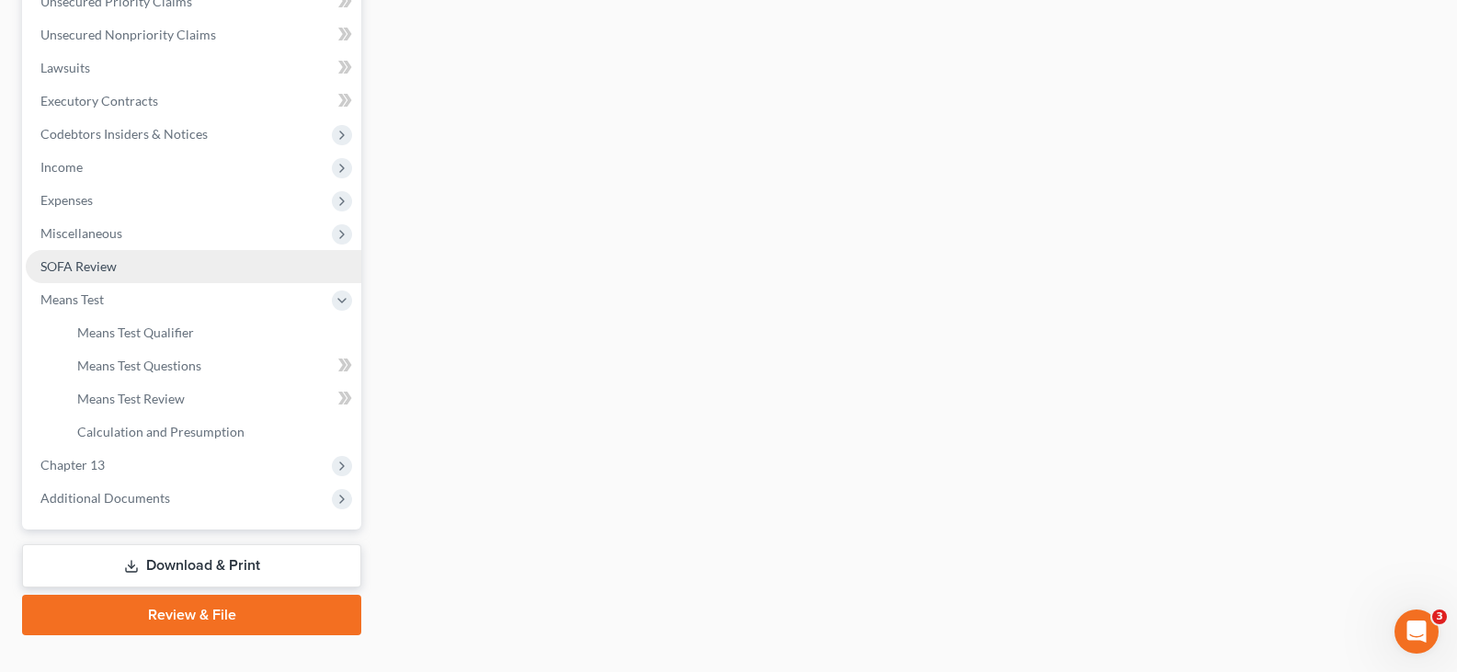
click at [99, 265] on span "SOFA Review" at bounding box center [78, 266] width 76 height 16
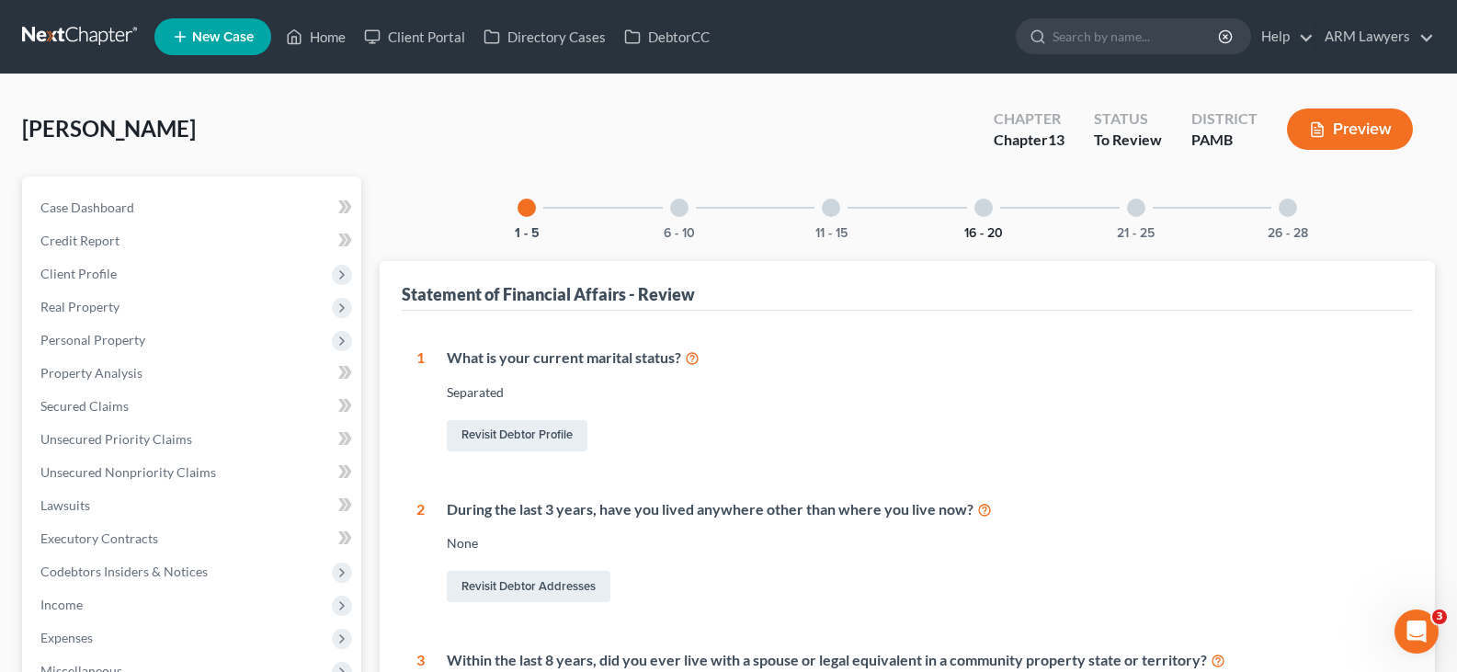
click at [976, 227] on button "16 - 20" at bounding box center [983, 233] width 39 height 13
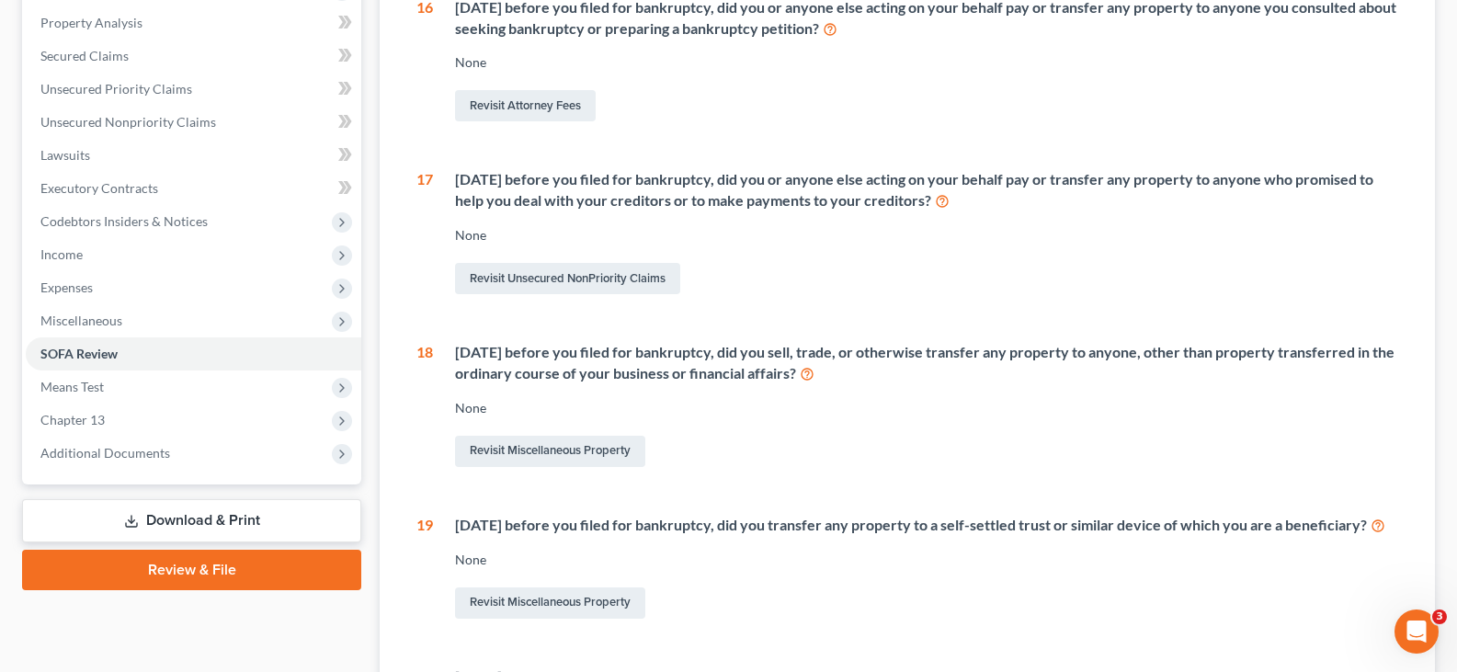
scroll to position [368, 0]
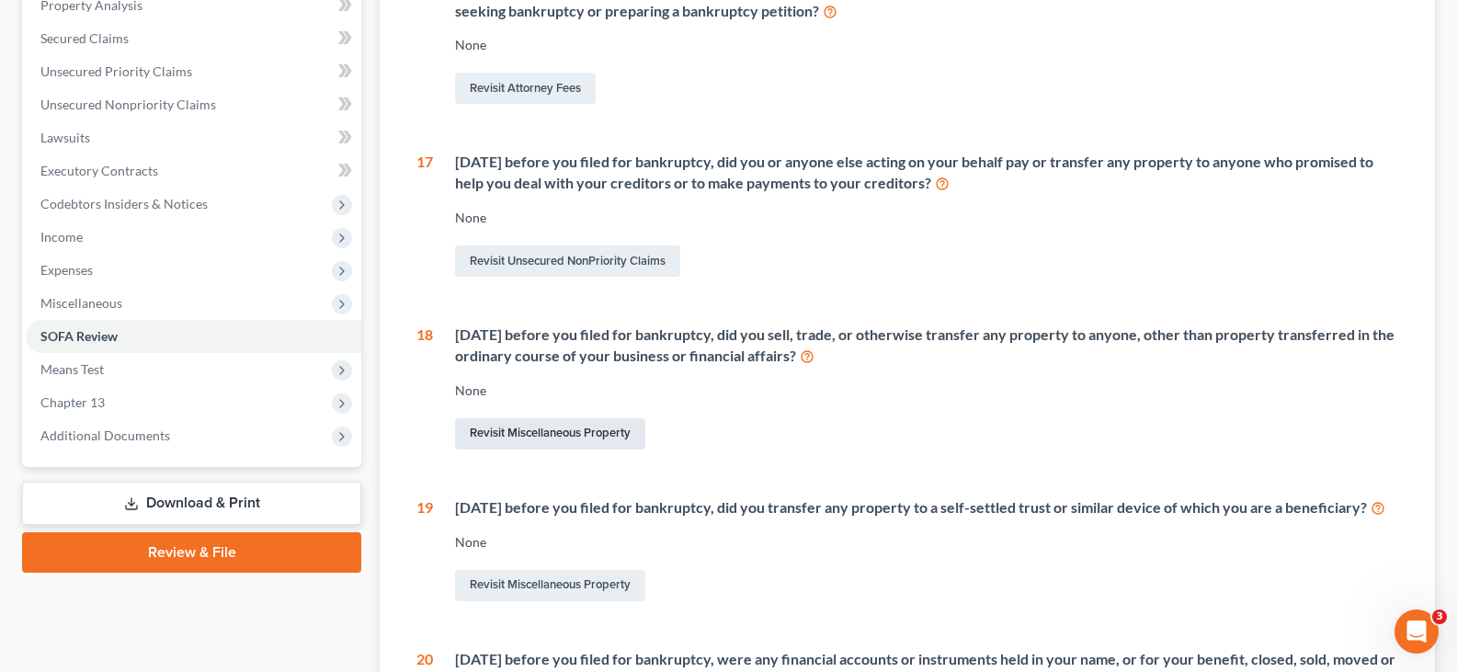
click at [576, 436] on link "Revisit Miscellaneous Property" at bounding box center [550, 433] width 190 height 31
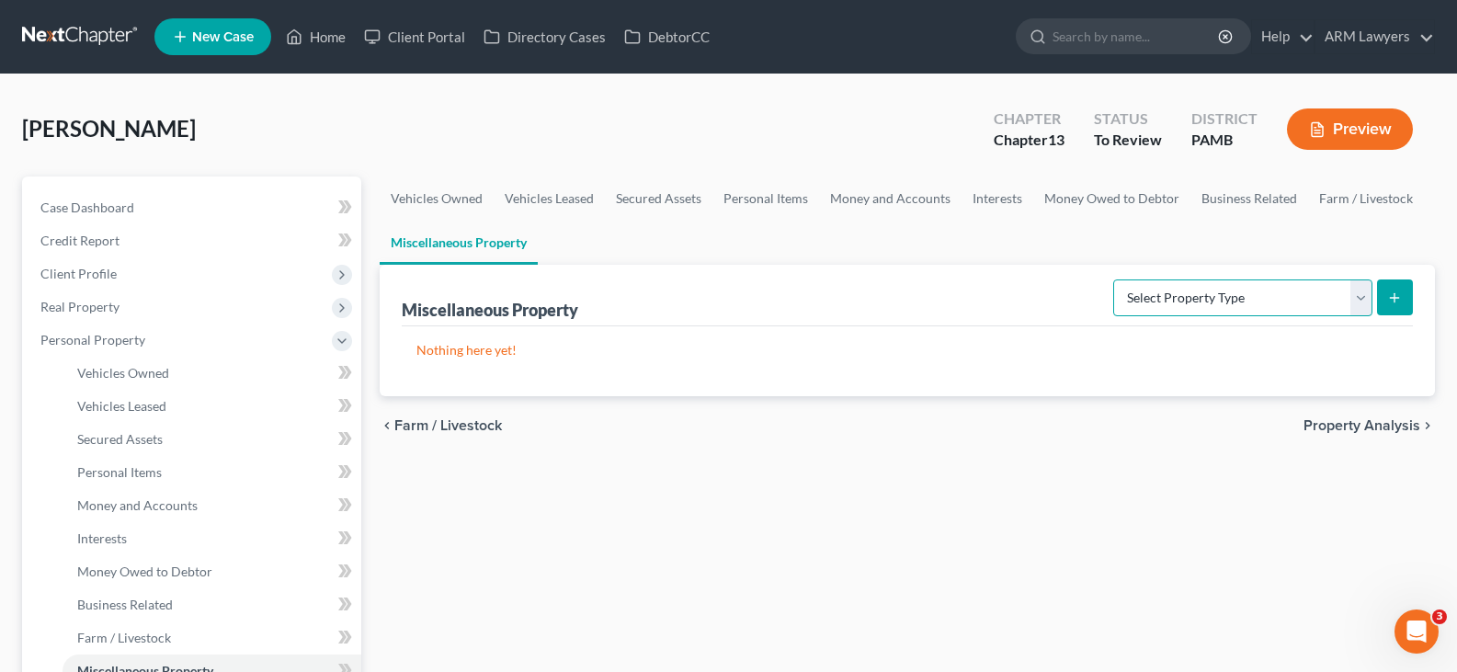
click at [1140, 307] on select "Select Property Type Assigned for Creditor Benefit Within 1 Year Holding for An…" at bounding box center [1242, 298] width 259 height 37
click at [1128, 285] on select "Select Property Type Assigned for Creditor Benefit Within 1 Year Holding for An…" at bounding box center [1242, 298] width 259 height 37
click at [1136, 300] on select "Select Property Type Assigned for Creditor Benefit Within 1 Year Holding for An…" at bounding box center [1242, 298] width 259 height 37
click at [1113, 312] on select "Select Property Type Assigned for Creditor Benefit Within 1 Year Holding for An…" at bounding box center [1242, 298] width 259 height 37
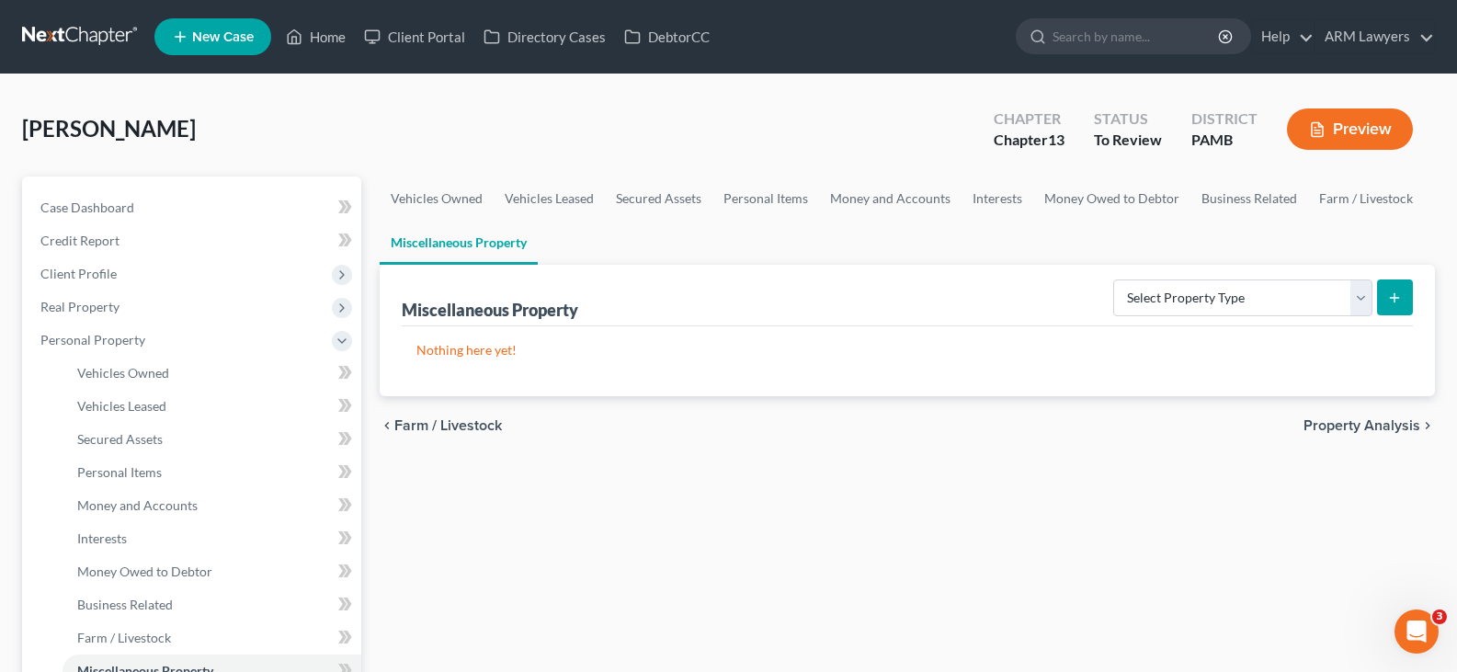
click at [860, 394] on div "Nothing here yet!" at bounding box center [907, 361] width 1011 height 70
click at [227, 197] on link "Case Dashboard" at bounding box center [194, 207] width 336 height 33
select select "1"
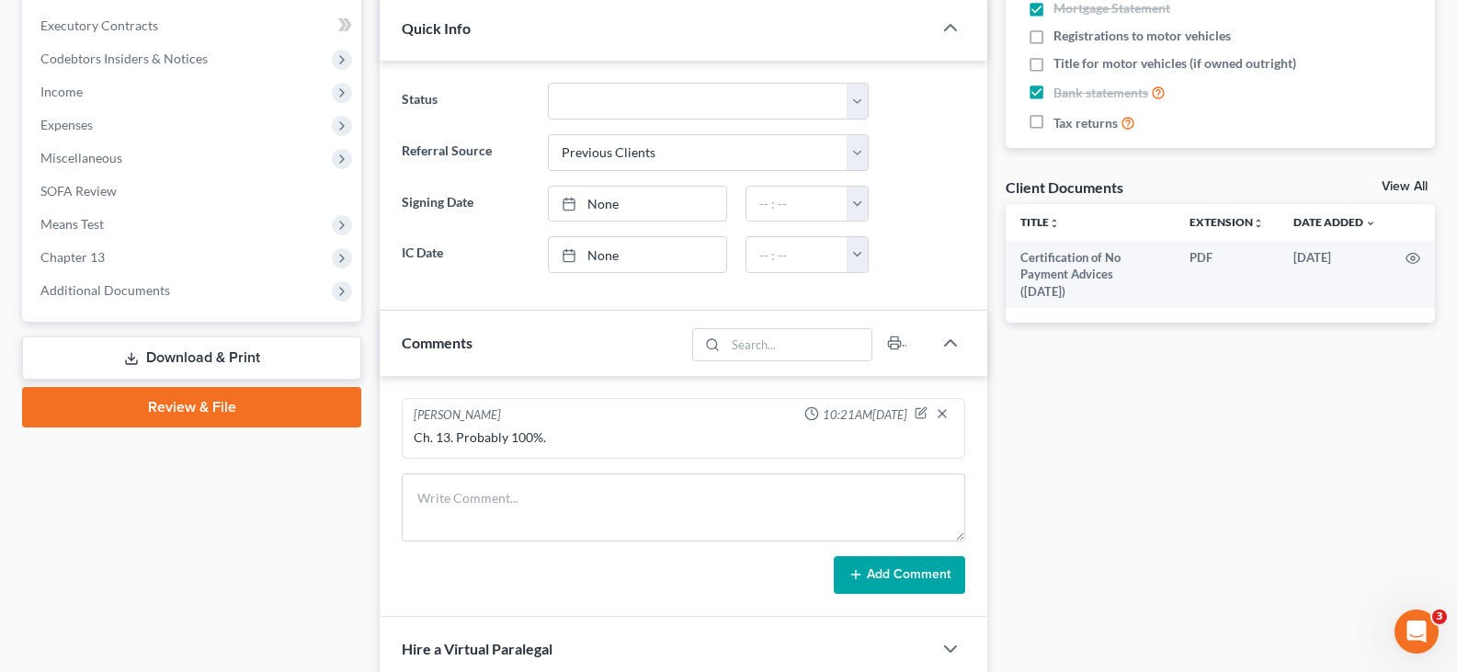
scroll to position [510, 0]
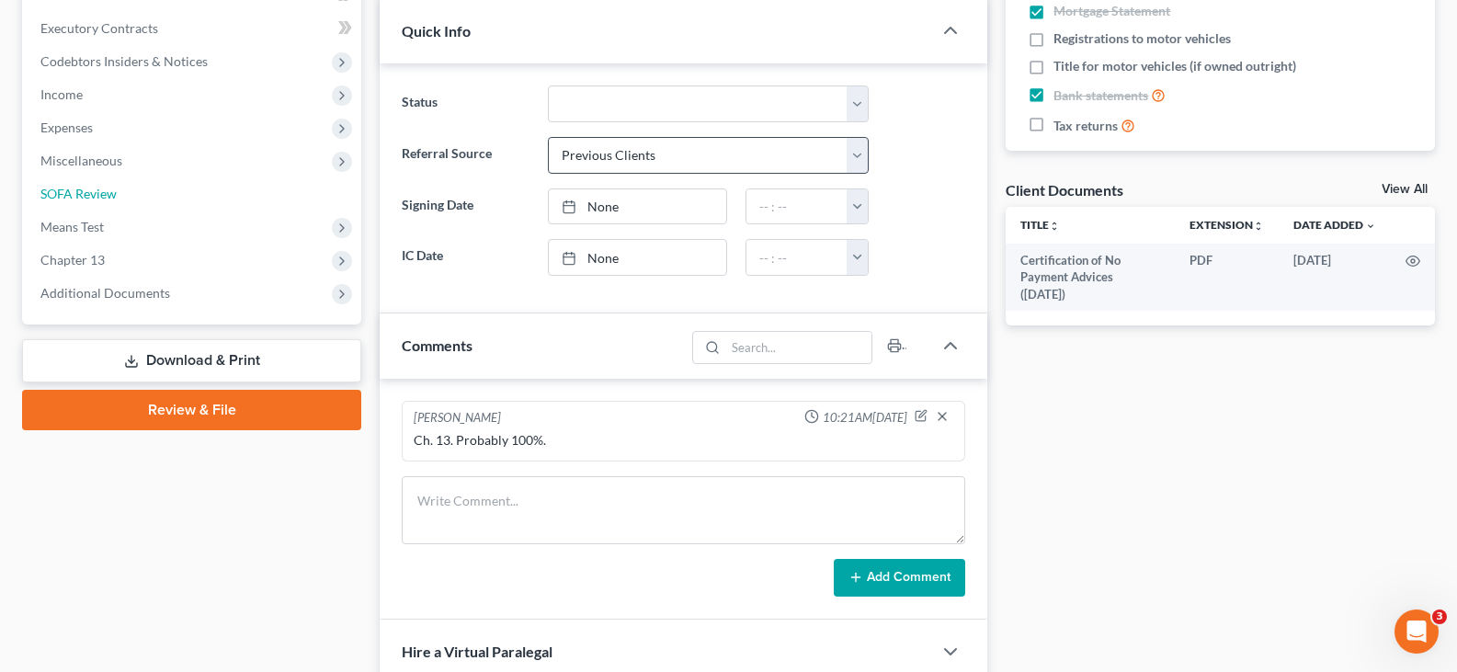
drag, startPoint x: 112, startPoint y: 197, endPoint x: 868, endPoint y: 147, distance: 757.4
click at [112, 197] on span "SOFA Review" at bounding box center [78, 194] width 76 height 16
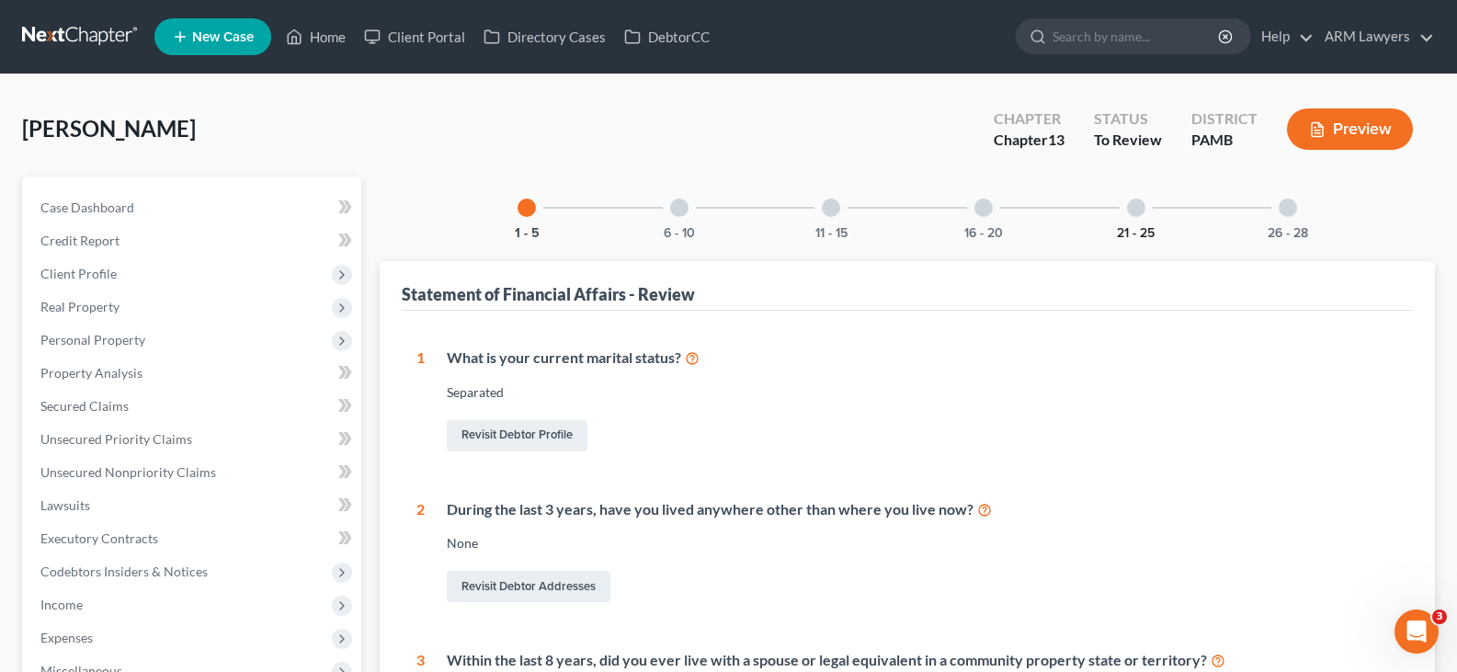
click at [1141, 227] on button "21 - 25" at bounding box center [1136, 233] width 38 height 13
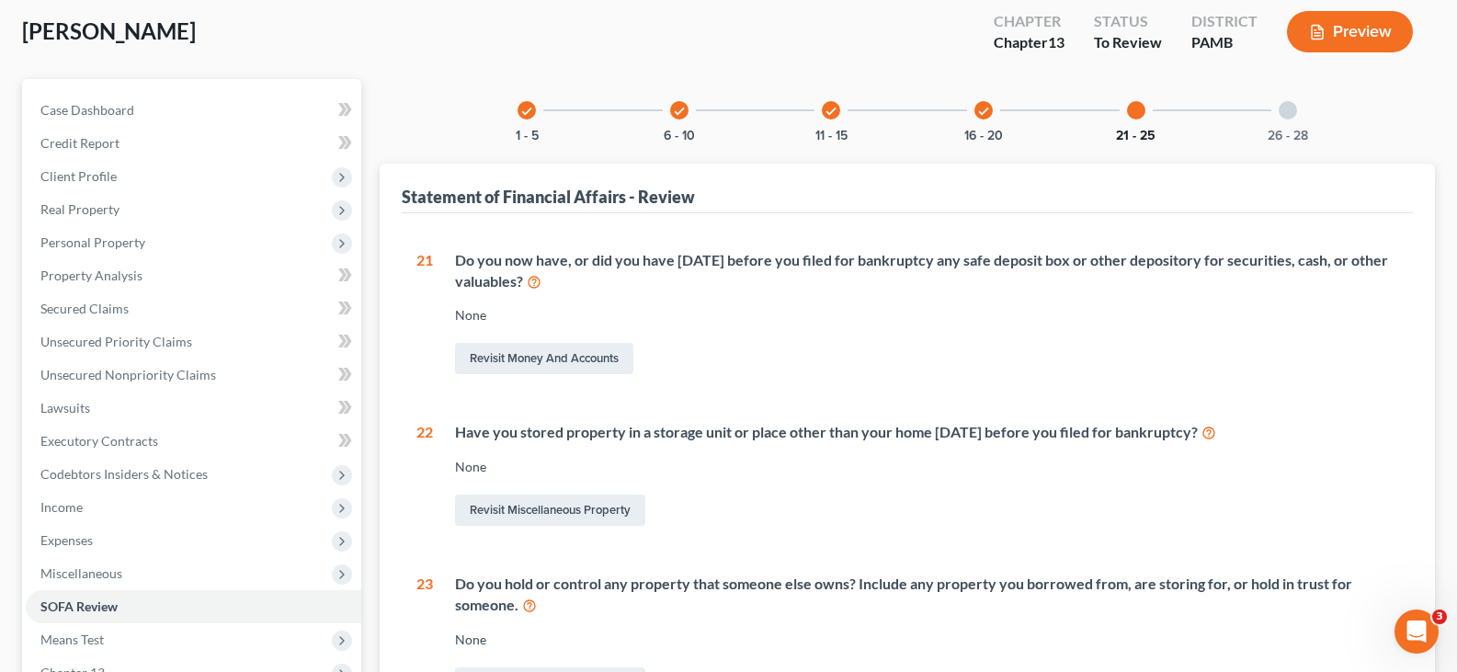
scroll to position [92, 0]
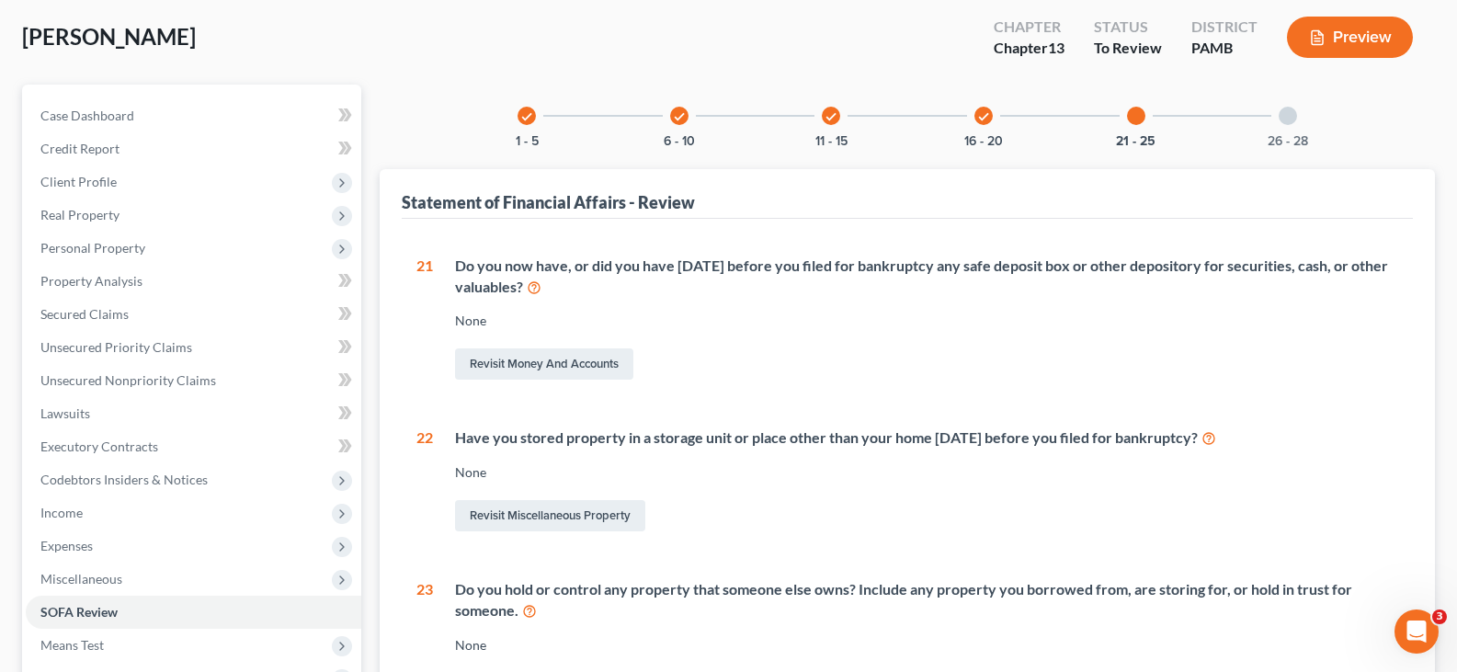
click at [1284, 118] on div at bounding box center [1288, 116] width 18 height 18
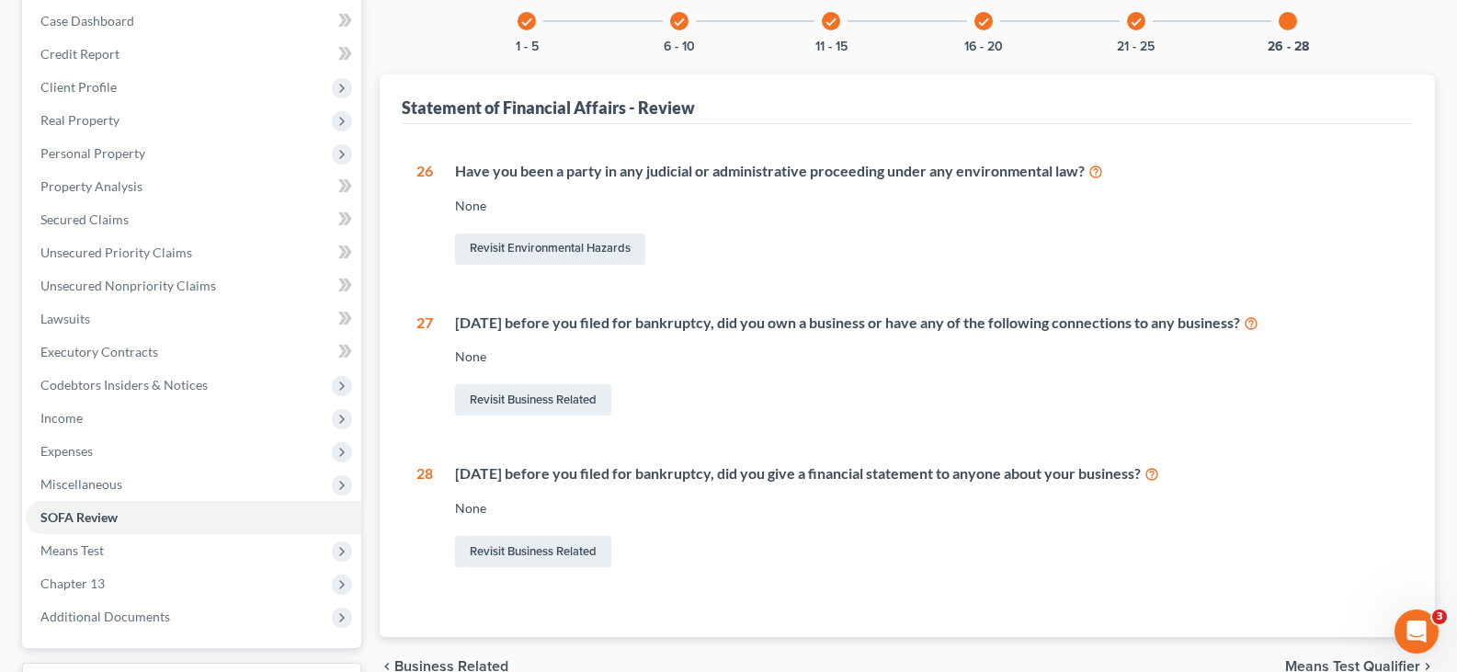
scroll to position [276, 0]
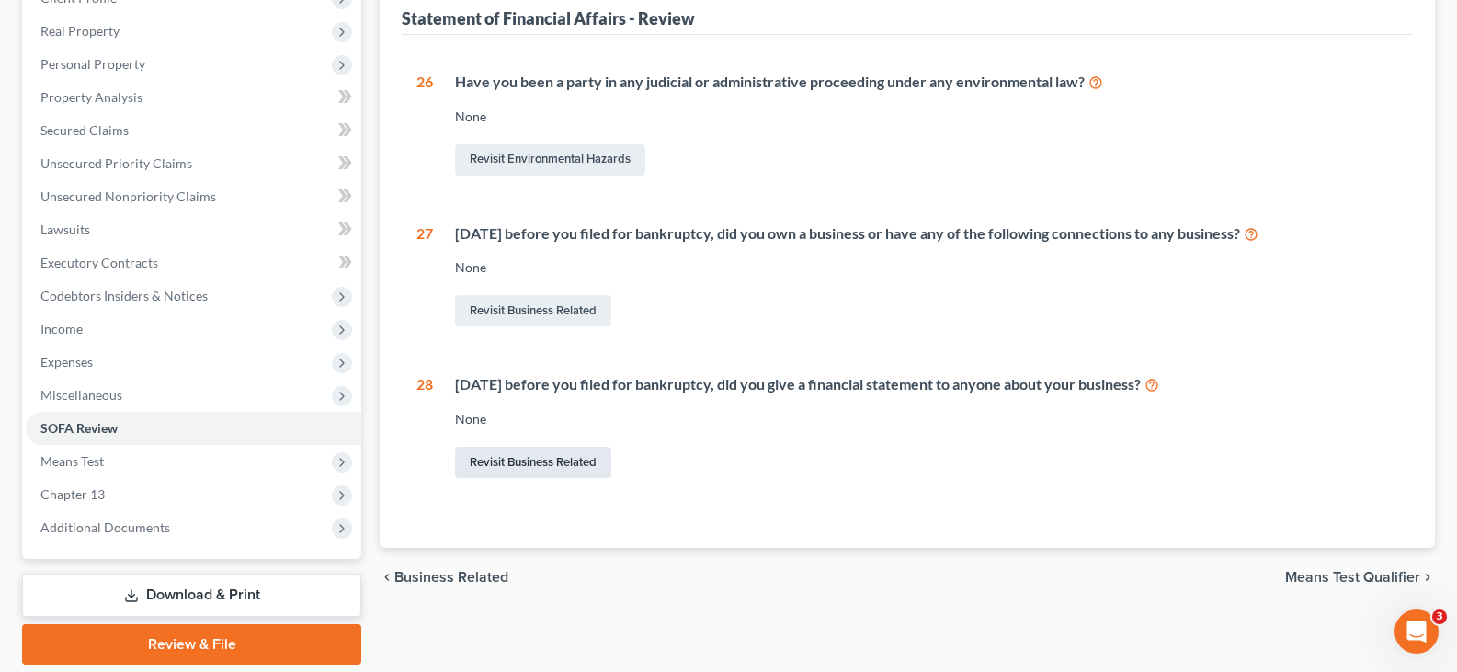
click at [556, 463] on link "Revisit Business Related" at bounding box center [533, 462] width 156 height 31
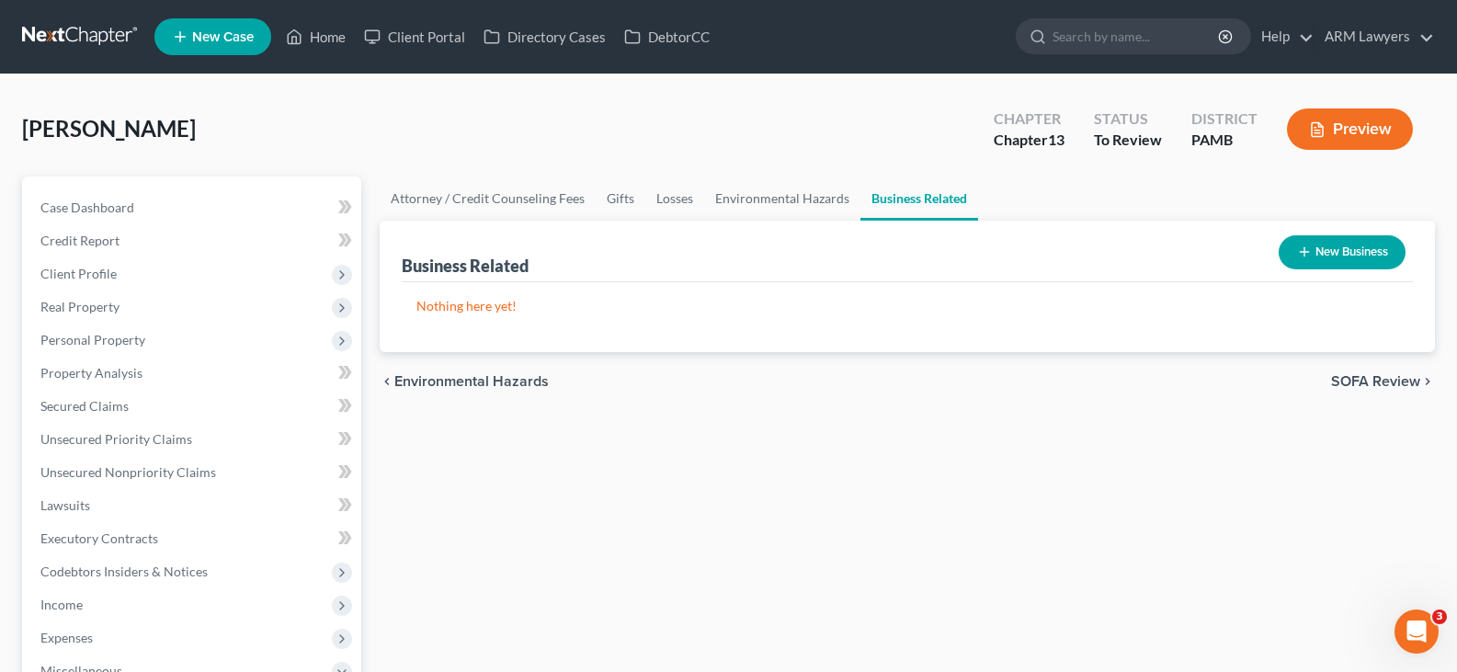
click at [1345, 233] on div "New Business" at bounding box center [1343, 252] width 142 height 49
click at [1353, 260] on button "New Business" at bounding box center [1342, 252] width 127 height 34
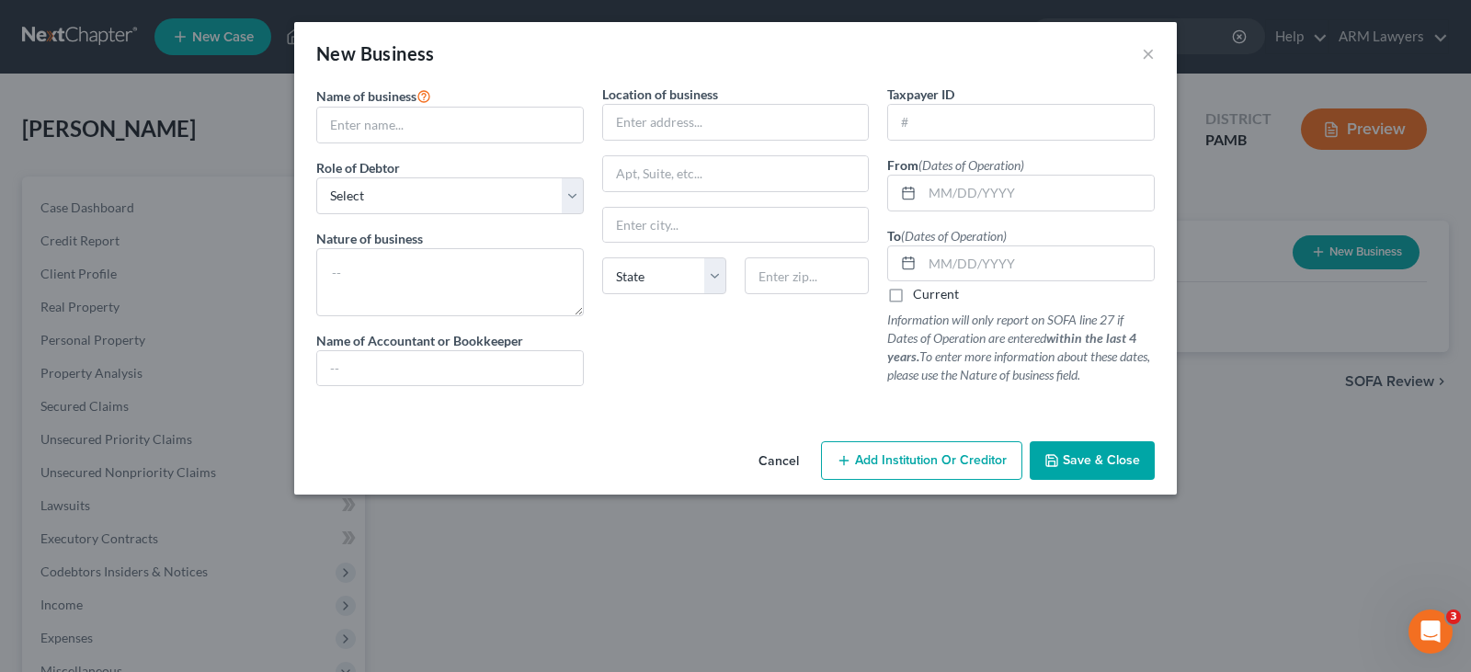
click at [446, 97] on div "Name of business *" at bounding box center [450, 114] width 268 height 59
click at [454, 125] on input "text" at bounding box center [450, 125] width 266 height 35
type input "Lilly Pad LLC"
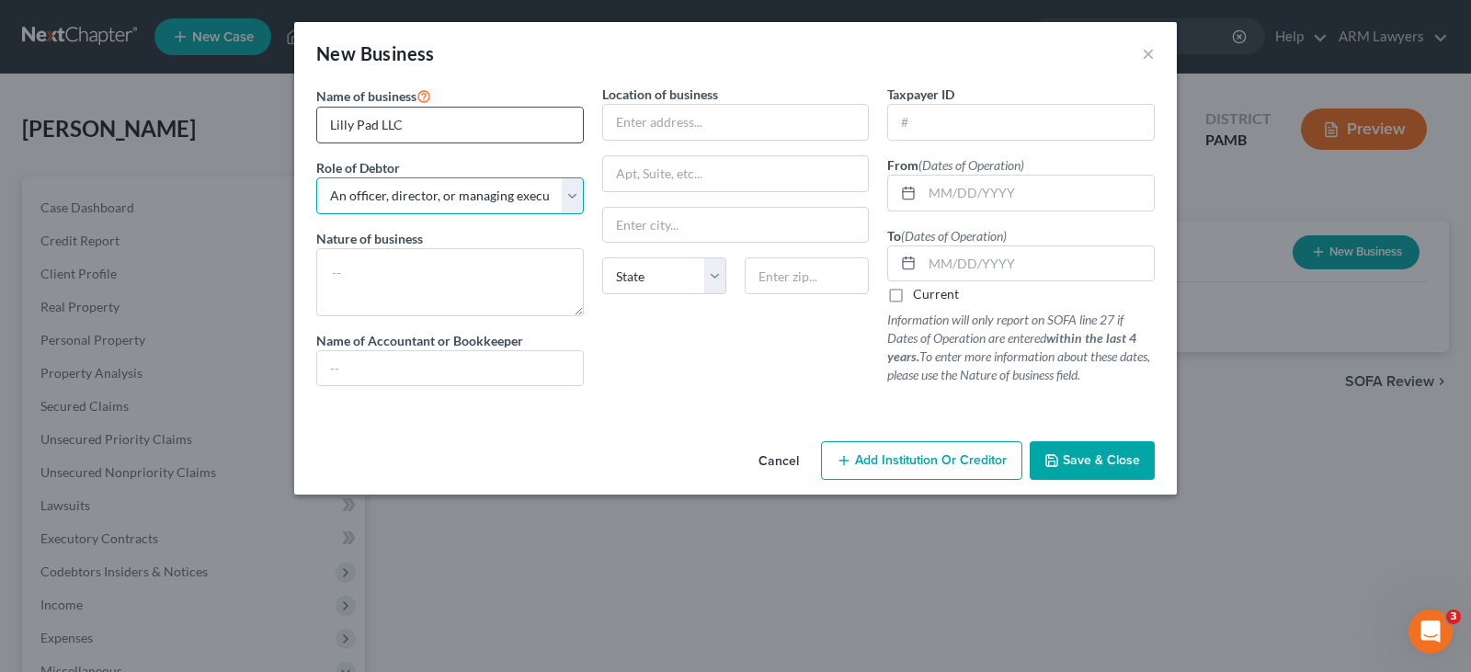
select select "member"
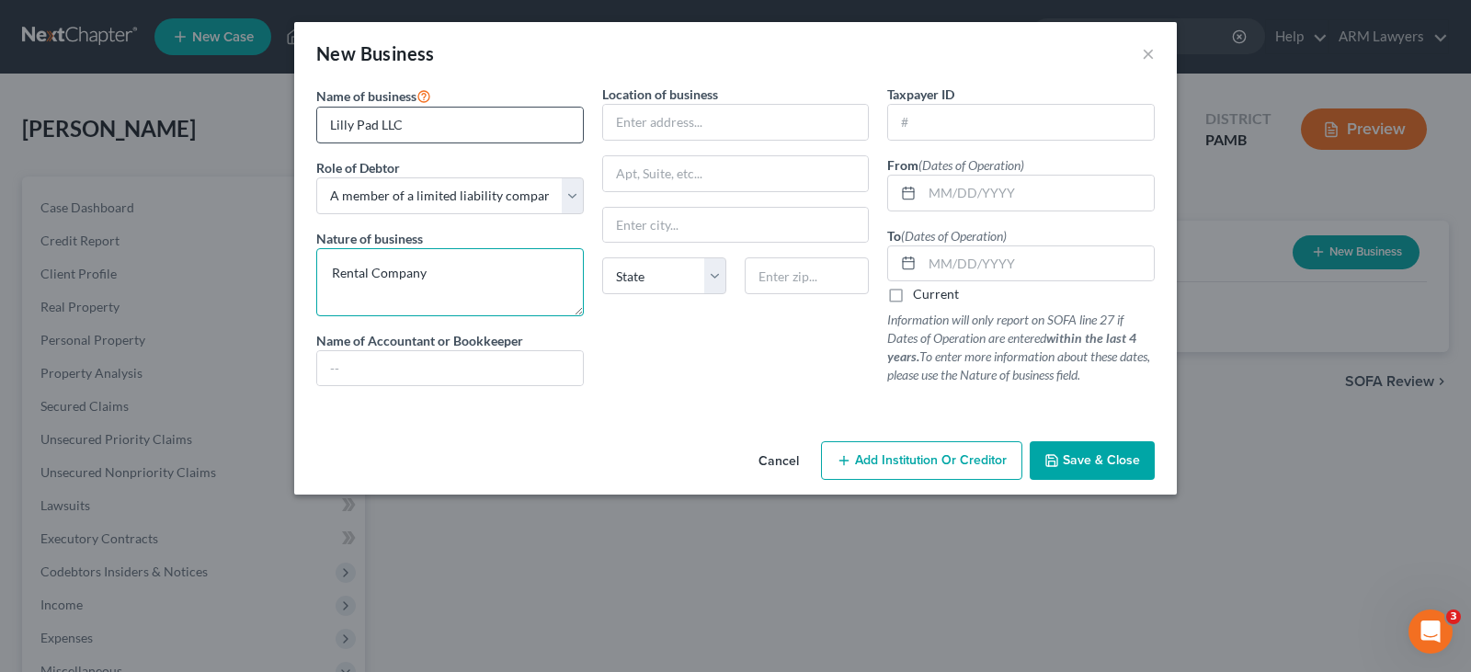
type textarea "Rental Company"
click at [1006, 190] on input "text" at bounding box center [1038, 193] width 232 height 35
click at [913, 289] on label "Current" at bounding box center [936, 294] width 46 height 18
click at [920, 289] on input "Current" at bounding box center [926, 291] width 12 height 12
checkbox input "true"
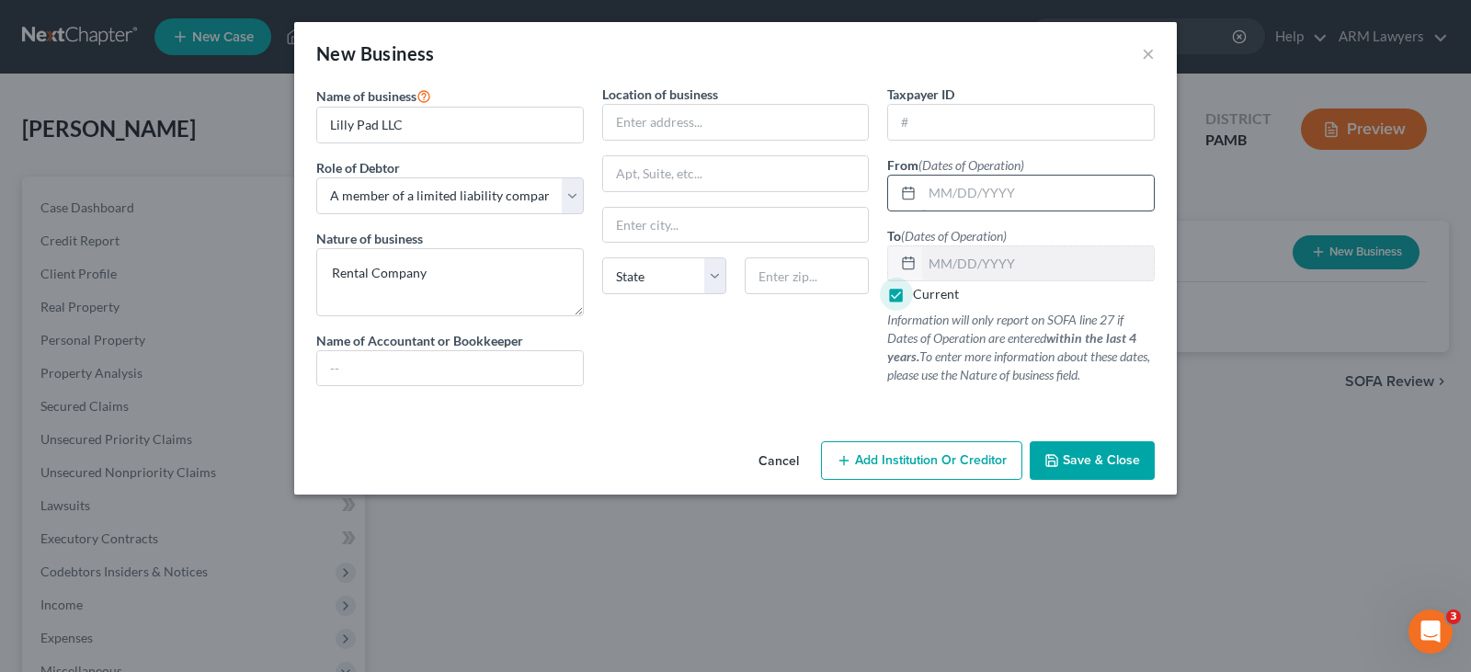
click at [963, 196] on input "text" at bounding box center [1038, 193] width 232 height 35
click at [942, 188] on input "10/01/2023" at bounding box center [1038, 193] width 232 height 35
type input "01/01/2023"
click at [1102, 459] on span "Save & Close" at bounding box center [1101, 460] width 77 height 16
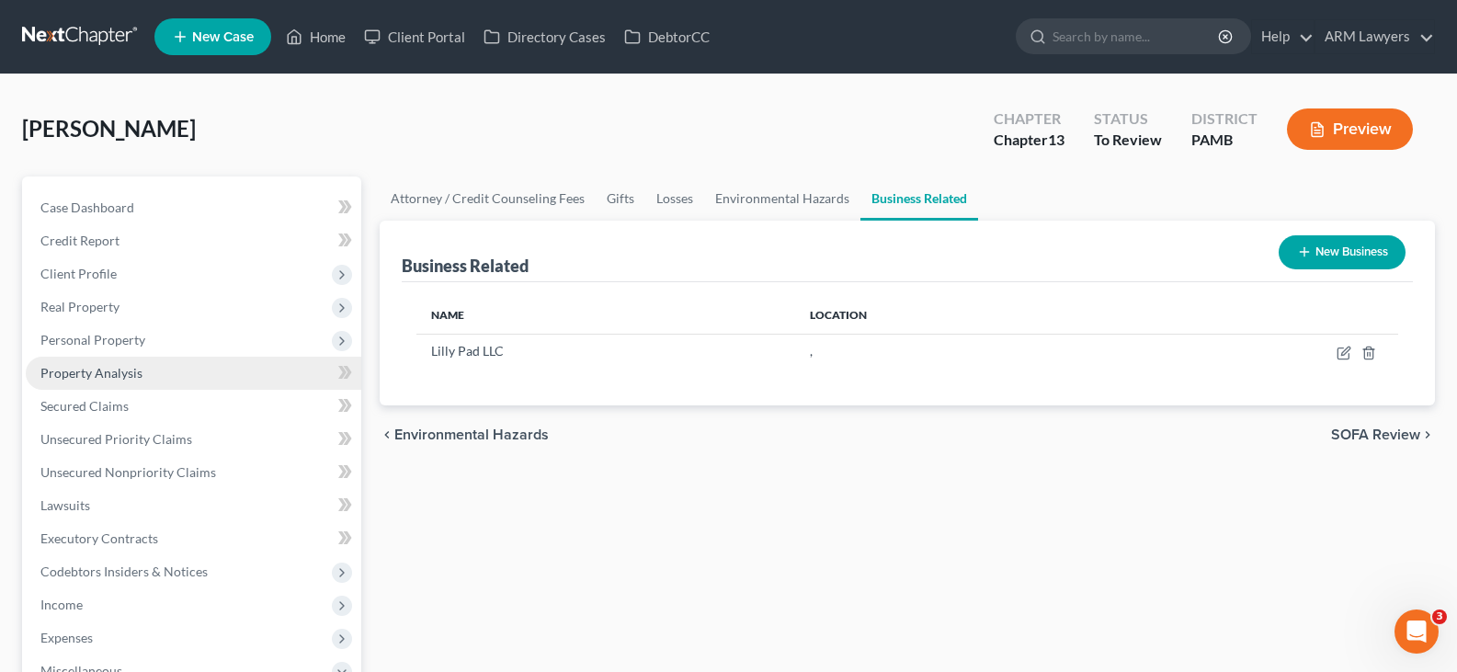
click at [134, 371] on span "Property Analysis" at bounding box center [91, 373] width 102 height 16
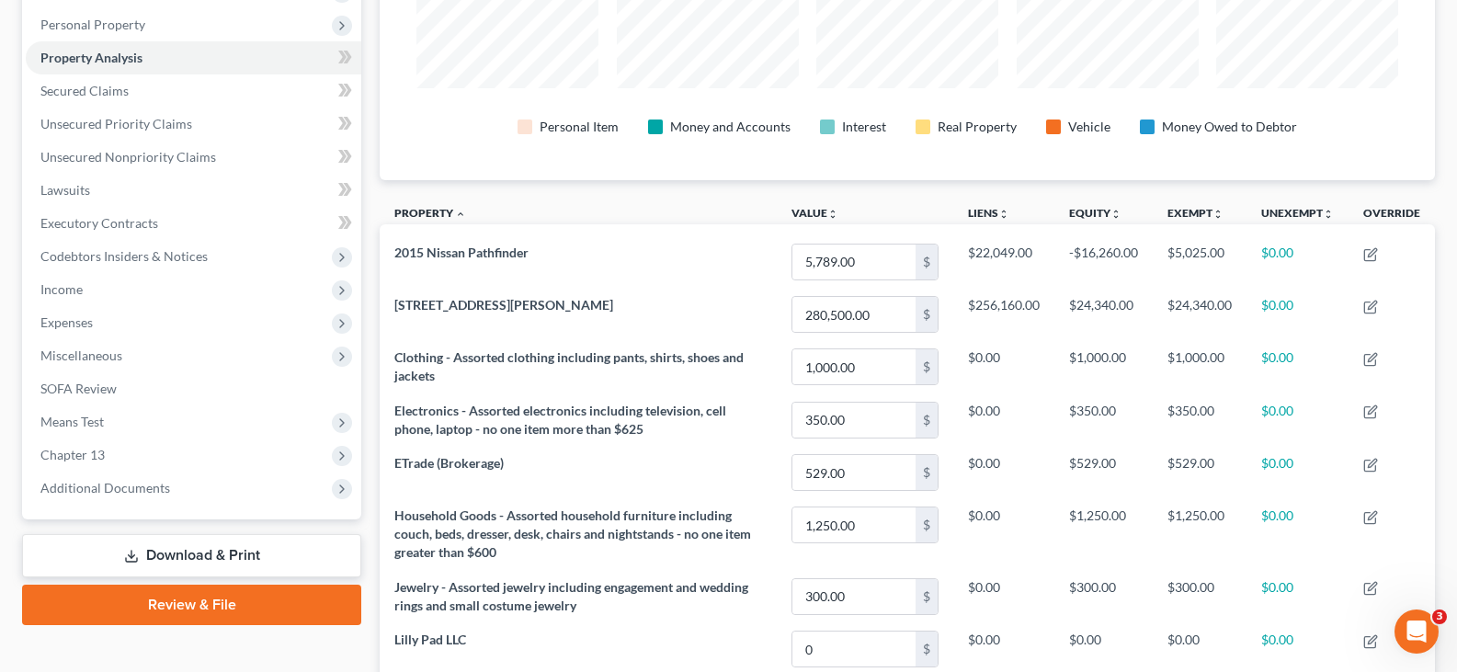
scroll to position [211, 0]
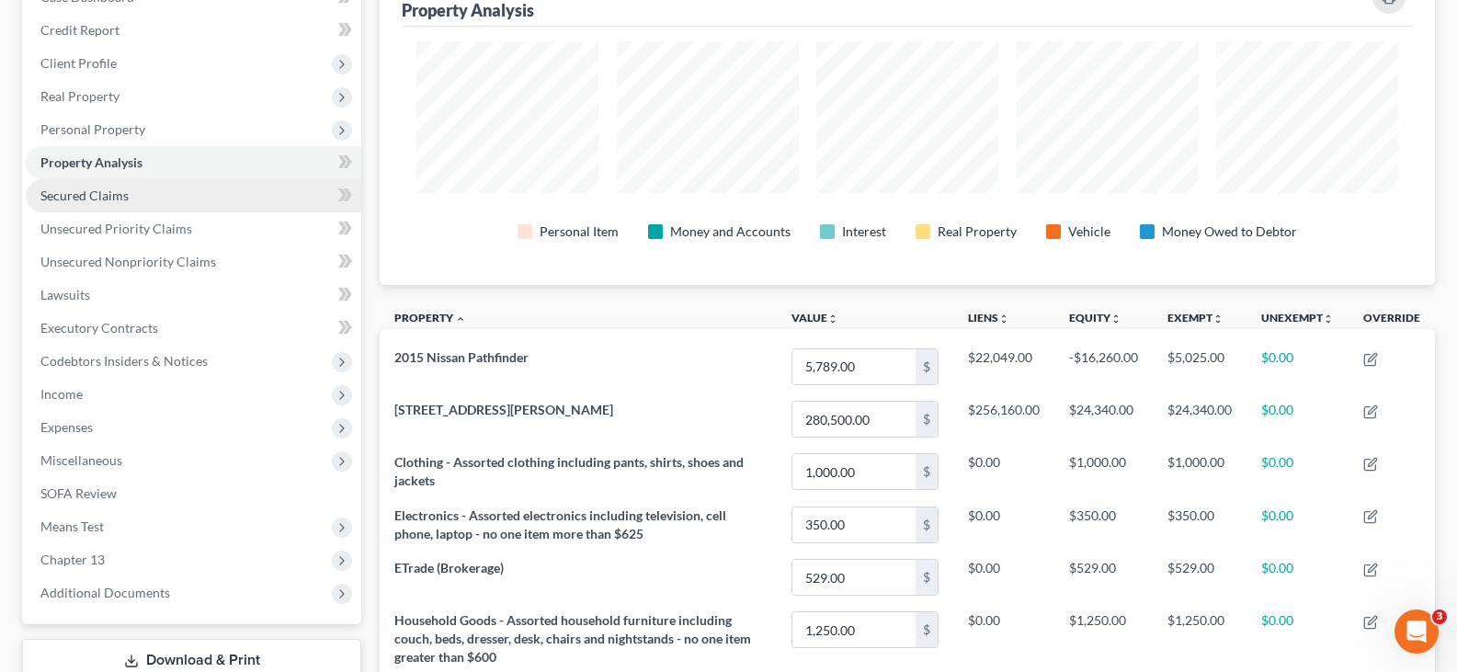
click at [132, 201] on link "Secured Claims" at bounding box center [194, 195] width 336 height 33
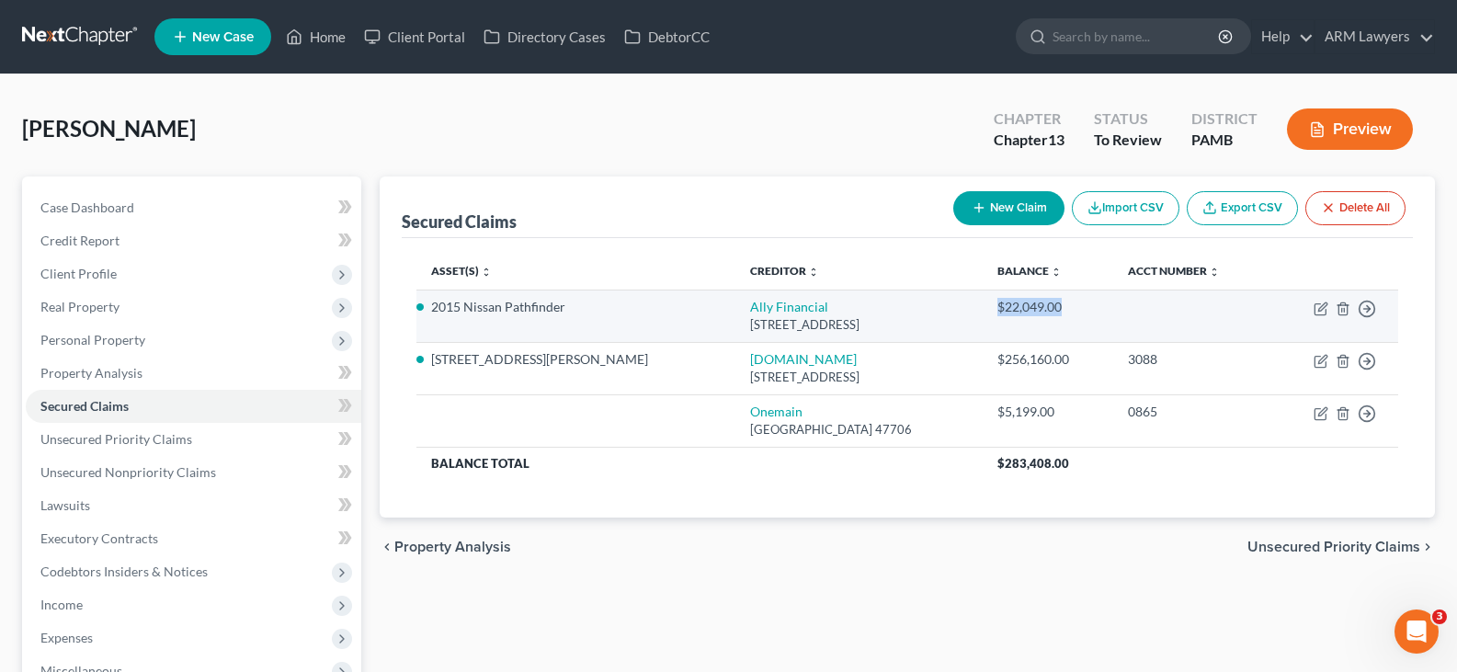
drag, startPoint x: 1067, startPoint y: 305, endPoint x: 997, endPoint y: 322, distance: 72.7
click at [996, 308] on td "$22,049.00" at bounding box center [1048, 316] width 131 height 52
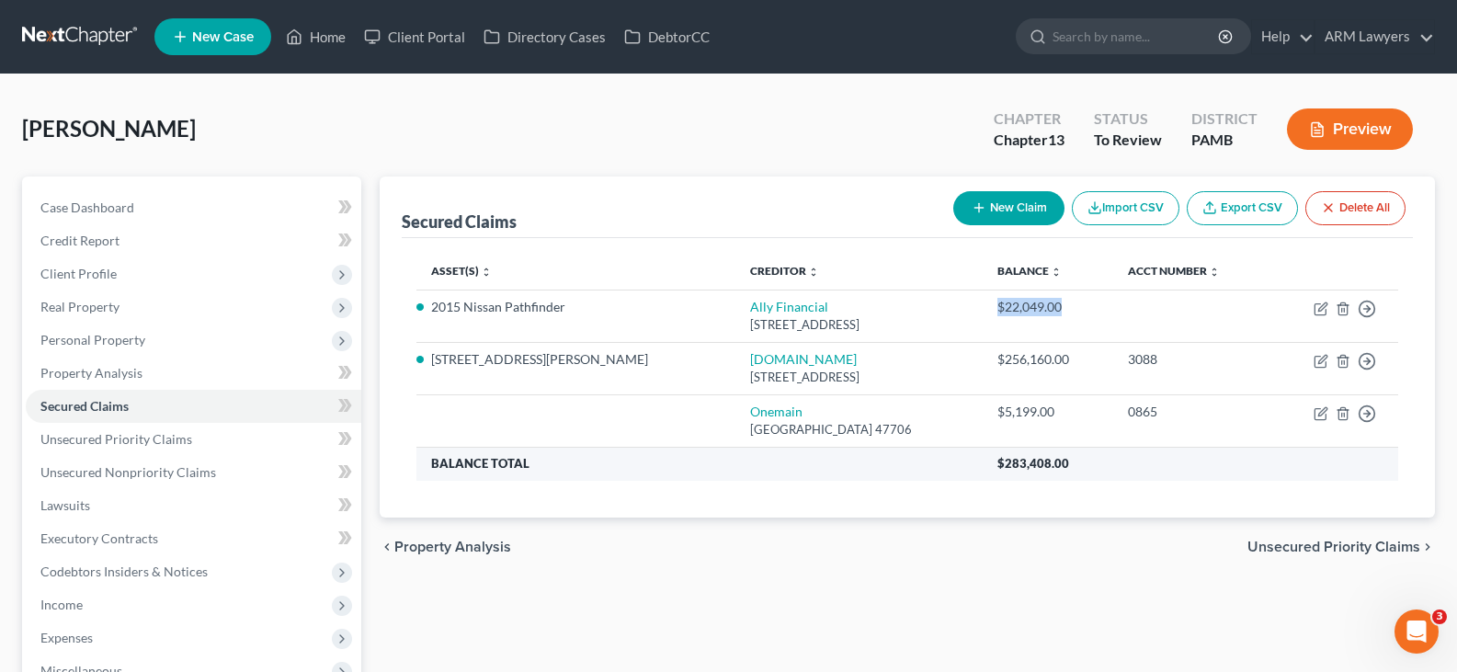
copy div "$22,049.00"
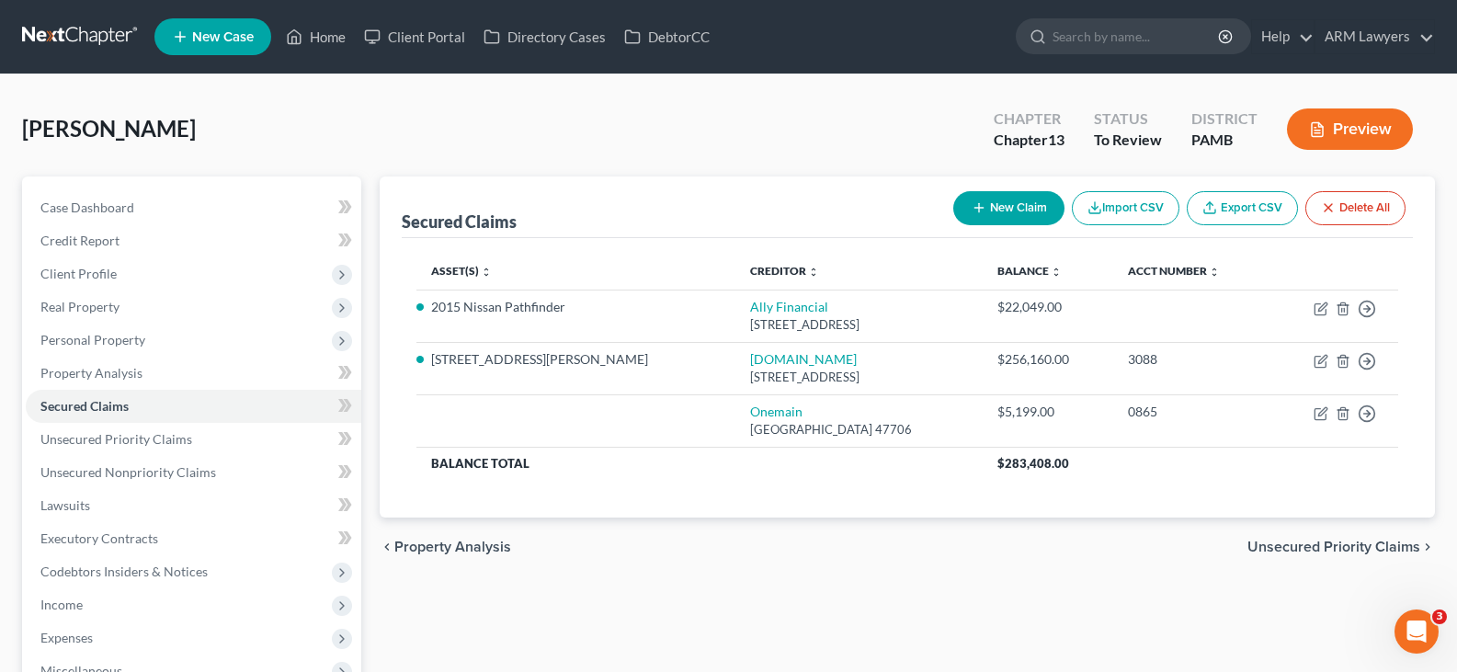
click at [816, 534] on div "chevron_left Property Analysis Unsecured Priority Claims chevron_right" at bounding box center [908, 547] width 1056 height 59
click at [639, 650] on div "Secured Claims New Claim Import CSV Export CSV Delete All Asset(s) expand_more …" at bounding box center [908, 559] width 1074 height 764
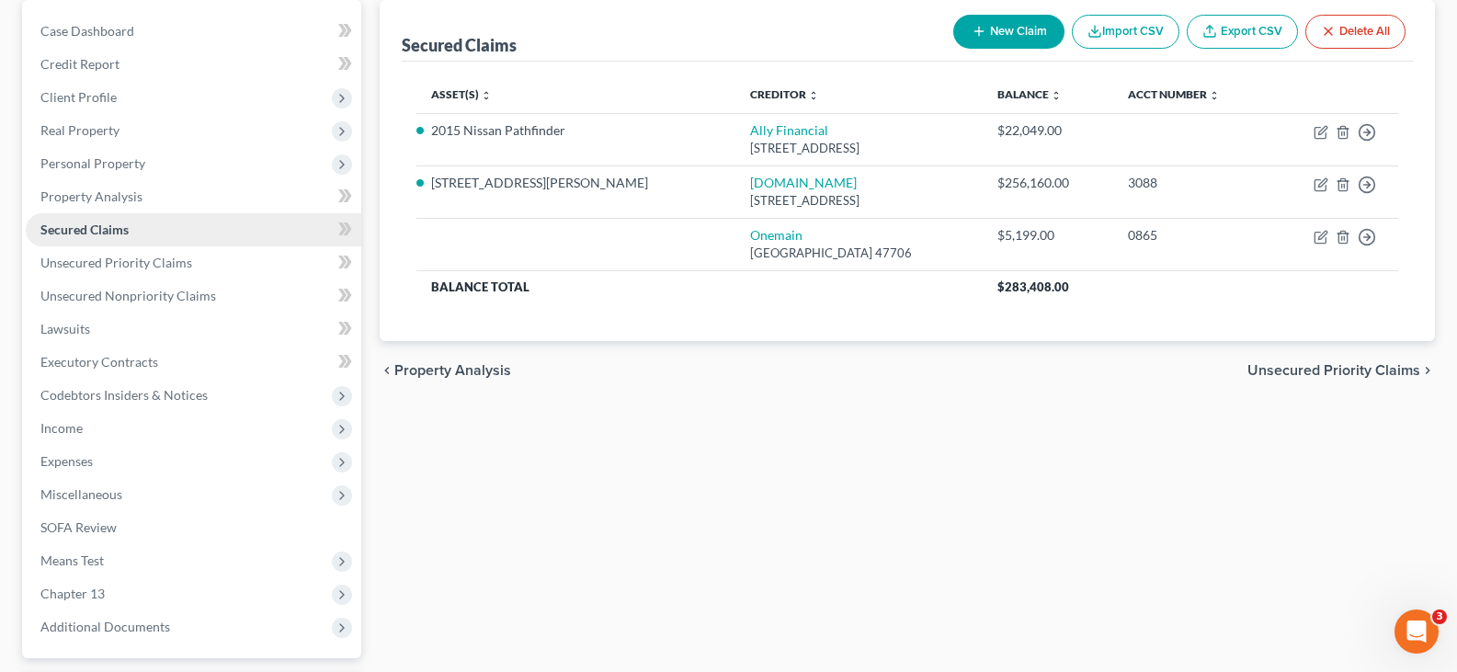
scroll to position [184, 0]
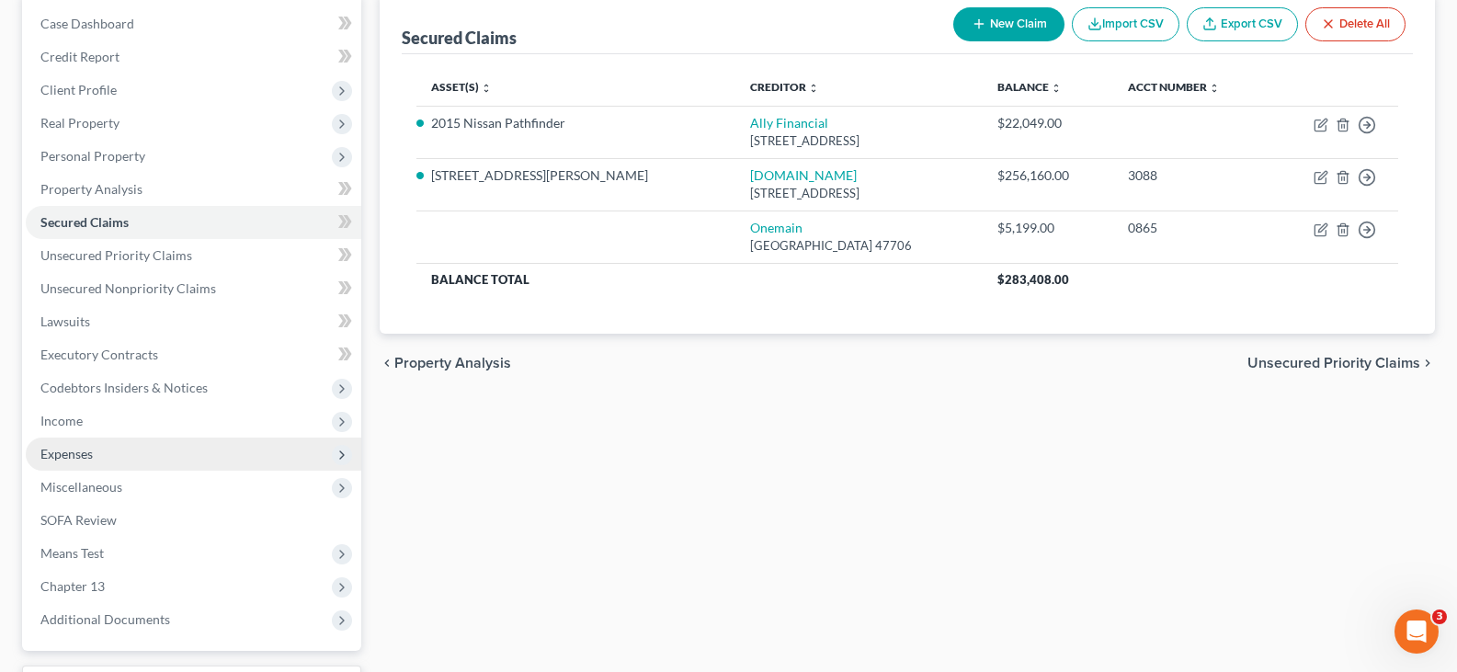
click at [146, 458] on span "Expenses" at bounding box center [194, 454] width 336 height 33
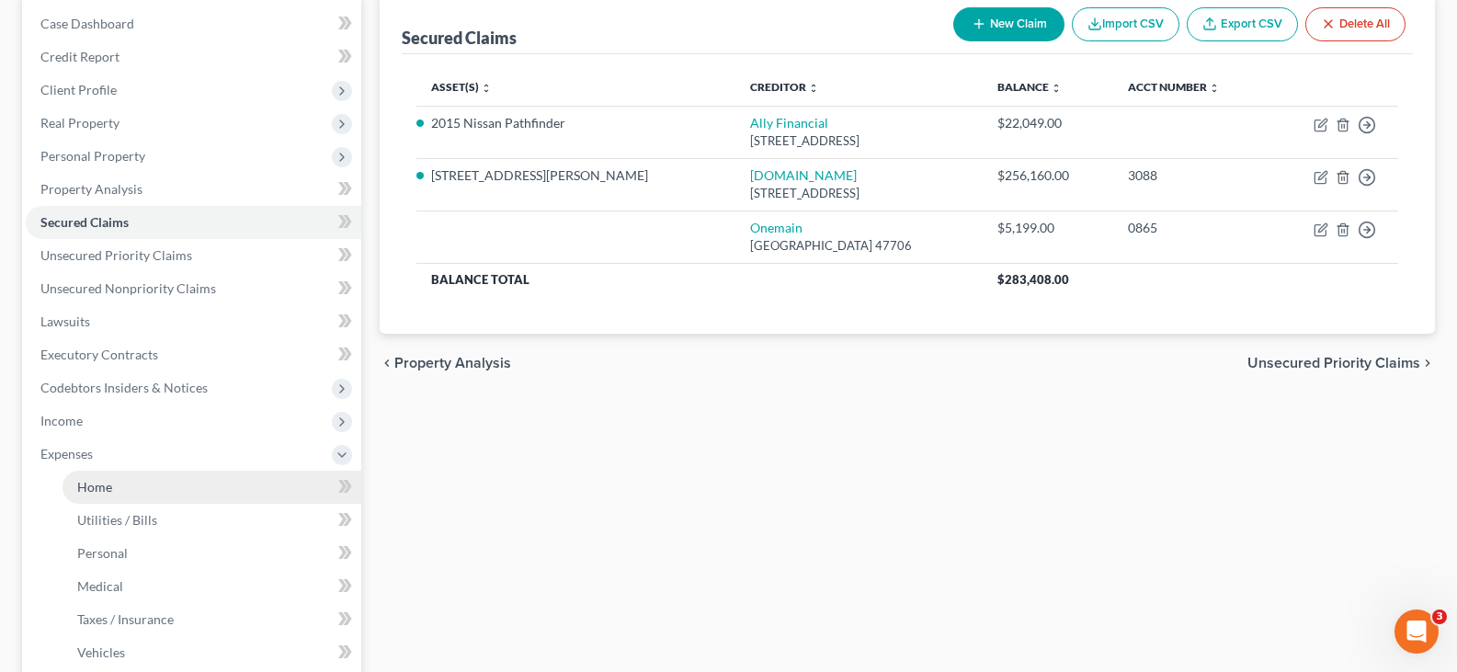
click at [157, 481] on link "Home" at bounding box center [212, 487] width 299 height 33
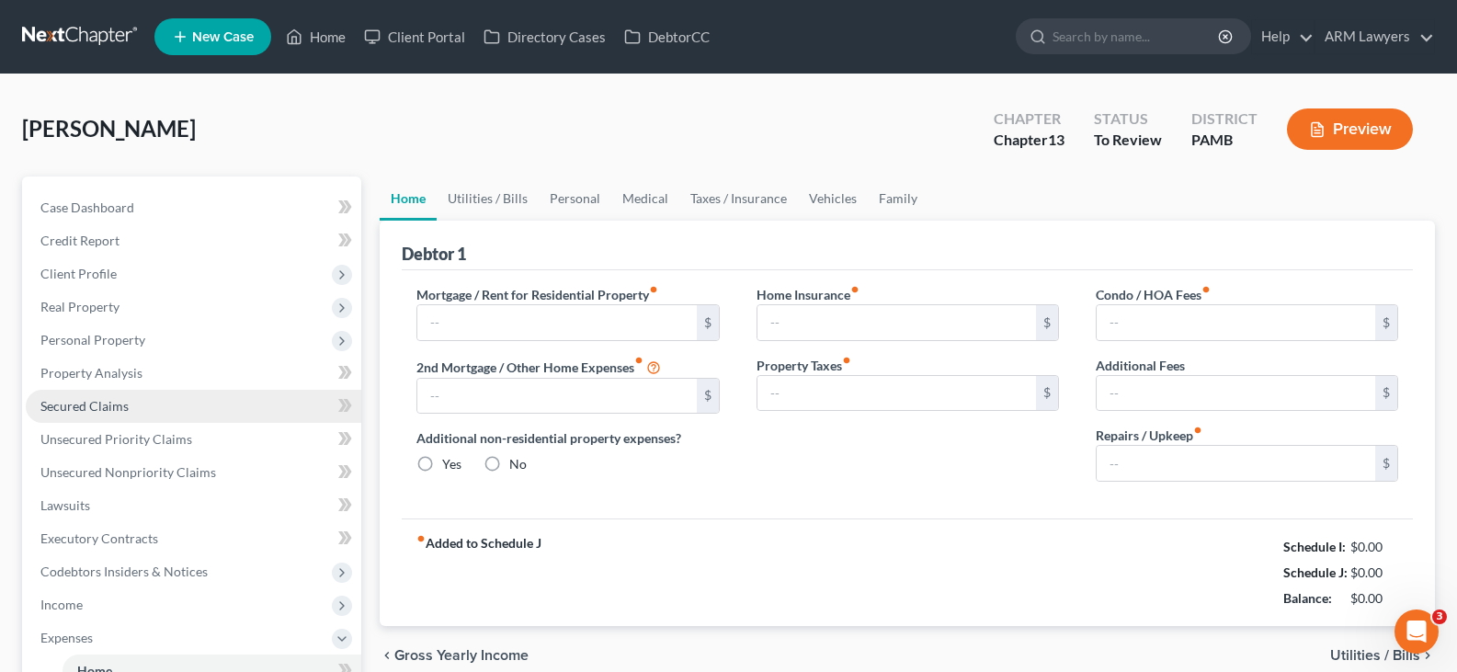
type input "2,170.00"
type input "0.00"
radio input "true"
type input "0.00"
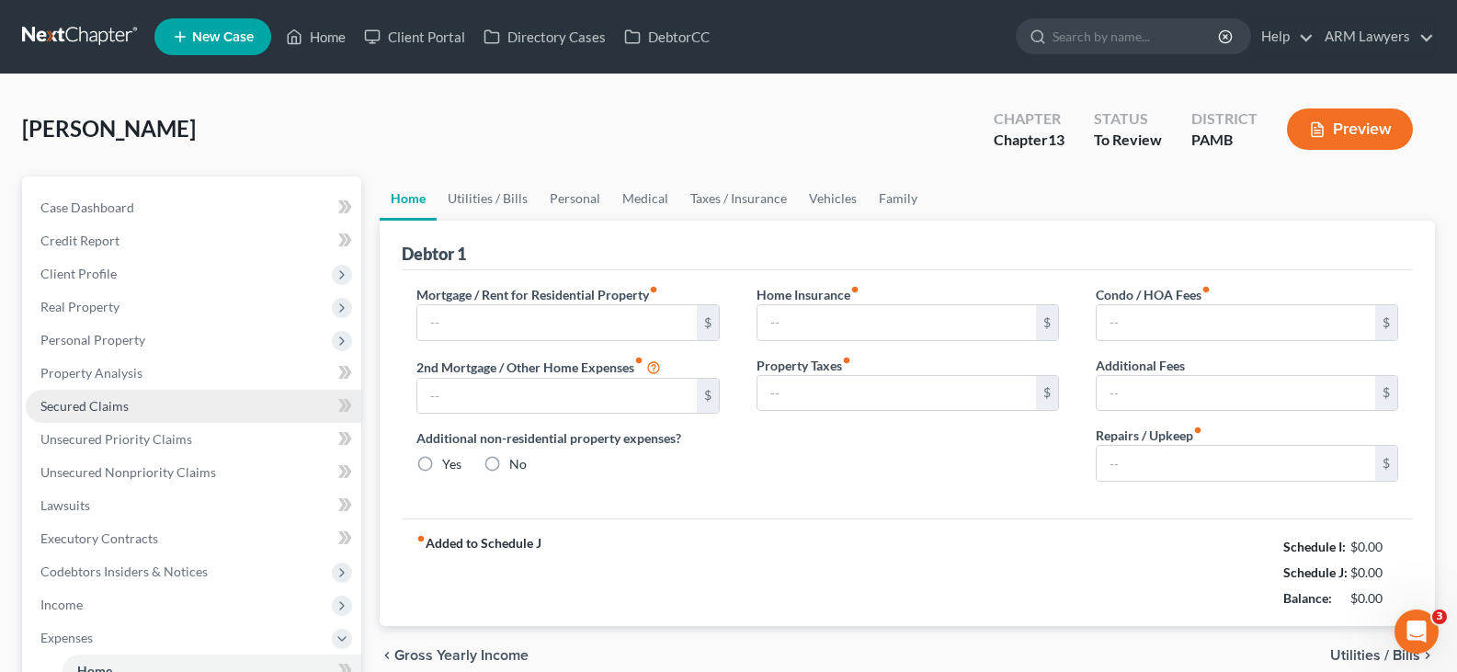
type input "0.00"
type input "100.00"
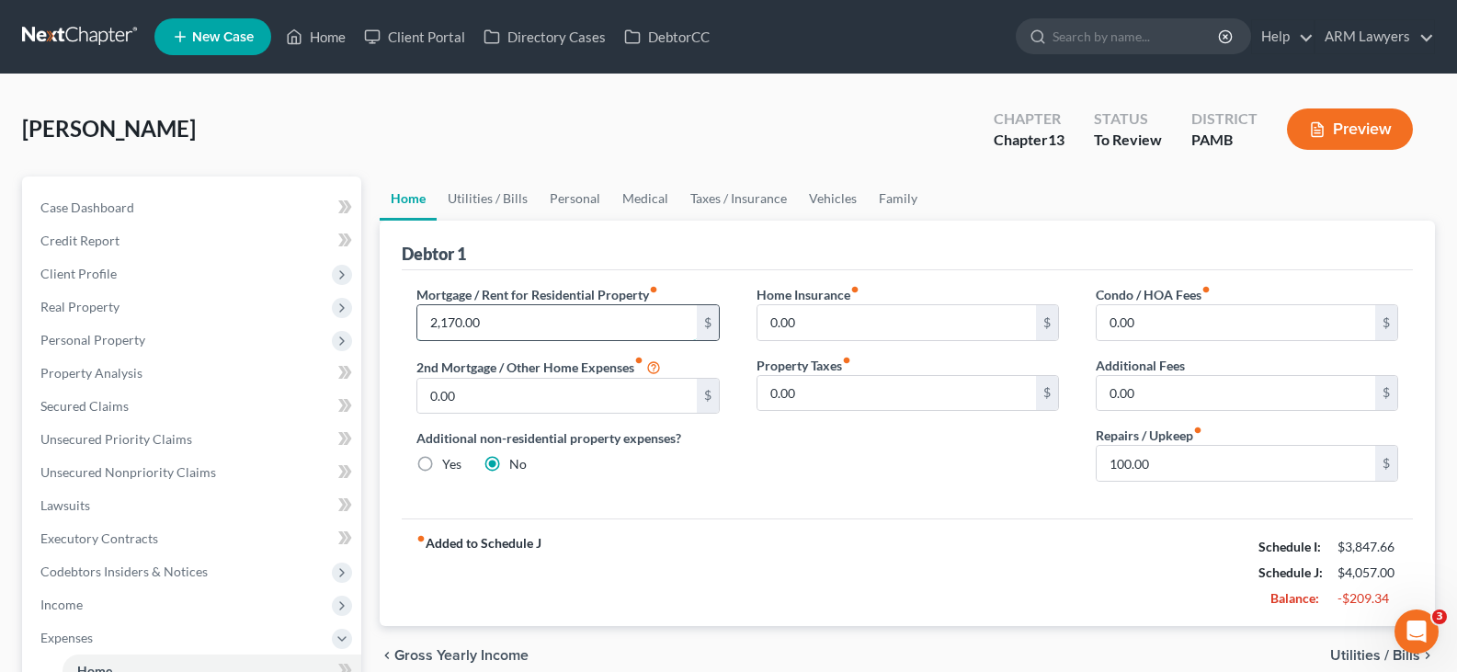
click at [512, 329] on input "2,170.00" at bounding box center [556, 322] width 279 height 35
click at [1224, 483] on div "Condo / HOA Fees fiber_manual_record 0.00 $ Additional Fees 0.00 $ Repairs / Up…" at bounding box center [1247, 390] width 339 height 211
click at [1215, 466] on input "100.00" at bounding box center [1236, 463] width 279 height 35
type input "50"
click at [482, 188] on link "Utilities / Bills" at bounding box center [488, 199] width 102 height 44
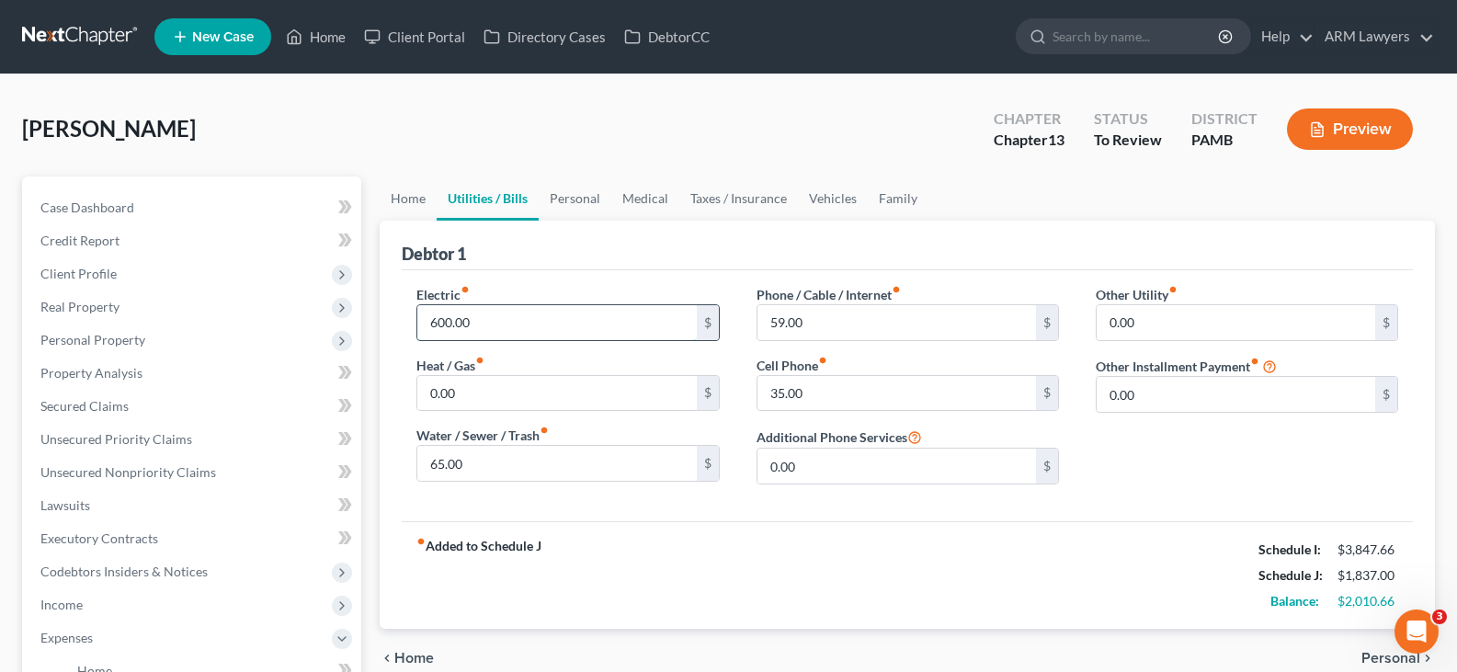
click at [539, 318] on input "600.00" at bounding box center [556, 322] width 279 height 35
click at [564, 304] on div "30 $" at bounding box center [568, 322] width 302 height 37
click at [578, 335] on input "30" at bounding box center [556, 322] width 279 height 35
type input "300"
click at [556, 206] on link "Personal" at bounding box center [575, 199] width 73 height 44
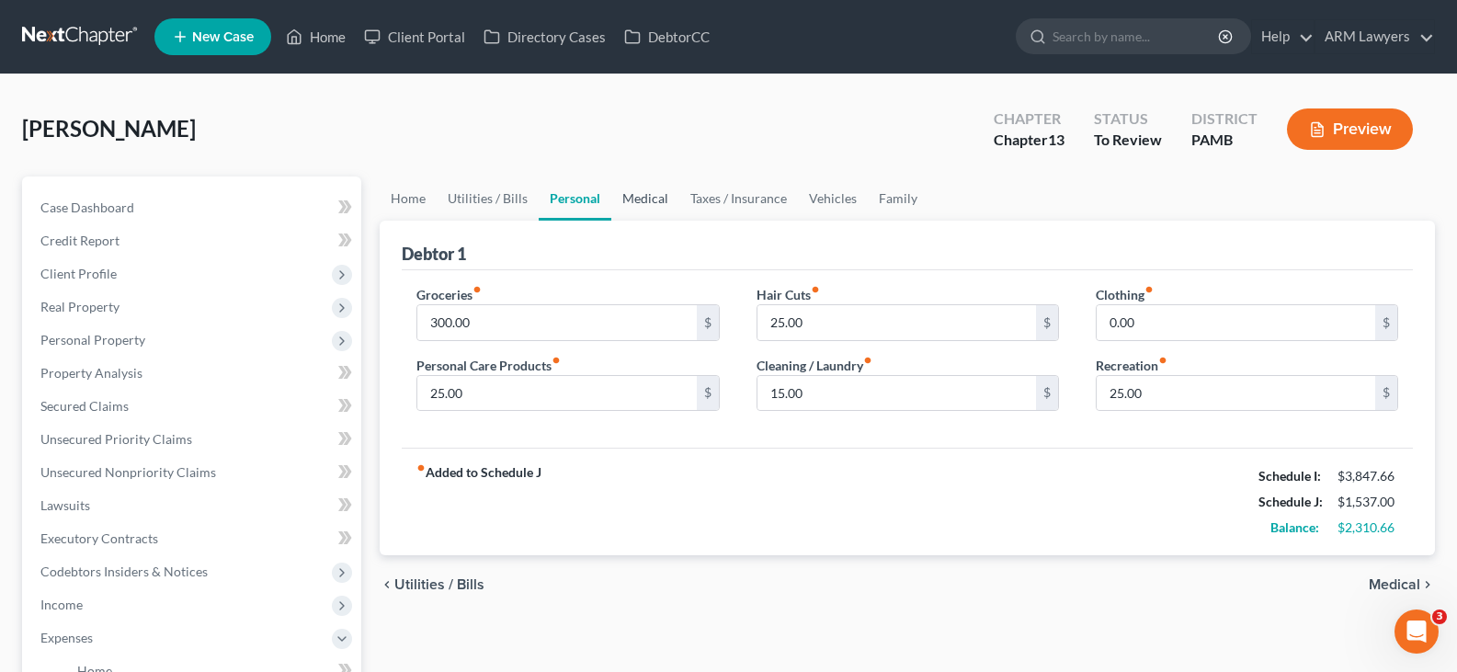
click at [645, 199] on link "Medical" at bounding box center [645, 199] width 68 height 44
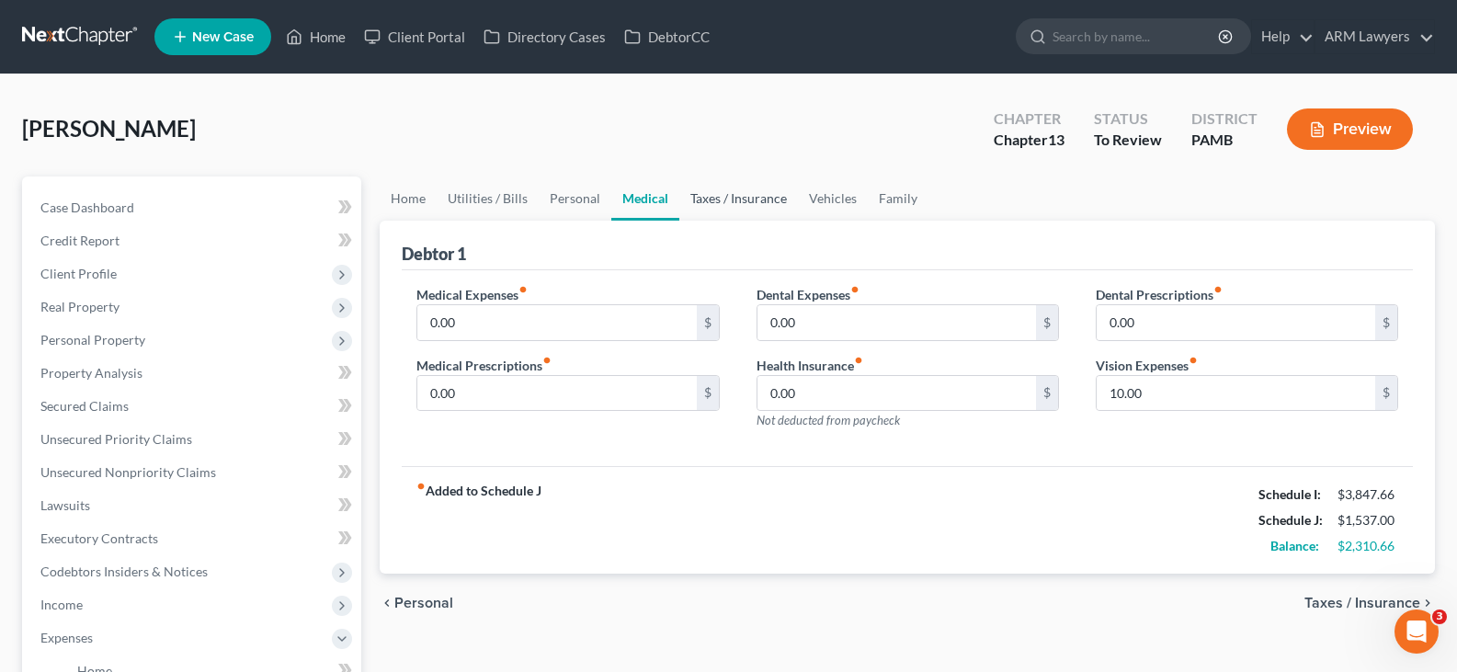
click at [709, 197] on link "Taxes / Insurance" at bounding box center [738, 199] width 119 height 44
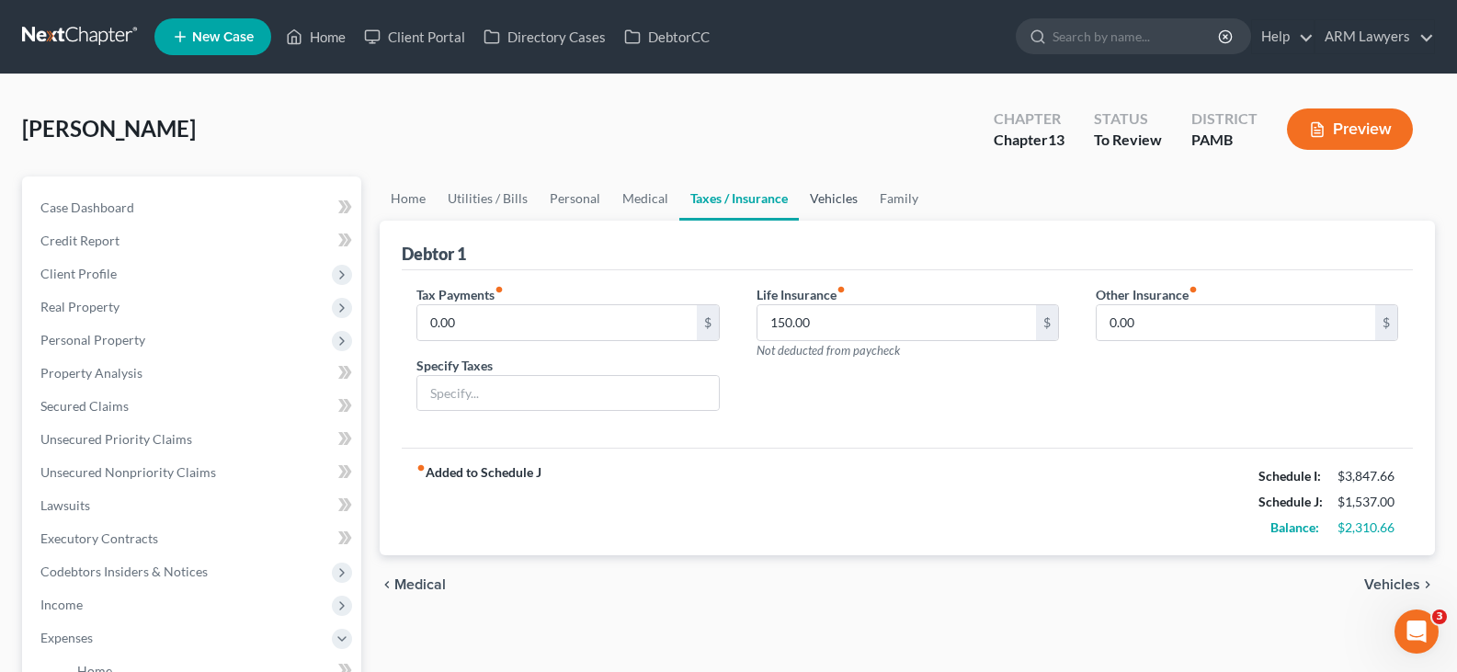
click at [831, 200] on link "Vehicles" at bounding box center [834, 199] width 70 height 44
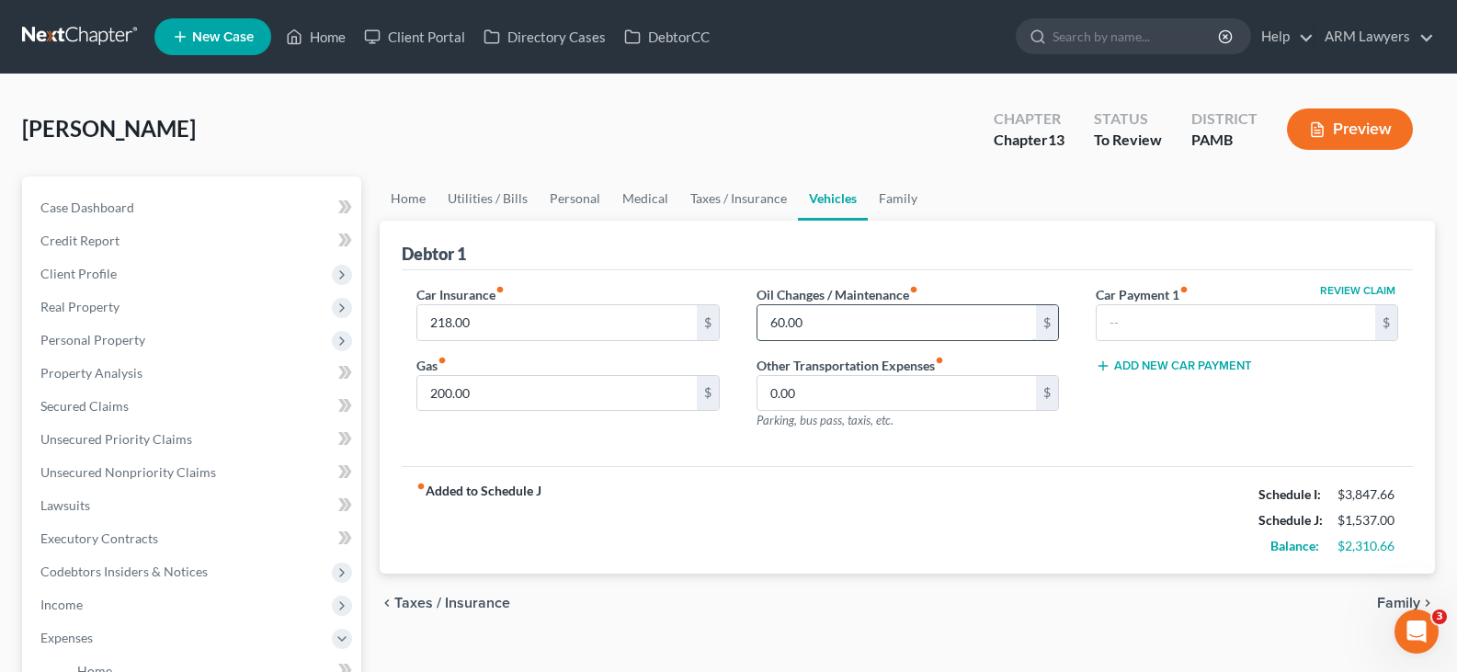
click at [807, 319] on input "60.00" at bounding box center [897, 322] width 279 height 35
type input "50"
click at [1359, 500] on div "$3,847.66" at bounding box center [1368, 494] width 61 height 18
drag, startPoint x: 1341, startPoint y: 497, endPoint x: 1387, endPoint y: 496, distance: 45.1
click at [1387, 496] on div "$3,847.66" at bounding box center [1368, 494] width 61 height 18
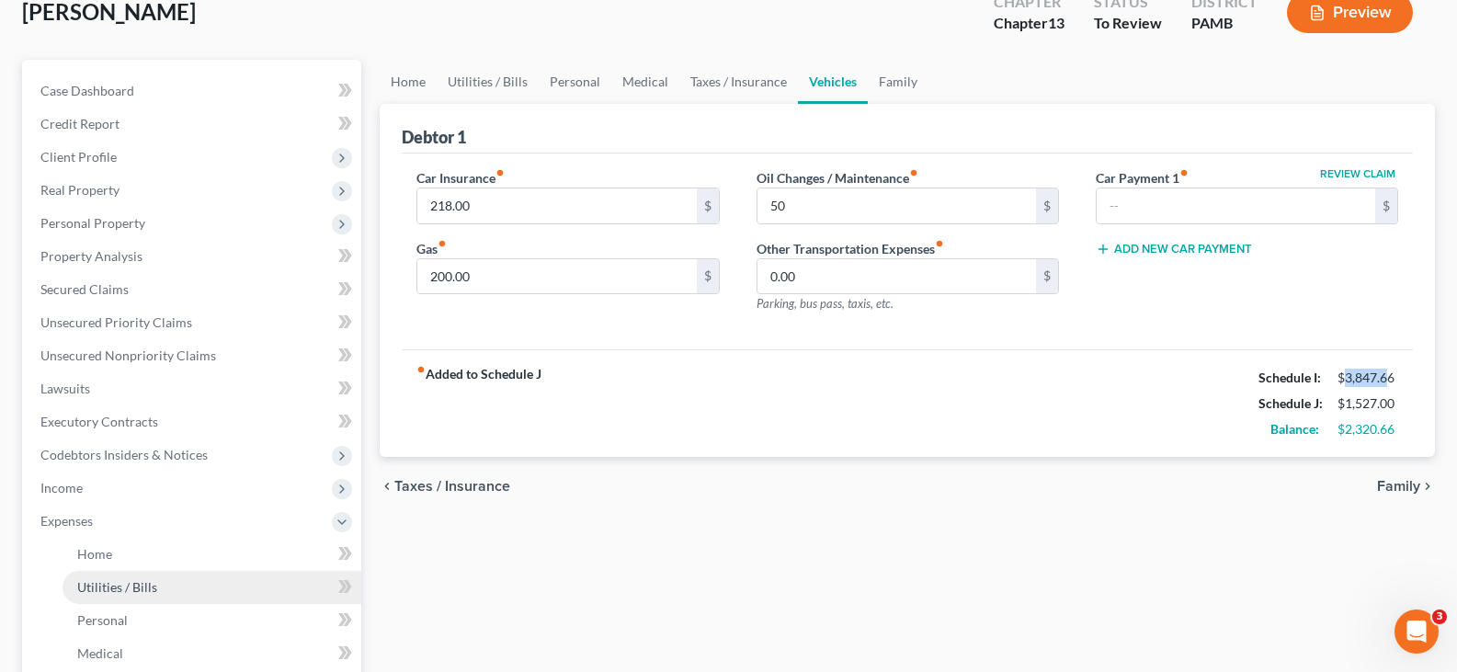
scroll to position [276, 0]
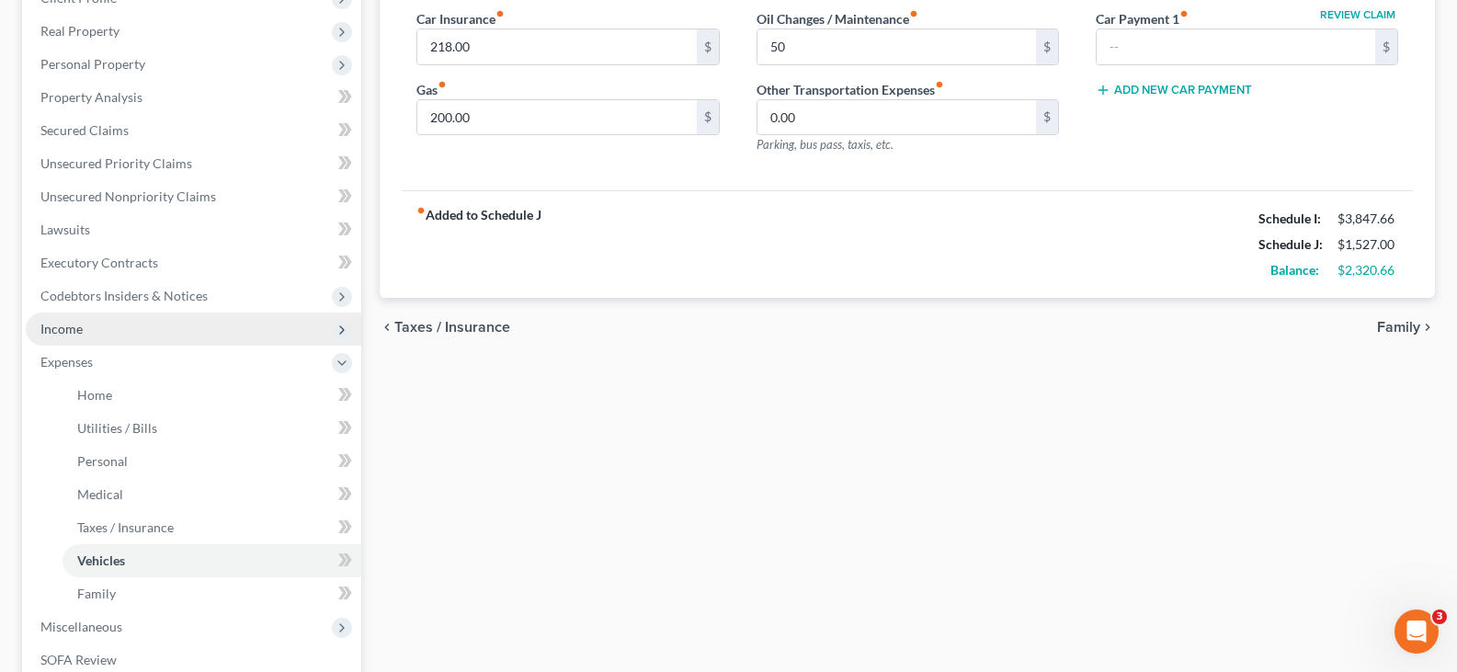
click at [111, 336] on span "Income" at bounding box center [194, 329] width 336 height 33
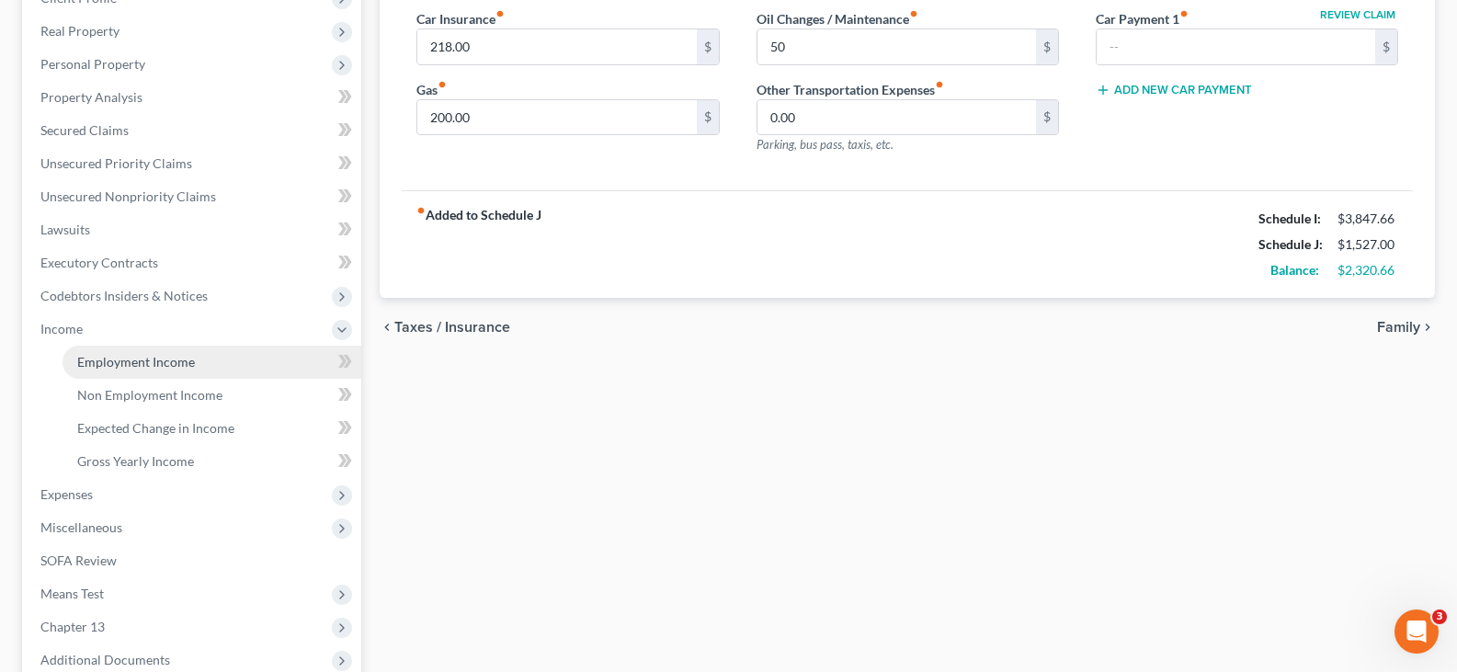
click at [122, 363] on span "Employment Income" at bounding box center [136, 362] width 118 height 16
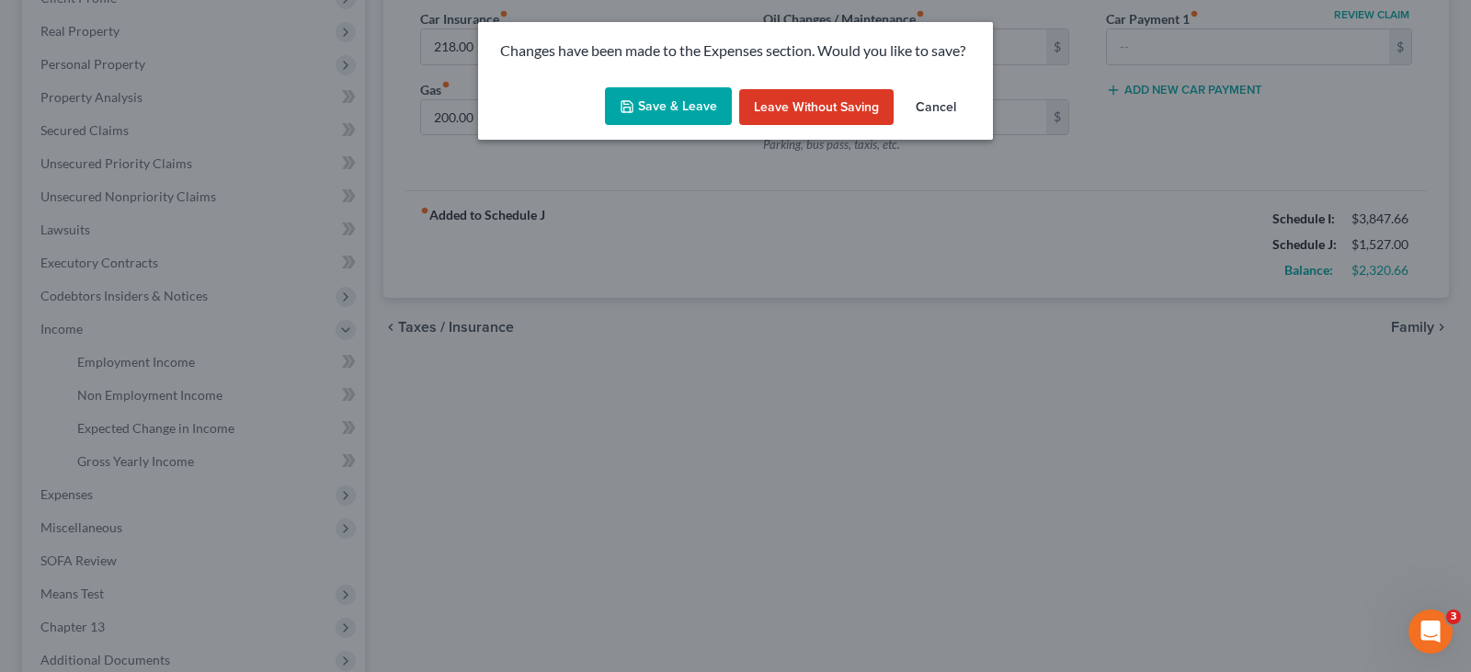
click at [712, 109] on button "Save & Leave" at bounding box center [668, 106] width 127 height 39
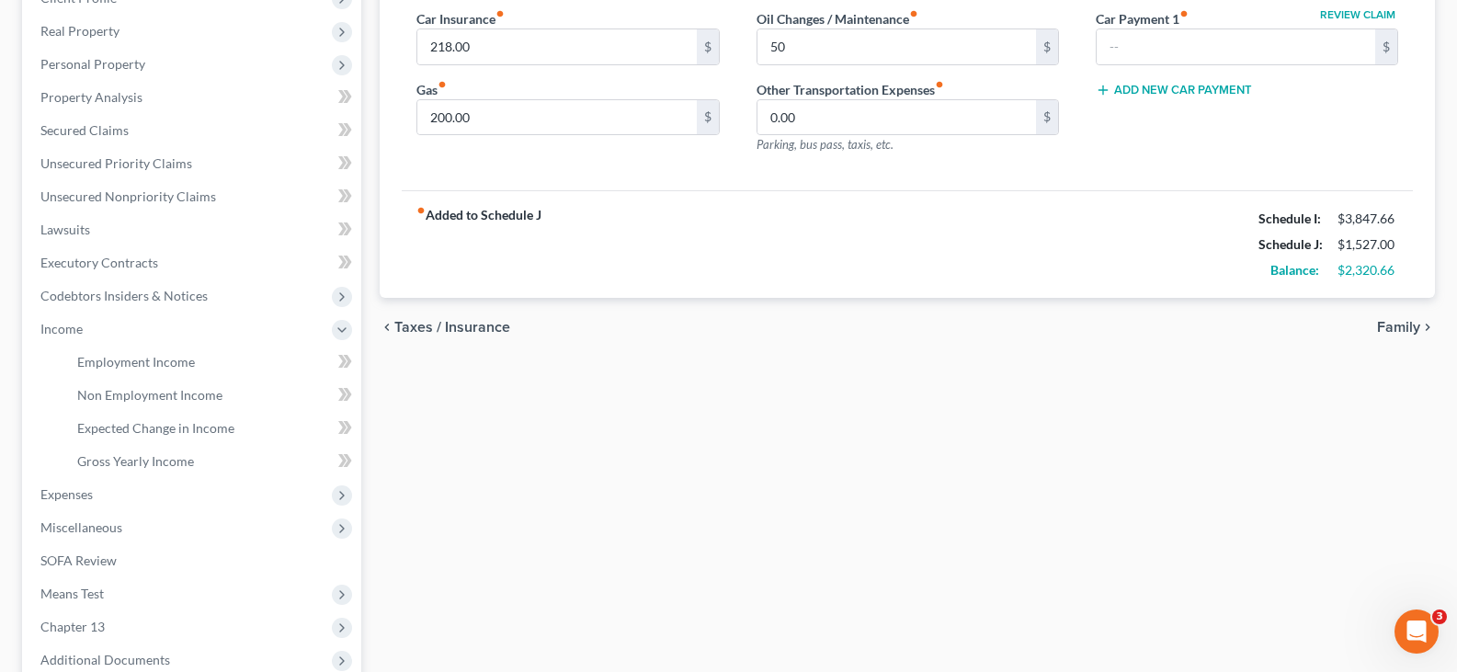
type input "50.00"
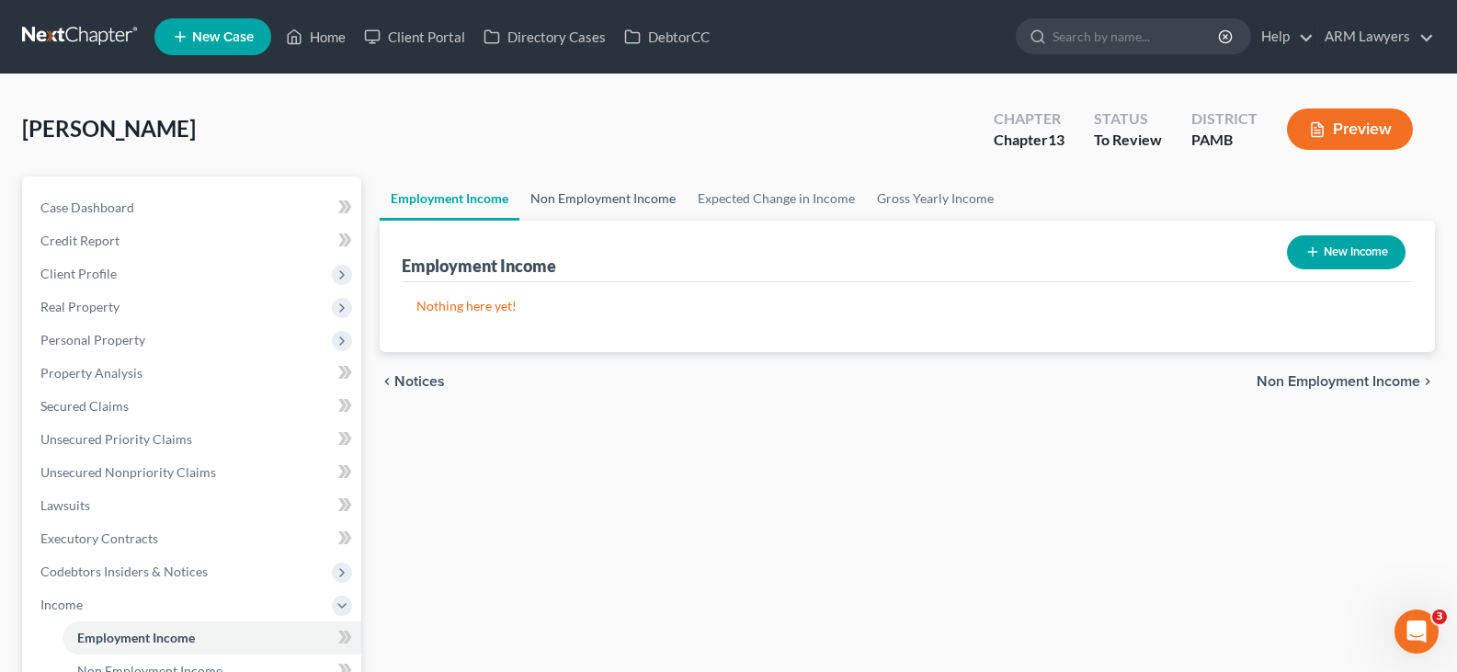
click at [568, 219] on link "Non Employment Income" at bounding box center [602, 199] width 167 height 44
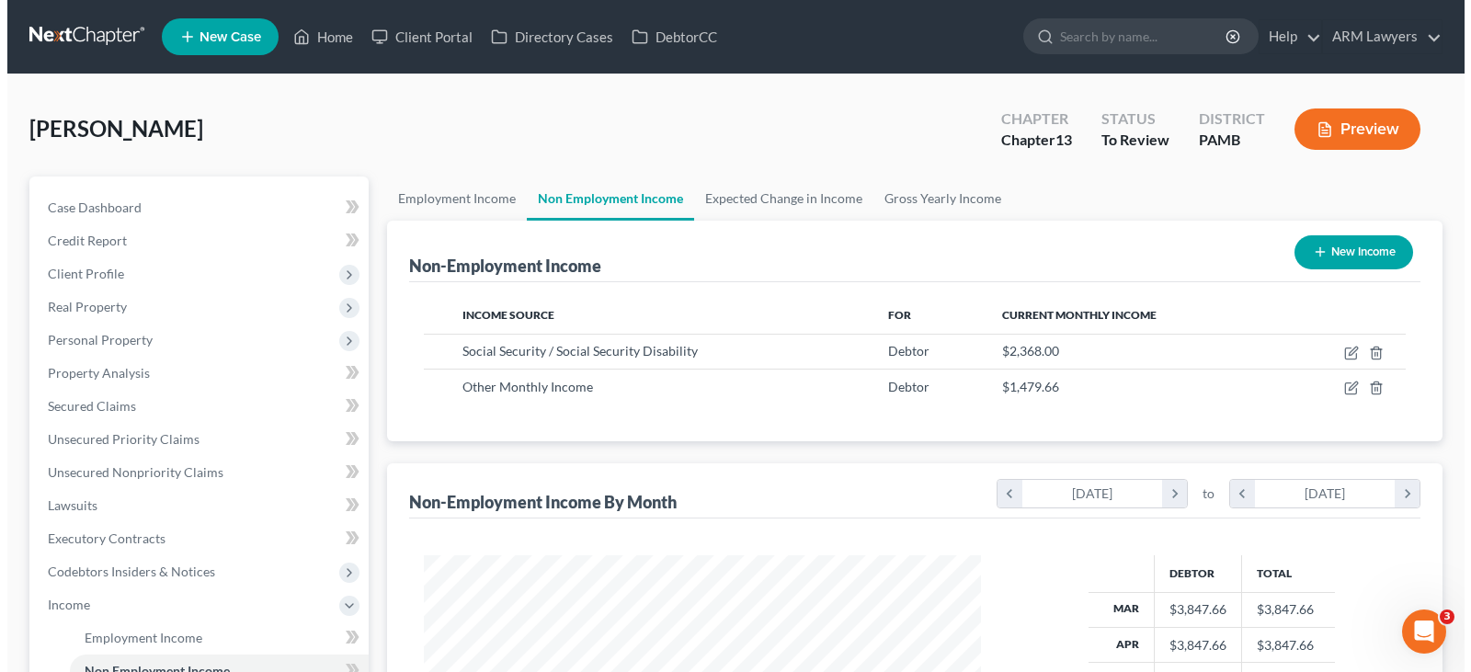
scroll to position [330, 594]
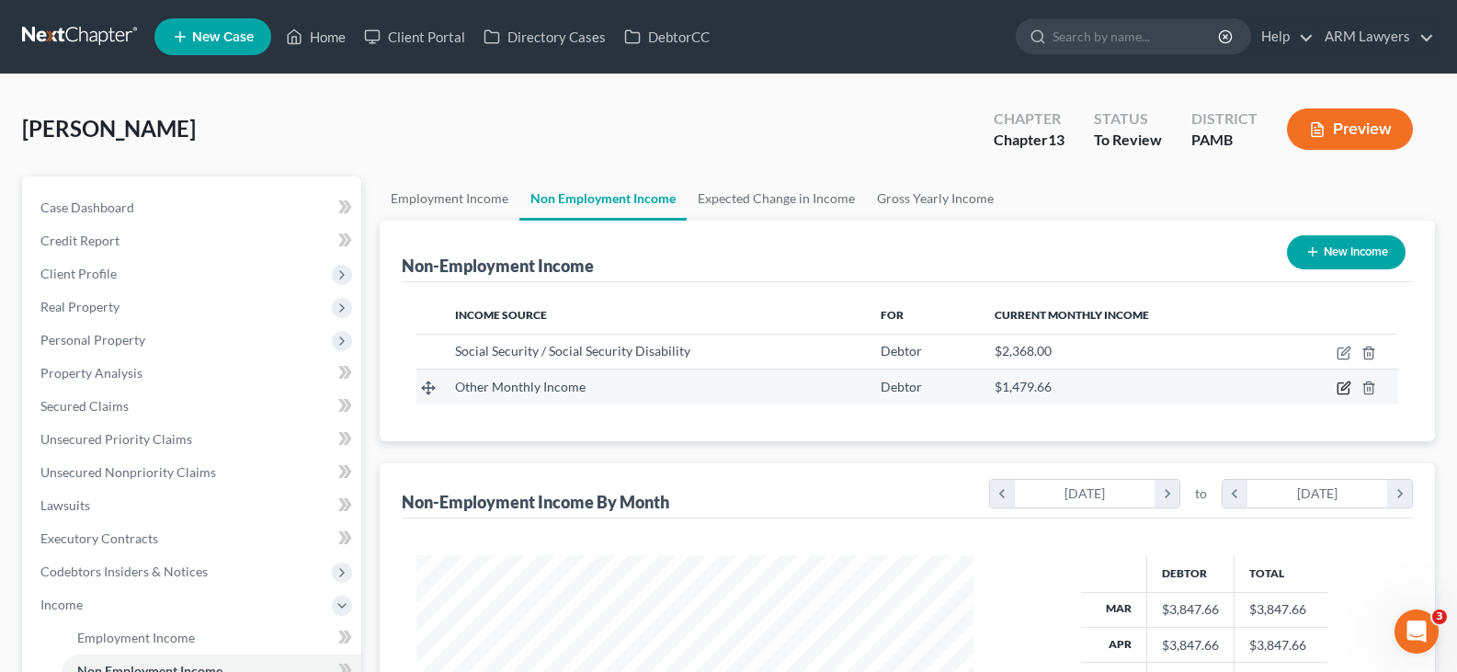
click at [1345, 391] on icon "button" at bounding box center [1344, 388] width 15 height 15
select select "13"
select select "0"
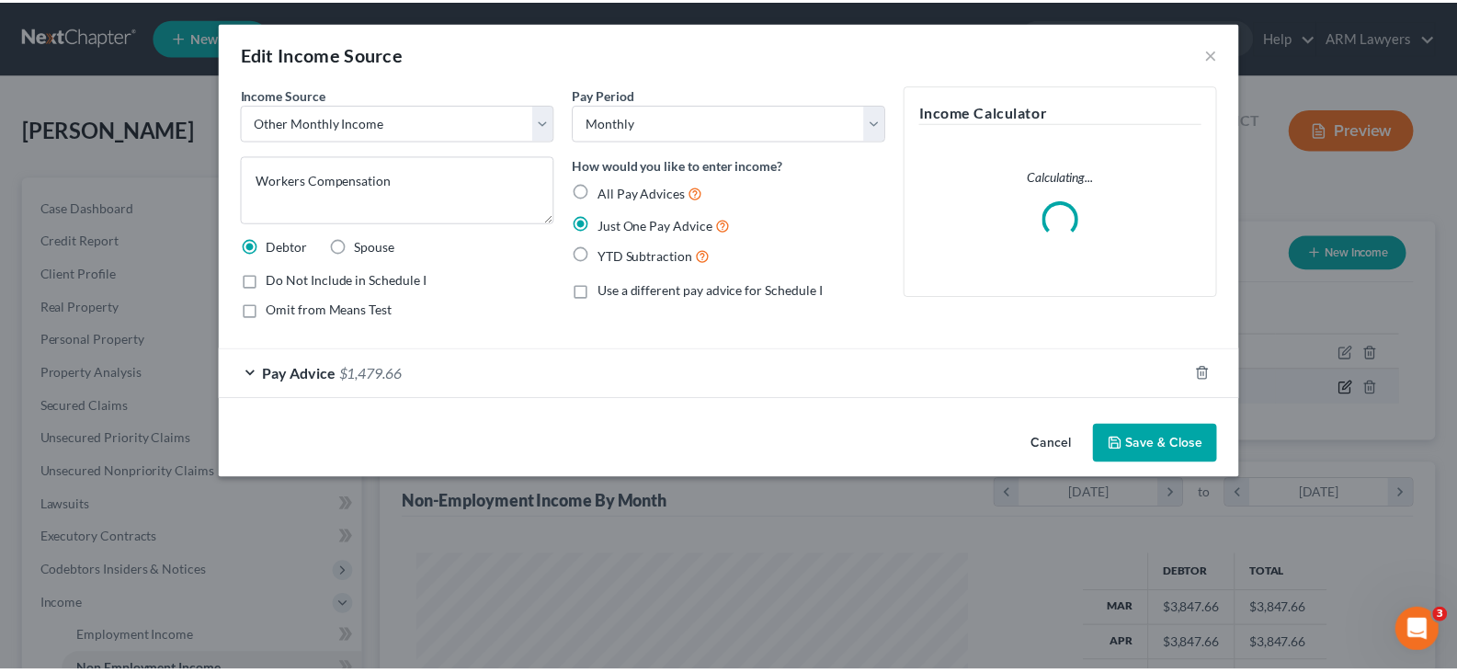
scroll to position [330, 600]
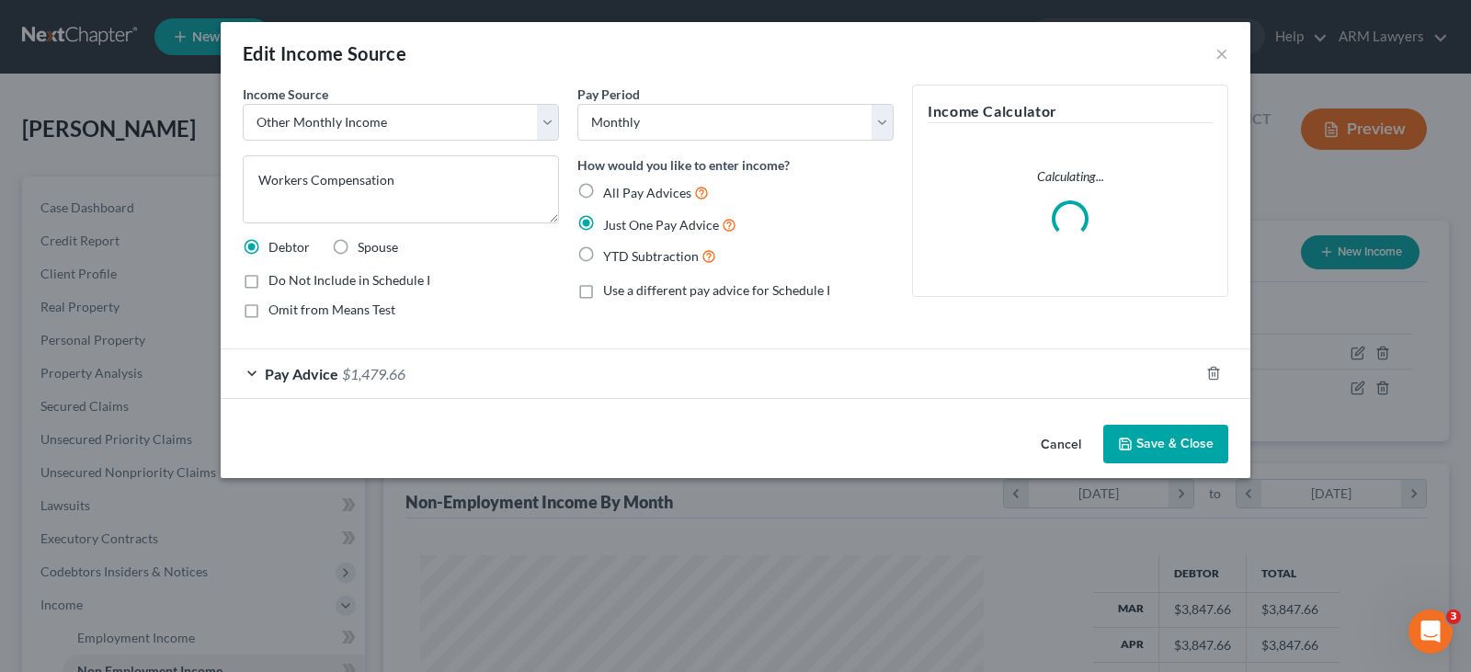
click at [490, 143] on div "Income Source * Select Unemployment Disability (from employer) Pension Retireme…" at bounding box center [401, 209] width 335 height 249
click at [456, 120] on select "Select Unemployment Disability (from employer) Pension Retirement Social Securi…" at bounding box center [401, 122] width 316 height 37
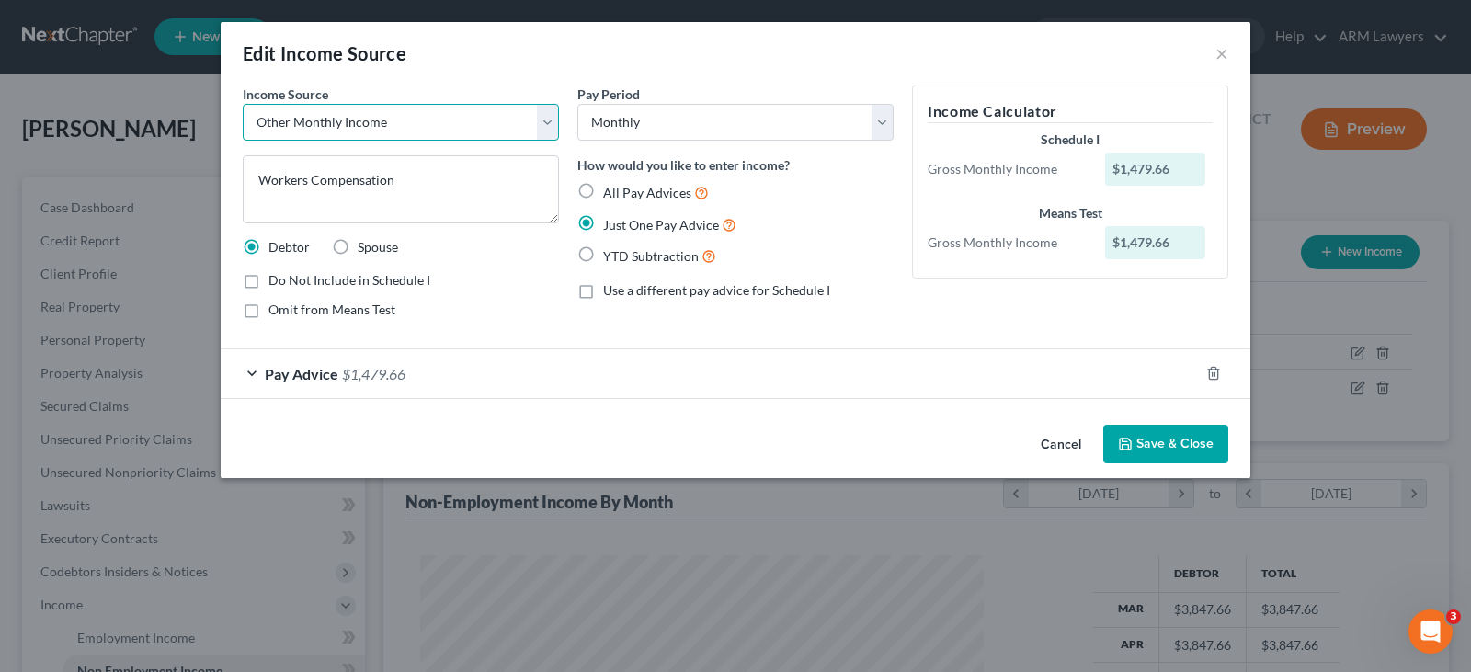
click at [456, 120] on select "Select Unemployment Disability (from employer) Pension Retirement Social Securi…" at bounding box center [401, 122] width 316 height 37
click at [1175, 458] on button "Save & Close" at bounding box center [1165, 444] width 125 height 39
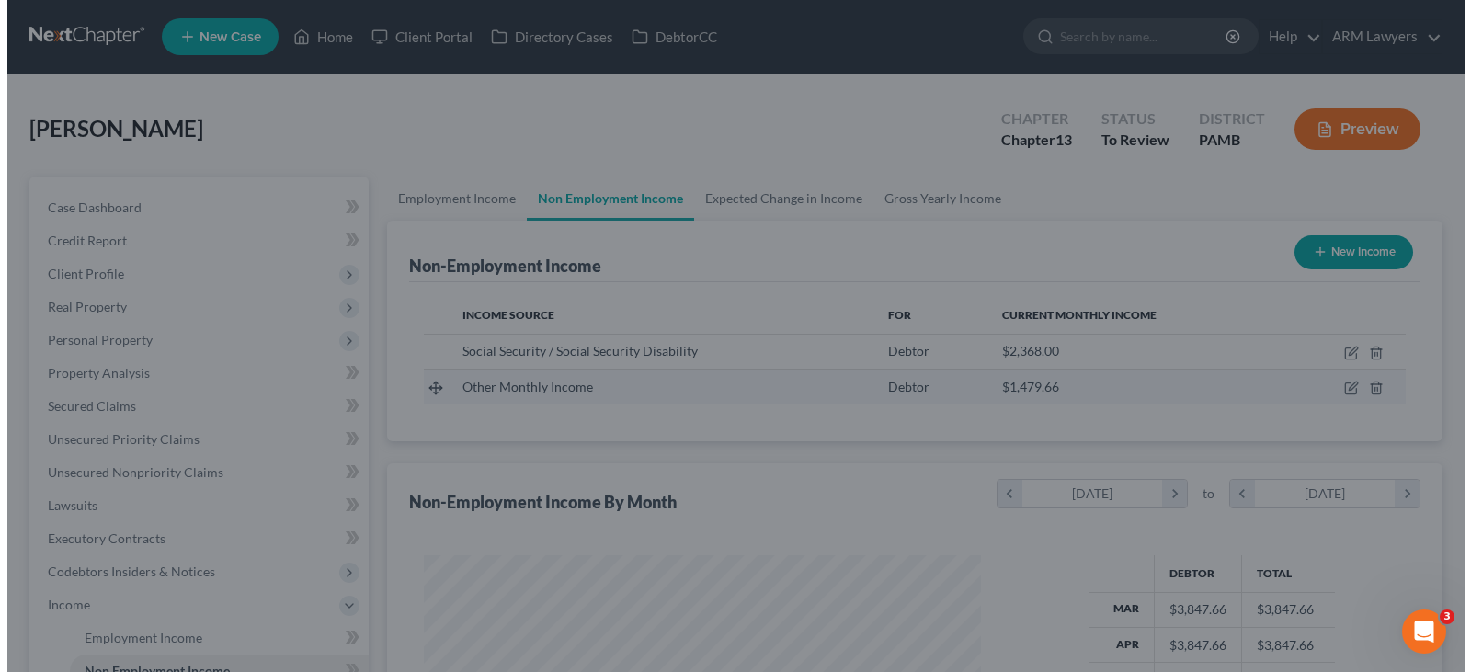
scroll to position [919115, 918850]
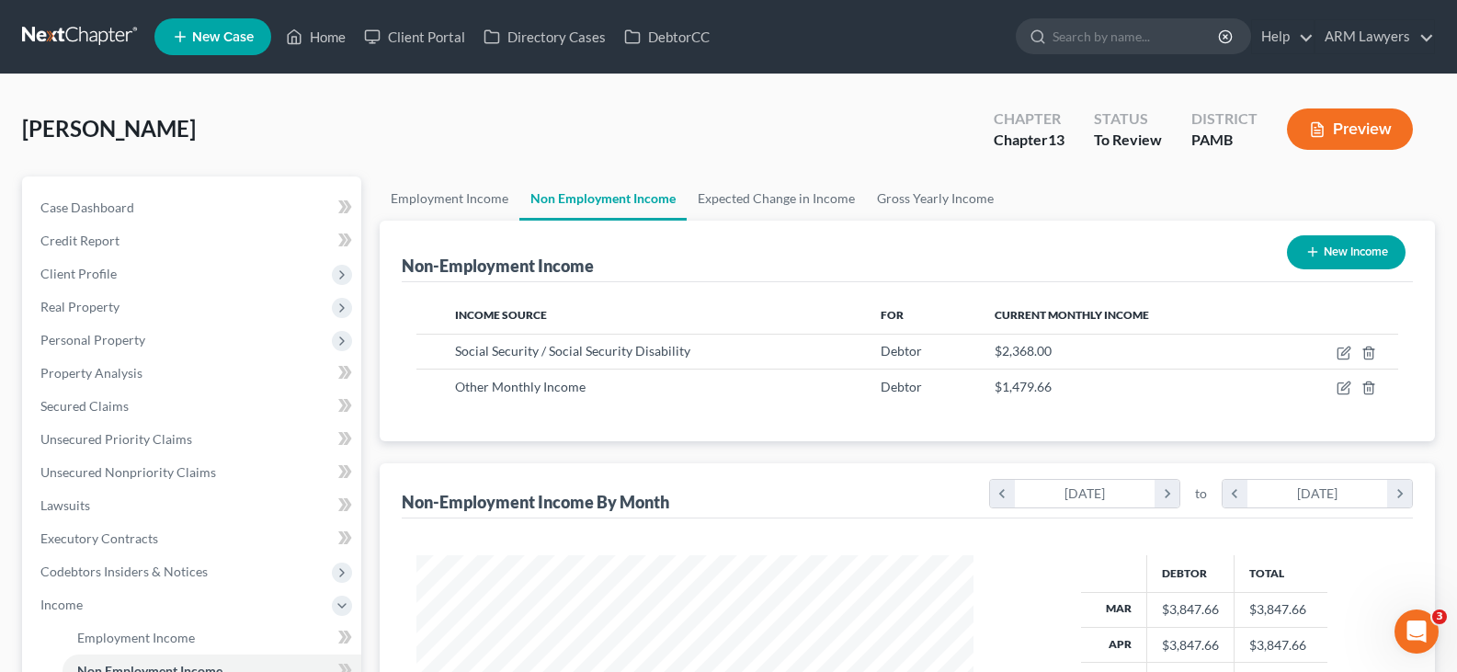
drag, startPoint x: 1338, startPoint y: 234, endPoint x: 1338, endPoint y: 251, distance: 17.5
click at [1338, 233] on div "New Income" at bounding box center [1346, 252] width 133 height 49
click at [1340, 264] on button "New Income" at bounding box center [1346, 252] width 119 height 34
select select "0"
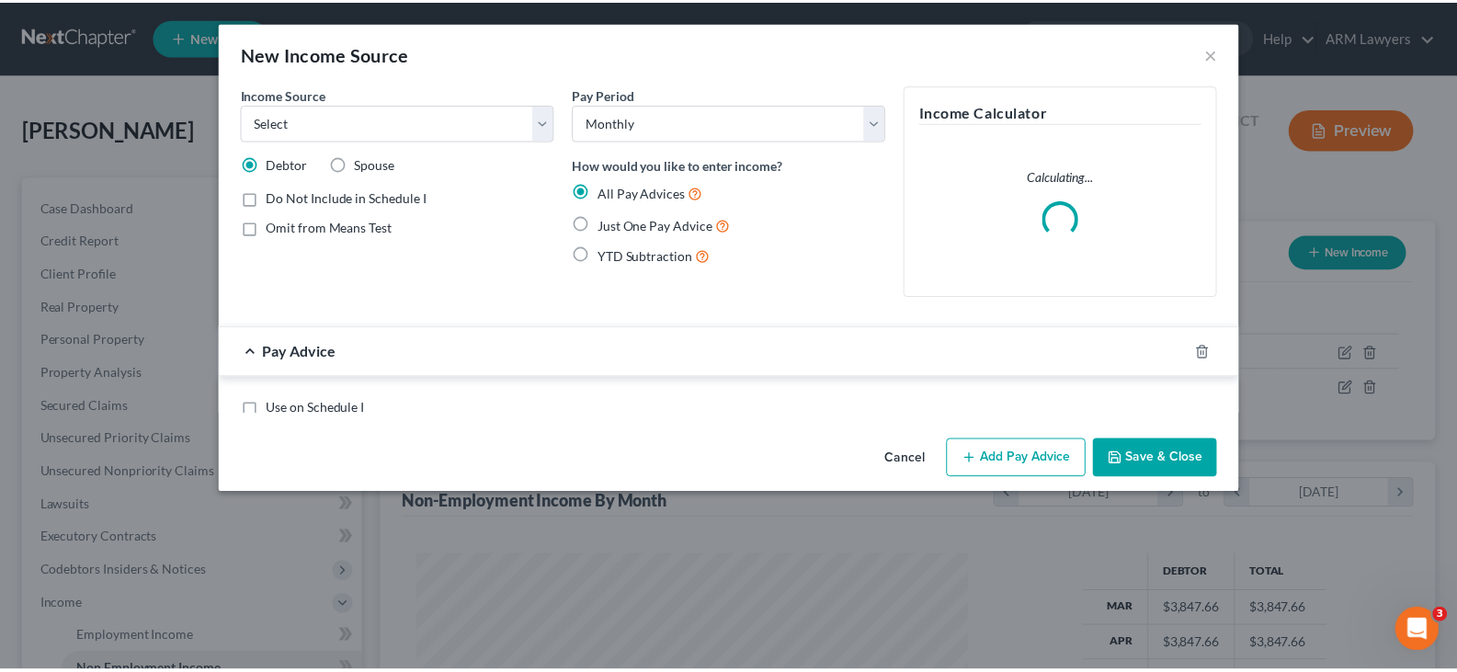
scroll to position [330, 600]
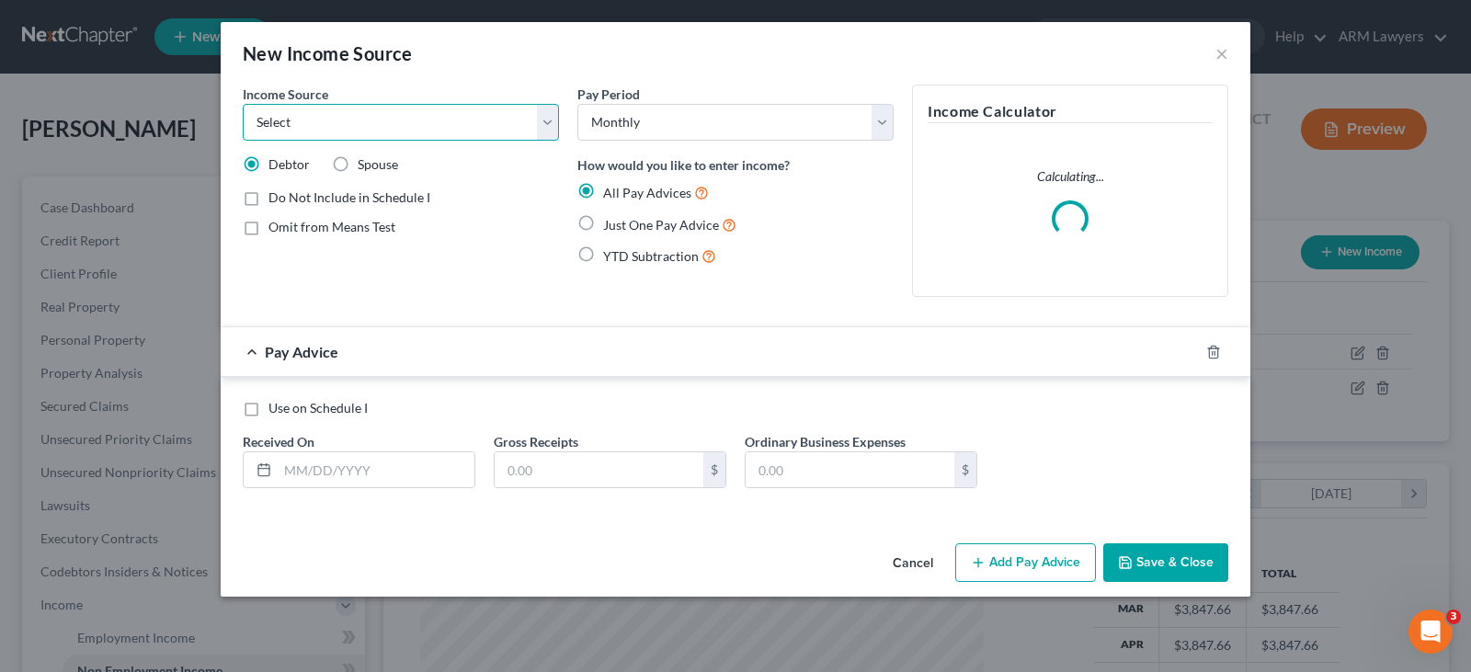
drag, startPoint x: 337, startPoint y: 106, endPoint x: 352, endPoint y: 112, distance: 16.1
click at [337, 106] on select "Select Unemployment Disability (from employer) Pension Retirement Social Securi…" at bounding box center [401, 122] width 316 height 37
select select "2"
click at [243, 104] on select "Select Unemployment Disability (from employer) Pension Retirement Social Securi…" at bounding box center [401, 122] width 316 height 37
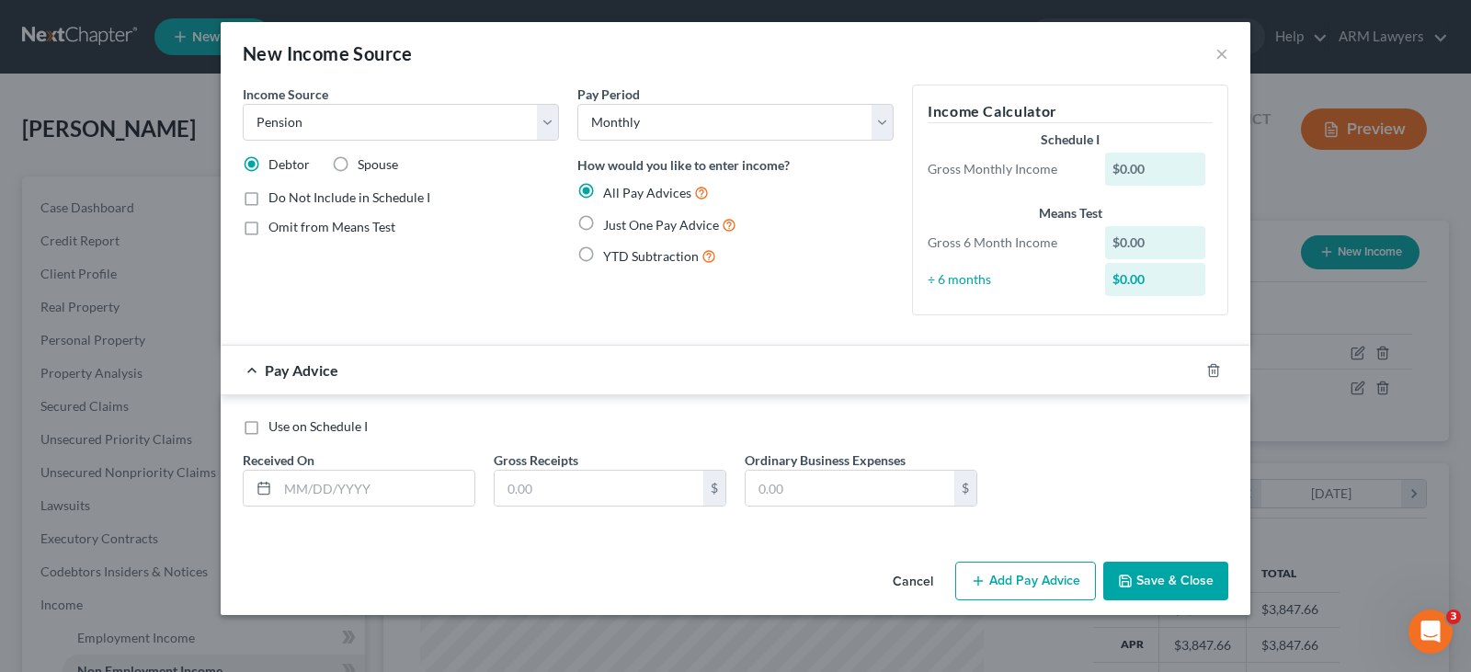
click at [641, 219] on span "Just One Pay Advice" at bounding box center [661, 225] width 116 height 16
click at [622, 219] on input "Just One Pay Advice" at bounding box center [617, 220] width 12 height 12
radio input "true"
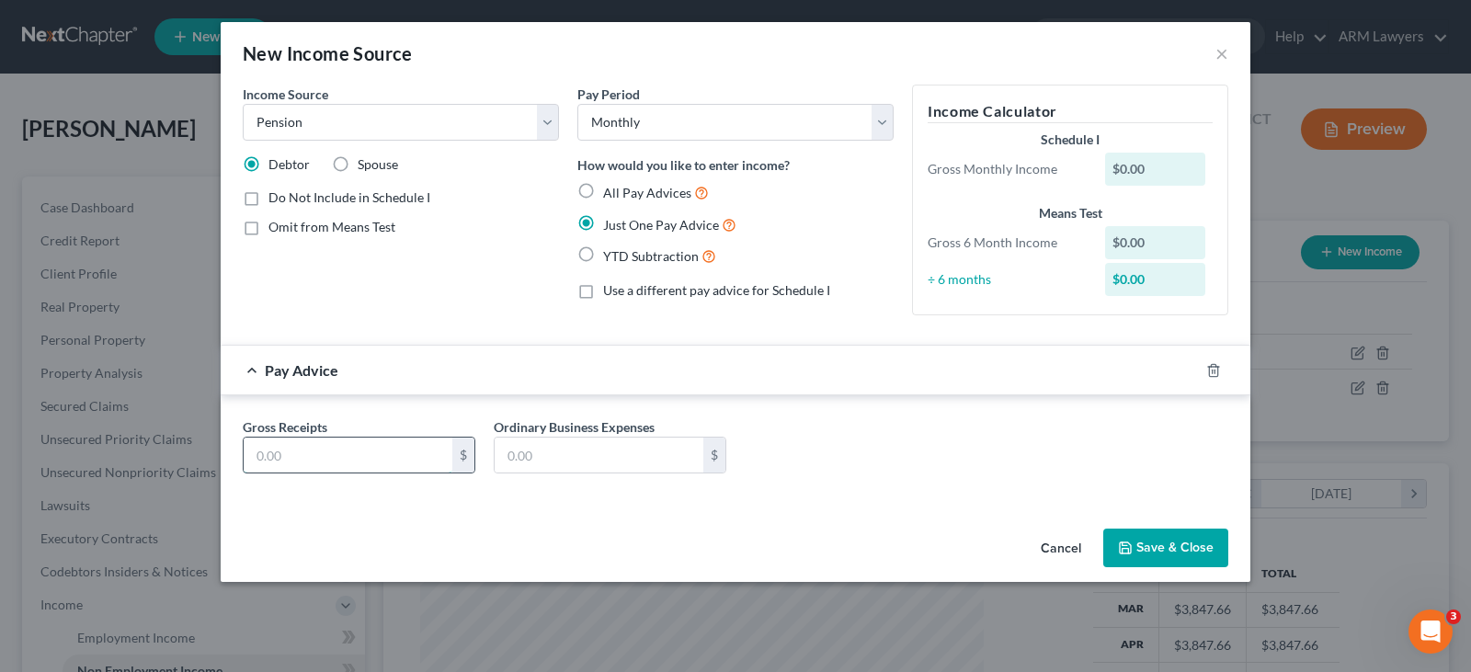
click at [329, 466] on input "text" at bounding box center [348, 455] width 209 height 35
type input "1,693"
click at [1191, 542] on button "Save & Close" at bounding box center [1165, 548] width 125 height 39
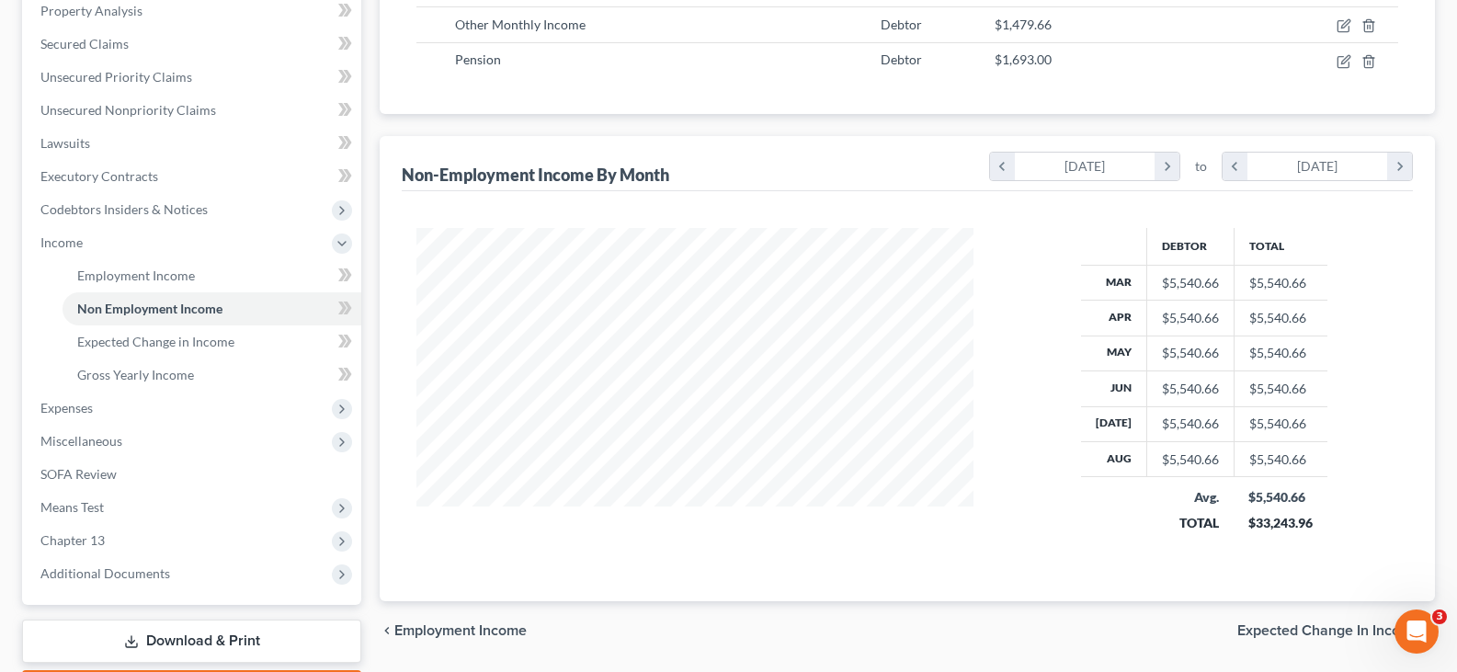
scroll to position [368, 0]
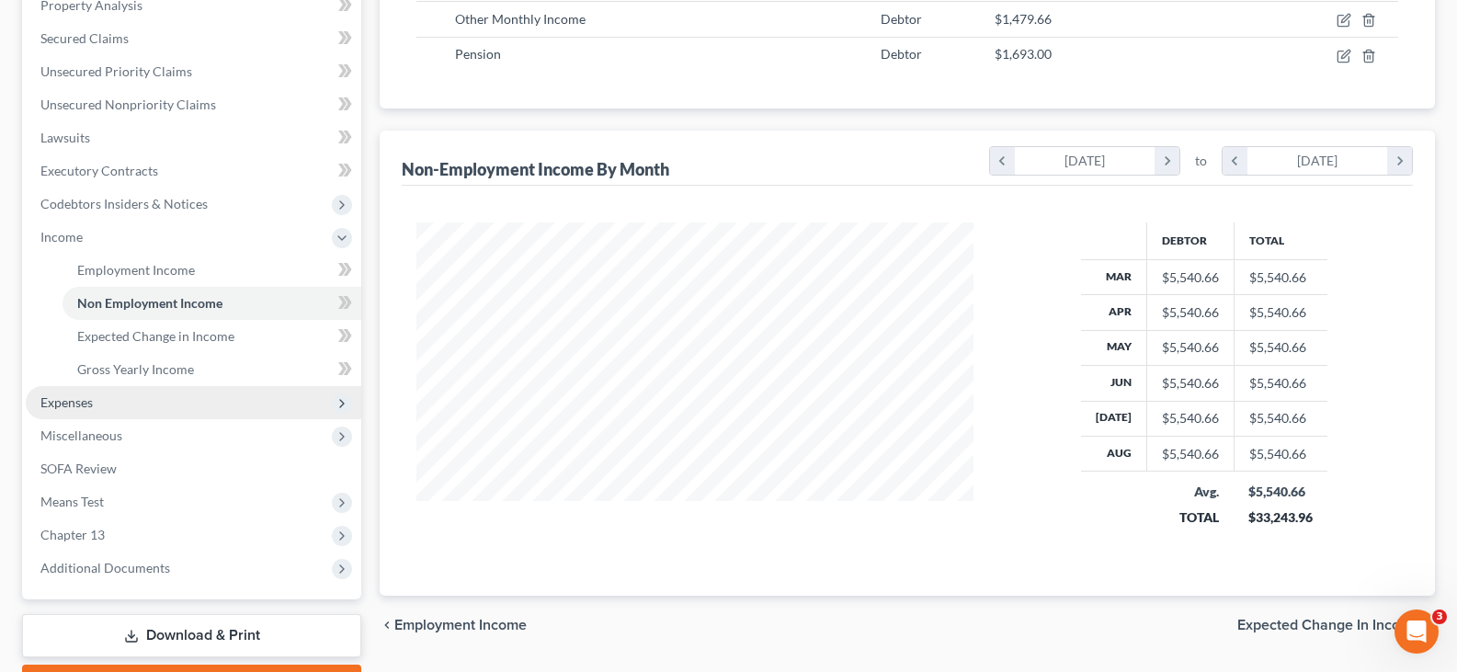
click at [126, 414] on span "Expenses" at bounding box center [194, 402] width 336 height 33
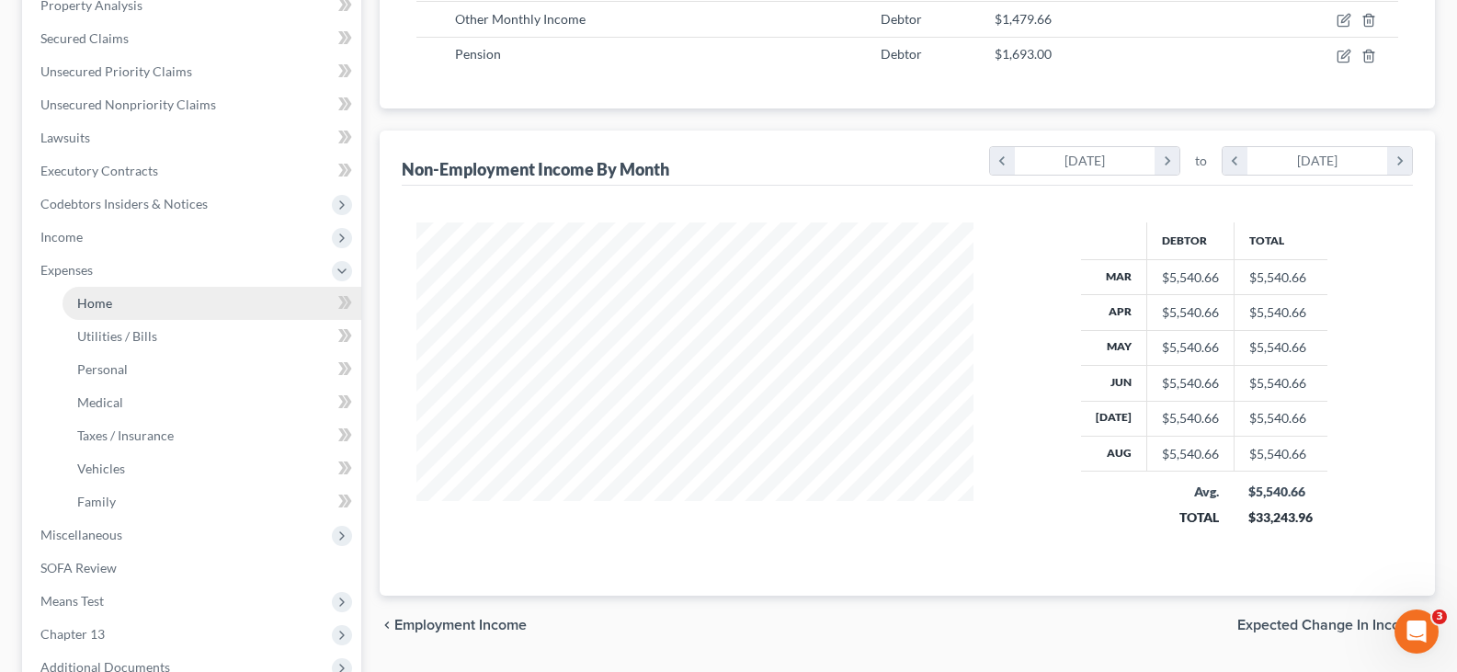
click at [139, 298] on link "Home" at bounding box center [212, 303] width 299 height 33
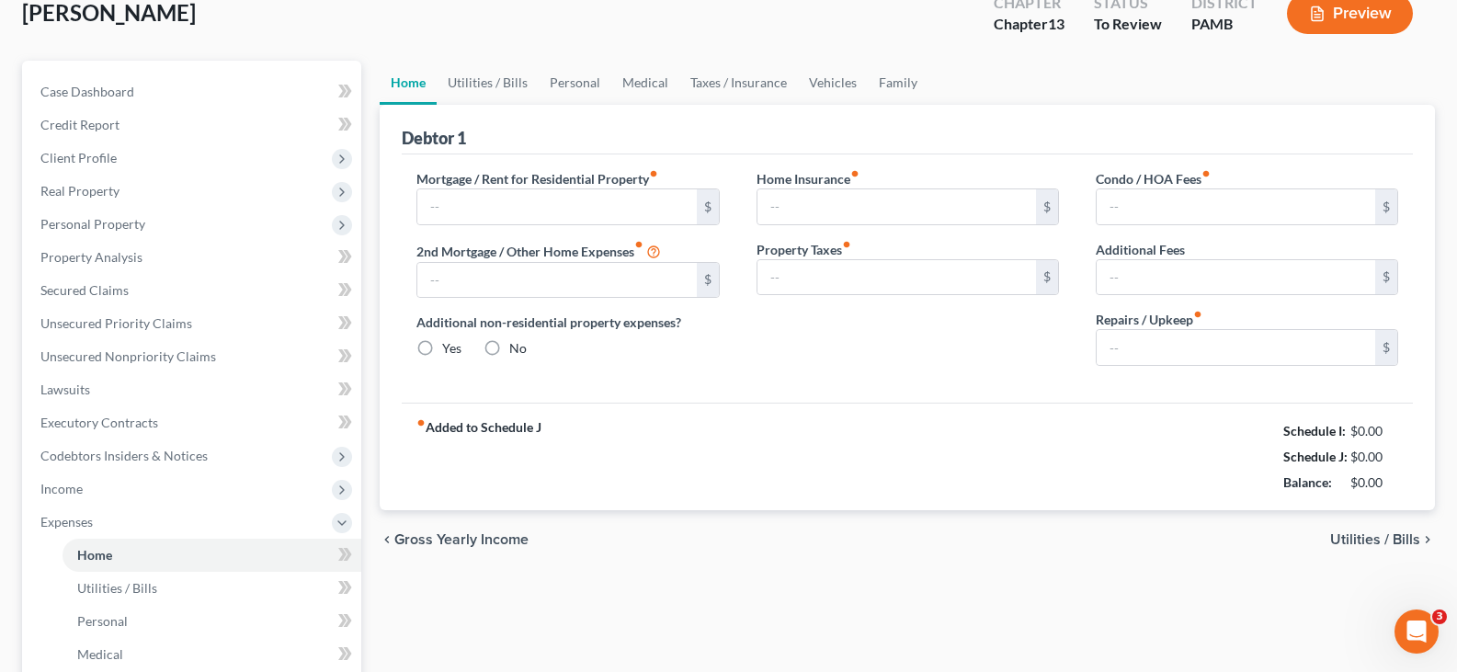
type input "0.00"
radio input "true"
type input "0.00"
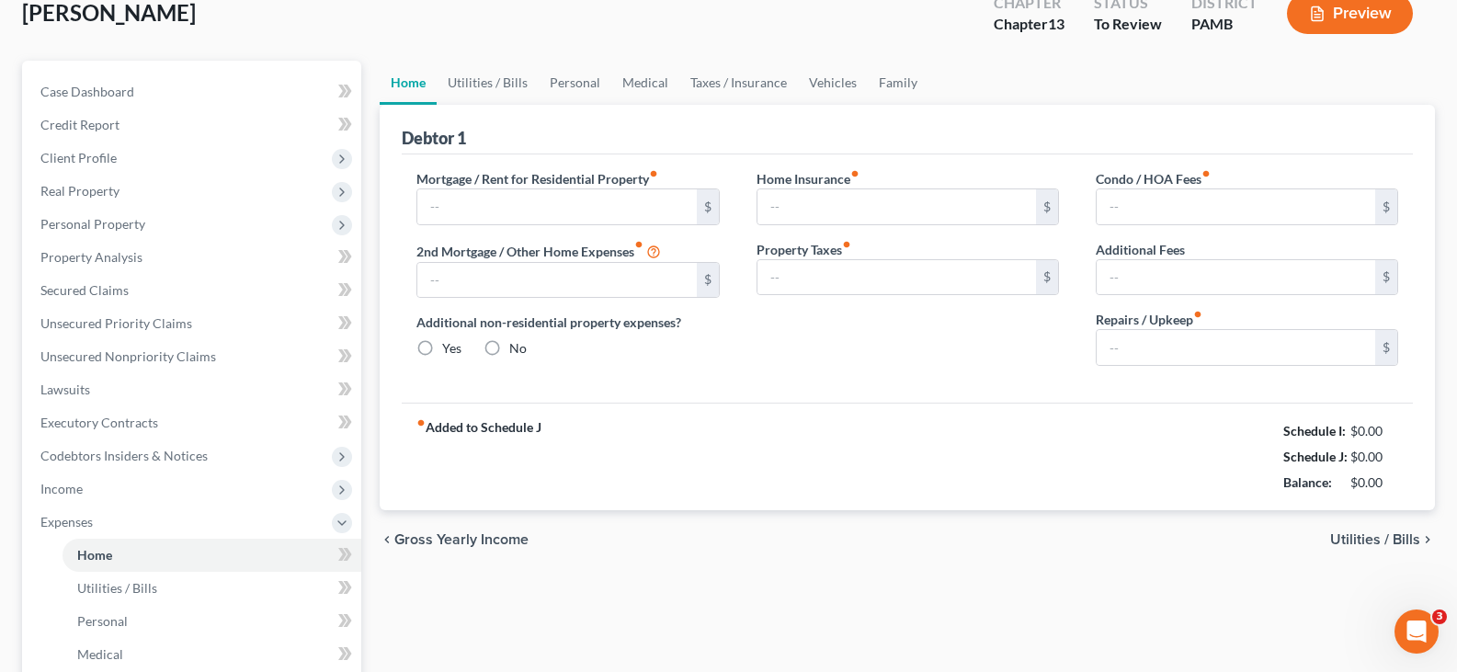
type input "0.00"
type input "50.00"
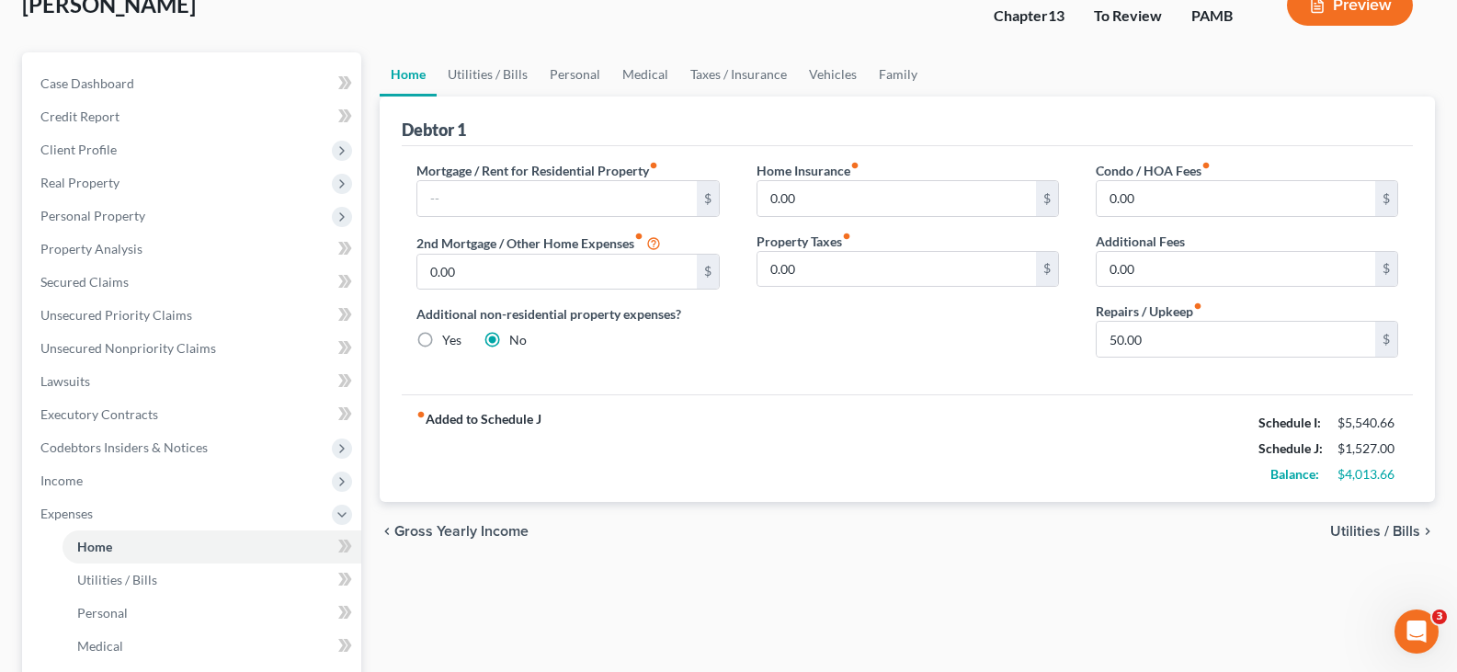
scroll to position [92, 0]
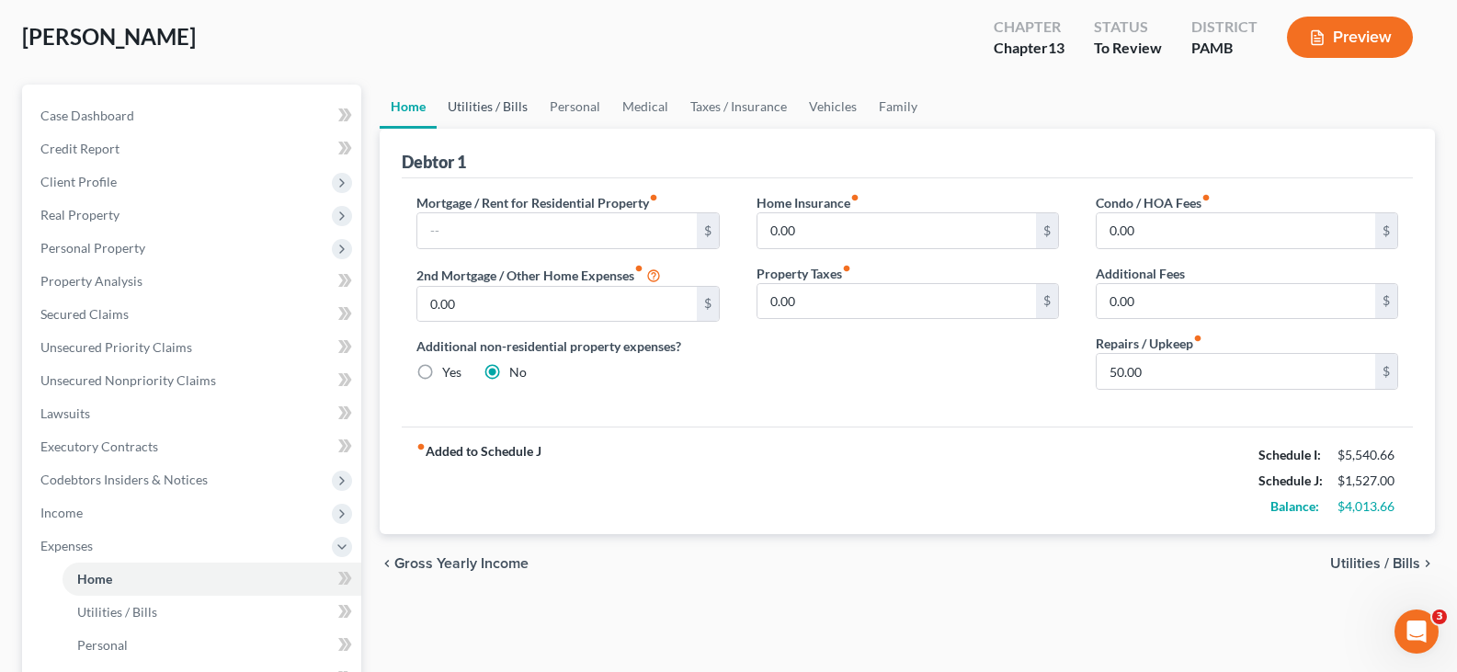
click at [502, 109] on link "Utilities / Bills" at bounding box center [488, 107] width 102 height 44
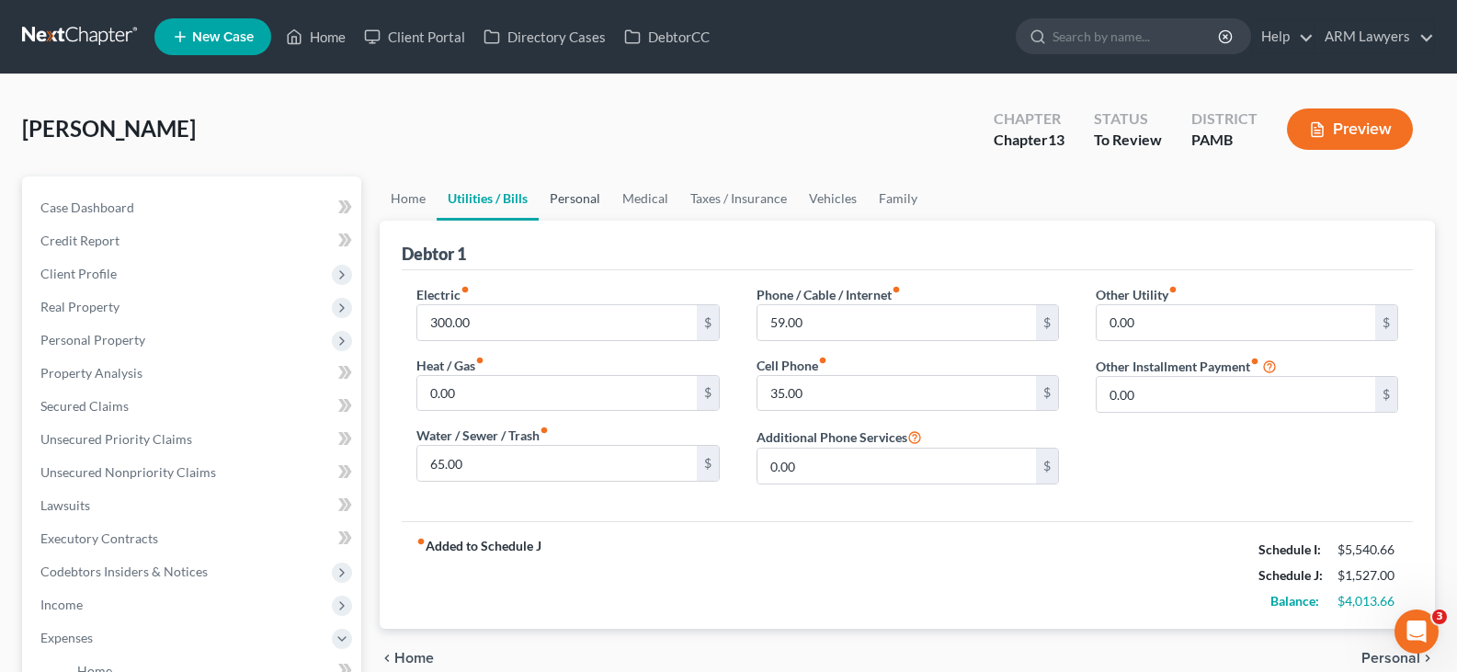
click at [554, 190] on link "Personal" at bounding box center [575, 199] width 73 height 44
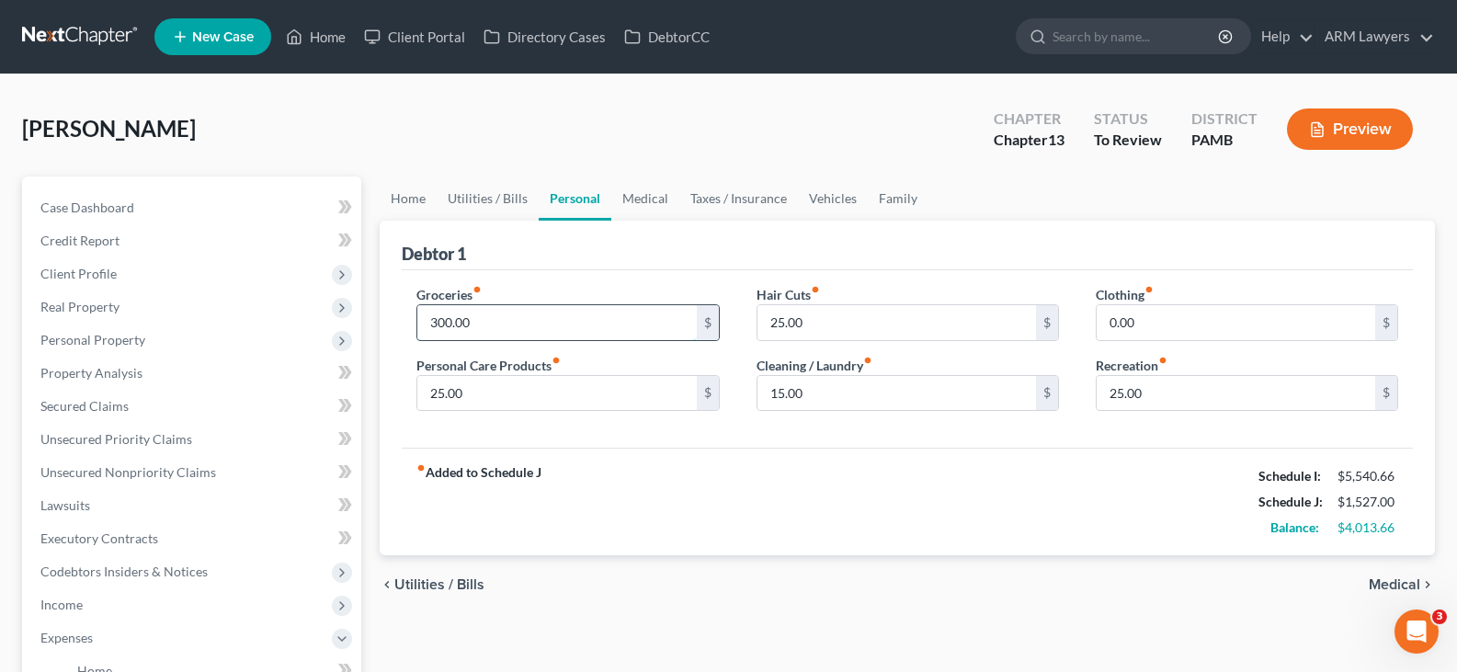
click at [503, 330] on input "300.00" at bounding box center [556, 322] width 279 height 35
type input "400"
click at [641, 205] on link "Medical" at bounding box center [645, 199] width 68 height 44
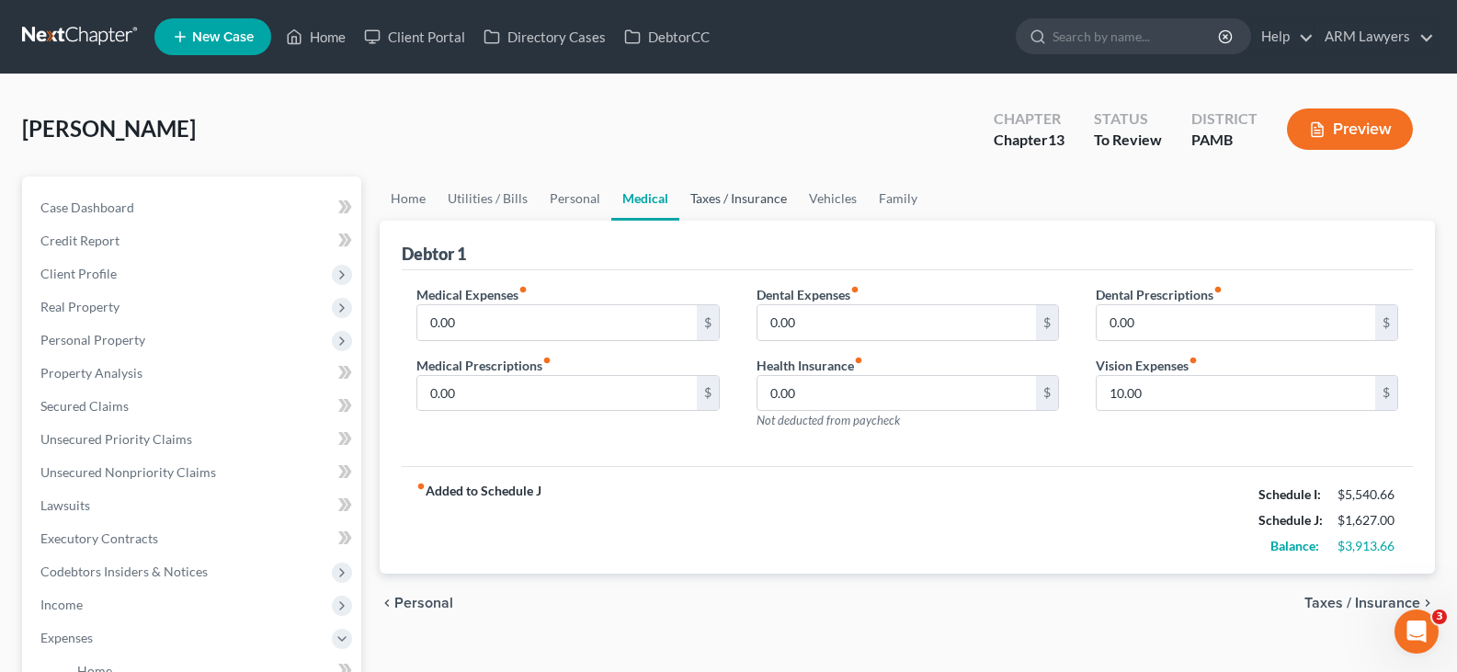
click at [733, 204] on link "Taxes / Insurance" at bounding box center [738, 199] width 119 height 44
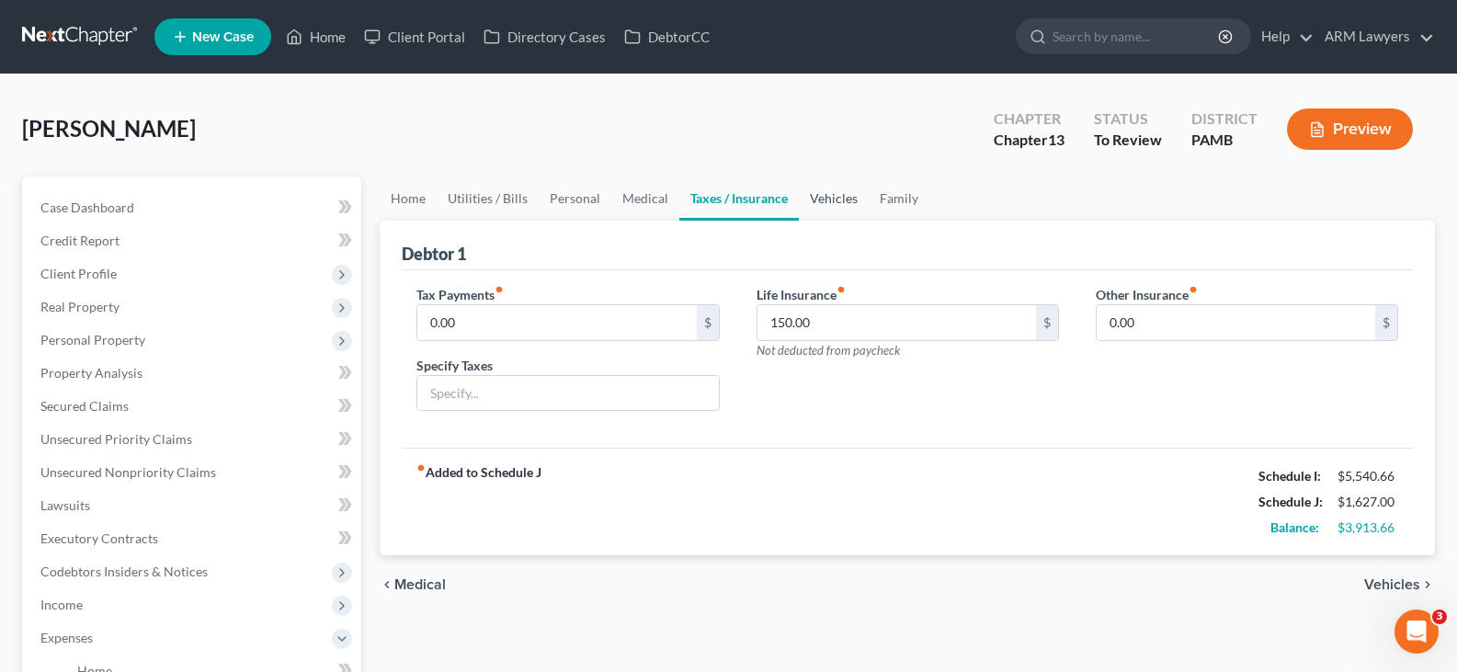
click at [841, 201] on link "Vehicles" at bounding box center [834, 199] width 70 height 44
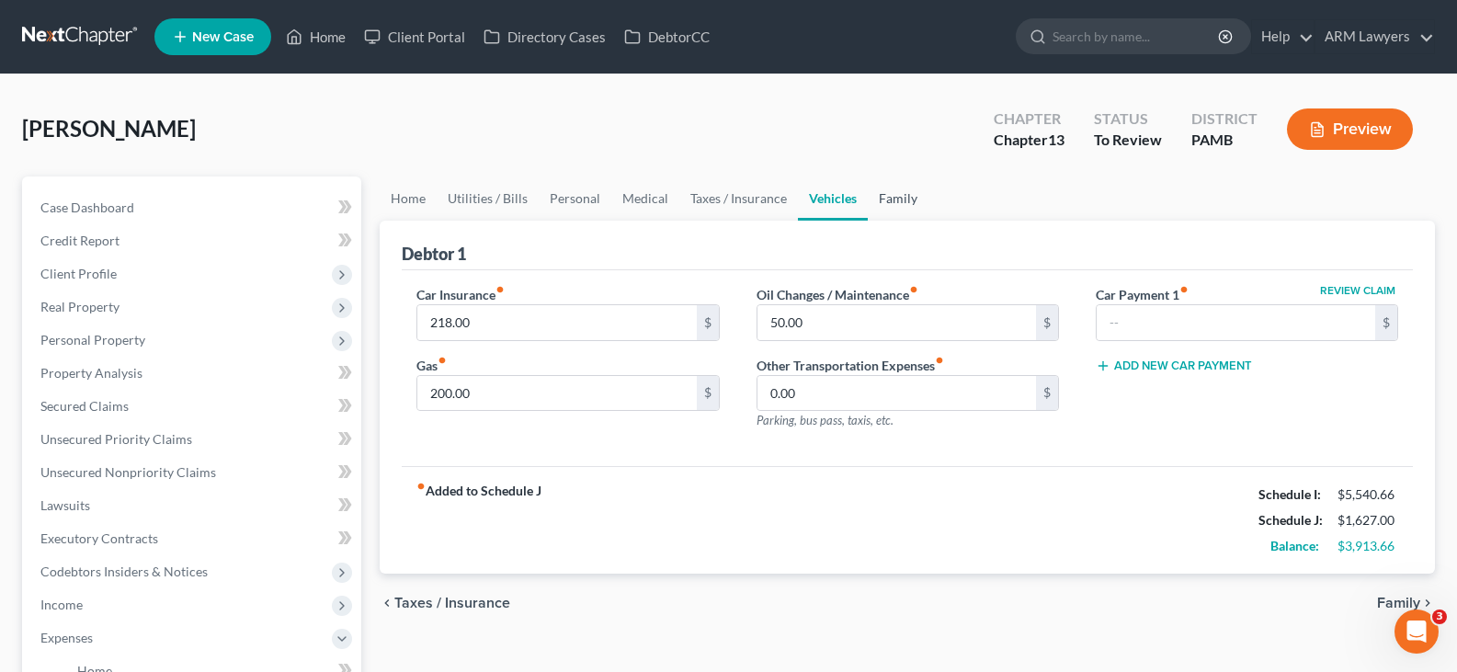
click at [898, 201] on link "Family" at bounding box center [898, 199] width 61 height 44
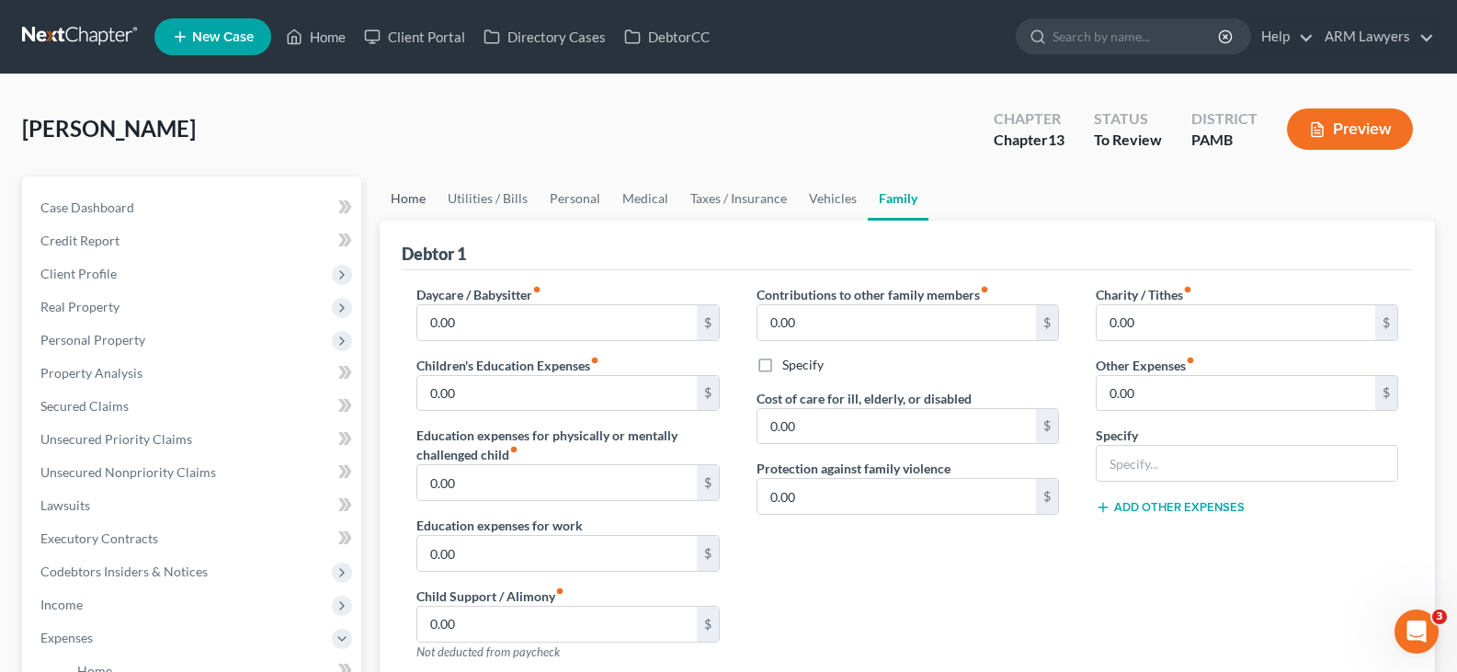
click at [411, 219] on link "Home" at bounding box center [408, 199] width 57 height 44
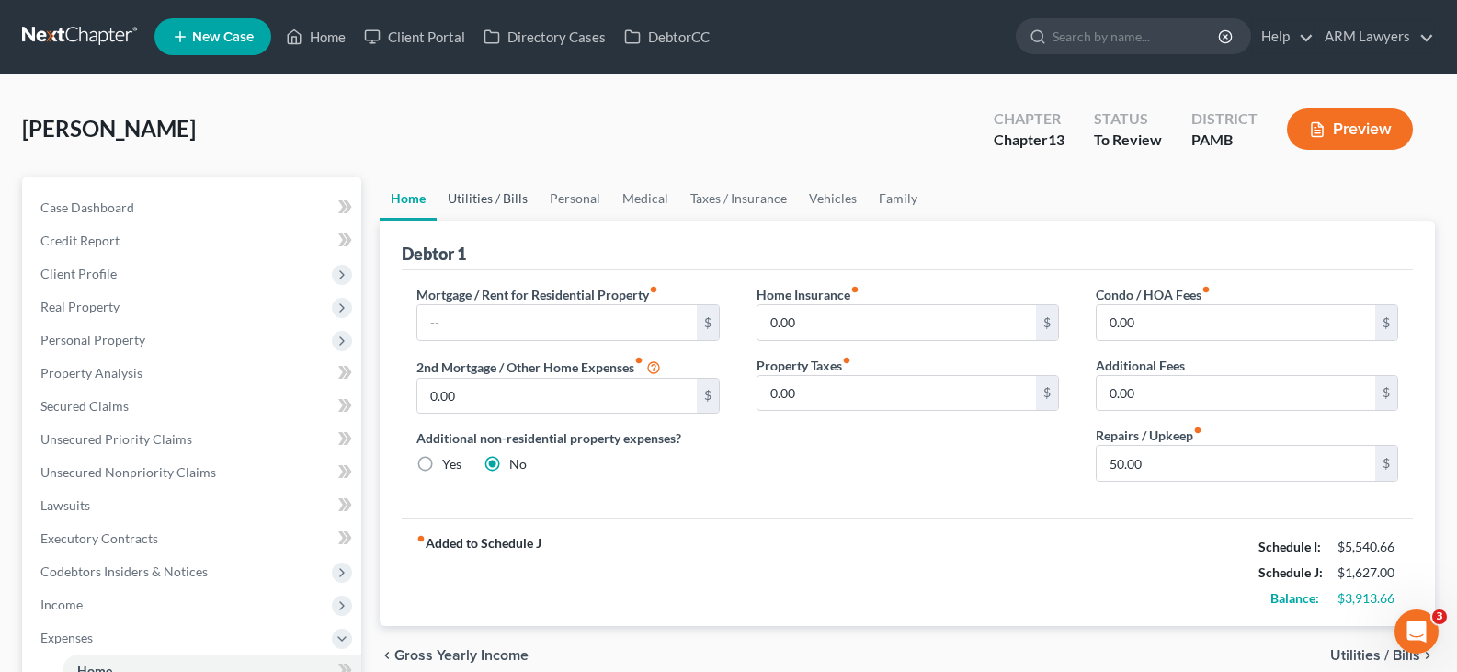
click at [518, 198] on link "Utilities / Bills" at bounding box center [488, 199] width 102 height 44
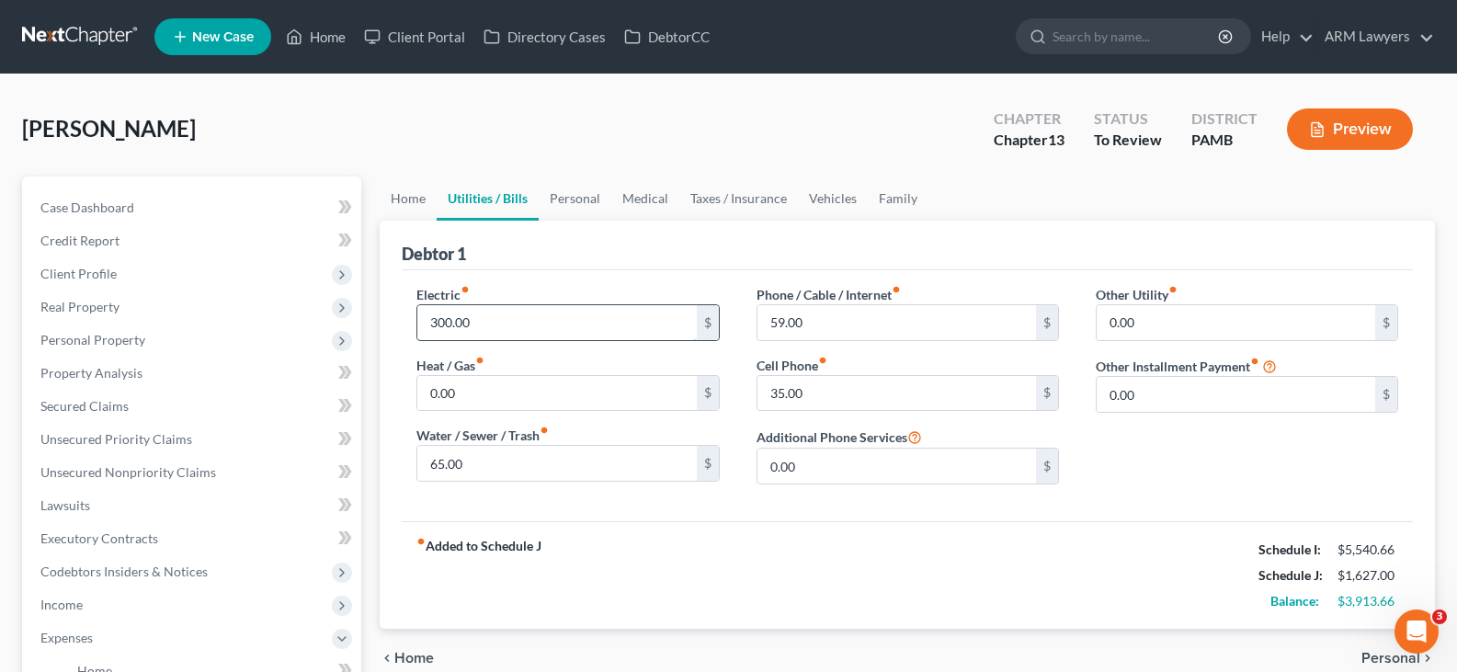
click at [523, 326] on input "300.00" at bounding box center [556, 322] width 279 height 35
type input "400"
click at [582, 200] on link "Personal" at bounding box center [575, 199] width 73 height 44
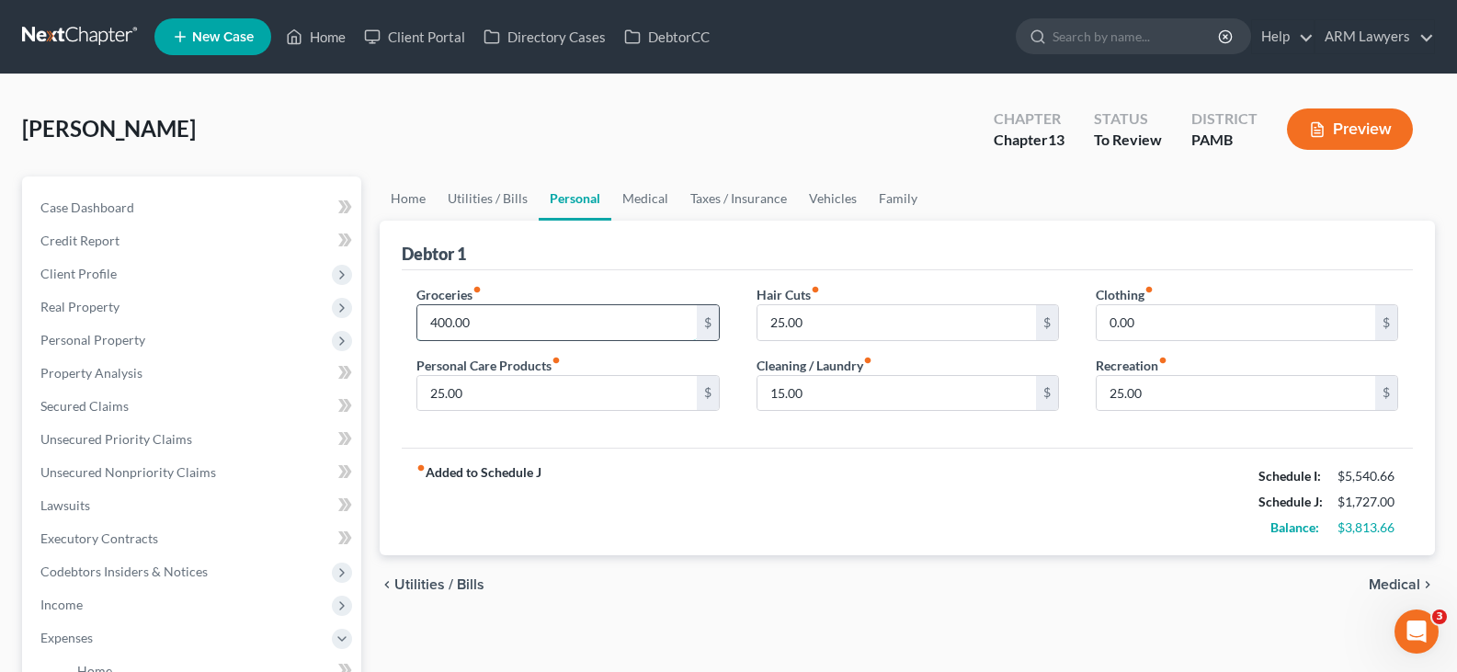
click at [512, 321] on input "400.00" at bounding box center [556, 322] width 279 height 35
click at [1384, 137] on button "Preview" at bounding box center [1350, 128] width 126 height 41
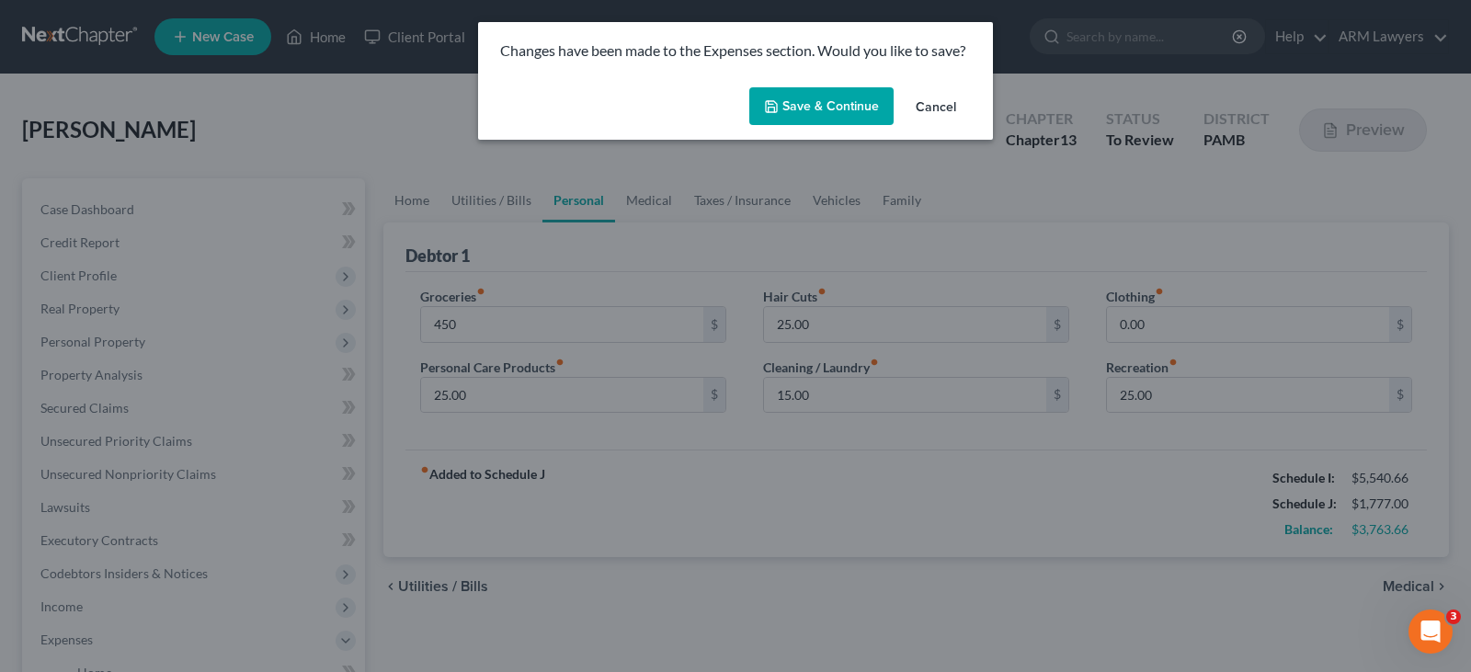
click at [770, 80] on div "Save & Continue Cancel" at bounding box center [735, 110] width 515 height 61
click at [790, 96] on button "Save & Continue" at bounding box center [821, 106] width 144 height 39
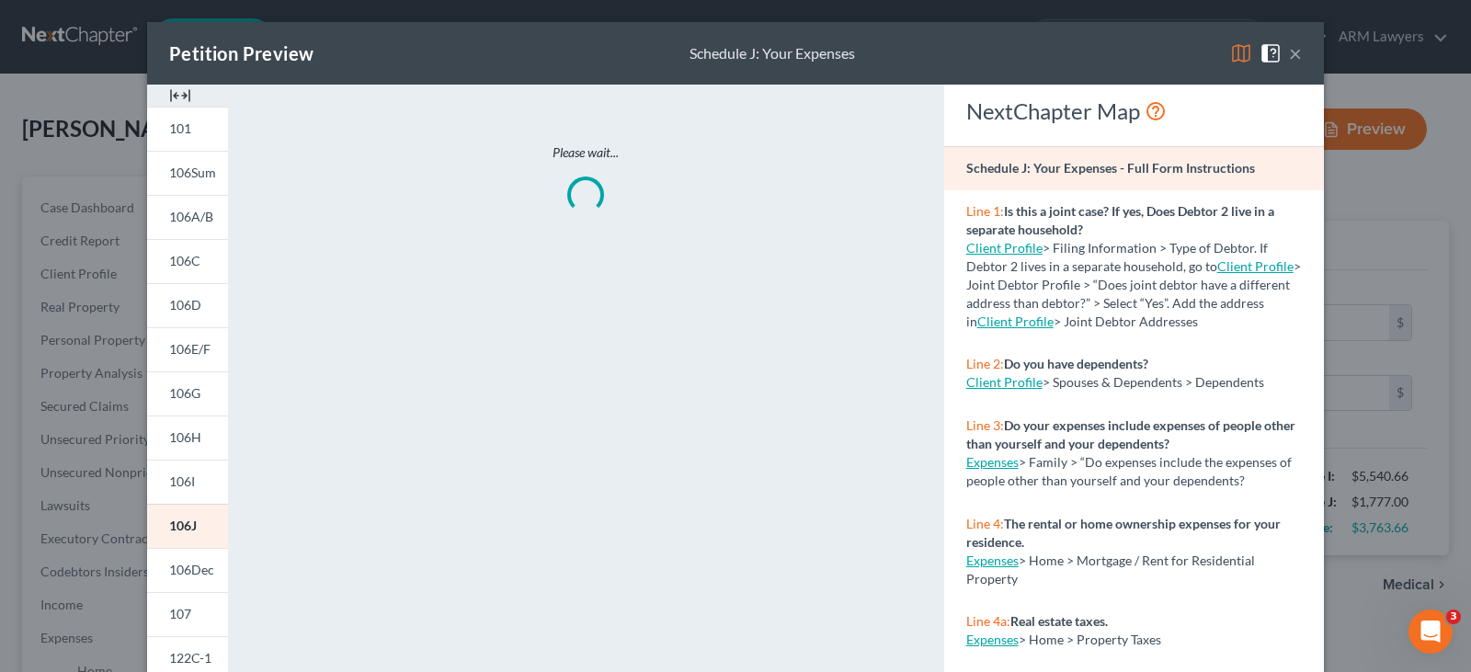
click at [1290, 57] on button "×" at bounding box center [1295, 53] width 13 height 22
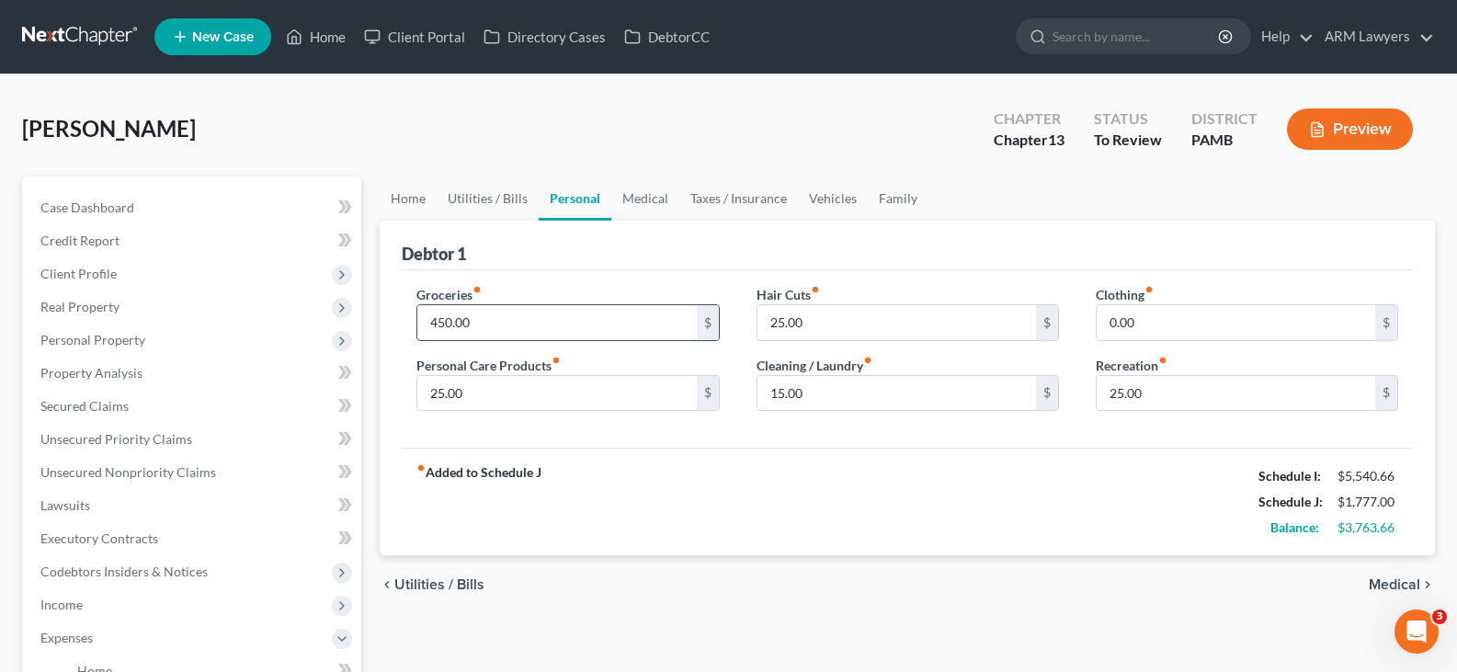
click at [523, 327] on input "450.00" at bounding box center [556, 322] width 279 height 35
click at [1364, 137] on button "Preview" at bounding box center [1350, 128] width 126 height 41
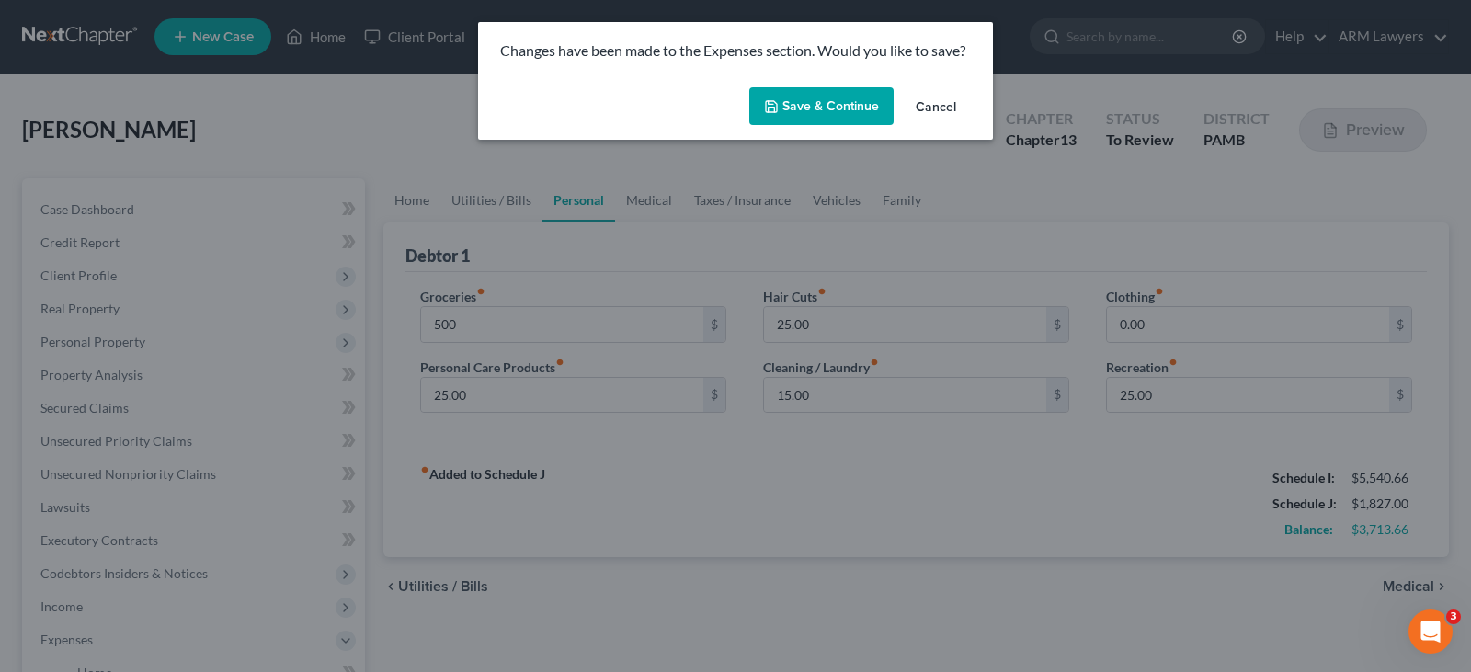
click at [847, 120] on button "Save & Continue" at bounding box center [821, 106] width 144 height 39
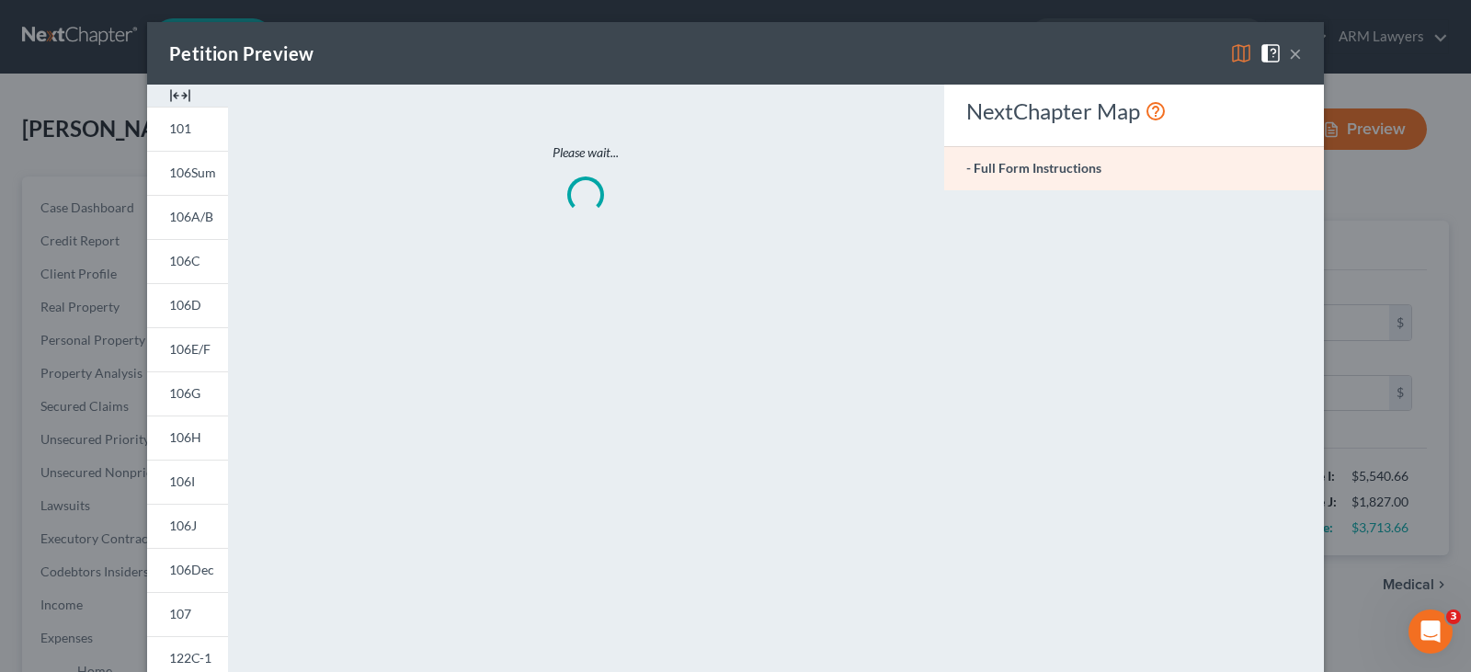
type input "500.00"
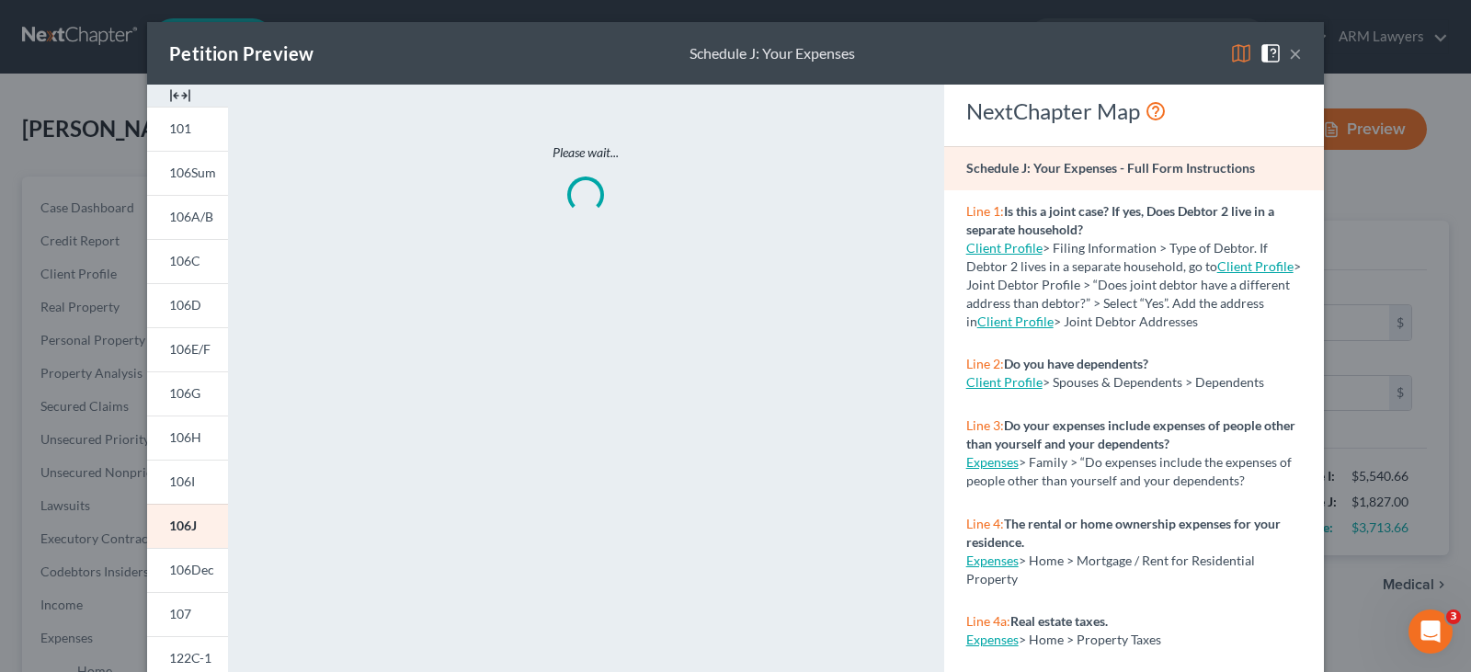
click at [1282, 50] on span at bounding box center [1274, 52] width 29 height 16
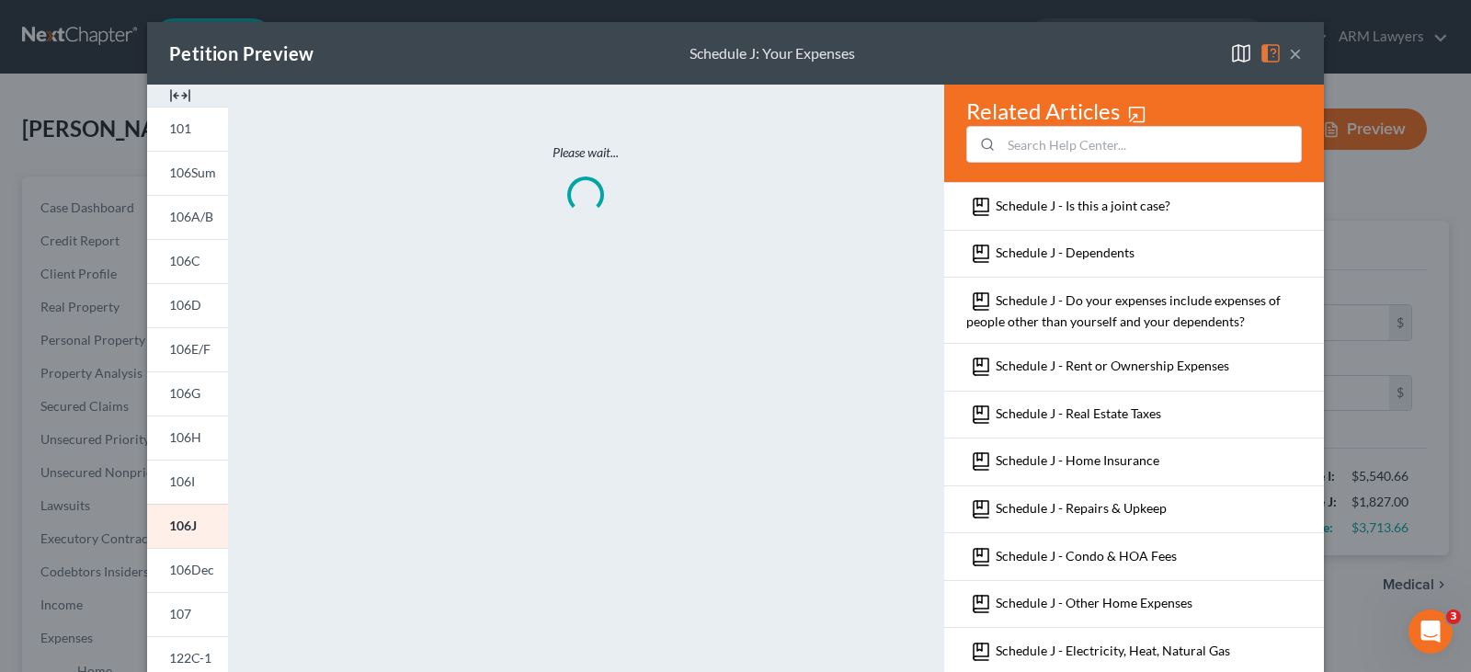
click at [1289, 57] on button "×" at bounding box center [1295, 53] width 13 height 22
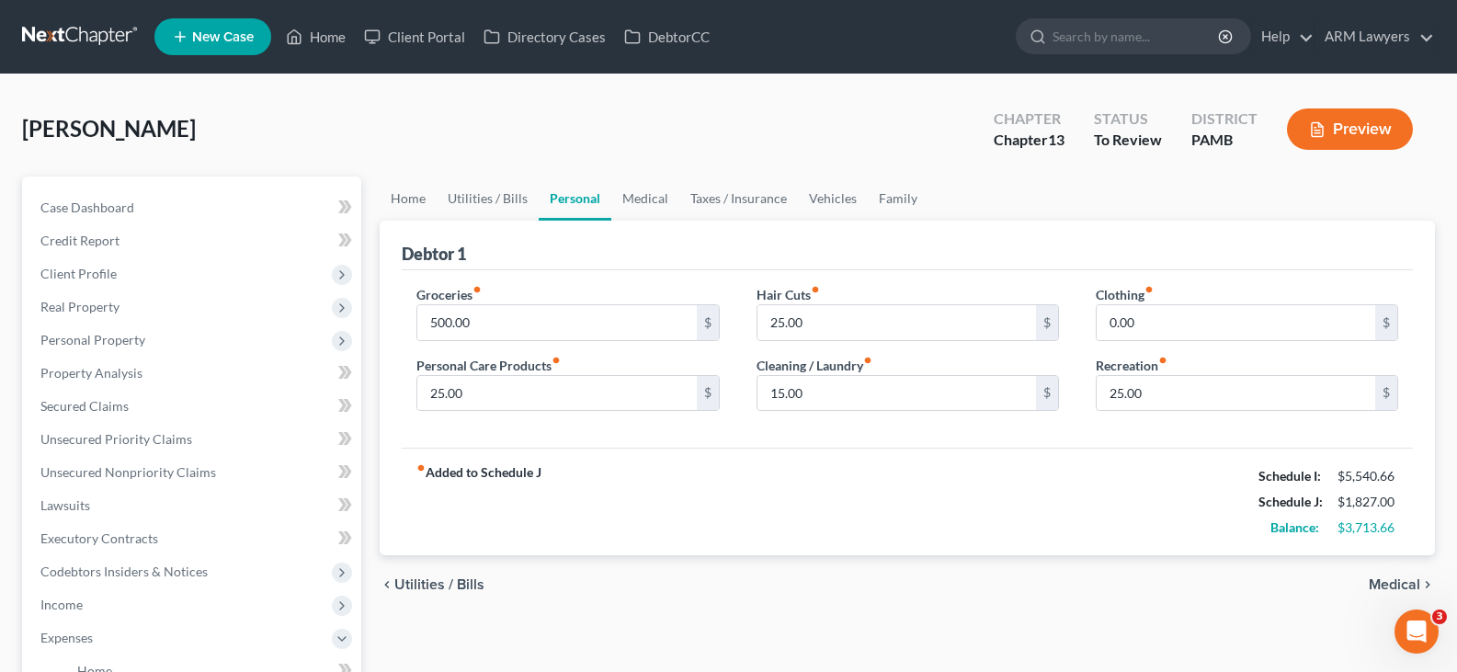
click at [37, 29] on link at bounding box center [81, 36] width 118 height 33
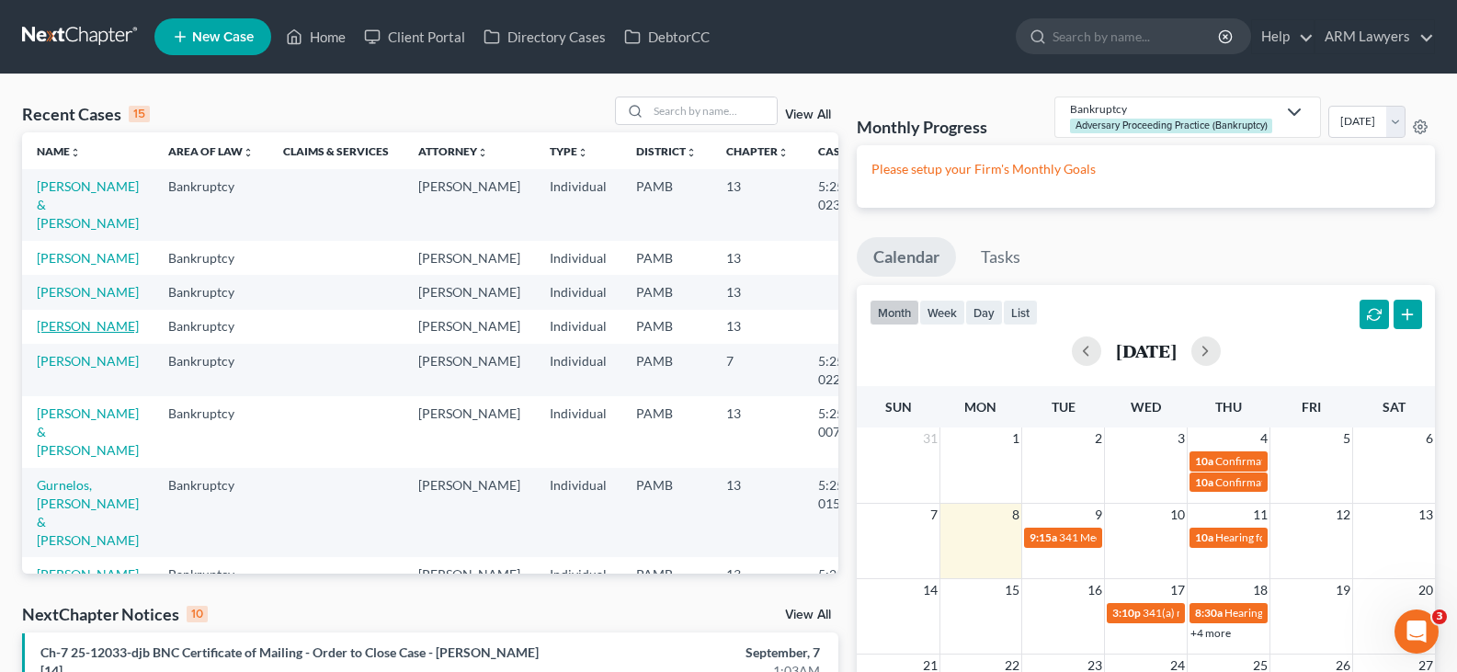
click at [58, 320] on link "[PERSON_NAME]" at bounding box center [88, 326] width 102 height 16
select select "1"
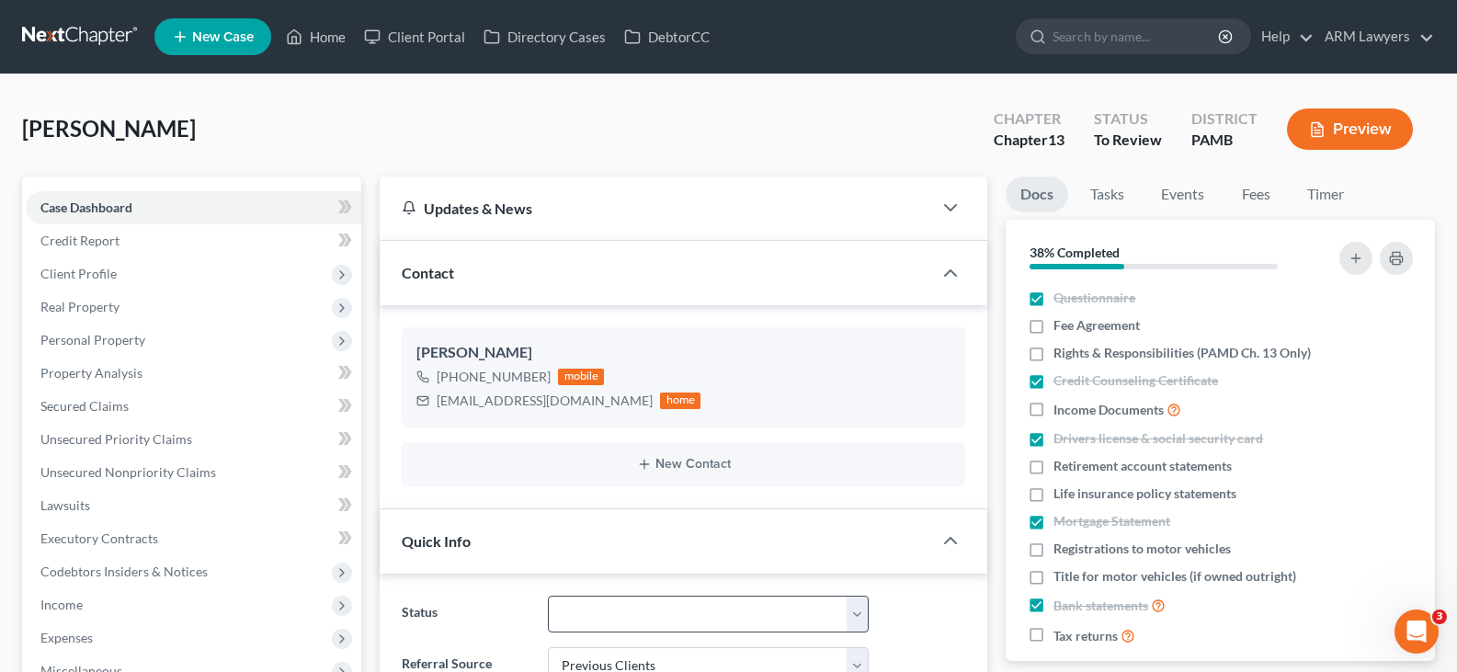
scroll to position [368, 0]
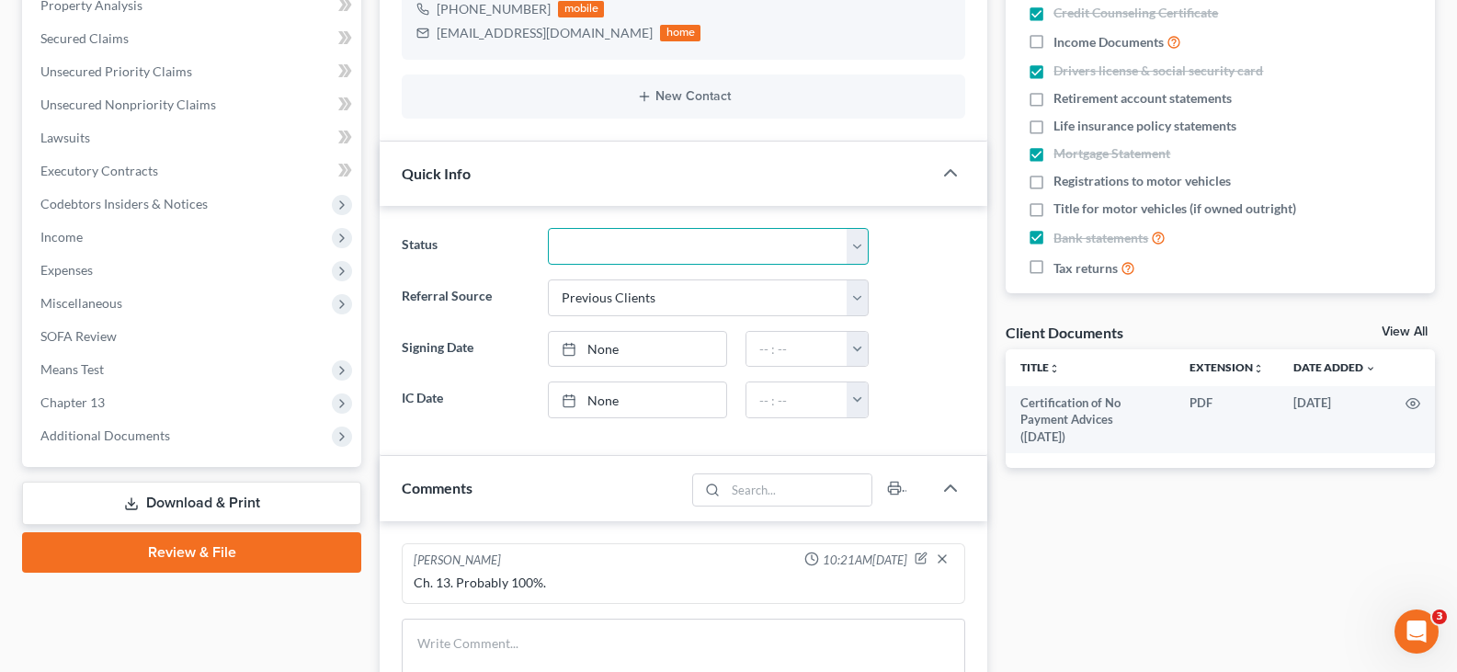
click at [636, 241] on select "Answer Due Awaiting Confirmation Awaiting Discharge Confirmed Could Not Contact…" at bounding box center [708, 246] width 321 height 37
select select "13"
click at [636, 241] on select "Answer Due Awaiting Confirmation Awaiting Discharge Confirmed Could Not Contact…" at bounding box center [708, 246] width 321 height 37
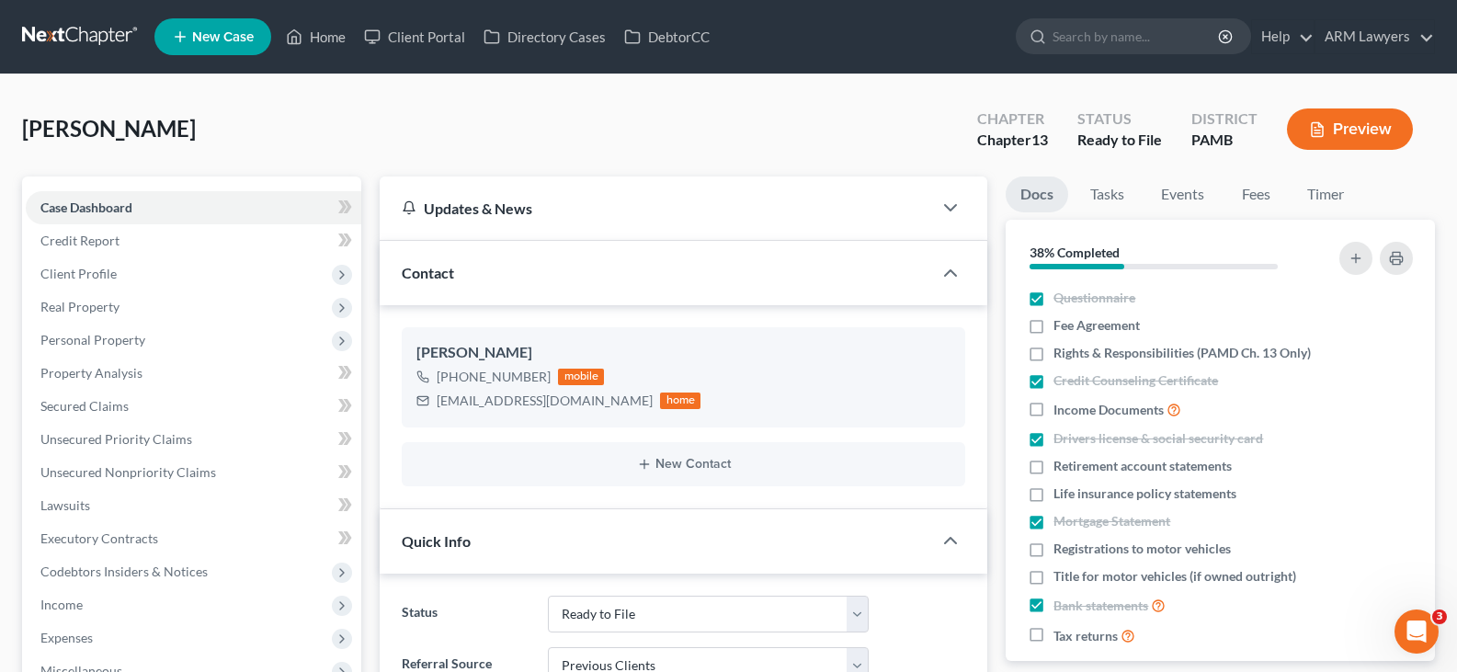
click at [90, 8] on nav "Home New Case Client Portal Directory Cases DebtorCC ARM Lawyers [PERSON_NAME][…" at bounding box center [728, 37] width 1457 height 74
click at [86, 25] on link at bounding box center [81, 36] width 118 height 33
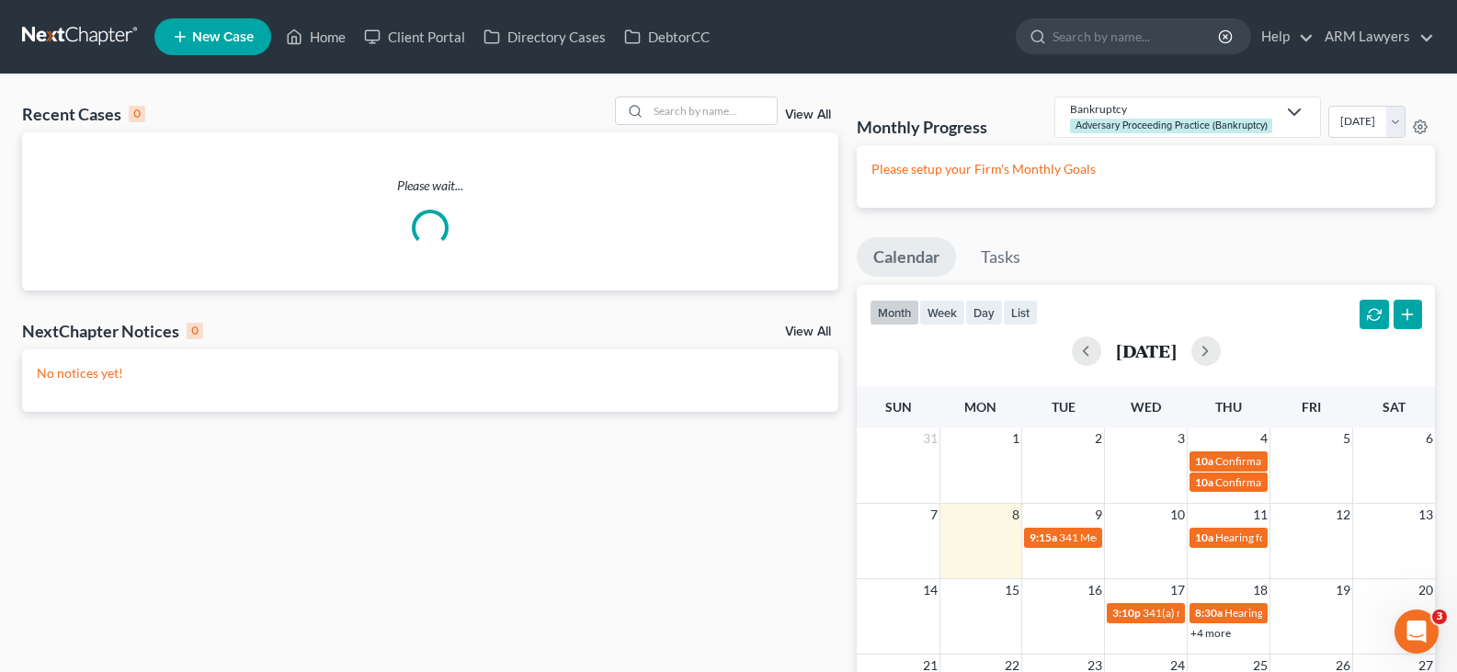
click at [800, 111] on link "View All" at bounding box center [808, 114] width 46 height 13
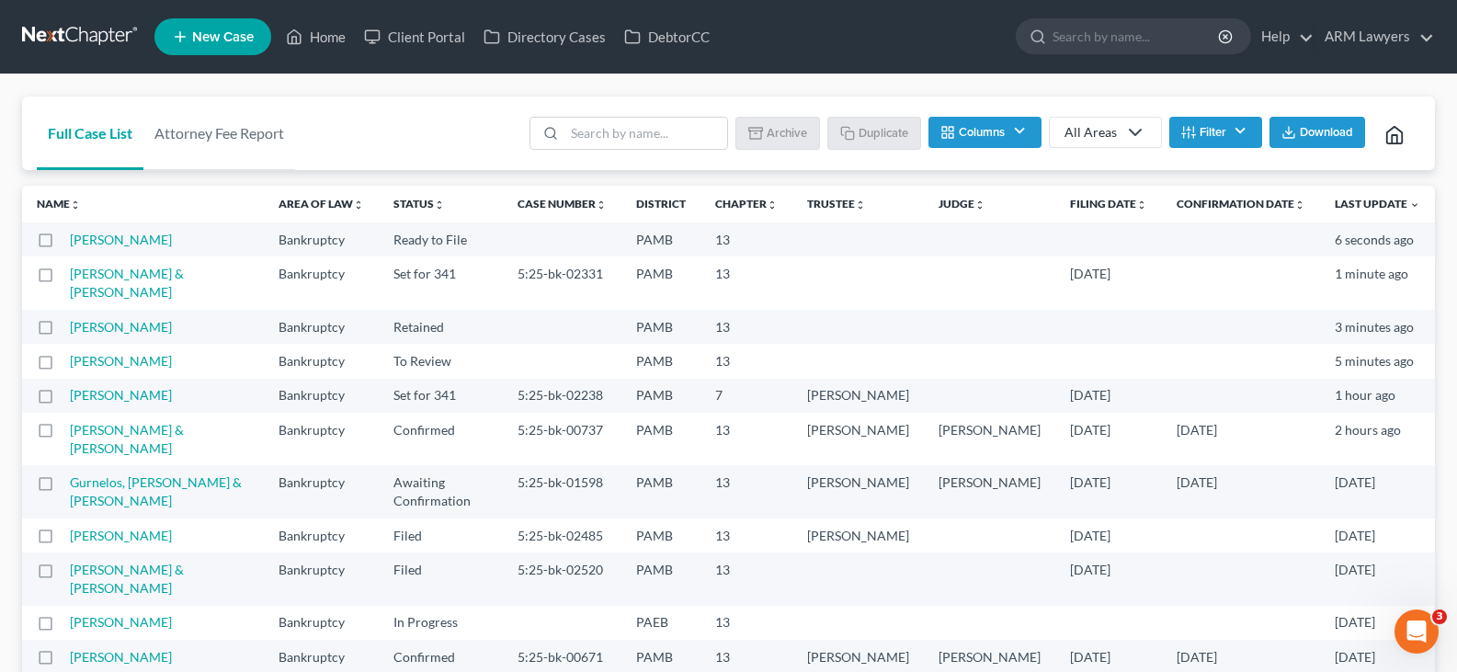
click at [1213, 142] on button "Filter" at bounding box center [1216, 132] width 93 height 31
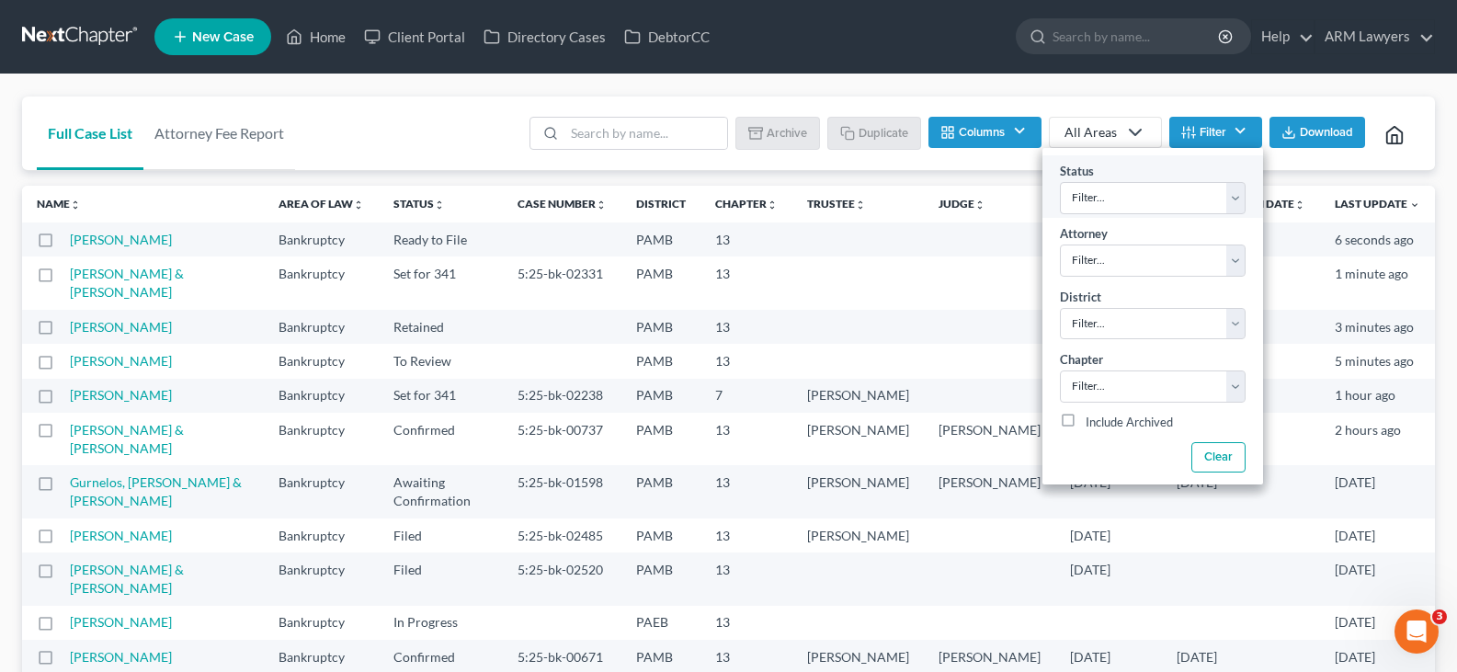
click at [1200, 177] on div "Status Filter... Answer Due Awaiting Confirmation Awaiting Discharge Confirmed …" at bounding box center [1153, 186] width 221 height 63
click at [1193, 208] on select "Filter... Answer Due Awaiting Confirmation Awaiting Discharge Confirmed Could N…" at bounding box center [1153, 198] width 186 height 32
click at [1182, 201] on select "Filter... Answer Due Awaiting Confirmation Awaiting Discharge Confirmed Could N…" at bounding box center [1153, 198] width 186 height 32
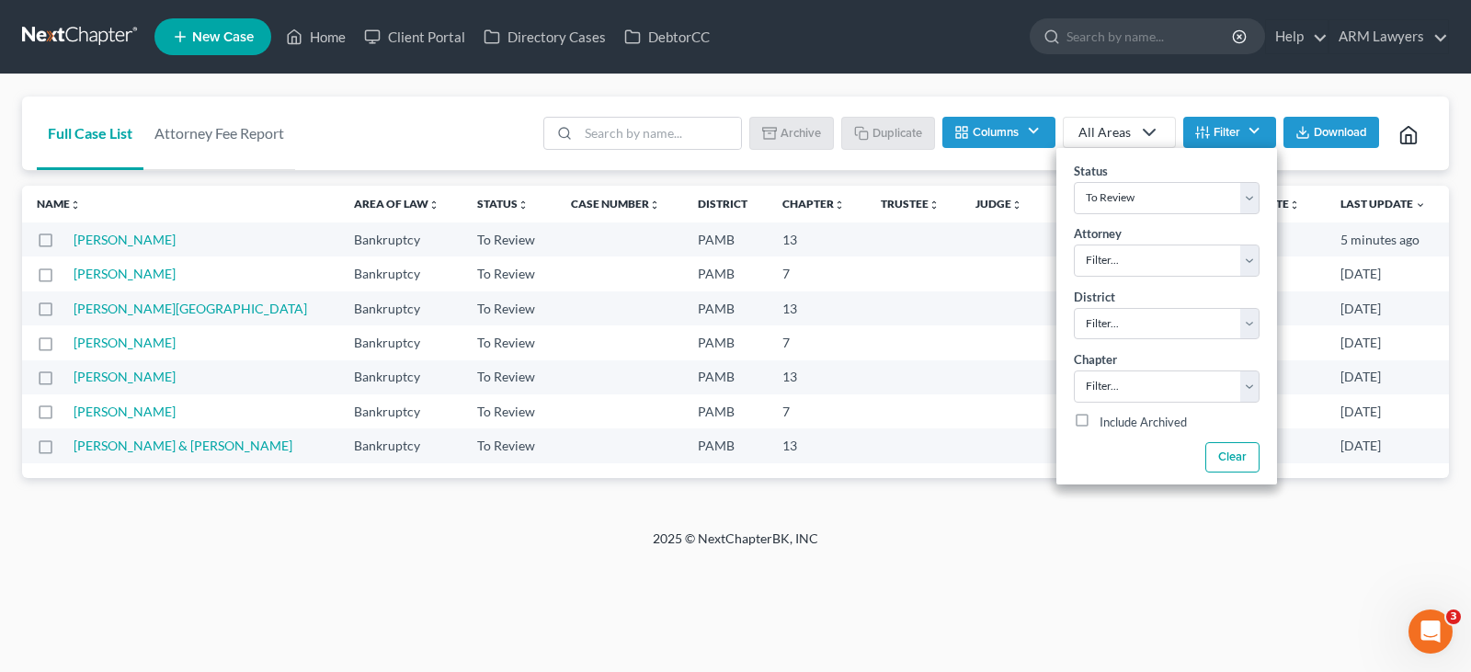
click at [382, 133] on div "Full Case List Attorney Fee Report Batch Download Archive Un-archive Duplicate …" at bounding box center [735, 134] width 1427 height 74
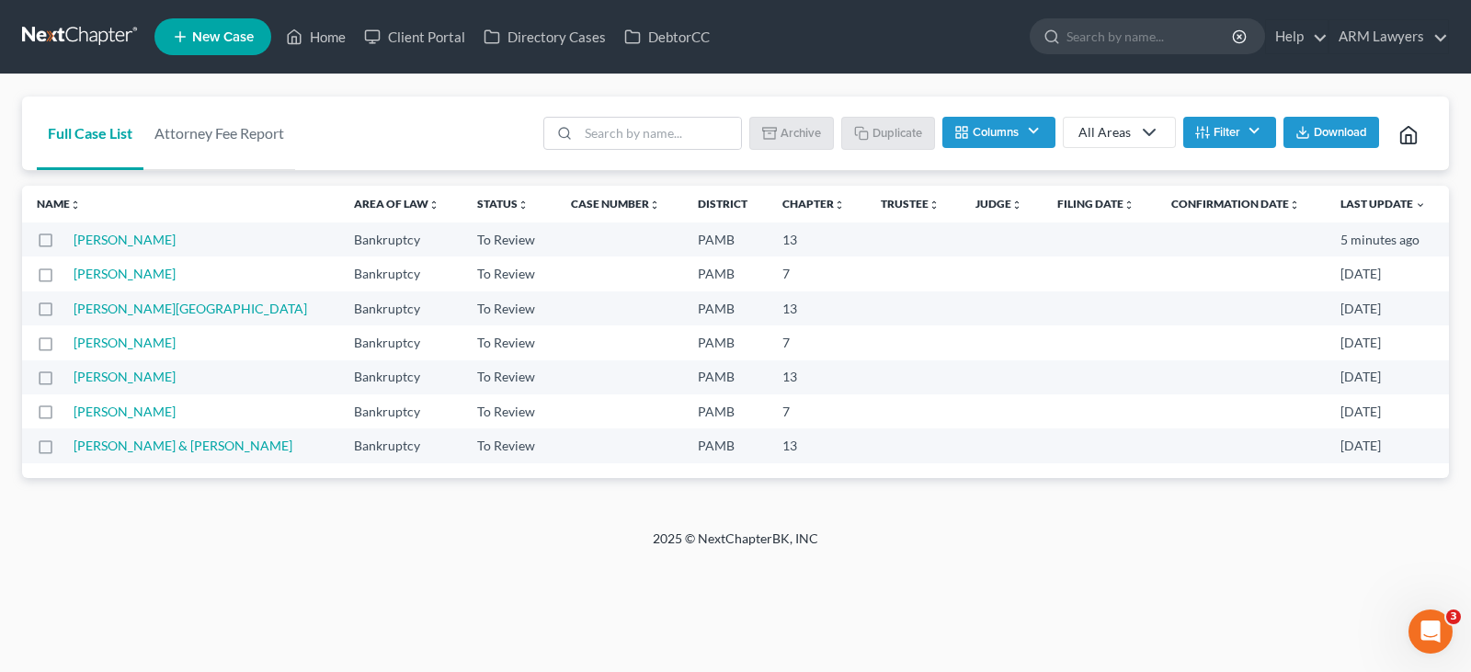
drag, startPoint x: 1225, startPoint y: 132, endPoint x: 1226, endPoint y: 146, distance: 13.8
click at [1225, 132] on button "Filter" at bounding box center [1229, 132] width 93 height 31
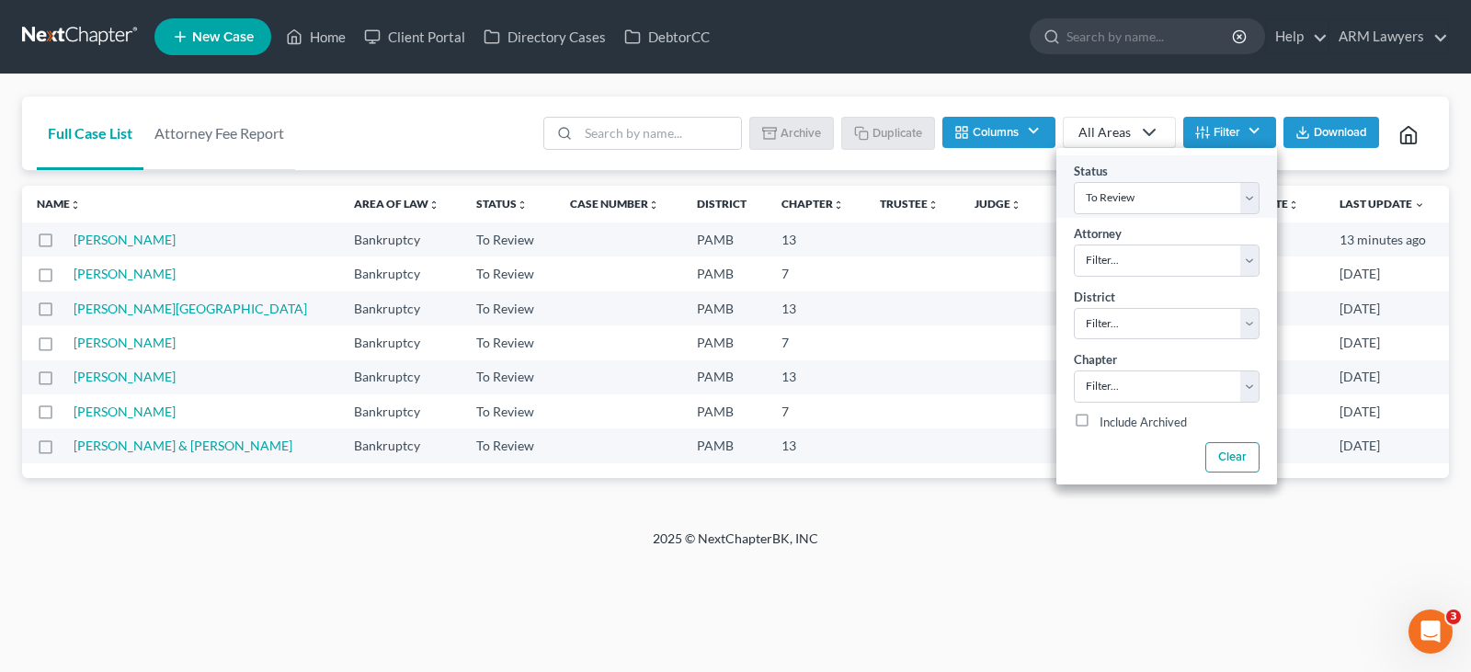
click at [1225, 174] on div "Status Filter... Answer Due Awaiting Confirmation Awaiting Discharge Confirmed …" at bounding box center [1166, 186] width 221 height 63
click at [1225, 201] on select "Filter... Answer Due Awaiting Confirmation Awaiting Discharge Confirmed Could N…" at bounding box center [1167, 198] width 186 height 32
select select "1"
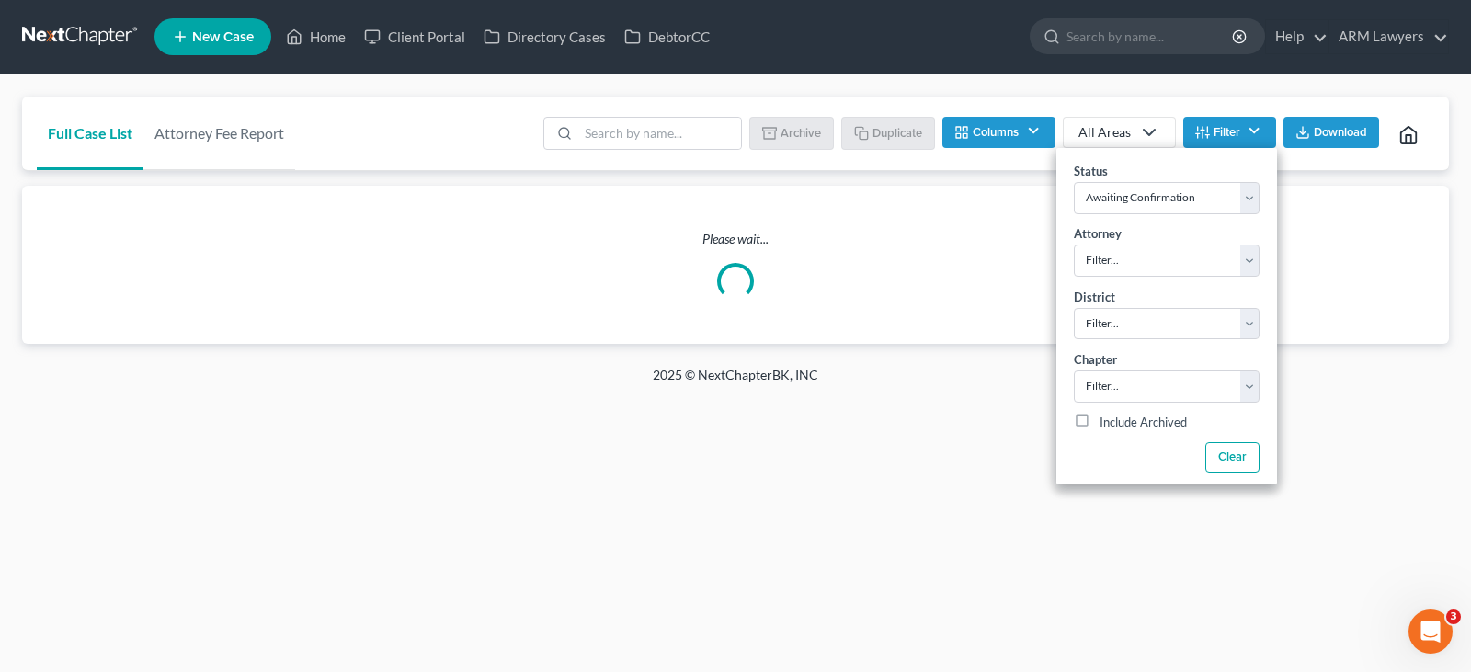
click at [569, 110] on div "Batch Download Archive Un-archive Duplicate Columns Attorney Case Number Area O…" at bounding box center [983, 134] width 902 height 74
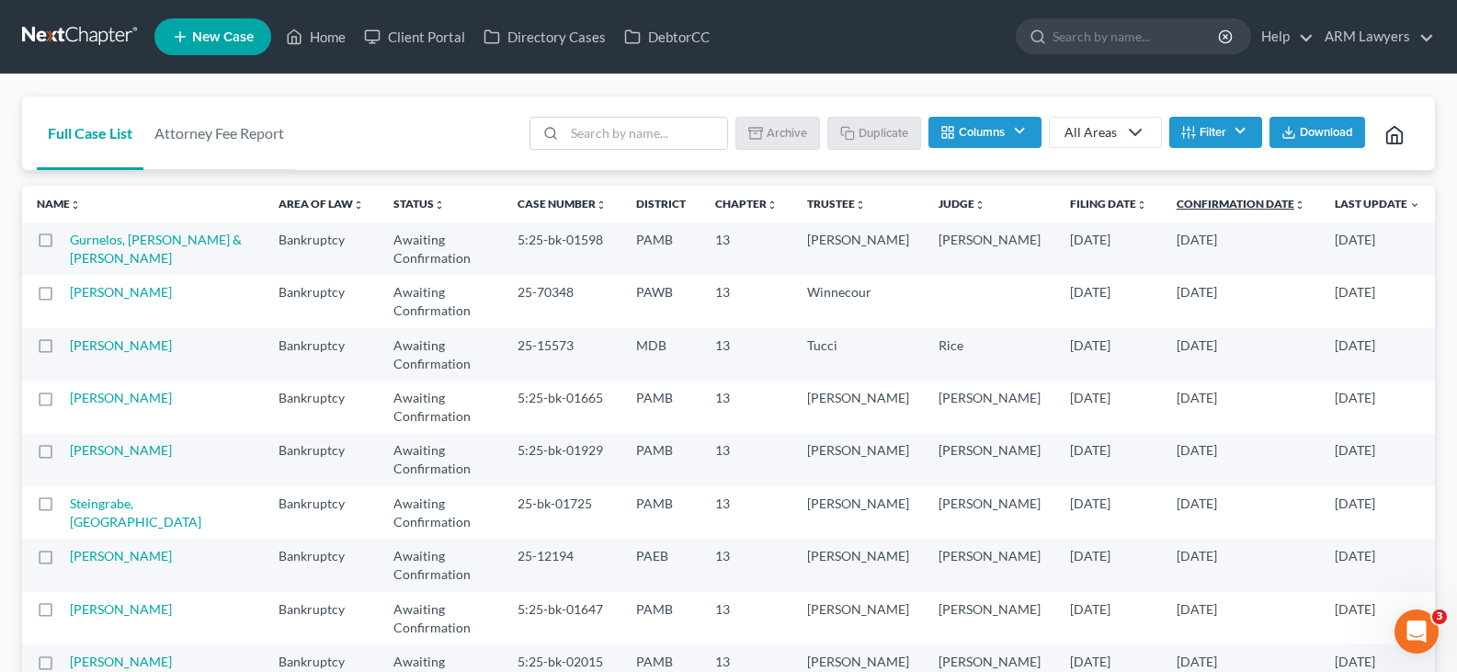
click at [1248, 209] on link "Confirmation Date unfold_more expand_more expand_less" at bounding box center [1241, 204] width 129 height 14
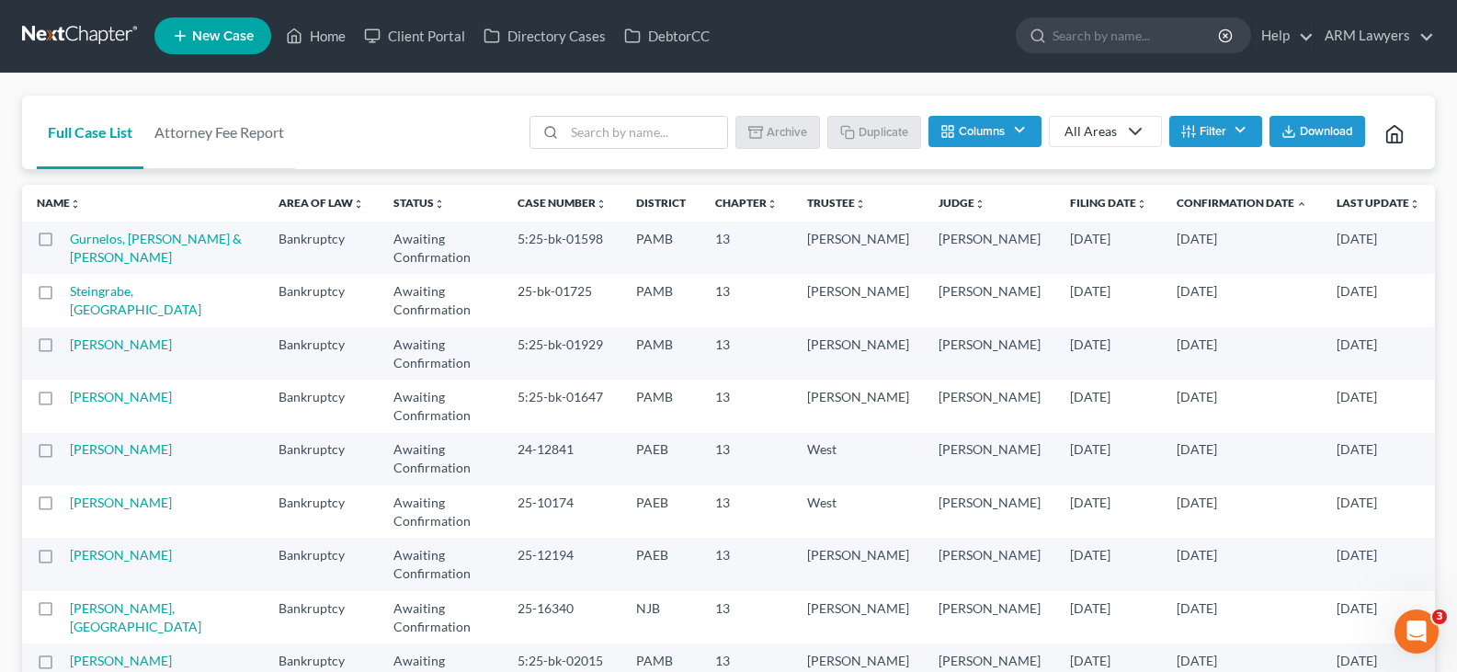
scroll to position [92, 0]
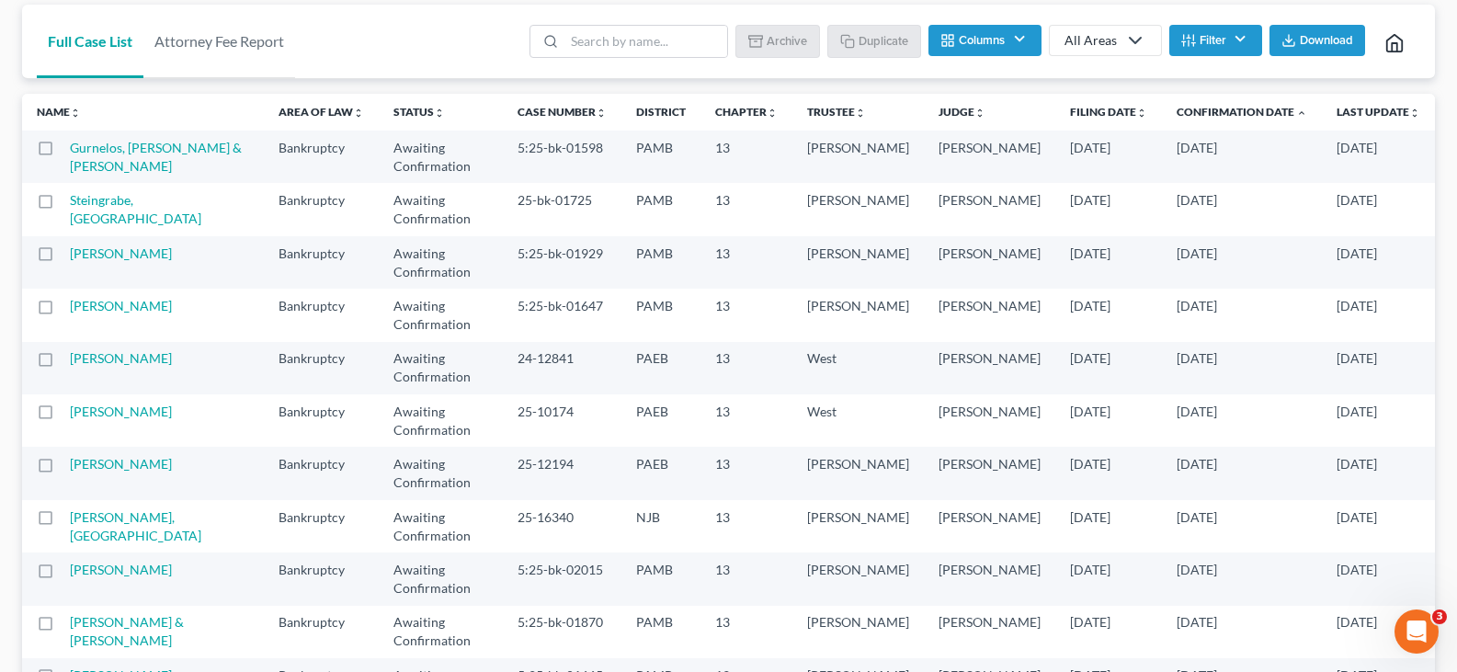
click at [0, 245] on div "Full Case List Attorney Fee Report Batch Download Archive Un-archive Duplicate …" at bounding box center [728, 433] width 1457 height 900
